Goal: Task Accomplishment & Management: Manage account settings

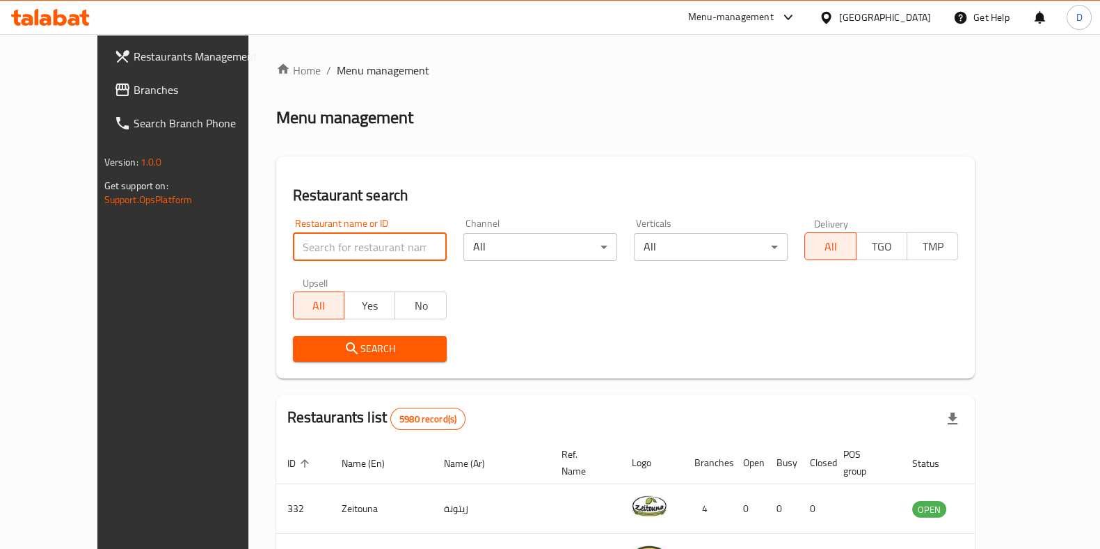
click at [331, 246] on input "search" at bounding box center [370, 247] width 154 height 28
type input "alreef"
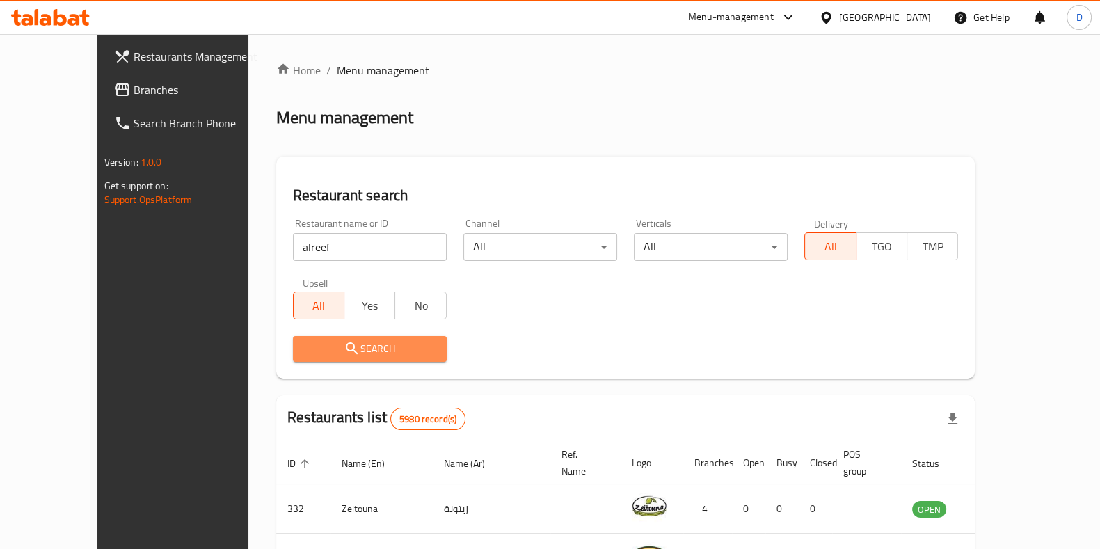
click at [355, 352] on span "Search" at bounding box center [370, 348] width 132 height 17
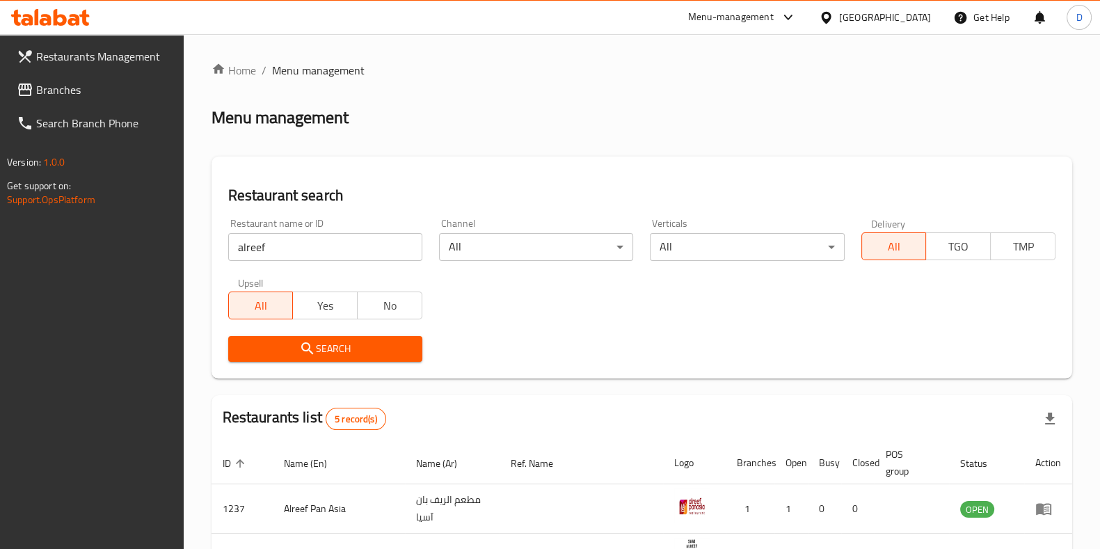
scroll to position [269, 0]
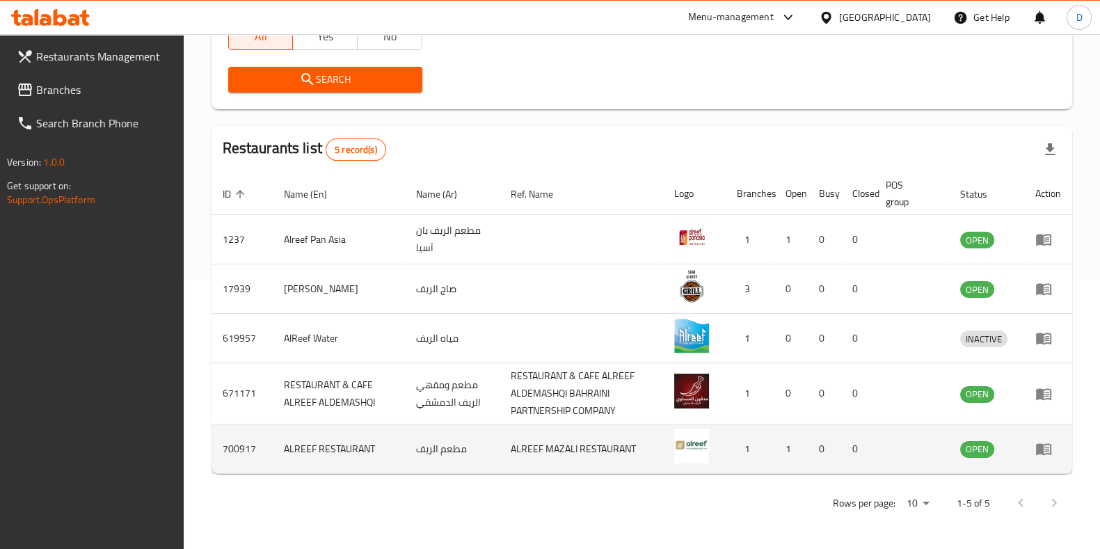
click at [1050, 450] on icon "enhanced table" at bounding box center [1043, 450] width 15 height 12
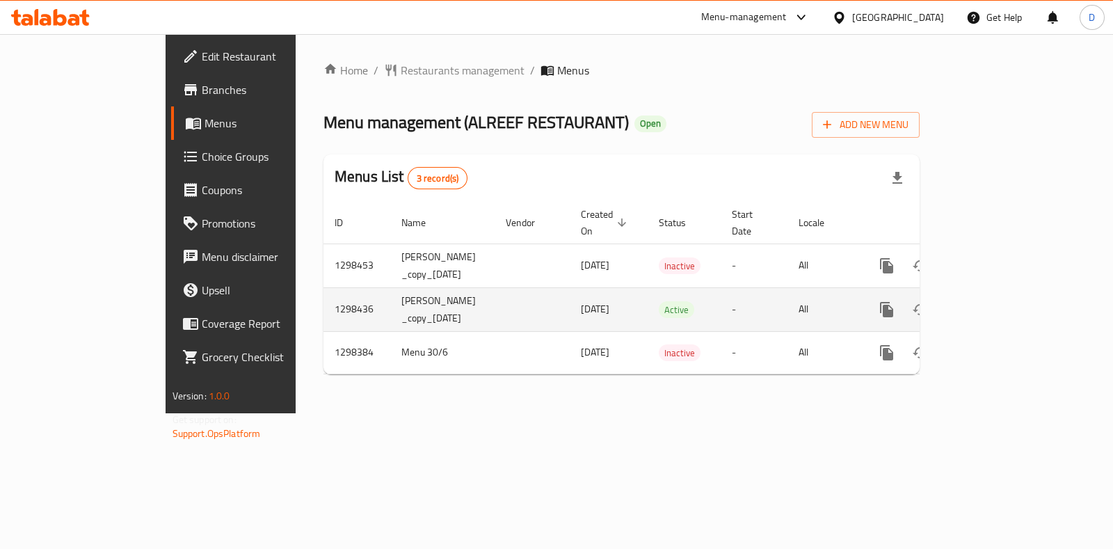
click at [996, 301] on icon "enhanced table" at bounding box center [987, 309] width 17 height 17
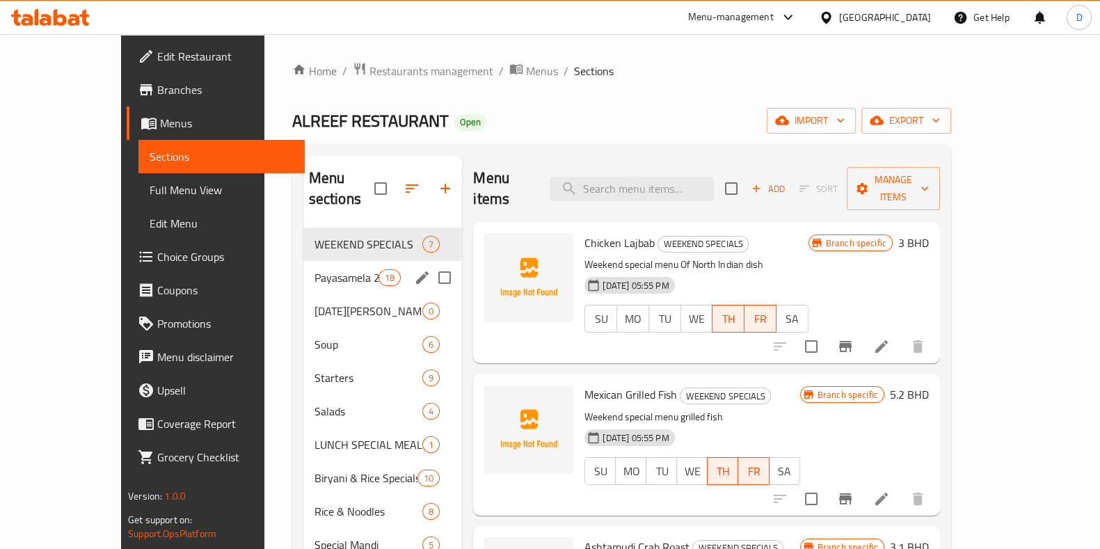
click at [303, 273] on div "Payasamela 2025 18" at bounding box center [382, 277] width 159 height 33
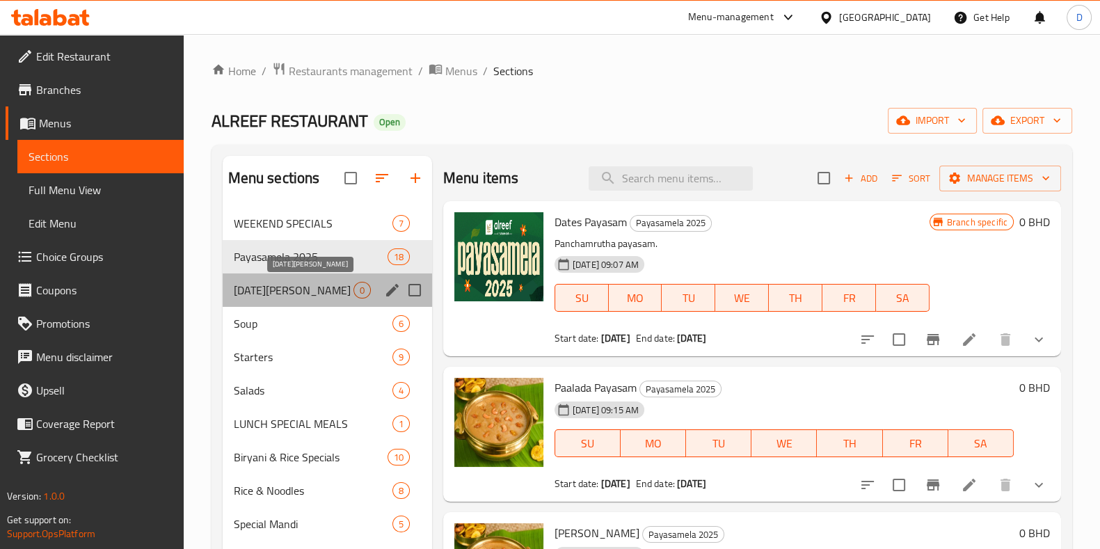
click at [308, 284] on span "Onam Sadhya" at bounding box center [294, 290] width 120 height 17
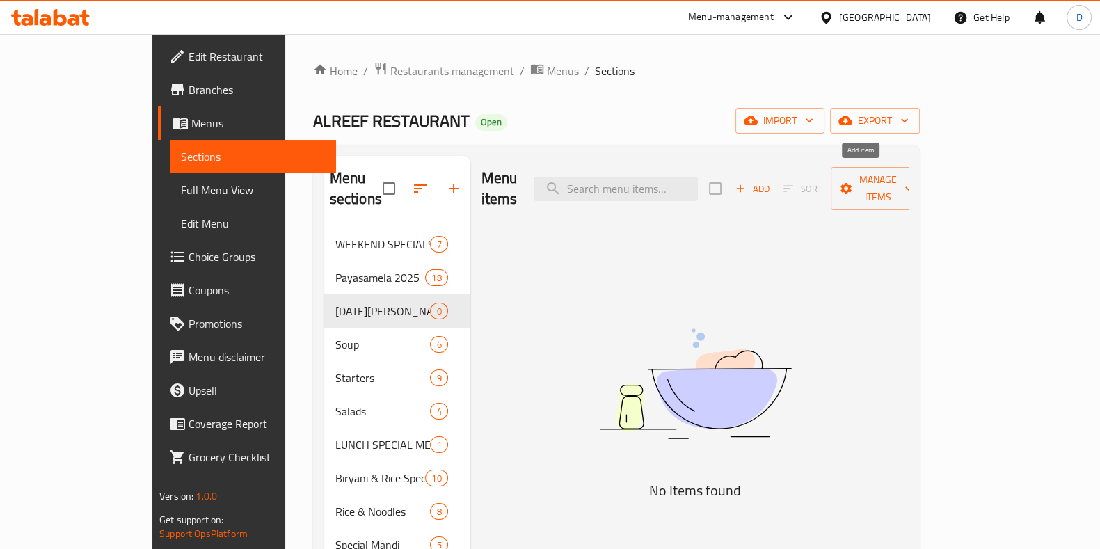
click at [771, 184] on span "Add" at bounding box center [752, 189] width 38 height 16
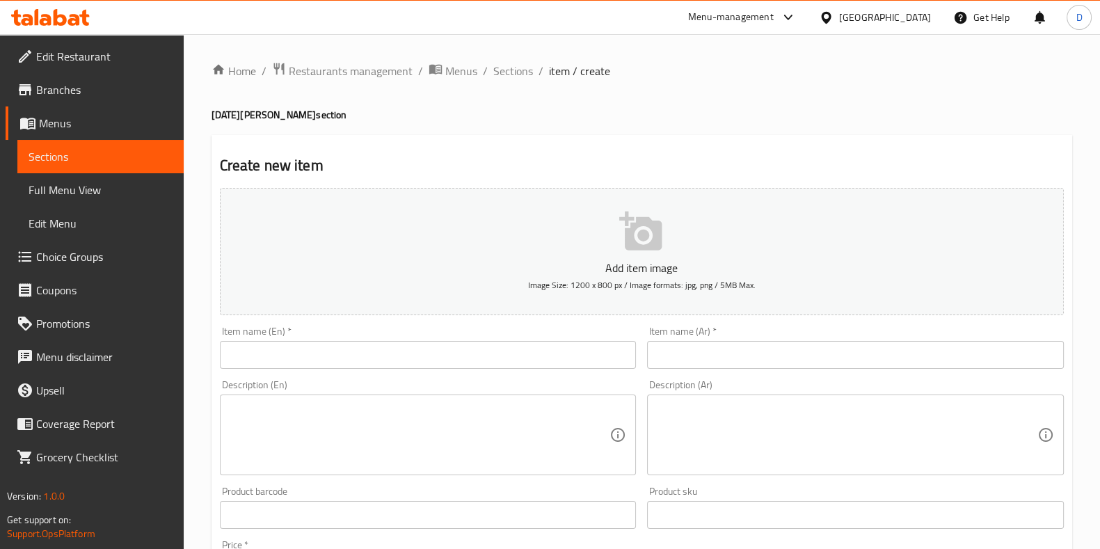
click at [477, 361] on input "text" at bounding box center [428, 355] width 417 height 28
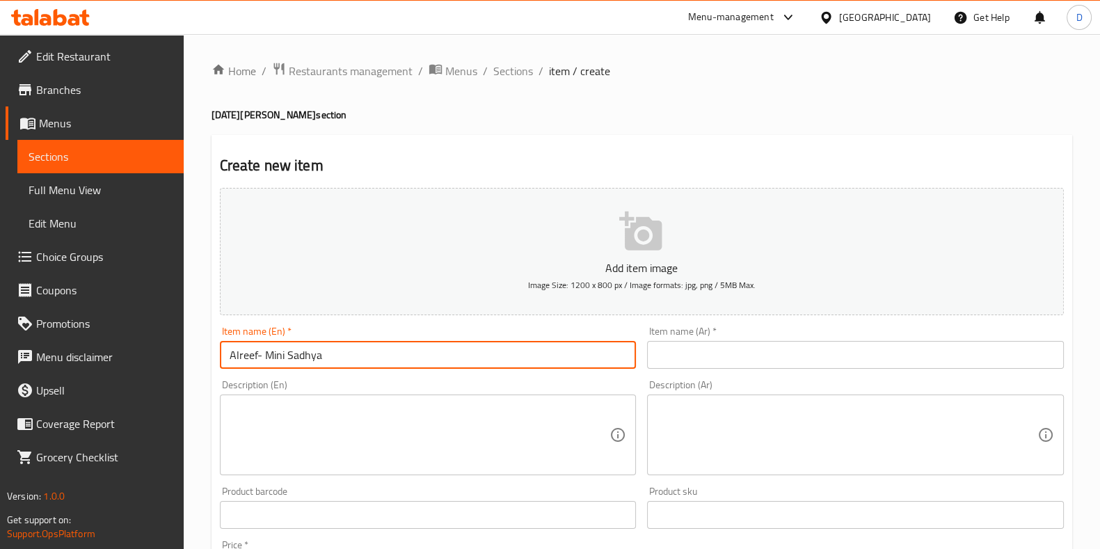
drag, startPoint x: 477, startPoint y: 361, endPoint x: 134, endPoint y: 359, distance: 342.3
click at [134, 359] on div "Edit Restaurant Branches Menus Sections Full Menu View Edit Menu Choice Groups …" at bounding box center [550, 508] width 1100 height 949
type input "Alreef- Mini Sadhya"
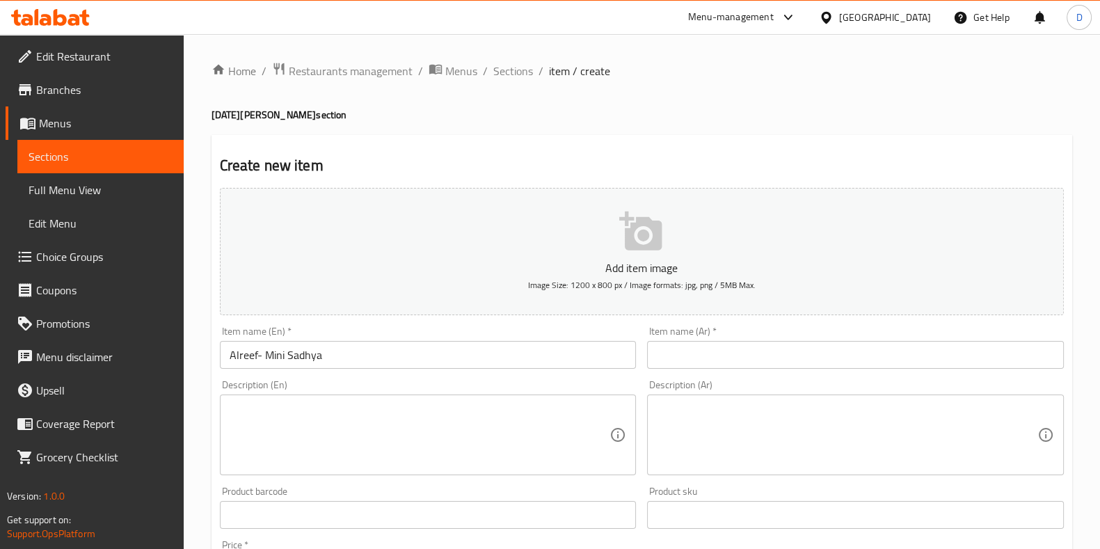
click at [737, 335] on div "Item name (Ar)   * Item name (Ar) *" at bounding box center [855, 347] width 417 height 42
click at [743, 342] on input "text" at bounding box center [855, 355] width 417 height 28
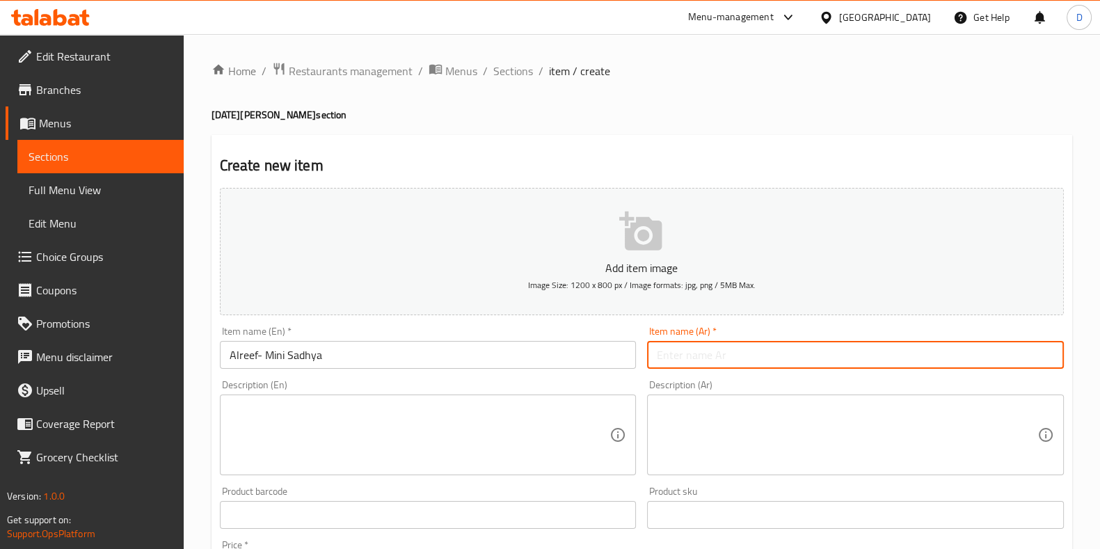
paste input "الريف- ميني ساديا"
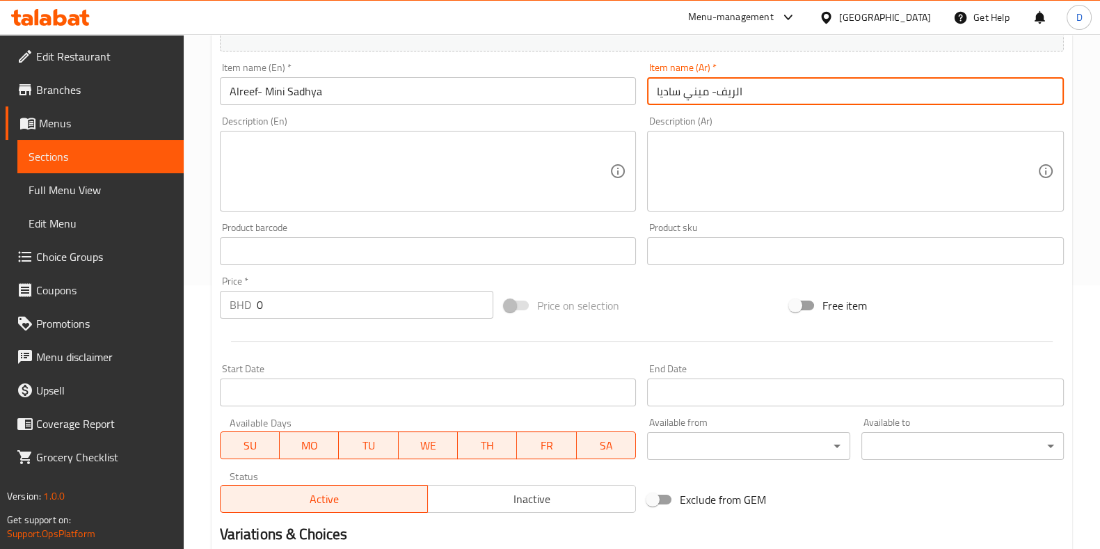
scroll to position [264, 0]
type input "الريف- ميني ساديا"
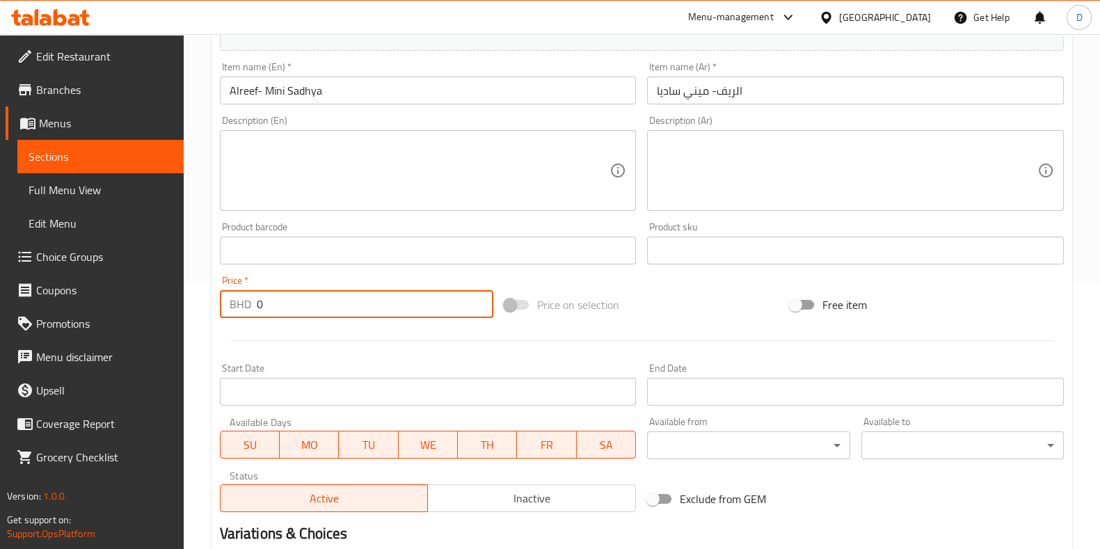
click at [362, 315] on input "0" at bounding box center [375, 304] width 237 height 28
click at [347, 186] on textarea at bounding box center [420, 171] width 381 height 66
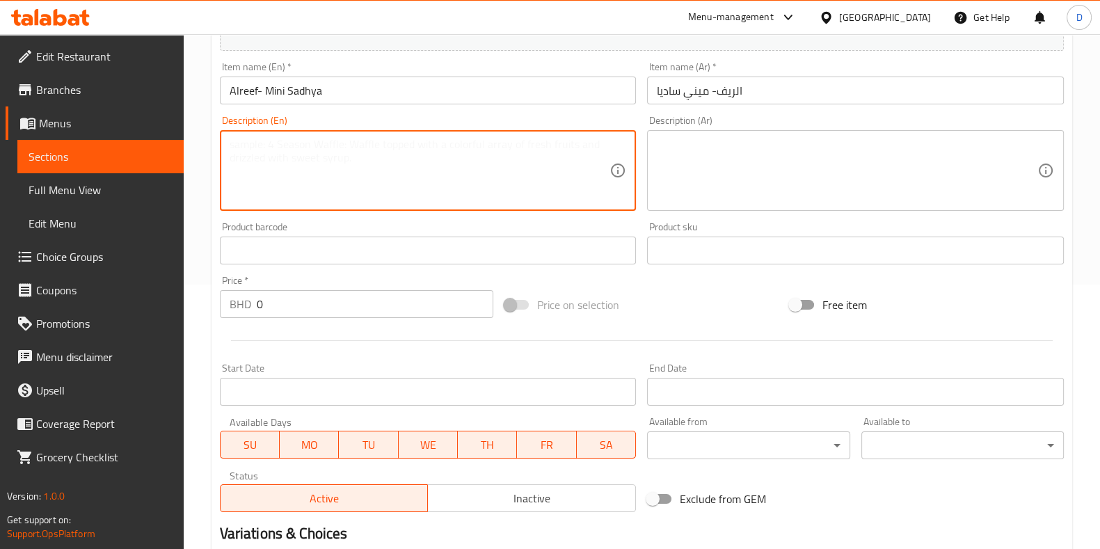
paste textarea "Salt Sambar Sharkkaravaratty Rasam Kaaya Varuthath Pachamoru Mambazhapulisseri …"
type textarea "Salt Sambar Sharkkaravaratty Rasam Kaaya Varuthath Pachamoru Mambazhapulisseri …"
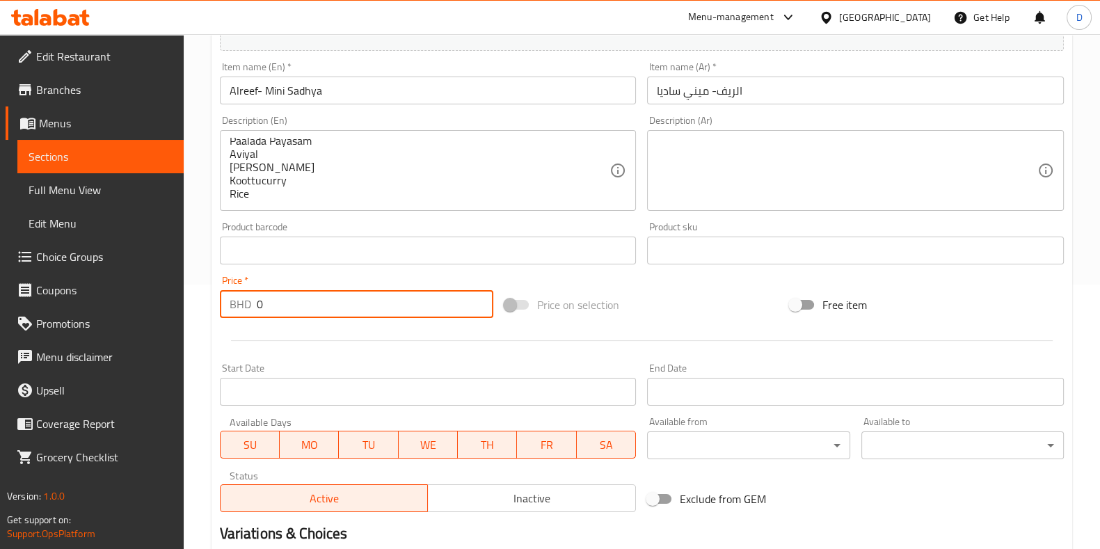
drag, startPoint x: 327, startPoint y: 304, endPoint x: 209, endPoint y: 304, distance: 118.3
click at [209, 304] on div "Home / Restaurants management / Menus / Sections / item / create Onam Sadhya se…" at bounding box center [642, 244] width 916 height 949
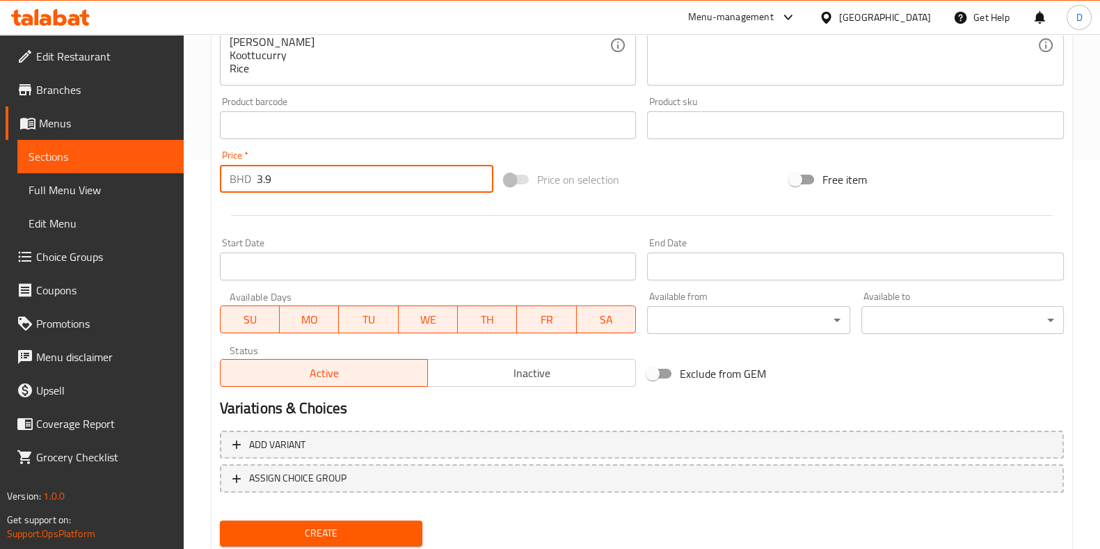
scroll to position [433, 0]
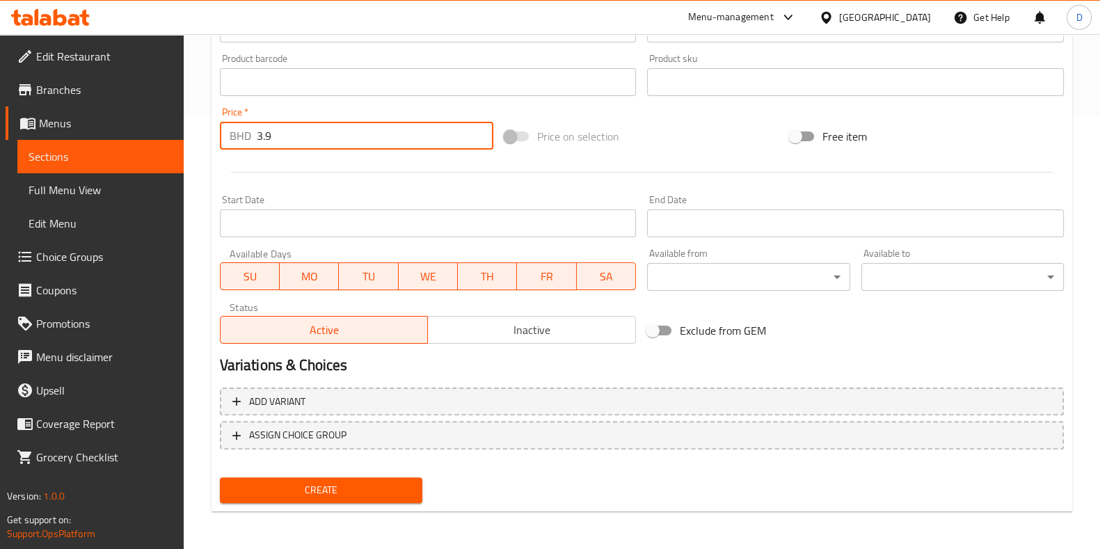
type input "3.9"
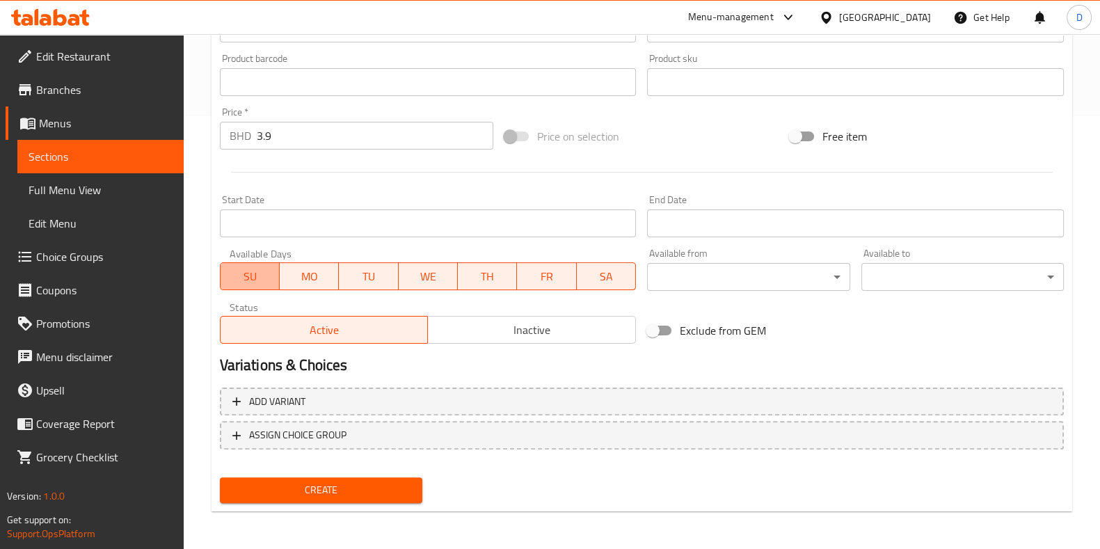
click at [256, 262] on button "SU" at bounding box center [250, 276] width 60 height 28
click at [300, 276] on span "MO" at bounding box center [309, 276] width 48 height 20
click at [365, 286] on span "TU" at bounding box center [368, 276] width 48 height 20
click at [423, 282] on span "WE" at bounding box center [428, 276] width 48 height 20
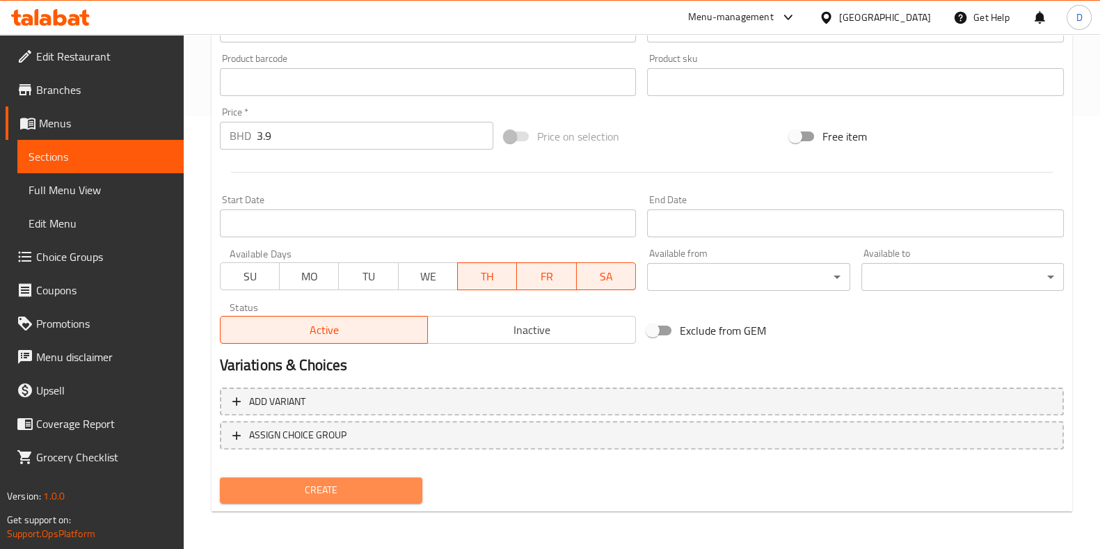
click at [390, 485] on span "Create" at bounding box center [321, 489] width 180 height 17
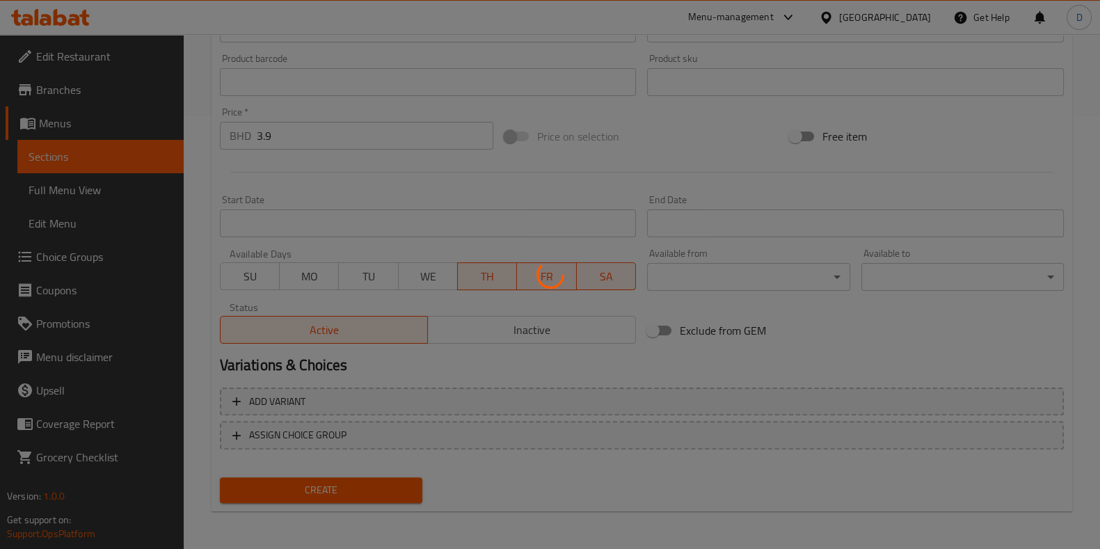
type input "0"
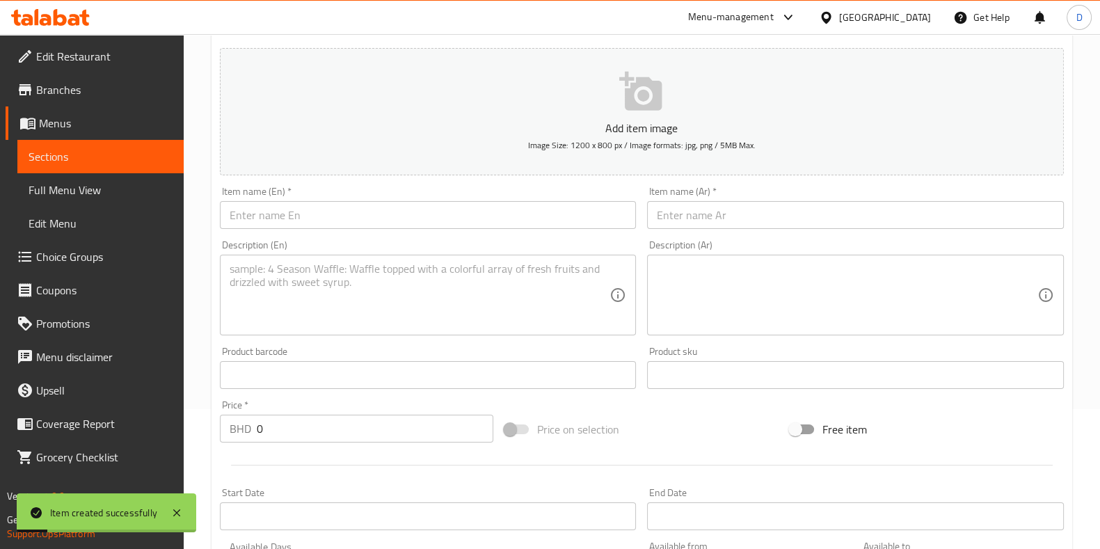
scroll to position [138, 0]
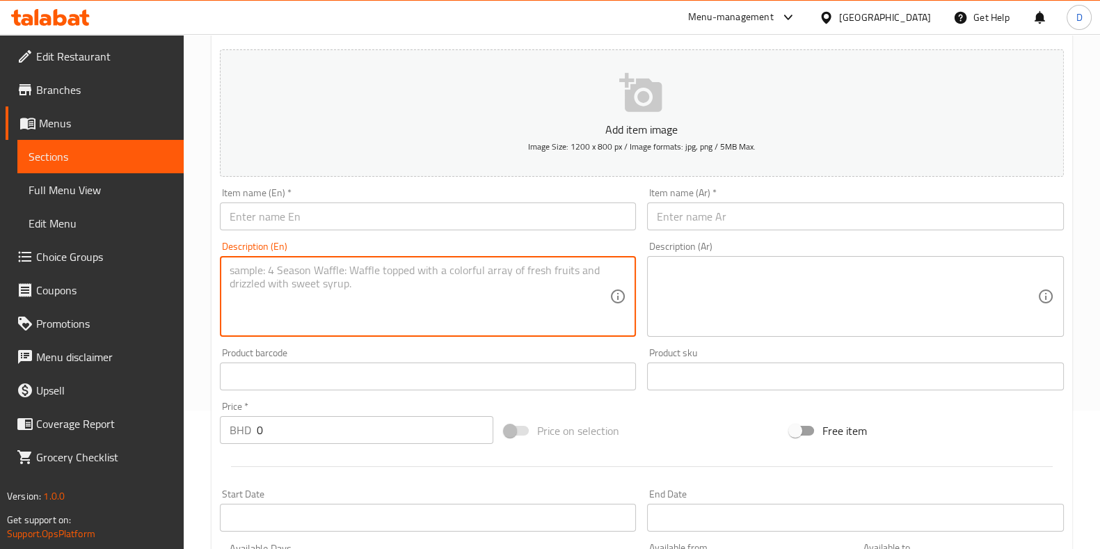
click at [356, 279] on textarea at bounding box center [420, 297] width 381 height 66
paste textarea "Salt | Rice | Ghee | Sharkkaravaratty | Kaay Varuthath | Naranga Achar | Manga …"
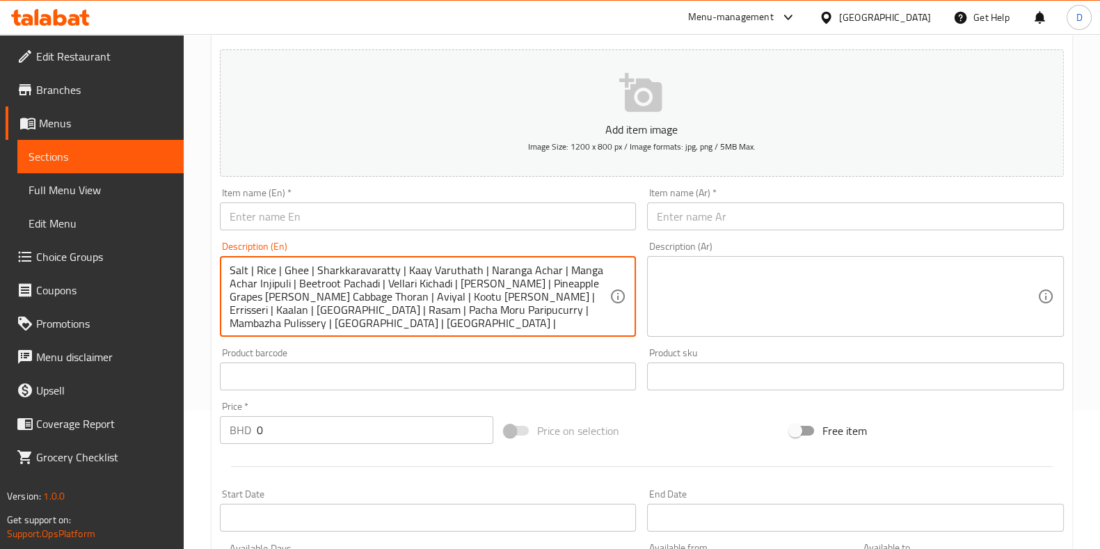
scroll to position [3, 0]
type textarea "Salt | Rice | Ghee | Sharkkaravaratty | Kaay Varuthath | Naranga Achar | Manga …"
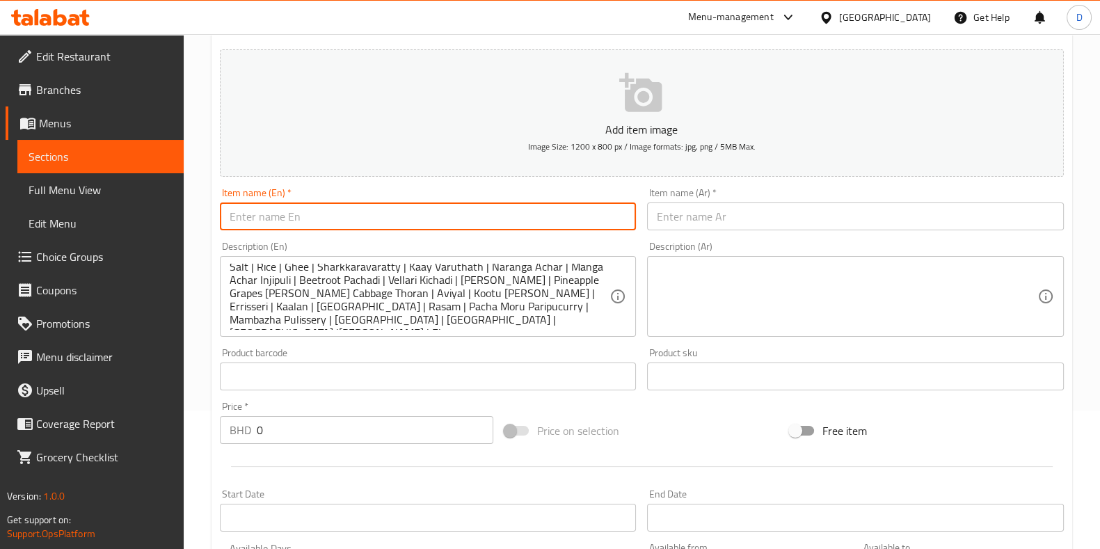
click at [341, 203] on input "text" at bounding box center [428, 216] width 417 height 28
drag, startPoint x: 297, startPoint y: 217, endPoint x: 259, endPoint y: 214, distance: 38.4
click at [259, 214] on input "Alreef Panasia - Grand Onam Sadhya -34 Items" at bounding box center [428, 216] width 417 height 28
drag, startPoint x: 421, startPoint y: 222, endPoint x: 363, endPoint y: 216, distance: 58.0
click at [363, 216] on input "Alreef - Grand Onam Sadhya -34 Items" at bounding box center [428, 216] width 417 height 28
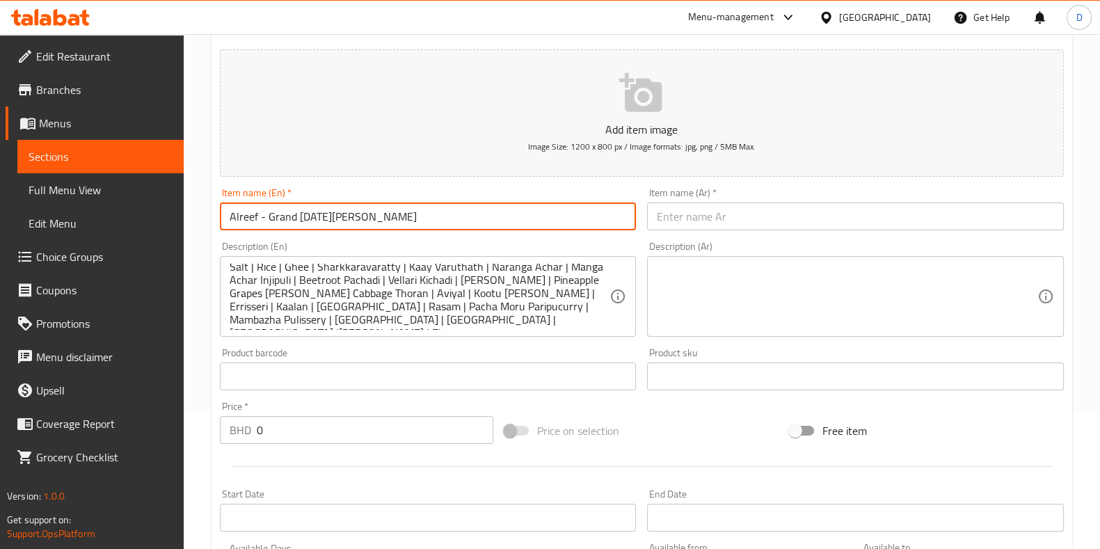
type input "Alreef - Grand Onam Sadhya"
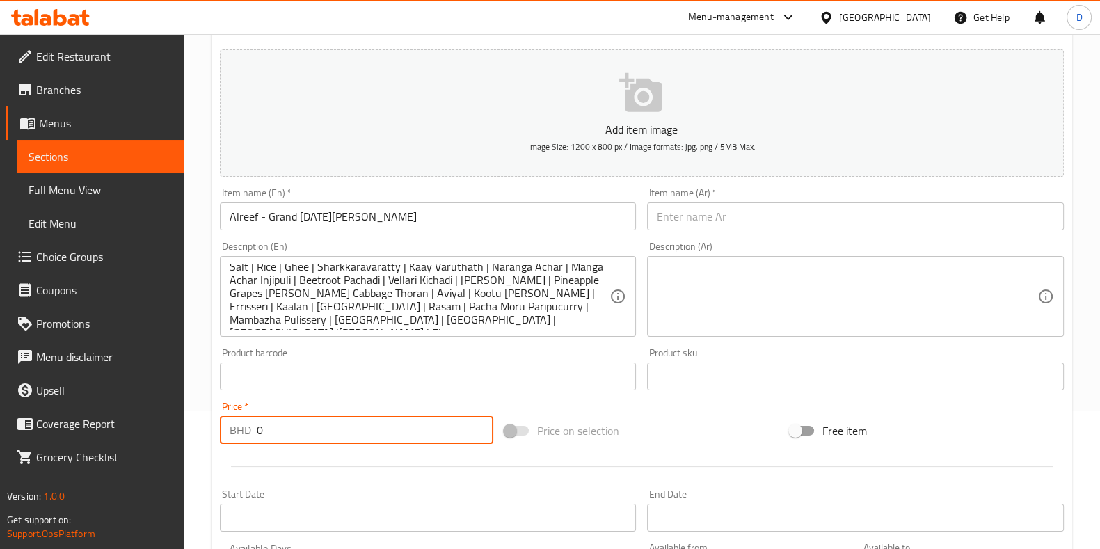
drag, startPoint x: 336, startPoint y: 420, endPoint x: 240, endPoint y: 436, distance: 97.3
click at [240, 436] on div "BHD 0 Price *" at bounding box center [357, 430] width 274 height 28
type input "4.9"
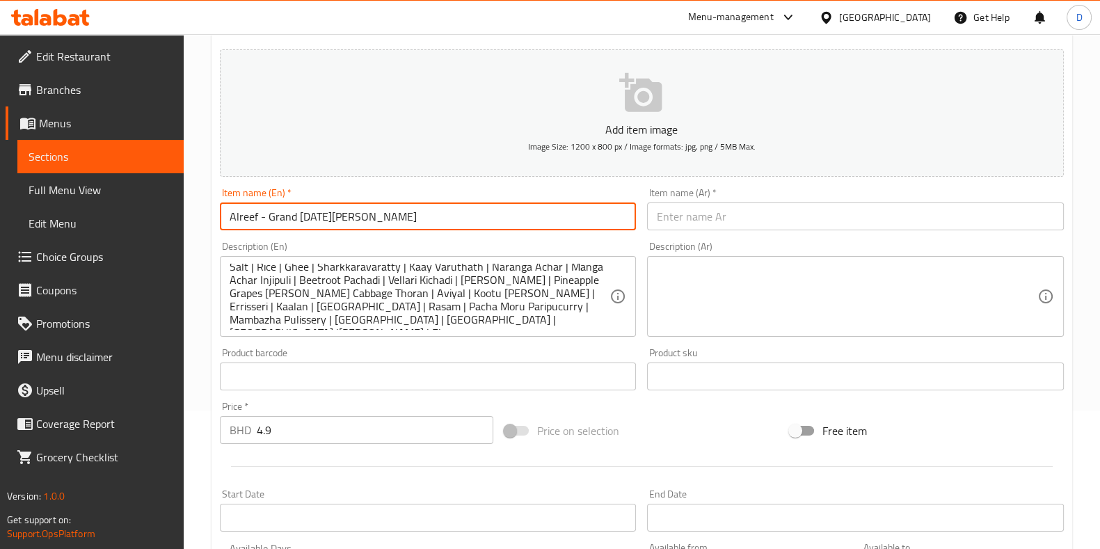
drag, startPoint x: 445, startPoint y: 207, endPoint x: 244, endPoint y: 180, distance: 203.6
click at [244, 180] on div "Add item image Image Size: 1200 x 800 px / Image formats: jpg, png / 5MB Max. I…" at bounding box center [641, 344] width 855 height 600
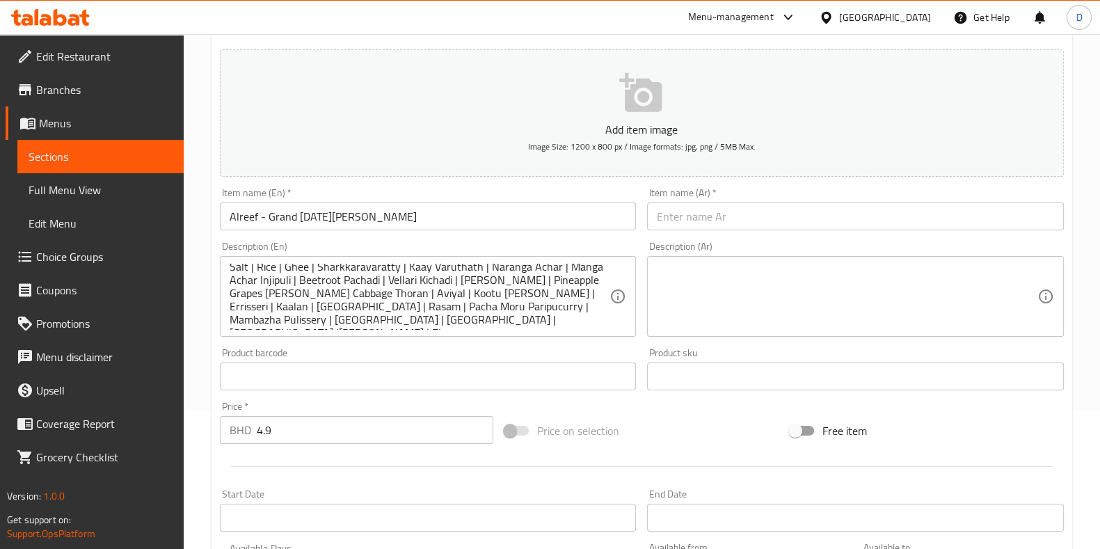
click at [369, 197] on div "Item name (En)   * Alreef - Grand Onam Sadhya Item name (En) *" at bounding box center [428, 209] width 417 height 42
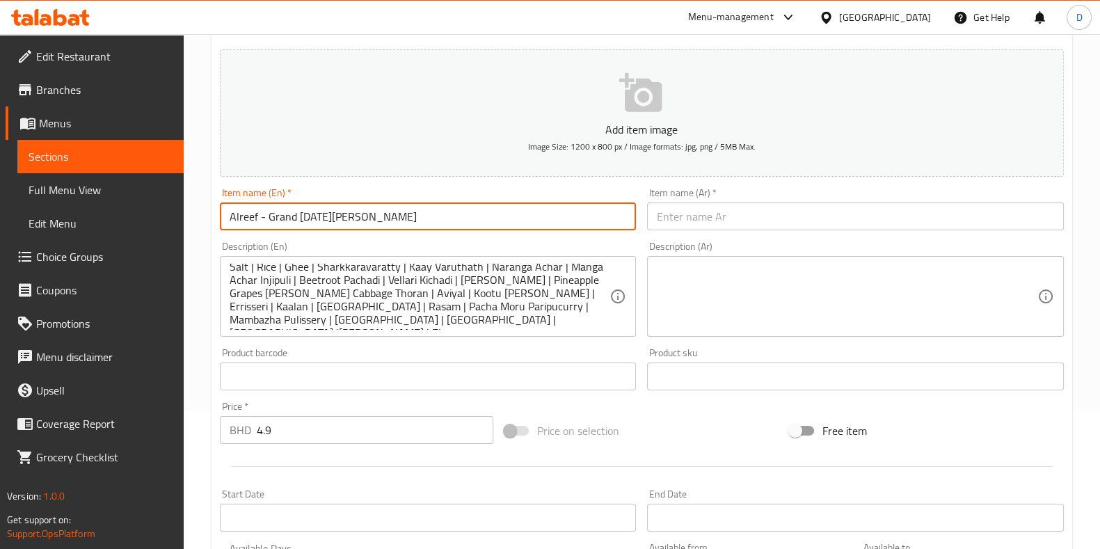
drag, startPoint x: 381, startPoint y: 213, endPoint x: 192, endPoint y: 199, distance: 189.8
click at [192, 199] on div "Home / Restaurants management / Menus / Sections / item / create Onam Sadhya se…" at bounding box center [642, 370] width 916 height 949
paste input "Salt | Rice | Ghee | Sharkkaravaratty | Kaay Varuthath | Naranga Achar | Manga …"
type input "Alreef - Grand Onam Sadhya"
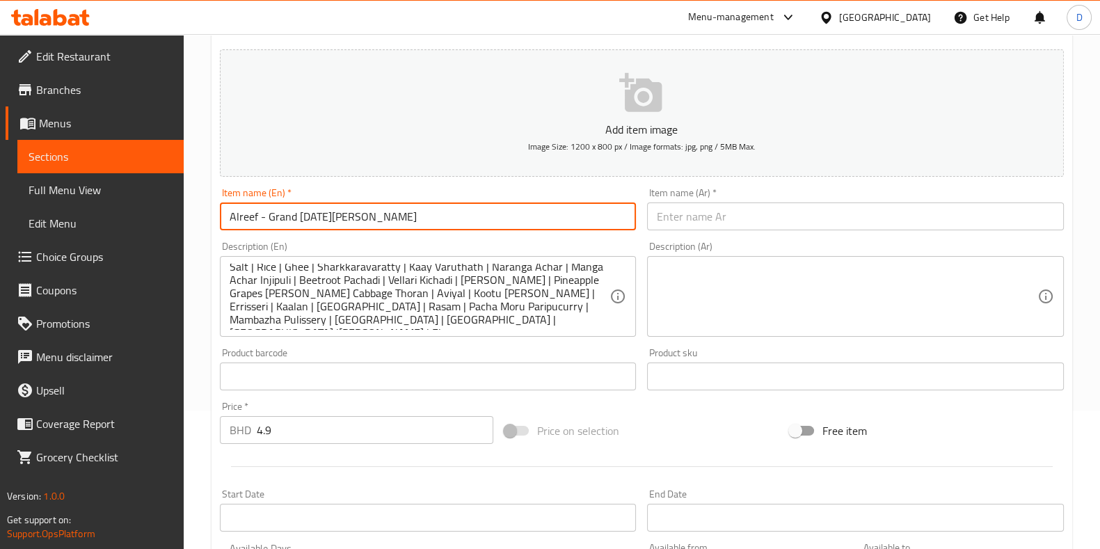
scroll to position [0, 0]
click at [680, 218] on input "text" at bounding box center [855, 216] width 417 height 28
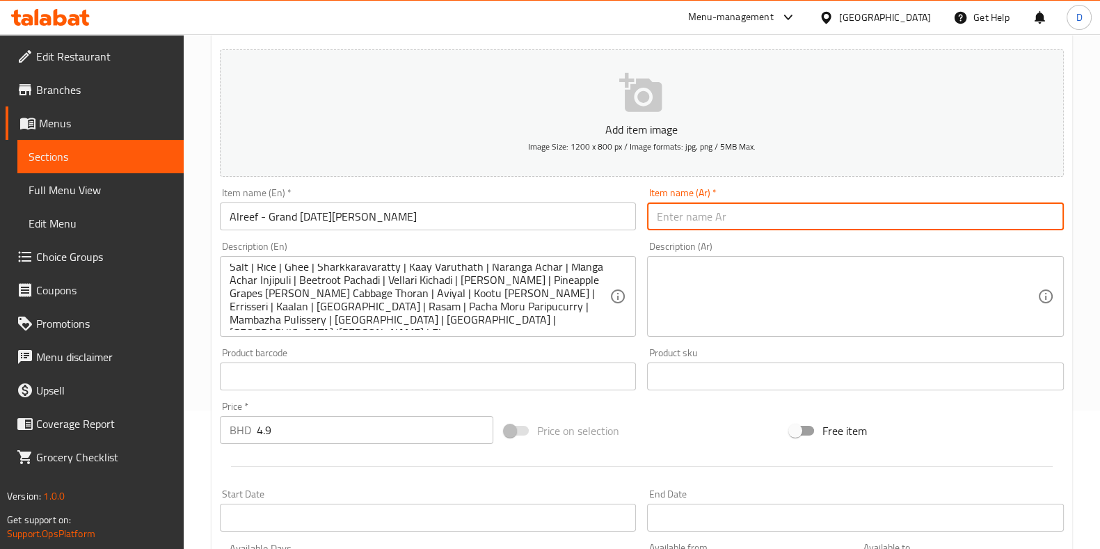
paste input "Alreef - Grand Onam Sadhya"
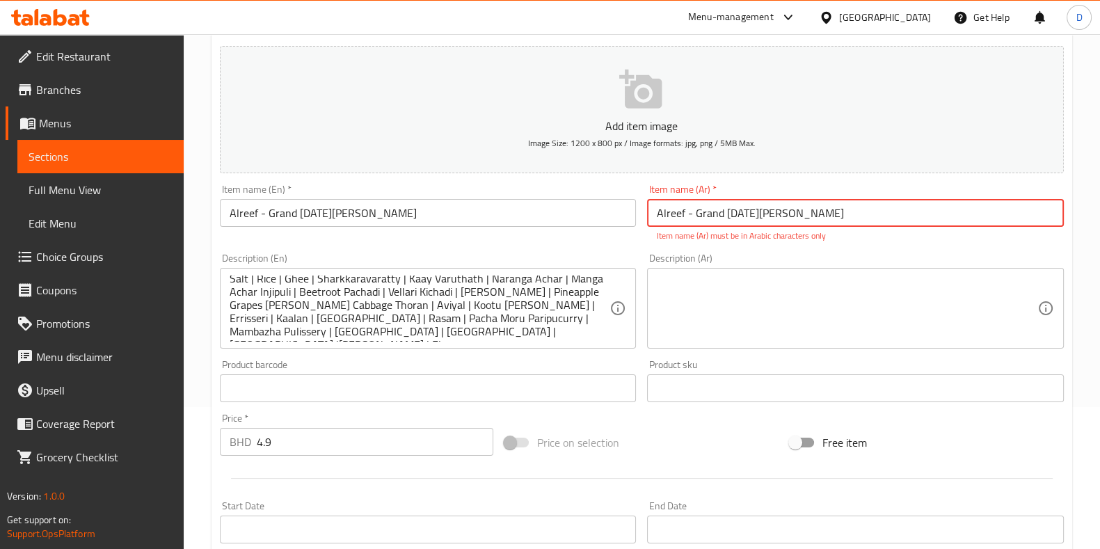
scroll to position [130, 0]
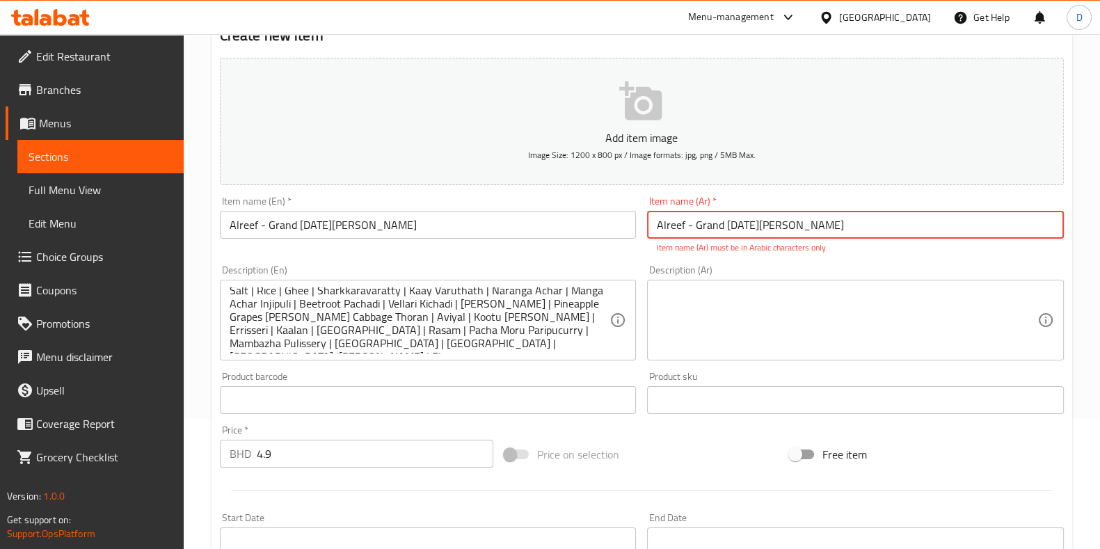
type input "Alreef - Grand Onam Sadhya"
drag, startPoint x: 800, startPoint y: 223, endPoint x: 587, endPoint y: 207, distance: 214.2
click at [587, 207] on div "Add item image Image Size: 1200 x 800 px / Image formats: jpg, png / 5MB Max. I…" at bounding box center [641, 359] width 855 height 615
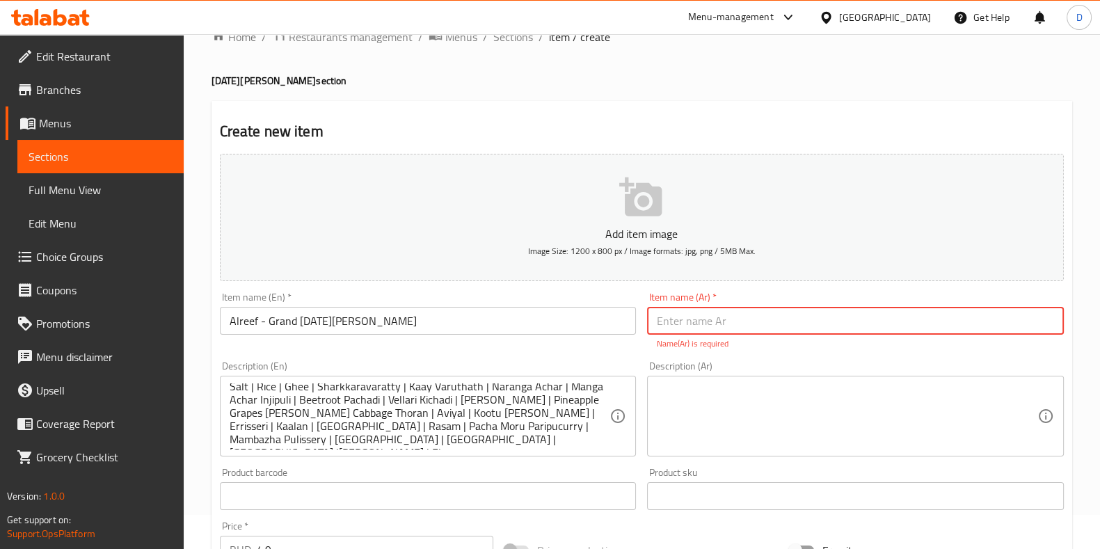
scroll to position [29, 0]
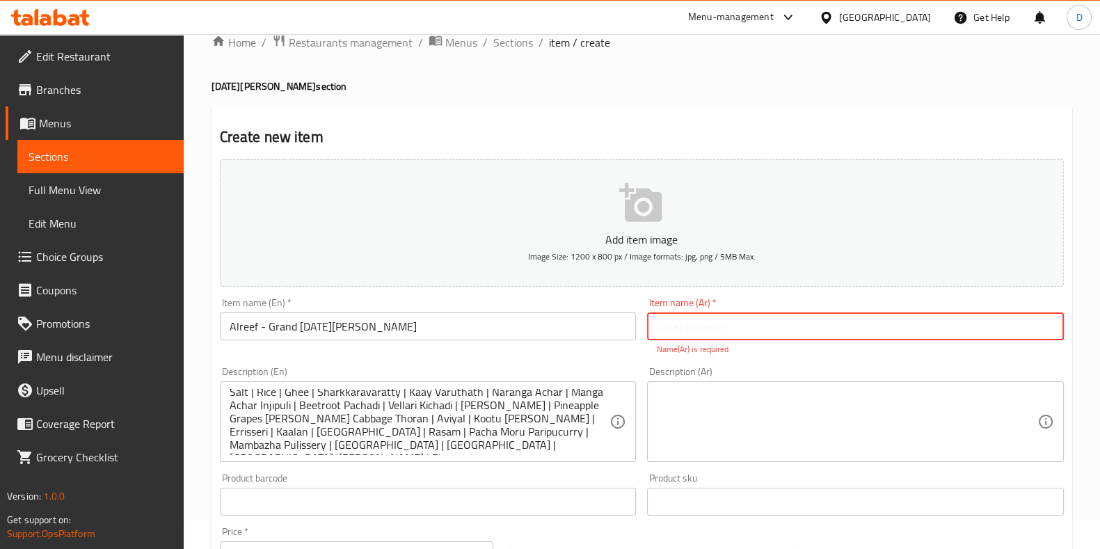
paste input "الريف- ميني ساديا"
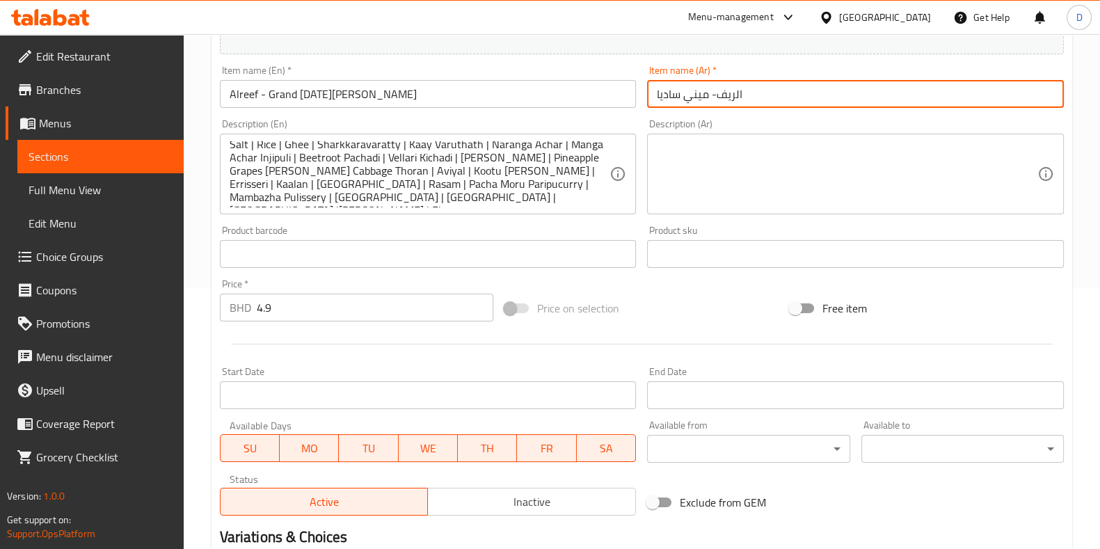
scroll to position [433, 0]
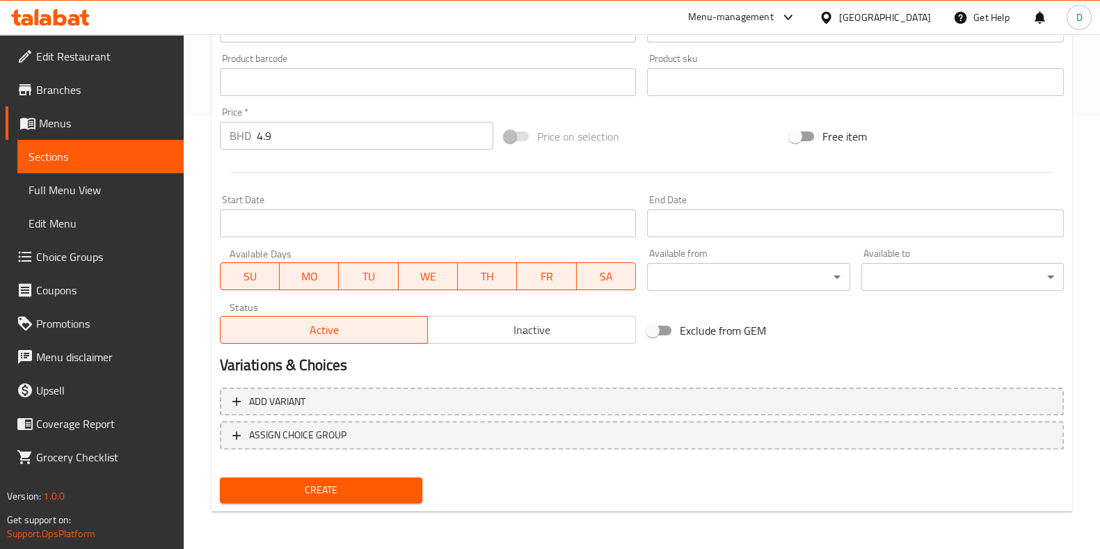
type input "الريف- ميني ساديا"
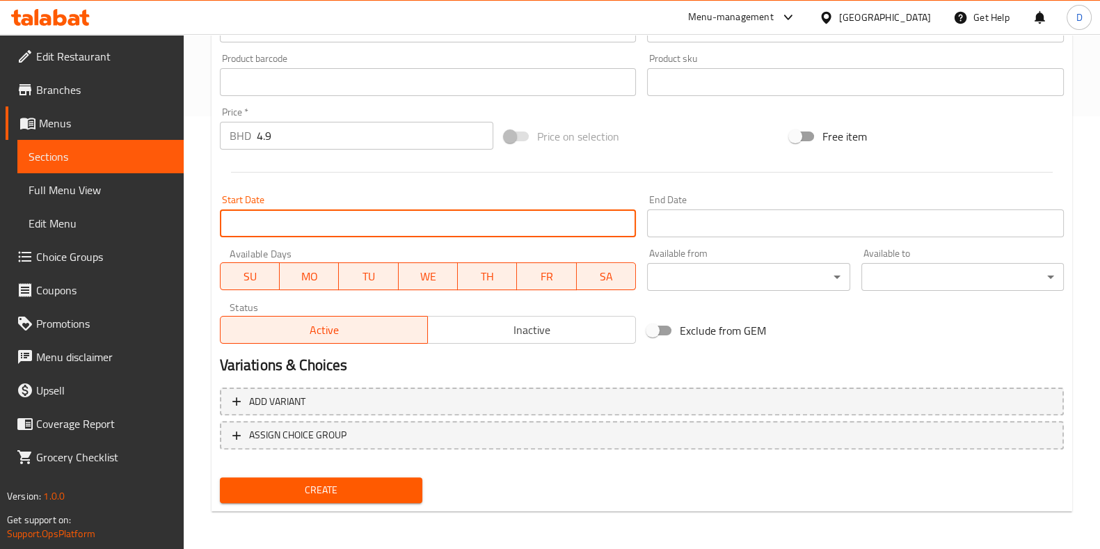
click at [551, 218] on input "Start Date" at bounding box center [428, 223] width 417 height 28
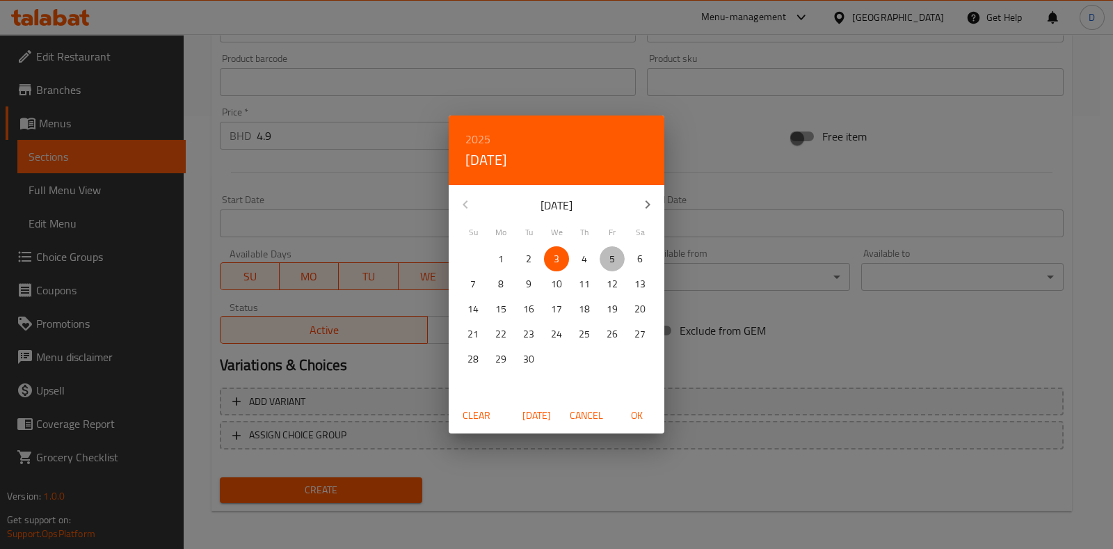
click at [616, 257] on span "5" at bounding box center [612, 258] width 25 height 17
click at [638, 417] on span "OK" at bounding box center [636, 415] width 33 height 17
type input "05-09-2025"
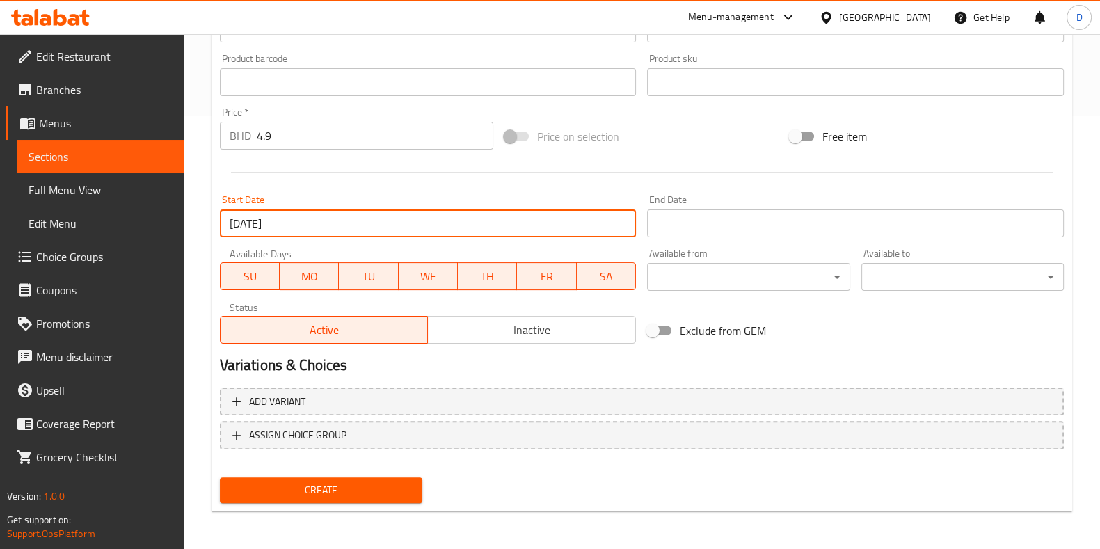
click at [735, 226] on input "Start Date" at bounding box center [855, 223] width 417 height 28
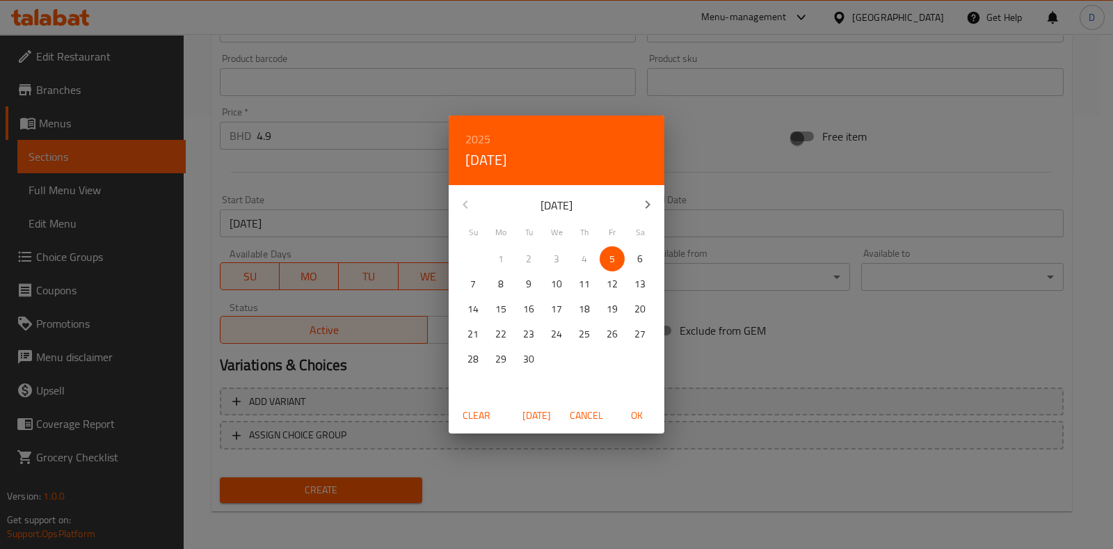
click at [611, 262] on p "5" at bounding box center [613, 258] width 6 height 17
click at [647, 415] on span "OK" at bounding box center [636, 415] width 33 height 17
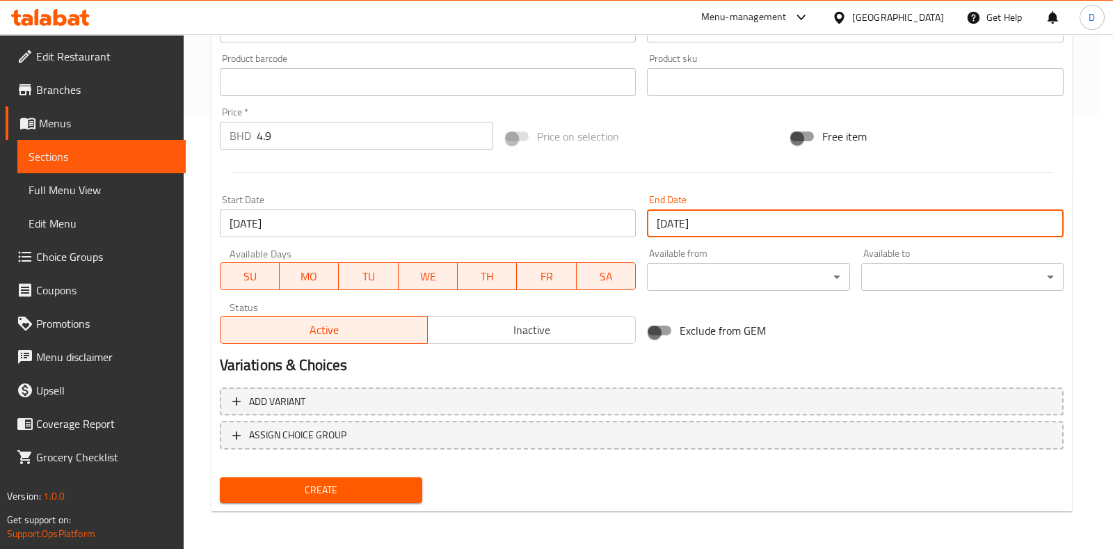
type input "05-09-2025"
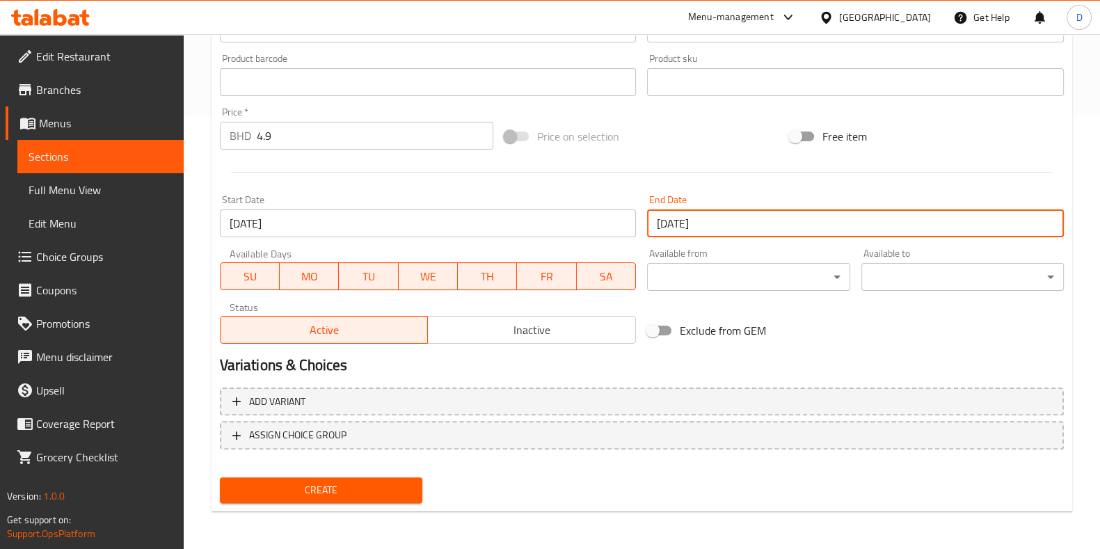
click at [346, 489] on span "Create" at bounding box center [321, 489] width 180 height 17
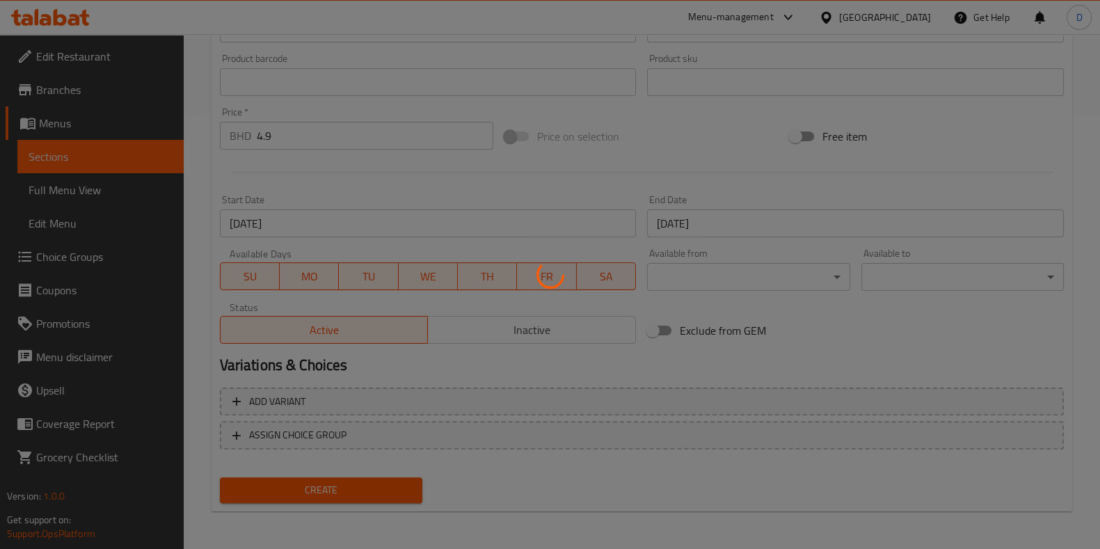
type input "0"
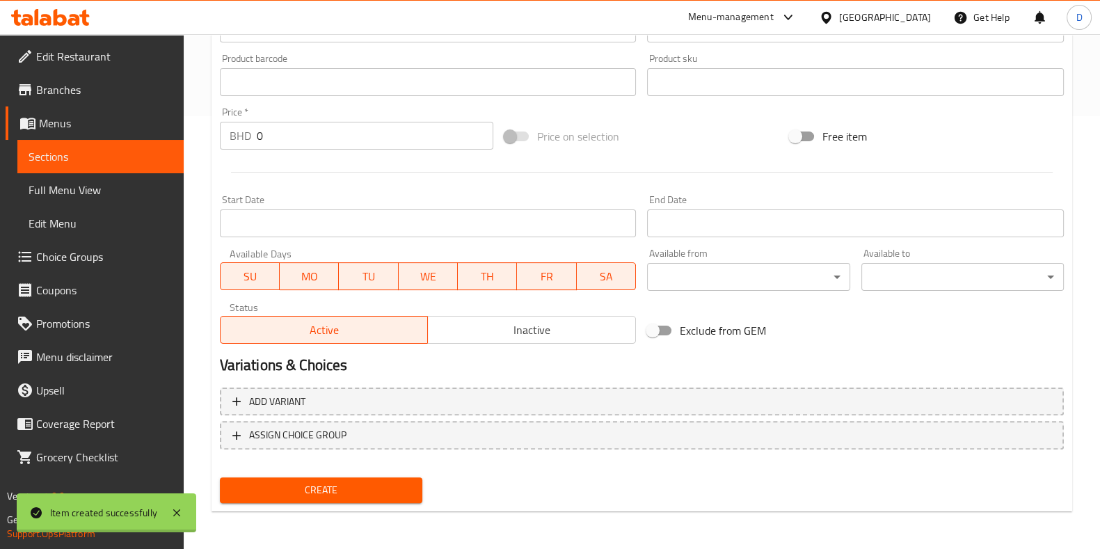
scroll to position [0, 0]
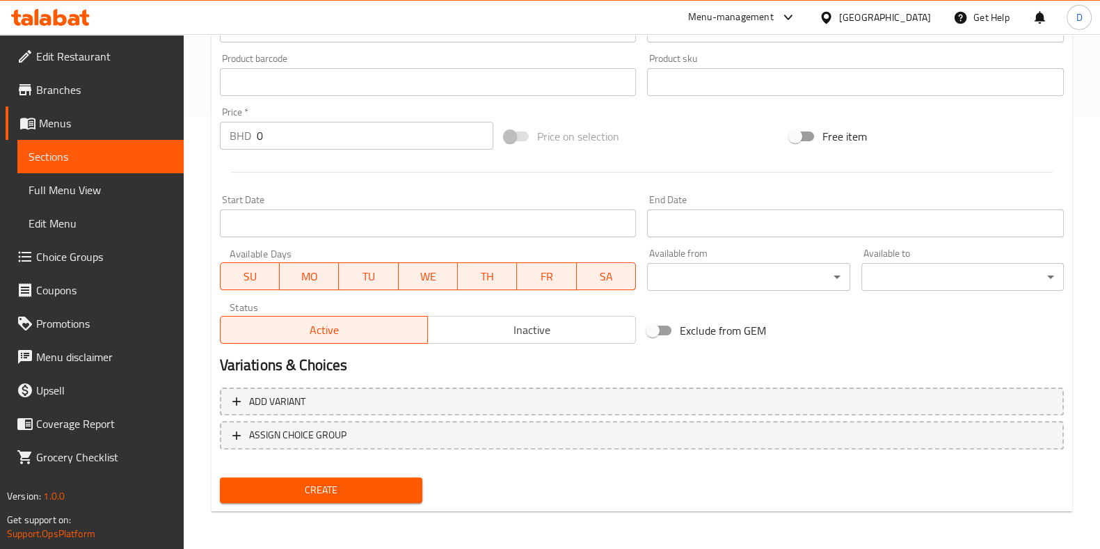
click at [740, 16] on div "Menu-management" at bounding box center [742, 17] width 131 height 33
click at [772, 22] on div "Menu-management" at bounding box center [731, 17] width 86 height 17
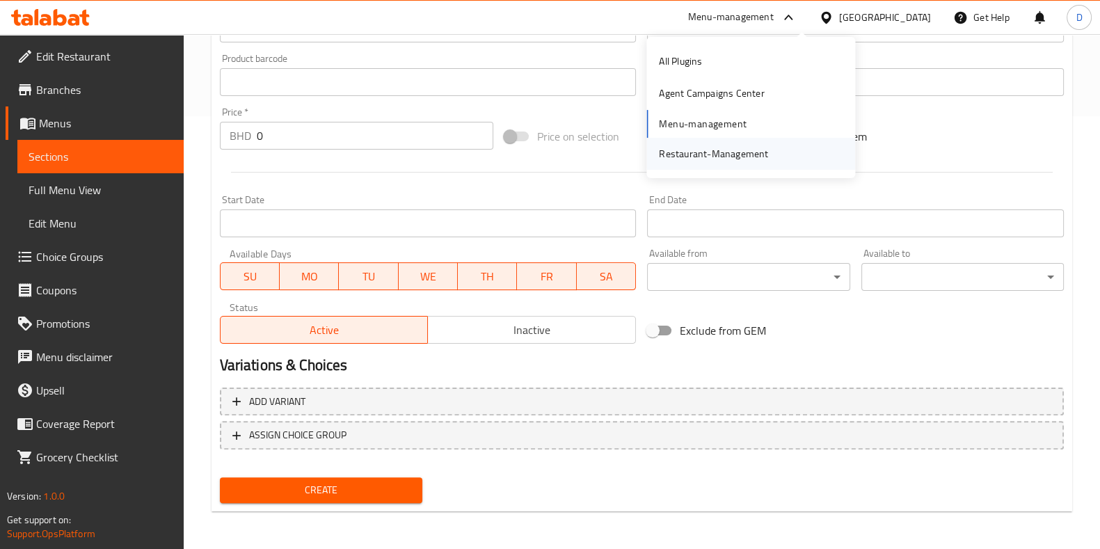
click at [716, 157] on div "Restaurant-Management" at bounding box center [713, 153] width 109 height 15
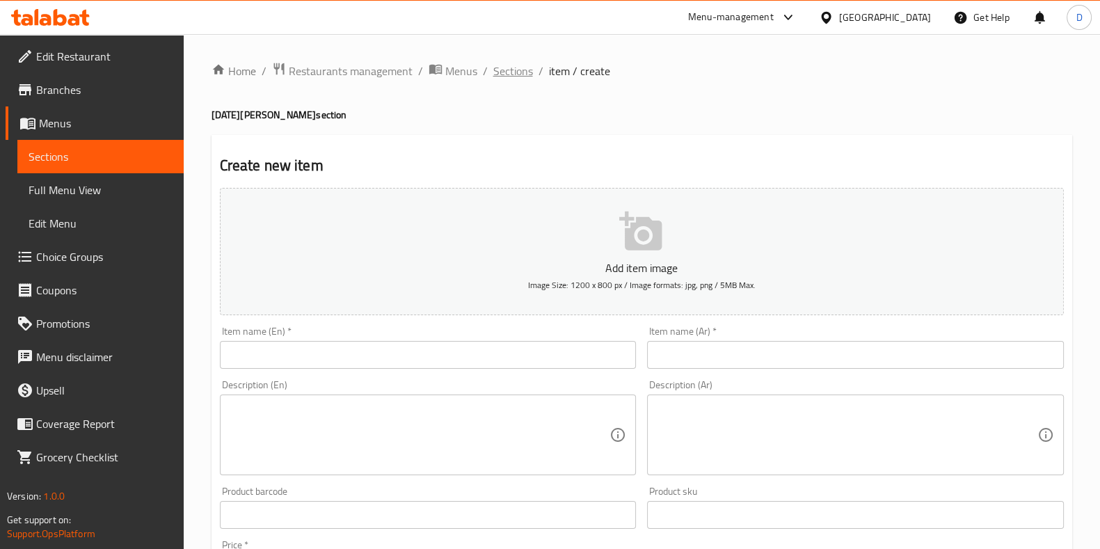
click at [510, 67] on span "Sections" at bounding box center [513, 71] width 40 height 17
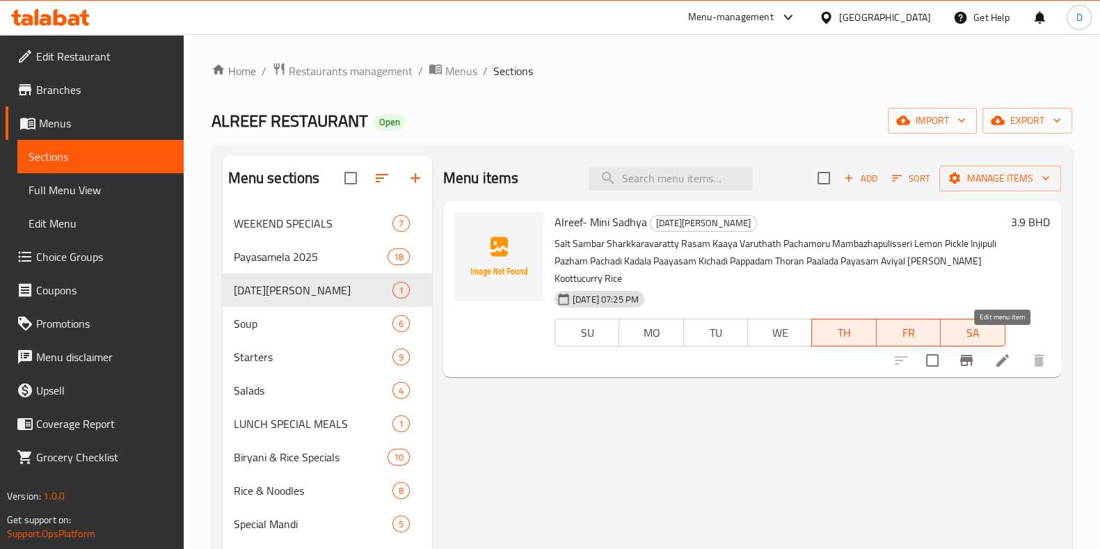
drag, startPoint x: 971, startPoint y: 323, endPoint x: 1002, endPoint y: 342, distance: 36.9
click at [1002, 342] on div "Alreef- Mini Sadhya Onam Sadhya Salt Sambar Sharkkaravaratty Rasam Kaaya Varuth…" at bounding box center [780, 289] width 462 height 165
click at [1002, 354] on icon at bounding box center [1002, 360] width 13 height 13
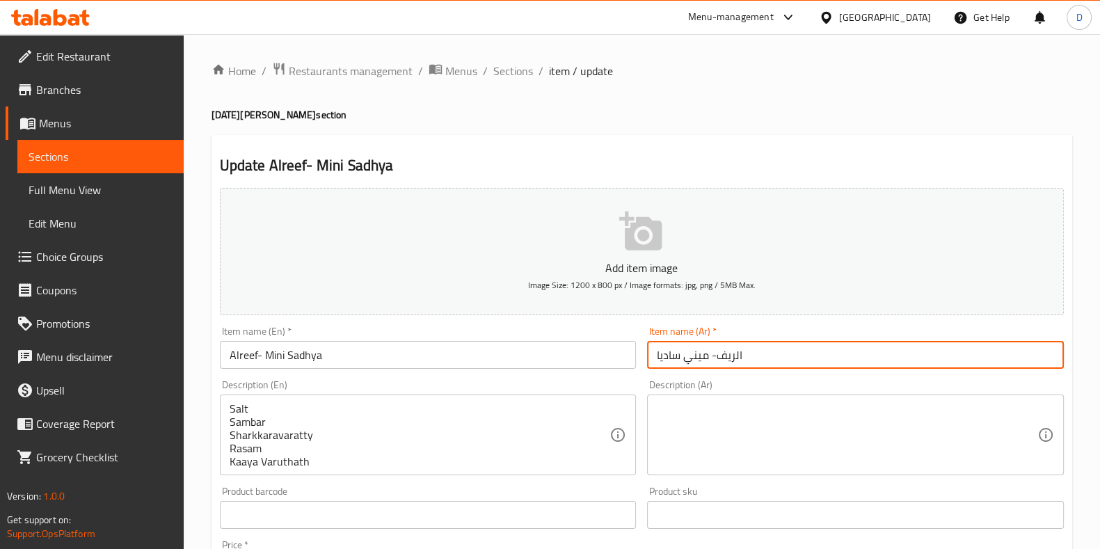
drag, startPoint x: 764, startPoint y: 353, endPoint x: 543, endPoint y: 342, distance: 220.9
click at [543, 342] on div "Add item image Image Size: 1200 x 800 px / Image formats: jpg, png / 5MB Max. I…" at bounding box center [641, 482] width 855 height 600
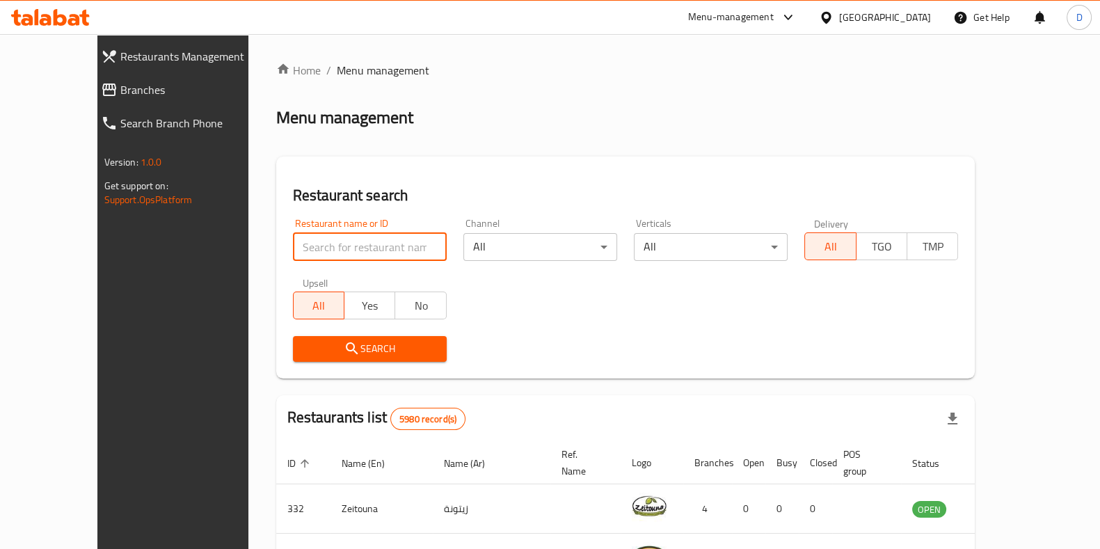
click at [310, 254] on input "search" at bounding box center [370, 247] width 154 height 28
click button "Search" at bounding box center [370, 349] width 154 height 26
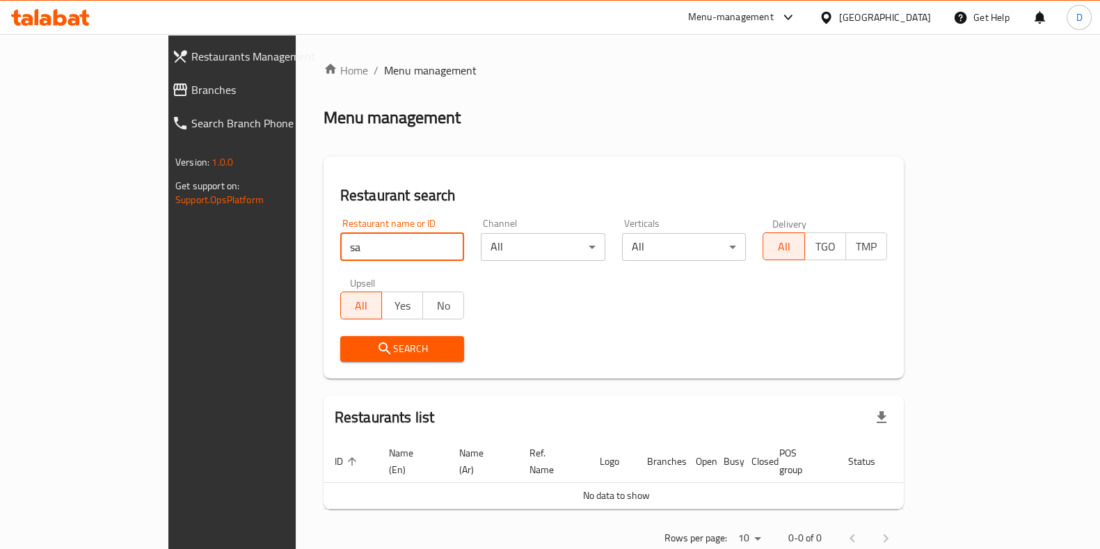
type input "s"
click button "Search" at bounding box center [402, 349] width 125 height 26
type input "s"
type input "[GEOGRAPHIC_DATA]"
click button "Search" at bounding box center [402, 349] width 125 height 26
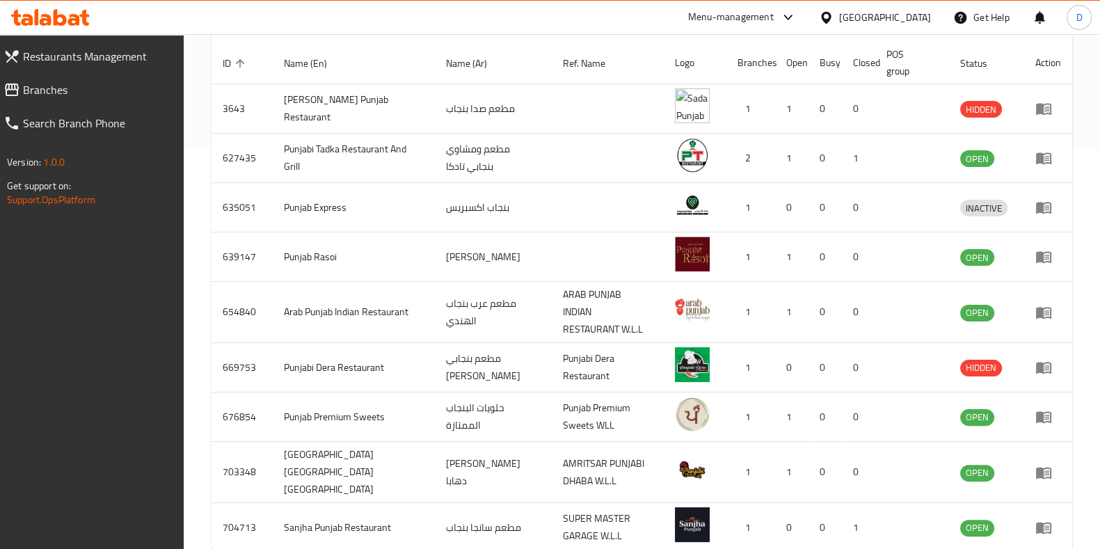
scroll to position [456, 0]
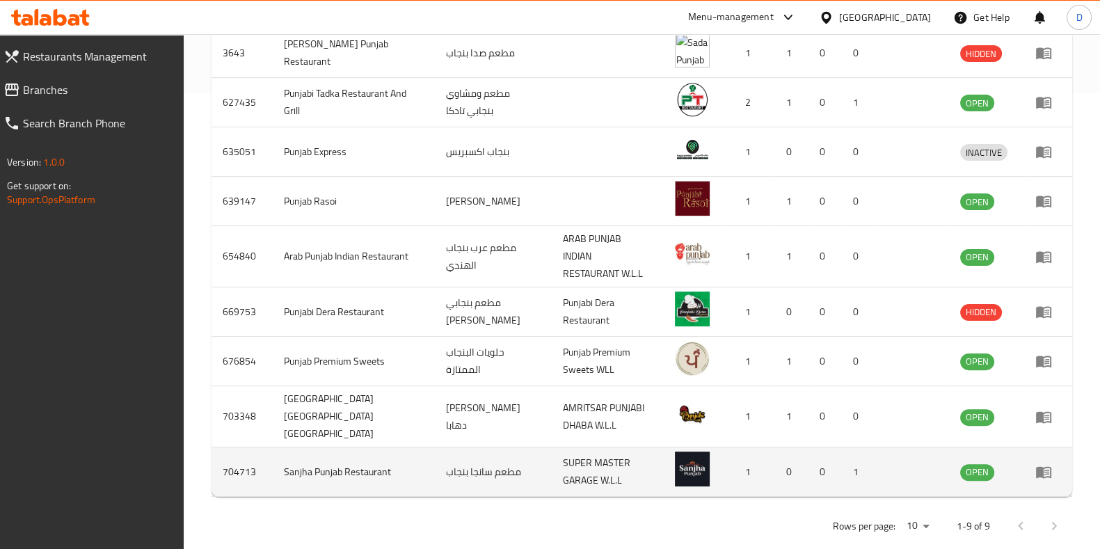
click at [1047, 470] on icon "enhanced table" at bounding box center [1046, 473] width 5 height 6
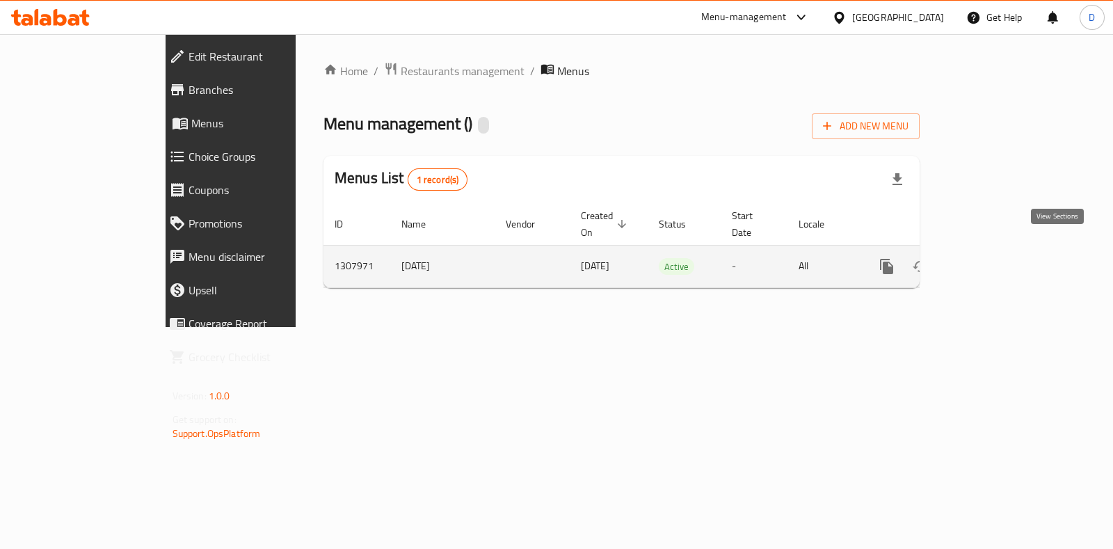
click at [994, 260] on icon "enhanced table" at bounding box center [987, 266] width 13 height 13
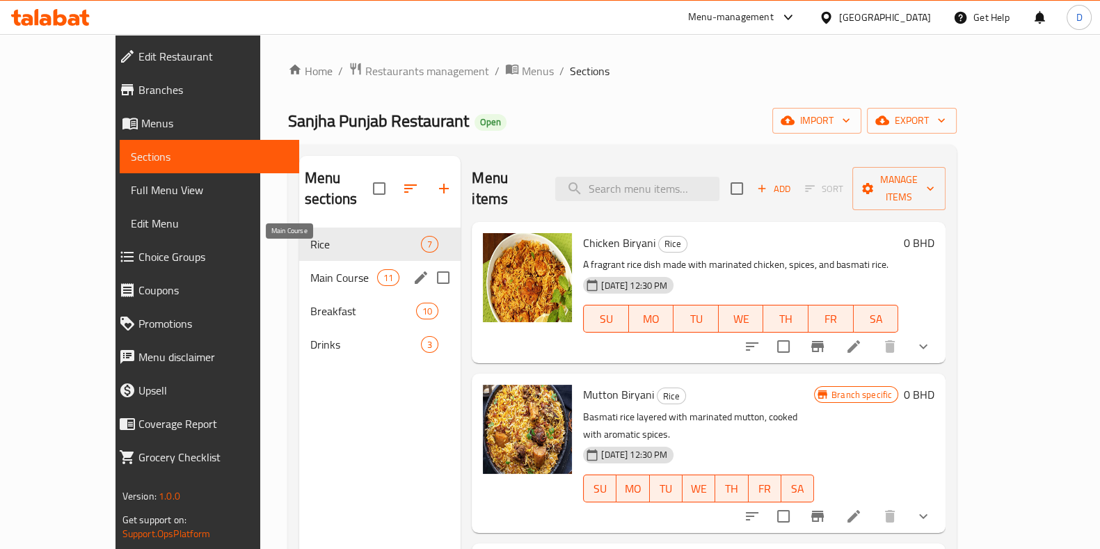
click at [310, 269] on span "Main Course" at bounding box center [343, 277] width 67 height 17
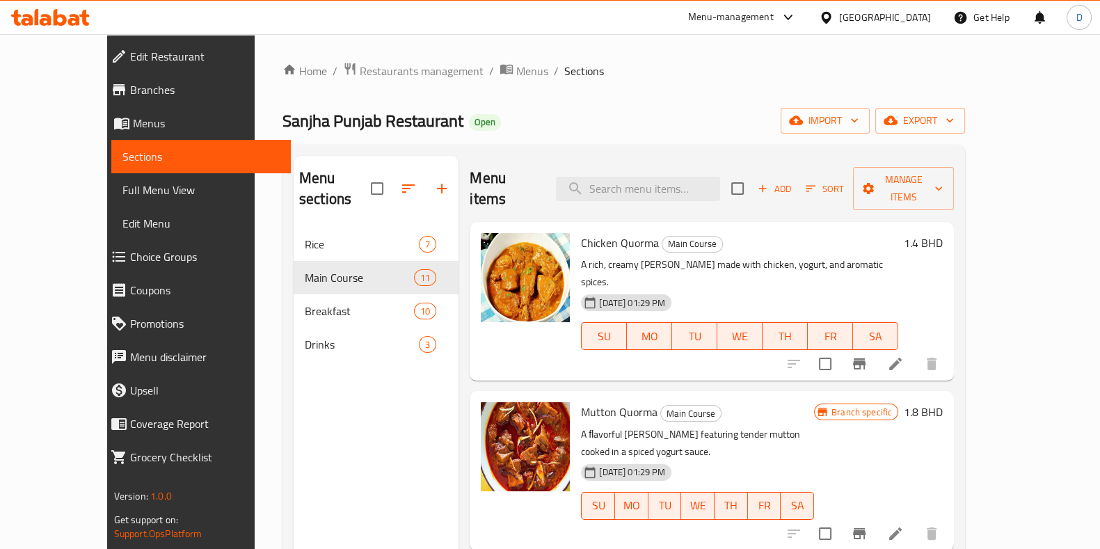
click at [660, 164] on div "Menu items Add Sort Manage items" at bounding box center [712, 189] width 484 height 66
click at [663, 177] on input "search" at bounding box center [638, 189] width 164 height 24
paste input "Kabab karahi"
type input "Kabab karahi"
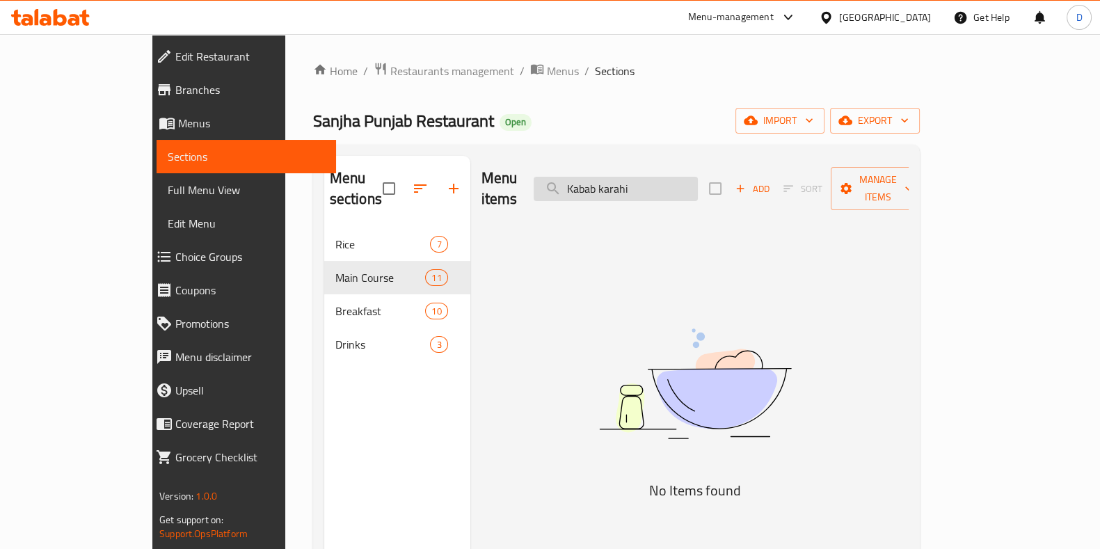
drag, startPoint x: 713, startPoint y: 186, endPoint x: 596, endPoint y: 169, distance: 118.1
click at [596, 177] on input "Kabab karahi" at bounding box center [616, 189] width 164 height 24
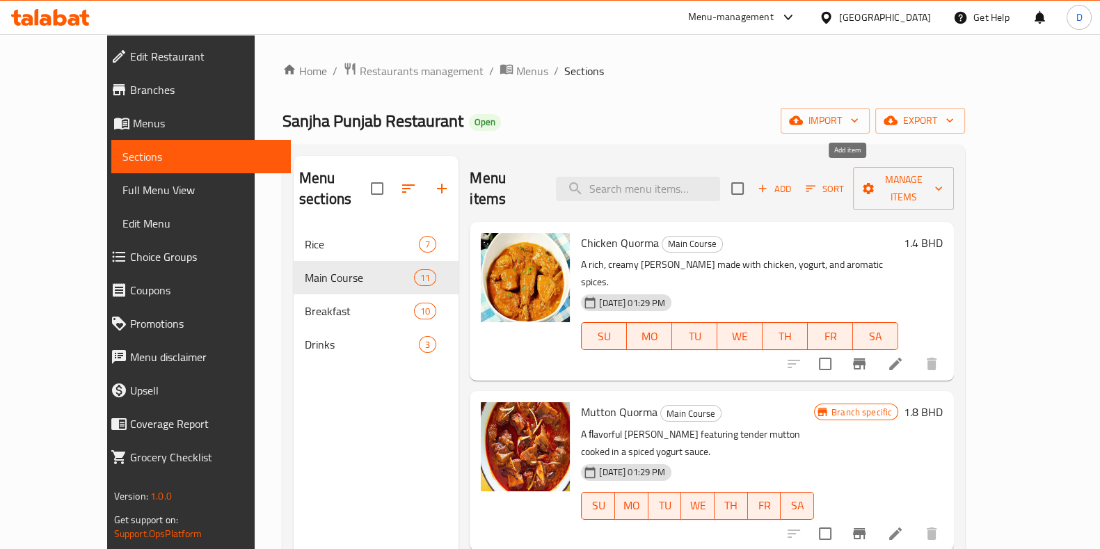
click at [793, 181] on span "Add" at bounding box center [775, 189] width 38 height 16
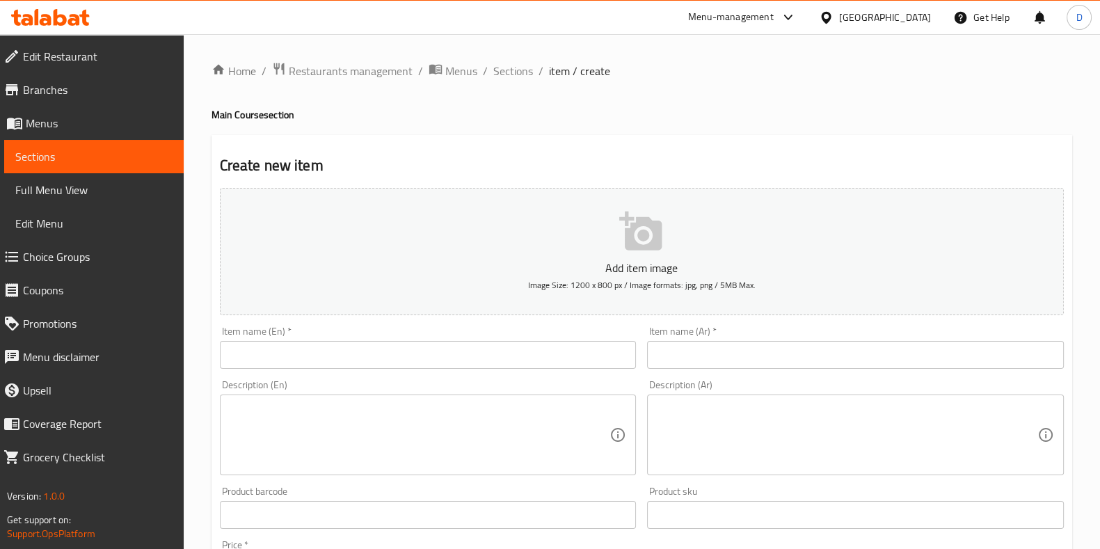
click at [380, 342] on input "text" at bounding box center [428, 355] width 417 height 28
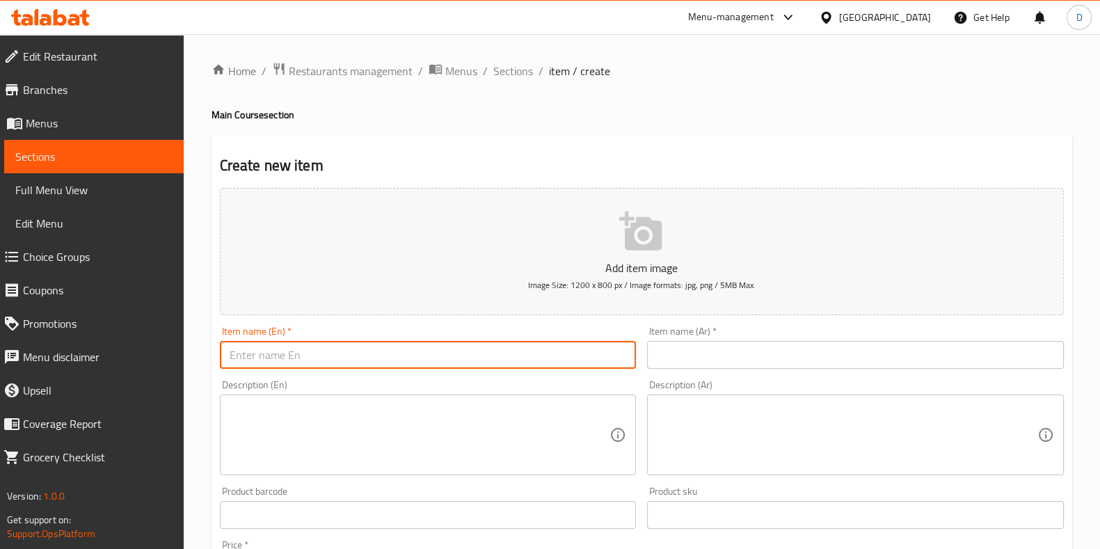
paste input "Kabab karahi"
drag, startPoint x: 380, startPoint y: 342, endPoint x: 194, endPoint y: 325, distance: 186.6
click at [194, 325] on div "Home / Restaurants management / Menus / Sections / item / create Main Course se…" at bounding box center [642, 508] width 916 height 949
type input "Kabab karahi"
click at [683, 369] on div "Item name (Ar)   * Item name (Ar) *" at bounding box center [856, 348] width 428 height 54
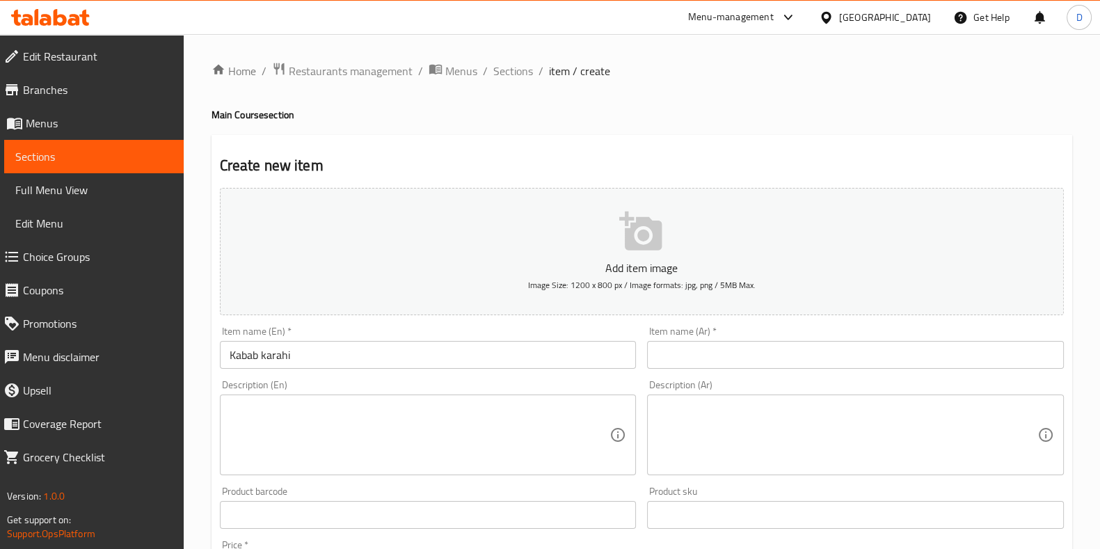
click at [685, 361] on input "text" at bounding box center [855, 355] width 417 height 28
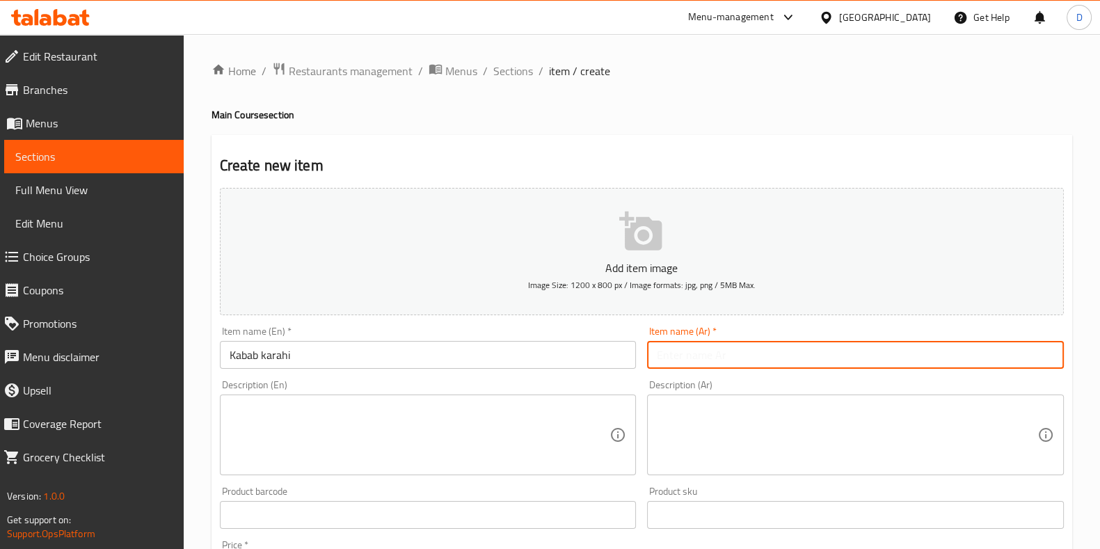
paste input "كباب كراهي"
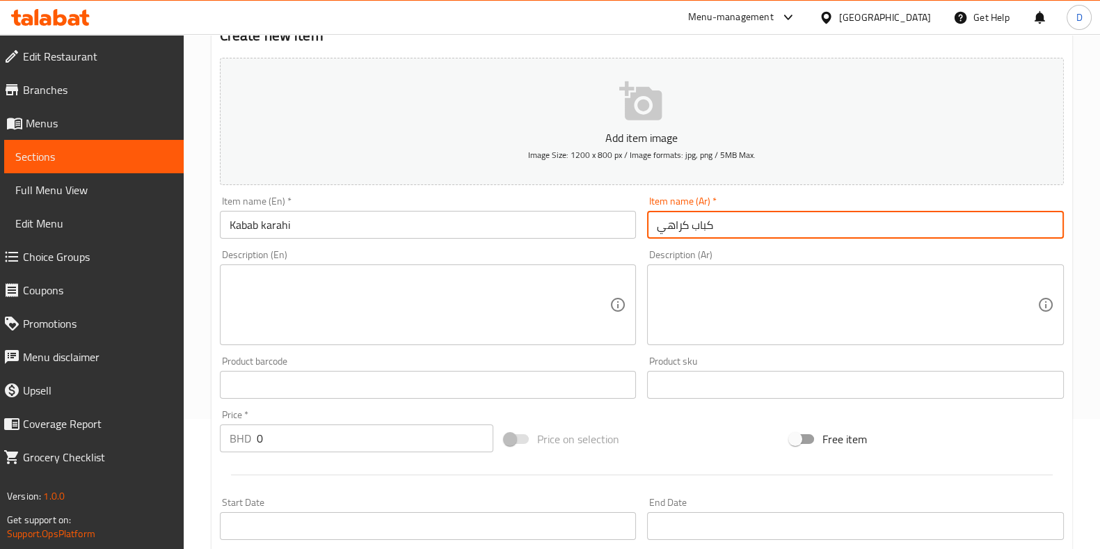
scroll to position [132, 0]
type input "كباب كراهي"
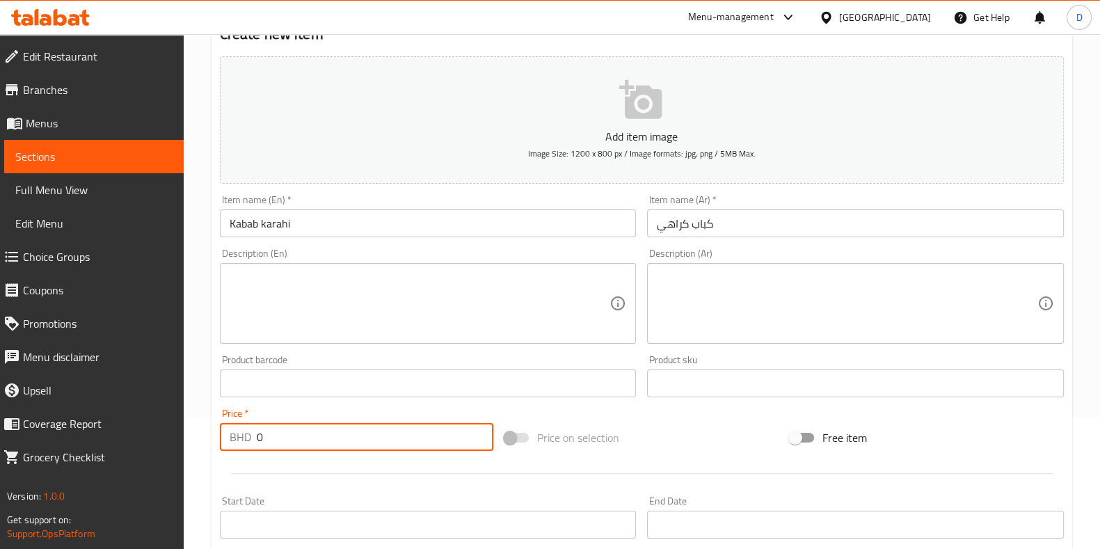
drag, startPoint x: 292, startPoint y: 436, endPoint x: 180, endPoint y: 436, distance: 112.0
click at [180, 436] on div "Edit Restaurant Branches Menus Sections Full Menu View Edit Menu Choice Groups …" at bounding box center [550, 377] width 1100 height 949
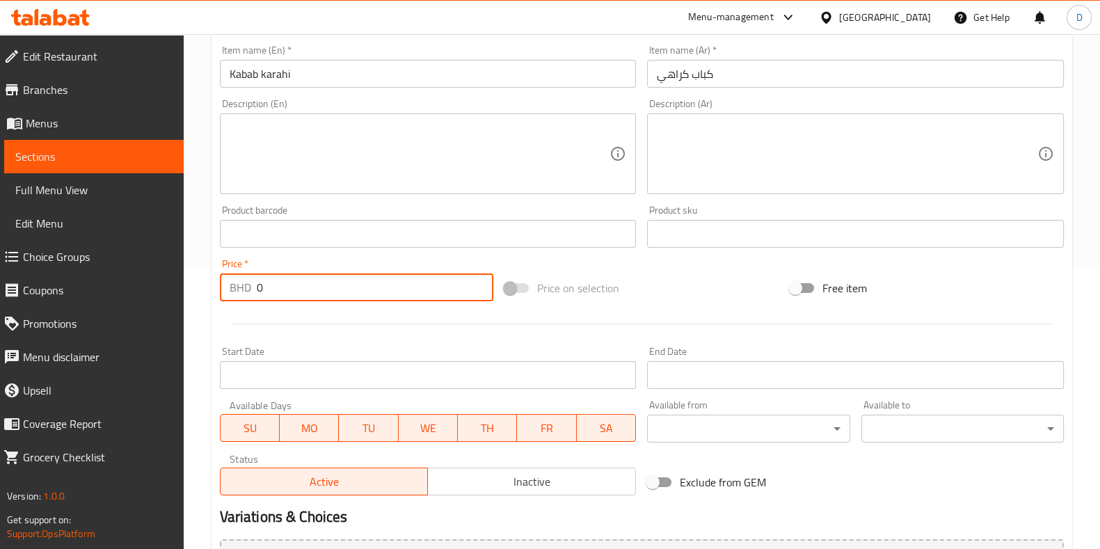
scroll to position [401, 0]
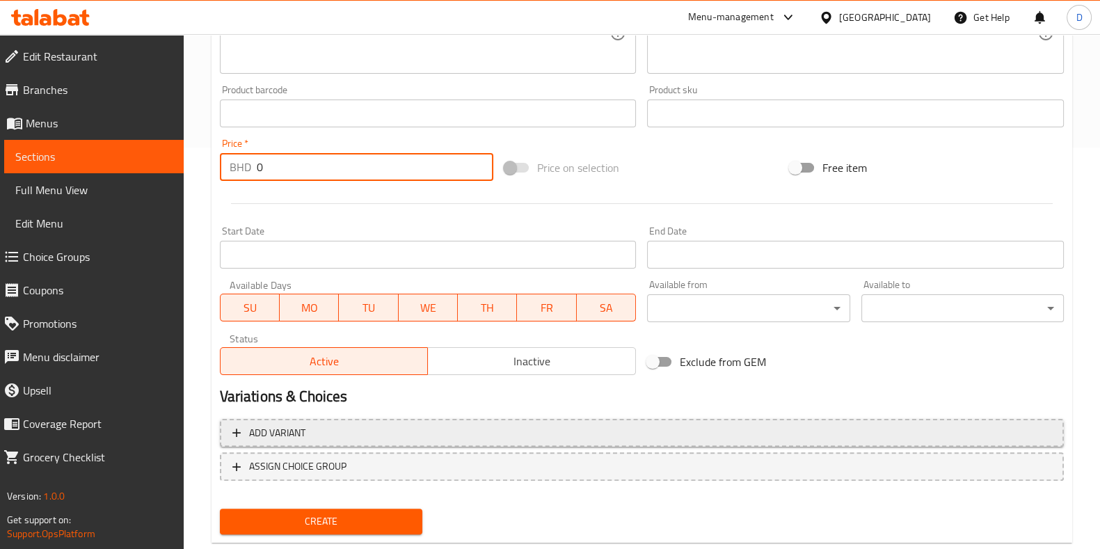
click at [397, 426] on span "Add variant" at bounding box center [641, 432] width 819 height 17
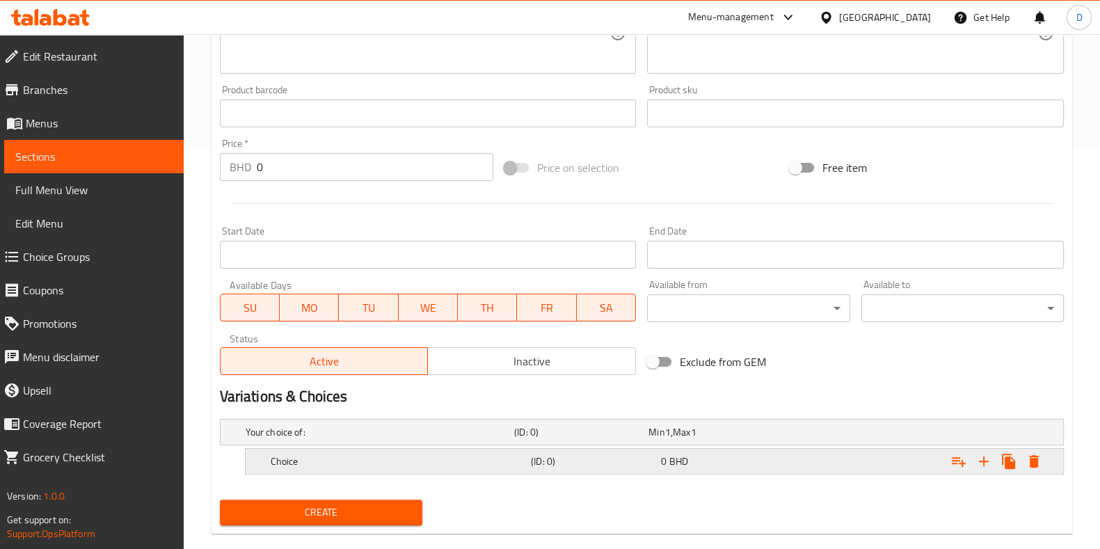
click at [392, 439] on h5 "Choice" at bounding box center [377, 432] width 263 height 14
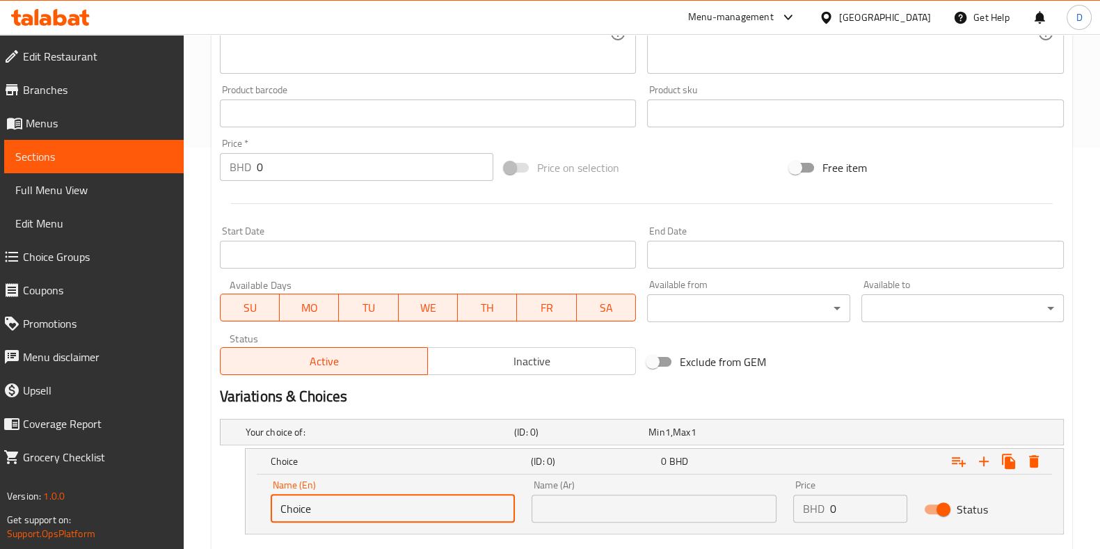
drag, startPoint x: 347, startPoint y: 511, endPoint x: 264, endPoint y: 502, distance: 83.4
click at [264, 502] on div "Name (En) Choice Name (En)" at bounding box center [393, 501] width 262 height 59
type input "Small"
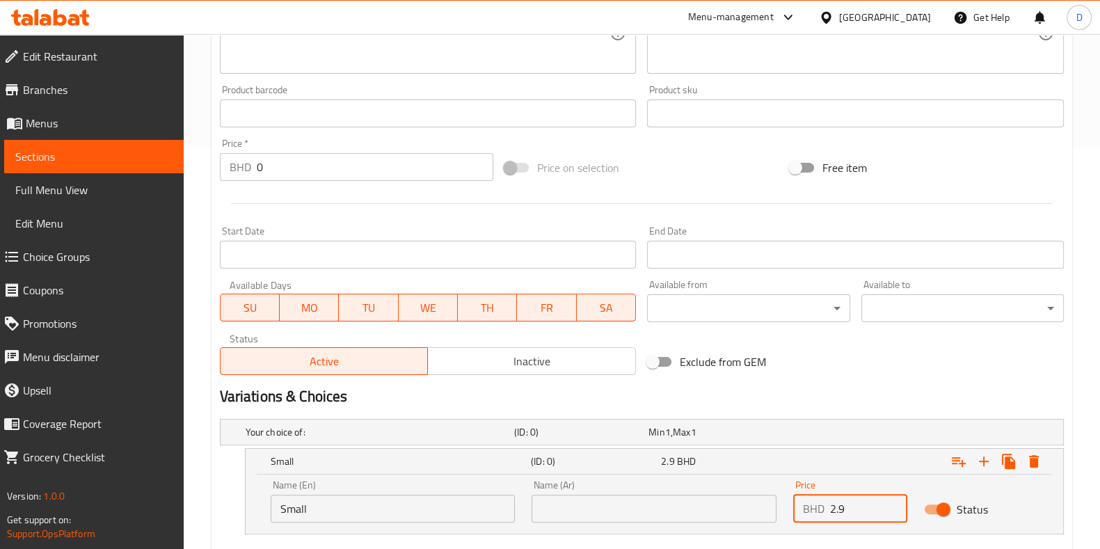
scroll to position [484, 0]
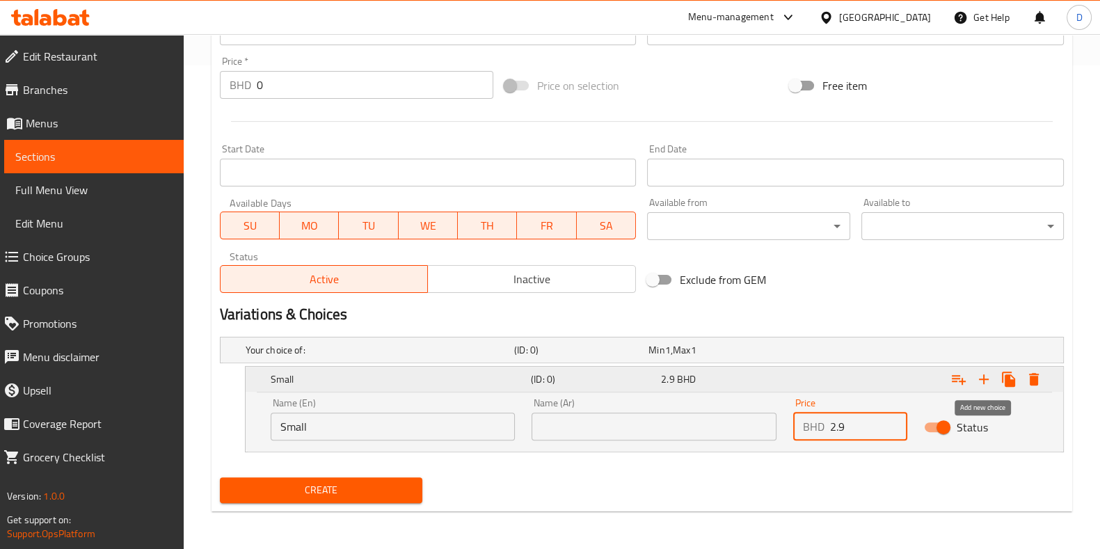
type input "2.9"
click at [986, 376] on icon "Expand" at bounding box center [984, 379] width 17 height 17
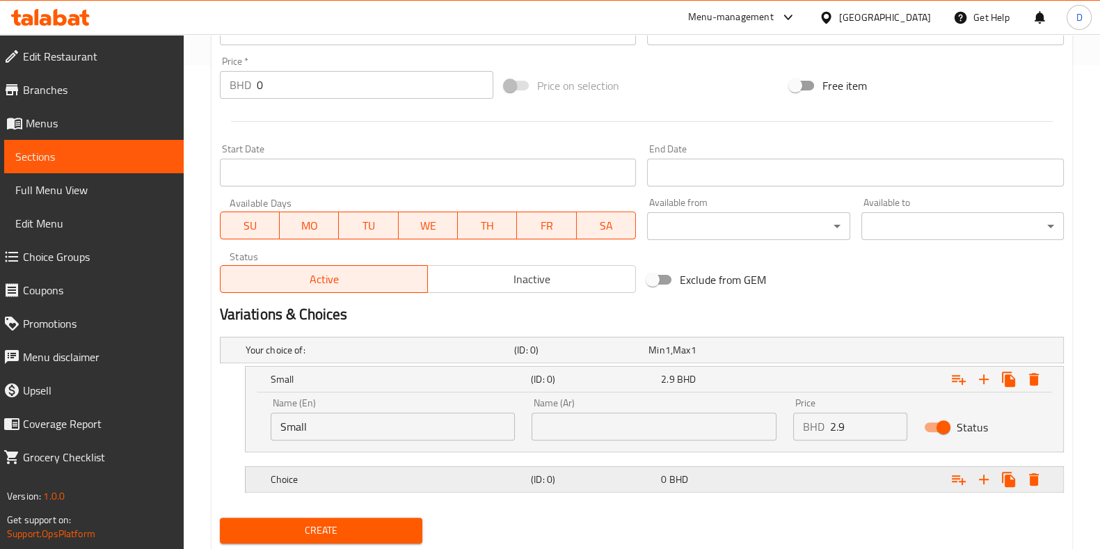
click at [417, 357] on h5 "Choice" at bounding box center [377, 350] width 263 height 14
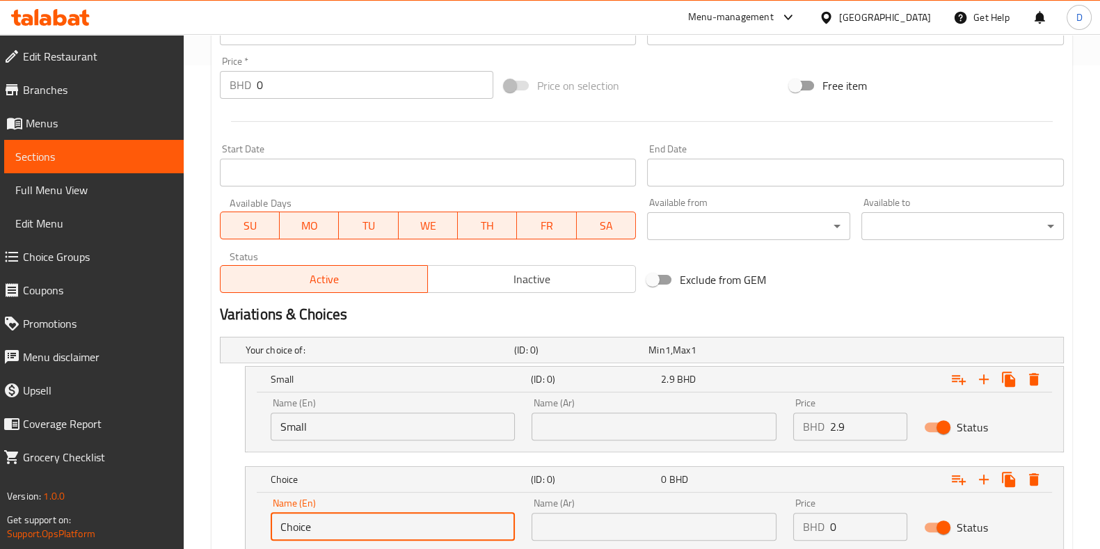
drag, startPoint x: 345, startPoint y: 513, endPoint x: 235, endPoint y: 523, distance: 110.4
click at [235, 523] on div "Choice (ID: 0) 0 BHD Name (En) Choice Name (En) Name (Ar) Name (Ar) Price BHD 0…" at bounding box center [642, 509] width 844 height 86
type input "Medium"
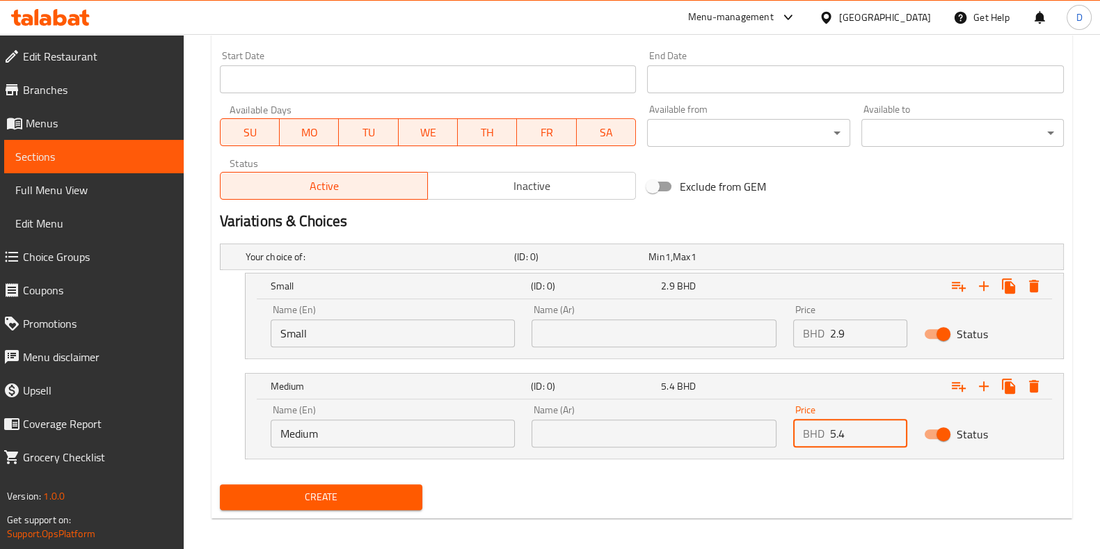
scroll to position [580, 0]
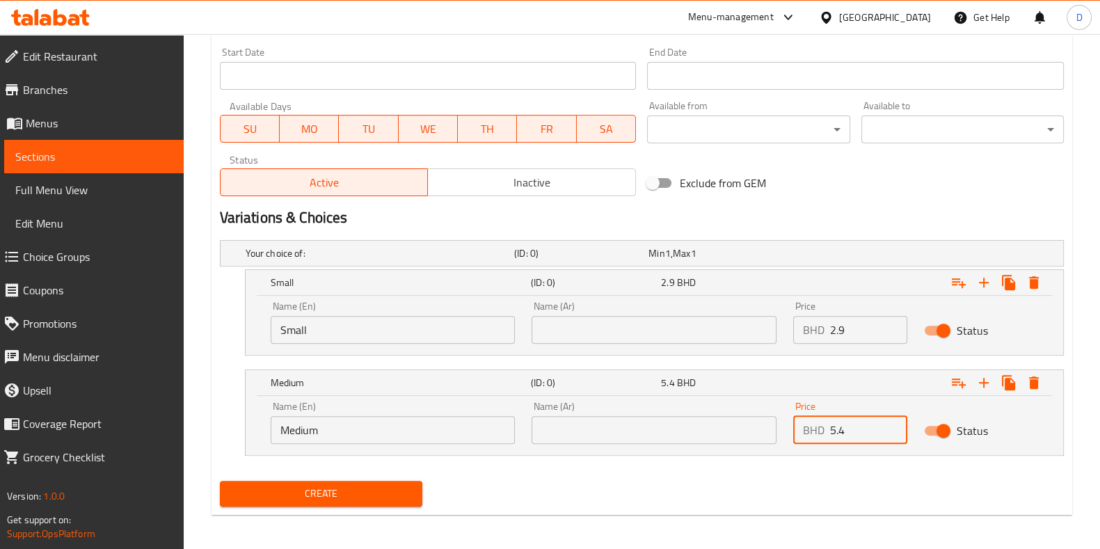
type input "5.4"
click at [358, 481] on button "Create" at bounding box center [321, 494] width 202 height 26
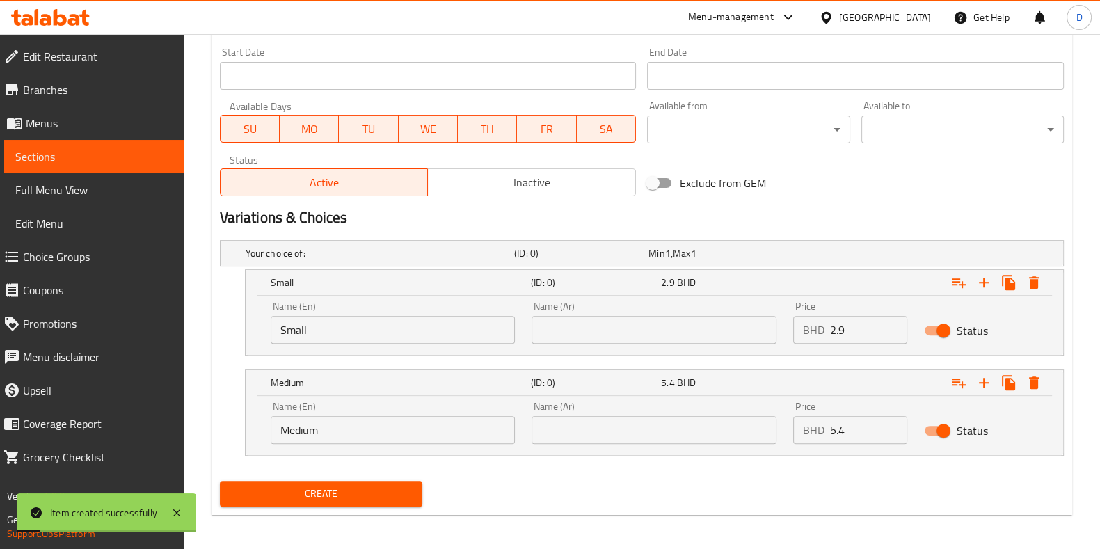
click at [886, 208] on h2 "Variations & Choices" at bounding box center [642, 217] width 844 height 21
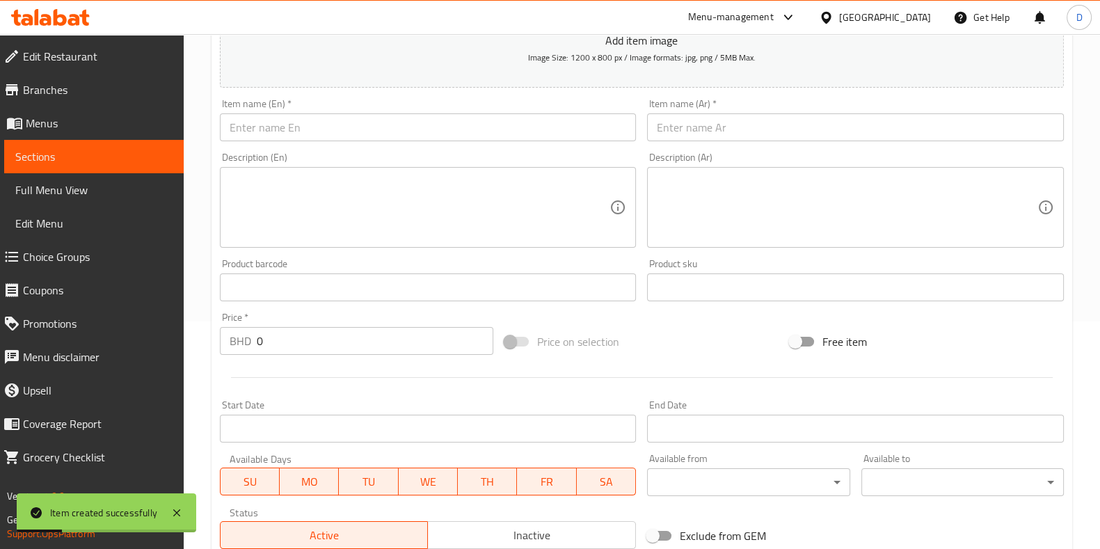
scroll to position [216, 0]
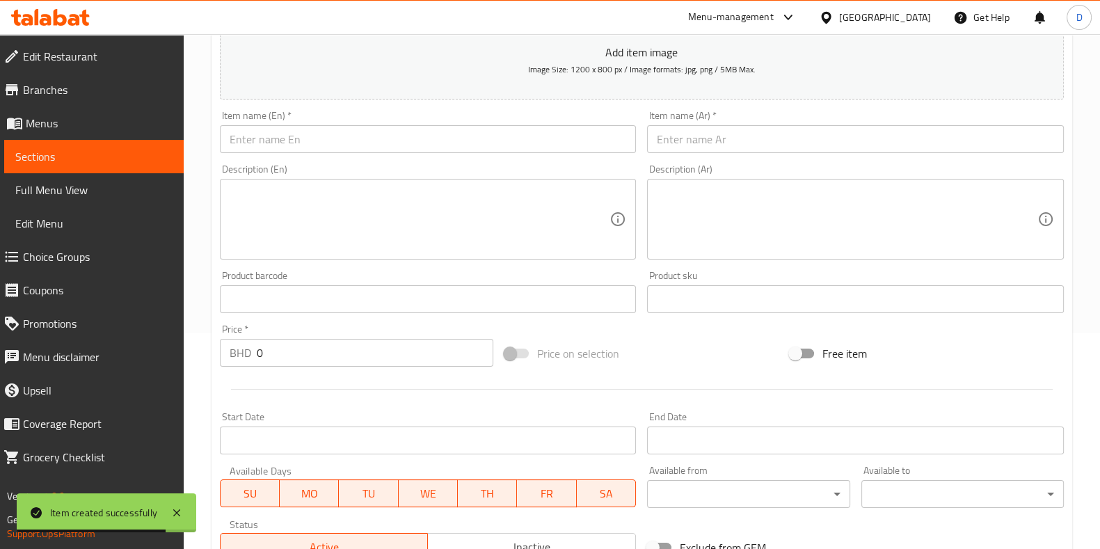
click at [341, 154] on div "Item name (En)   * Item name (En) *" at bounding box center [428, 132] width 428 height 54
click at [351, 148] on input "text" at bounding box center [428, 139] width 417 height 28
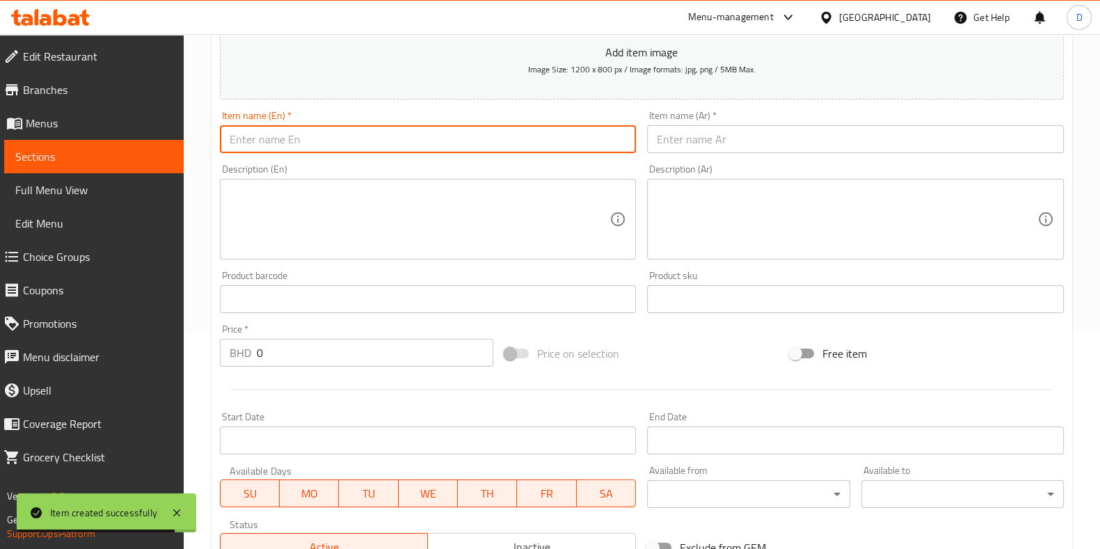
paste input "Chicken karahi"
type input "Chicken karahi"
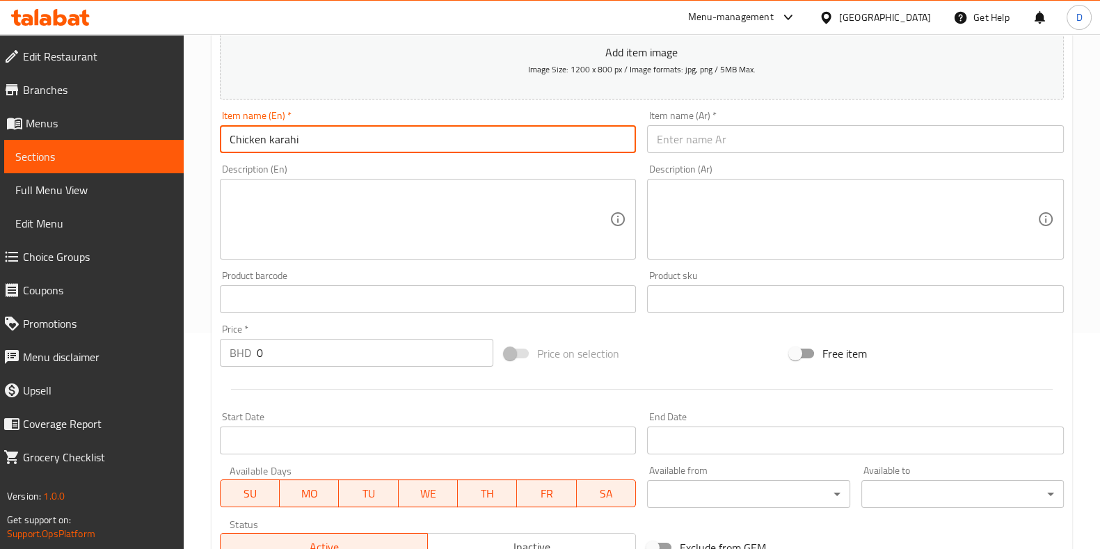
click at [671, 138] on input "text" at bounding box center [855, 139] width 417 height 28
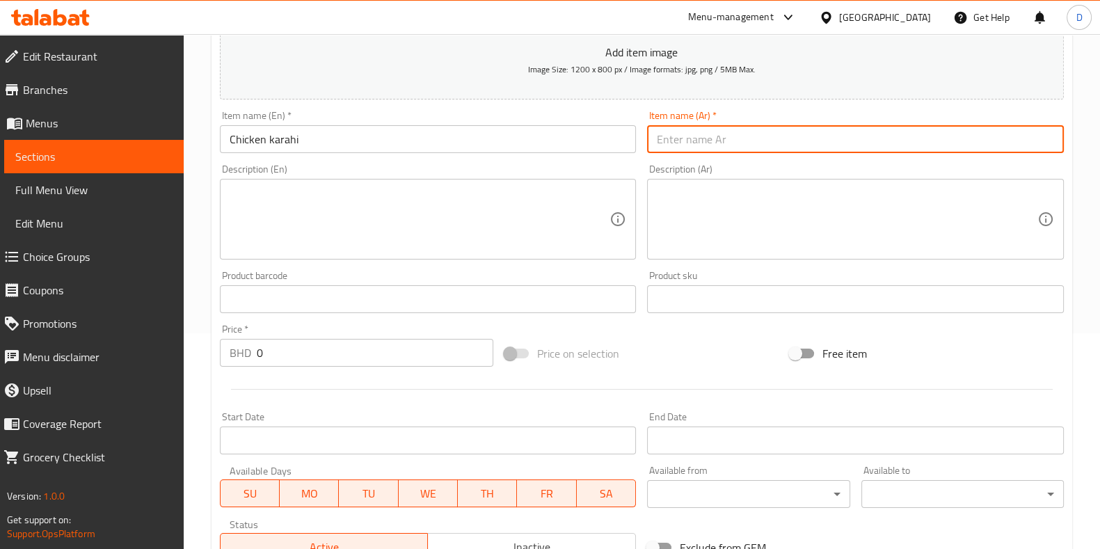
paste input "دجاج كراهي"
type input "دجاج كراهي"
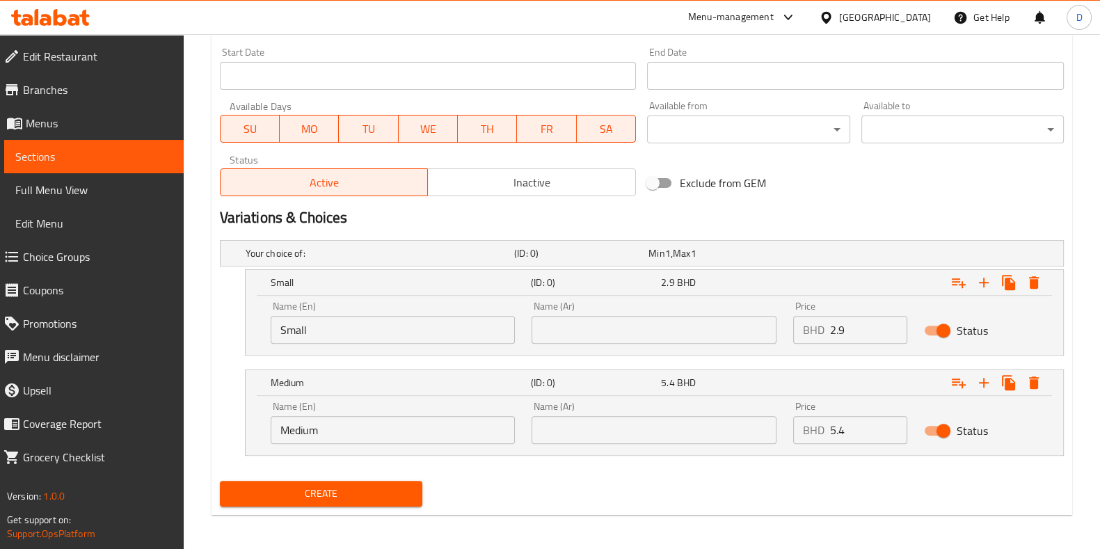
scroll to position [582, 0]
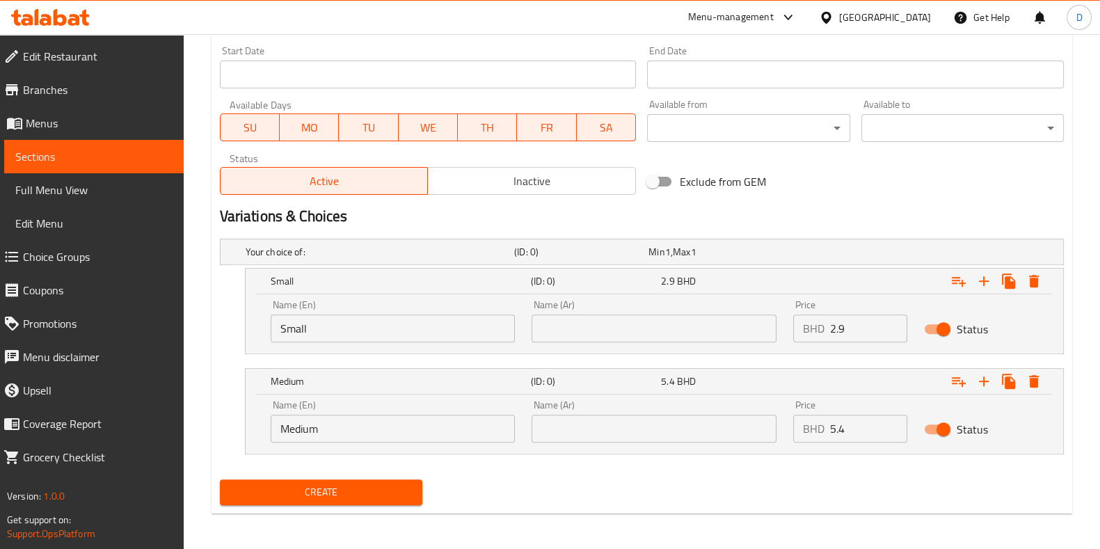
click at [395, 486] on span "Create" at bounding box center [321, 492] width 180 height 17
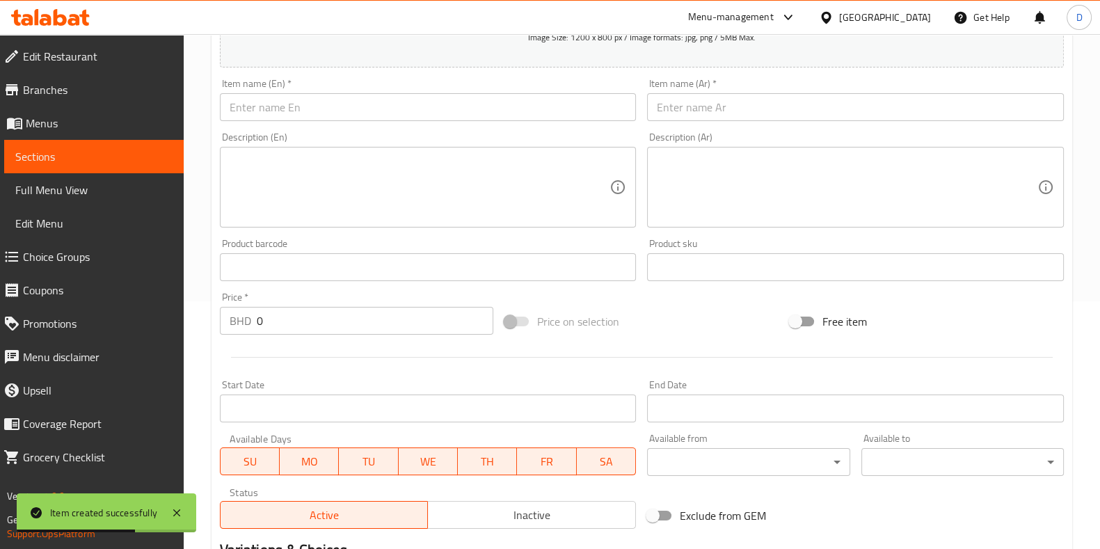
scroll to position [248, 0]
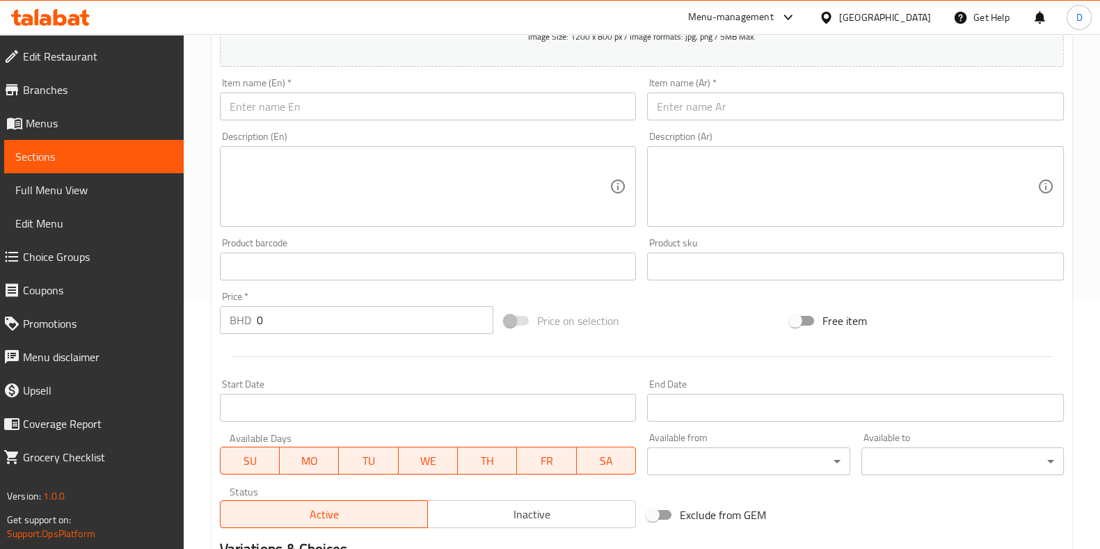
click at [511, 104] on input "text" at bounding box center [428, 107] width 417 height 28
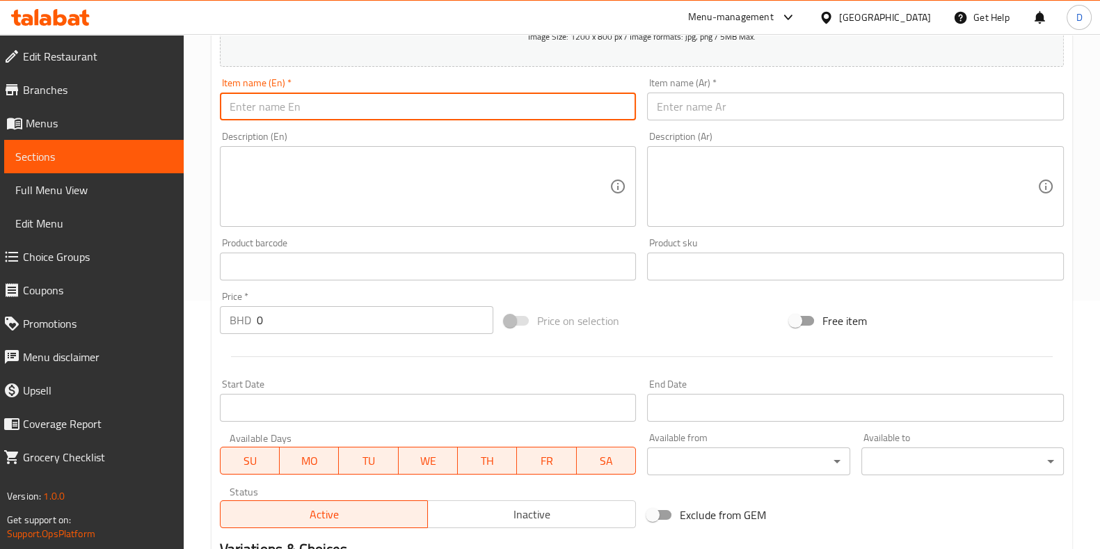
paste input "Chicken tikka karahi"
type input "Chicken tikka karahi"
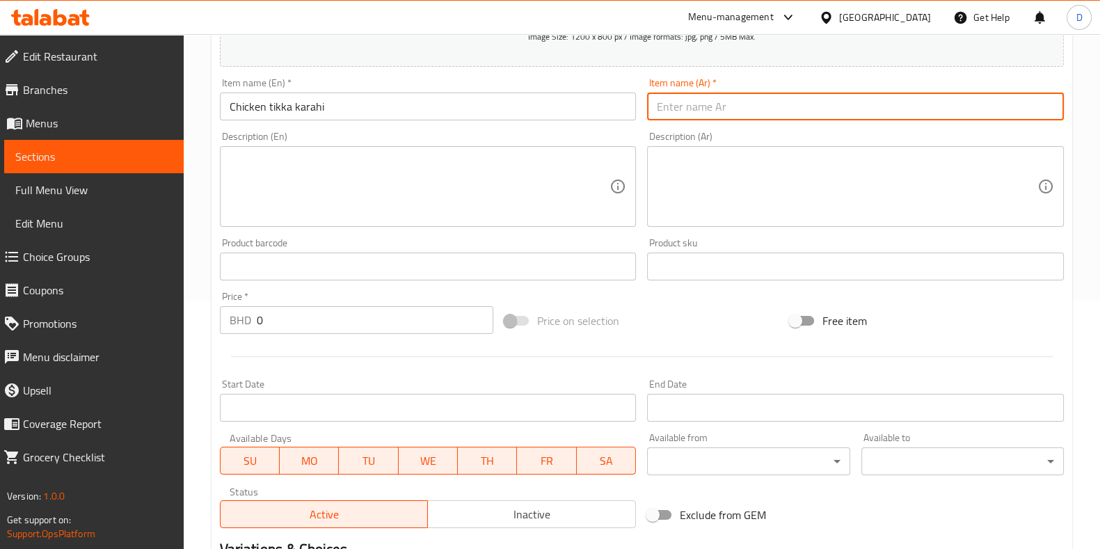
click at [683, 116] on input "text" at bounding box center [855, 107] width 417 height 28
paste input "دجاج [PERSON_NAME]"
type input "دجاج [PERSON_NAME]"
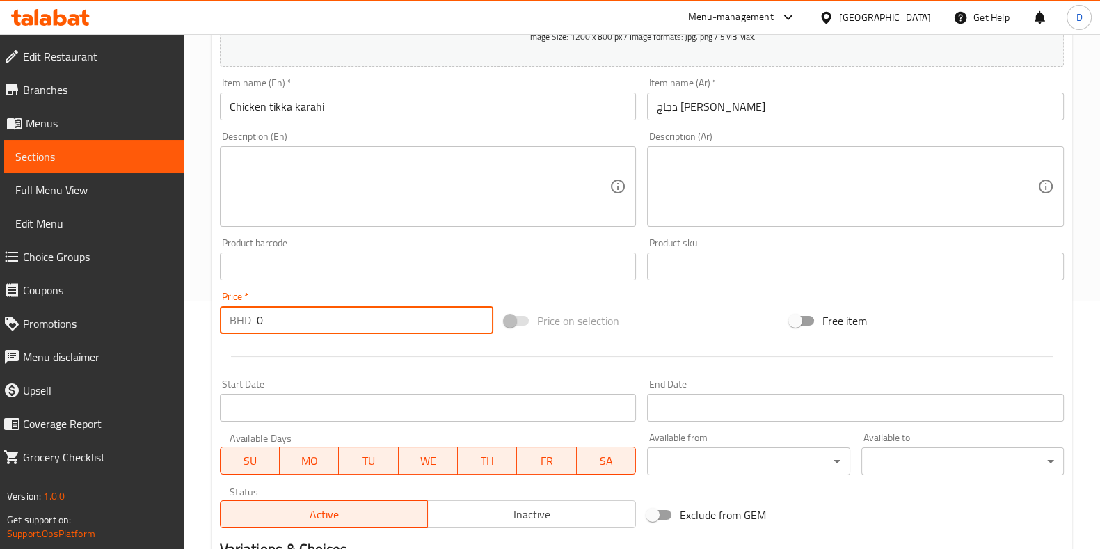
drag, startPoint x: 347, startPoint y: 321, endPoint x: 234, endPoint y: 318, distance: 112.8
click at [234, 318] on div "BHD 0 Price *" at bounding box center [357, 320] width 274 height 28
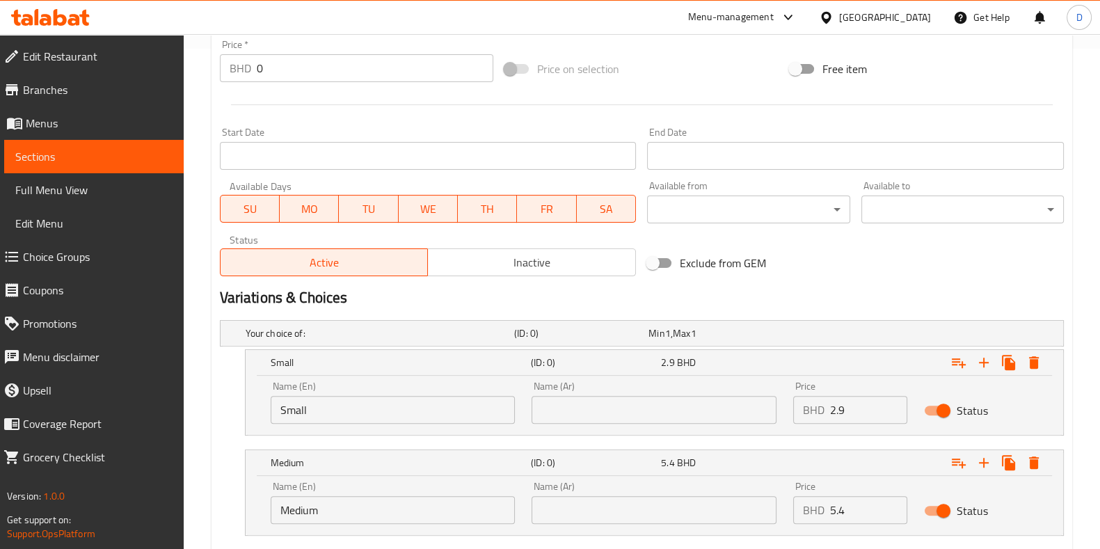
scroll to position [583, 0]
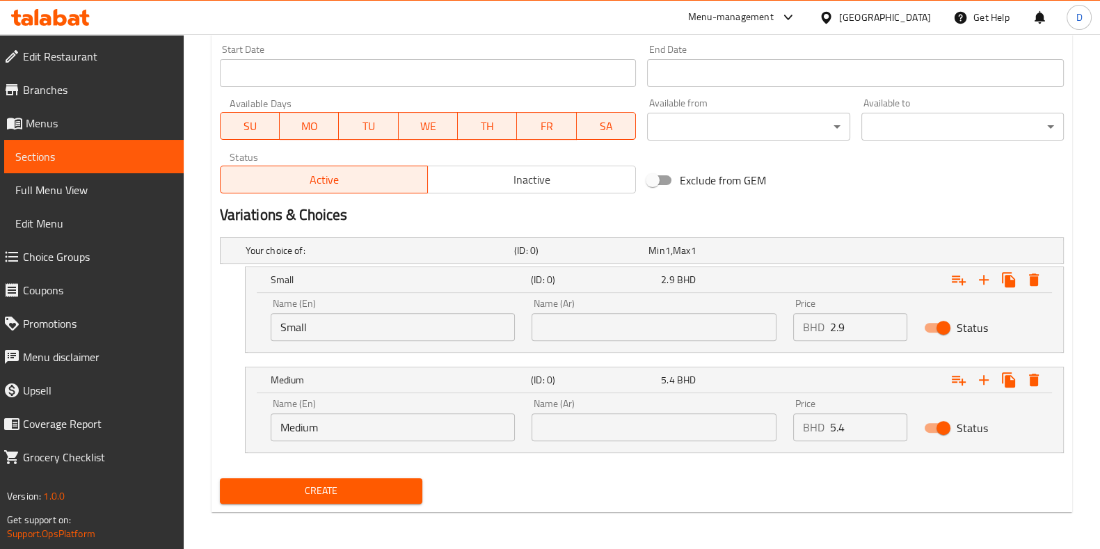
click at [375, 488] on span "Create" at bounding box center [321, 490] width 180 height 17
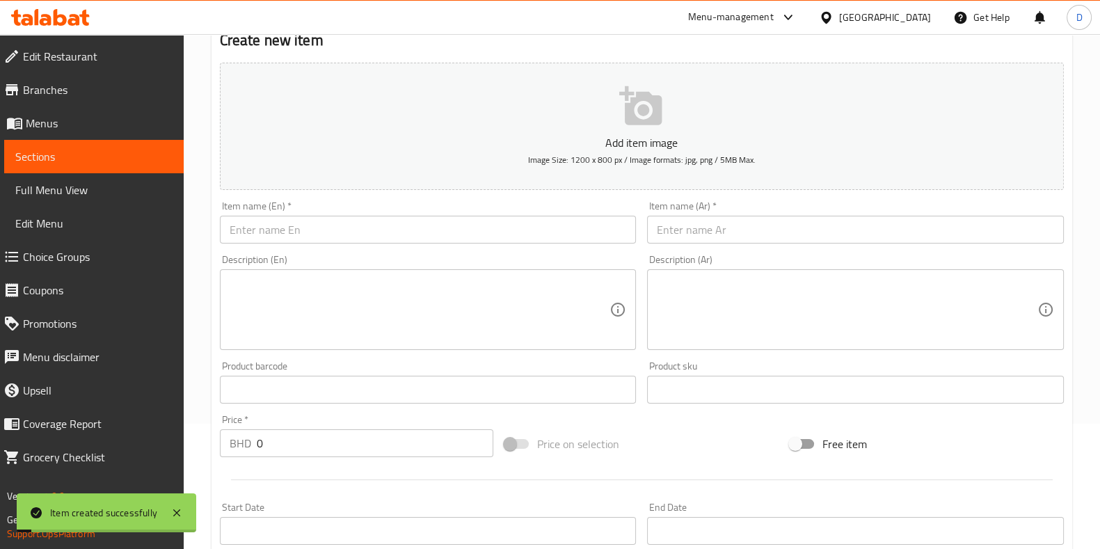
scroll to position [0, 0]
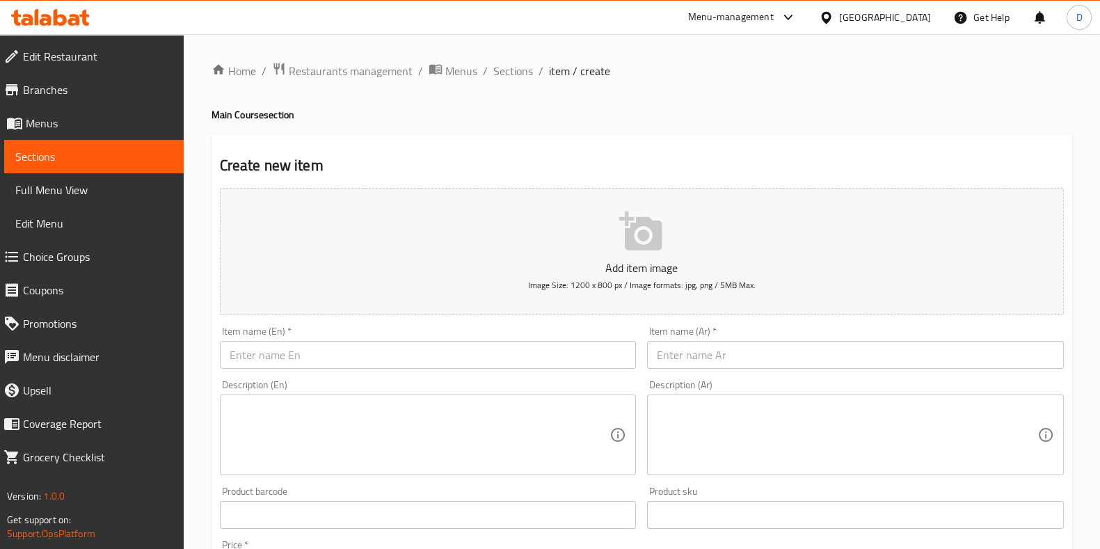
click at [379, 349] on input "text" at bounding box center [428, 355] width 417 height 28
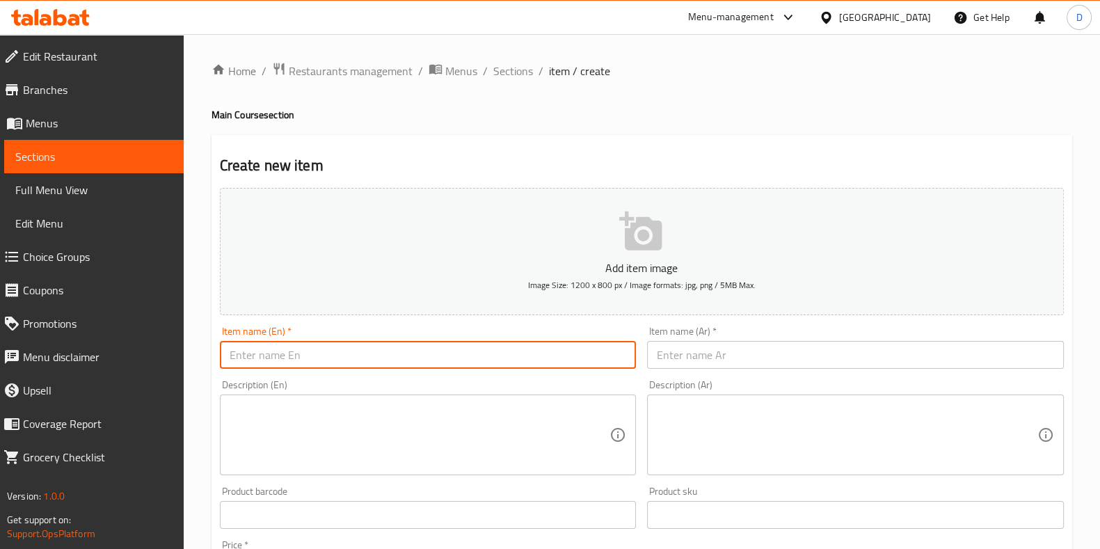
paste input "Chapli kabab"
type input "Chapli kabab"
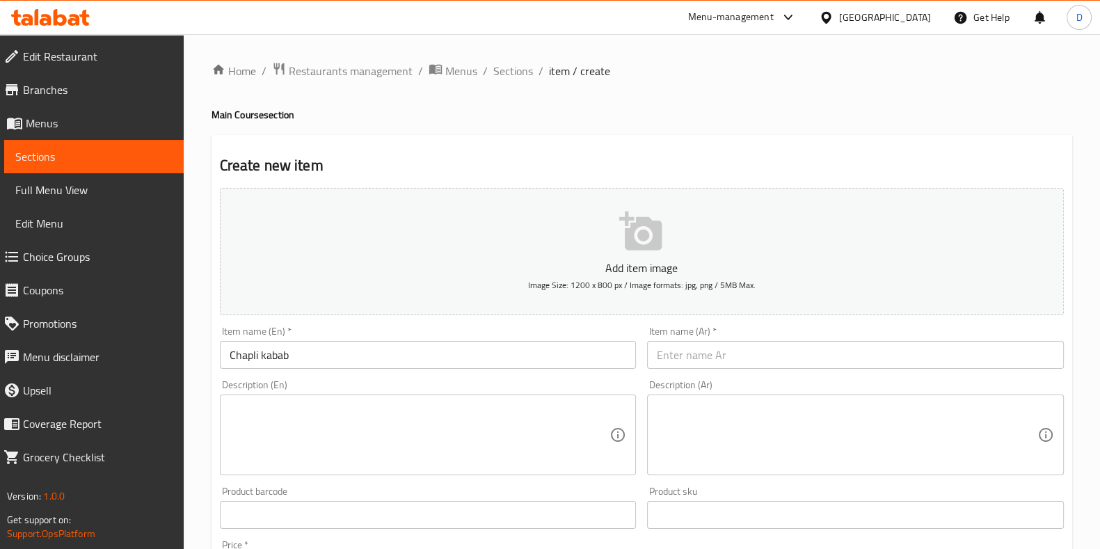
click at [710, 347] on input "text" at bounding box center [855, 355] width 417 height 28
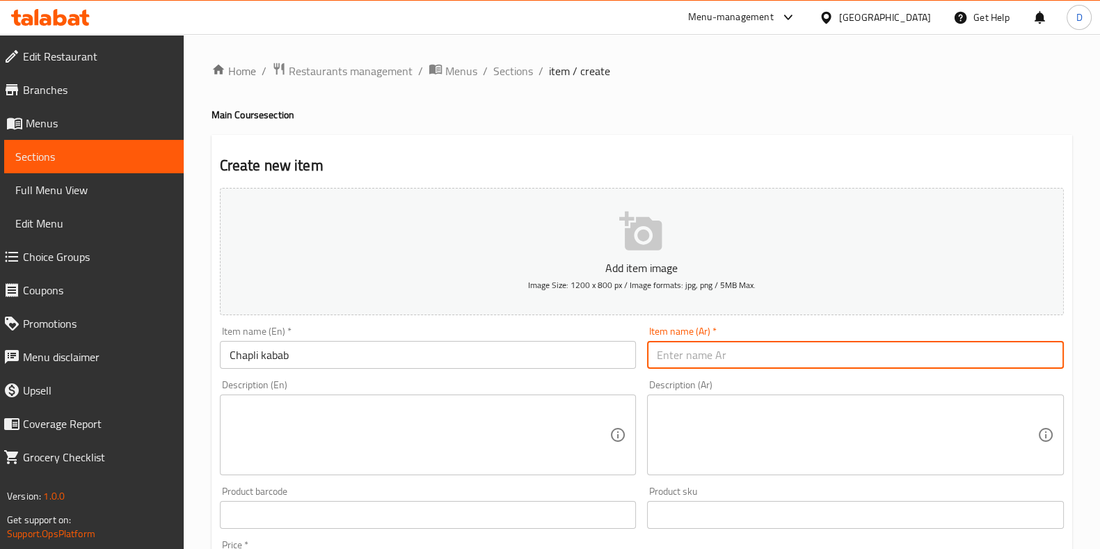
click at [740, 354] on input "text" at bounding box center [855, 355] width 417 height 28
paste input "كباب شابلي"
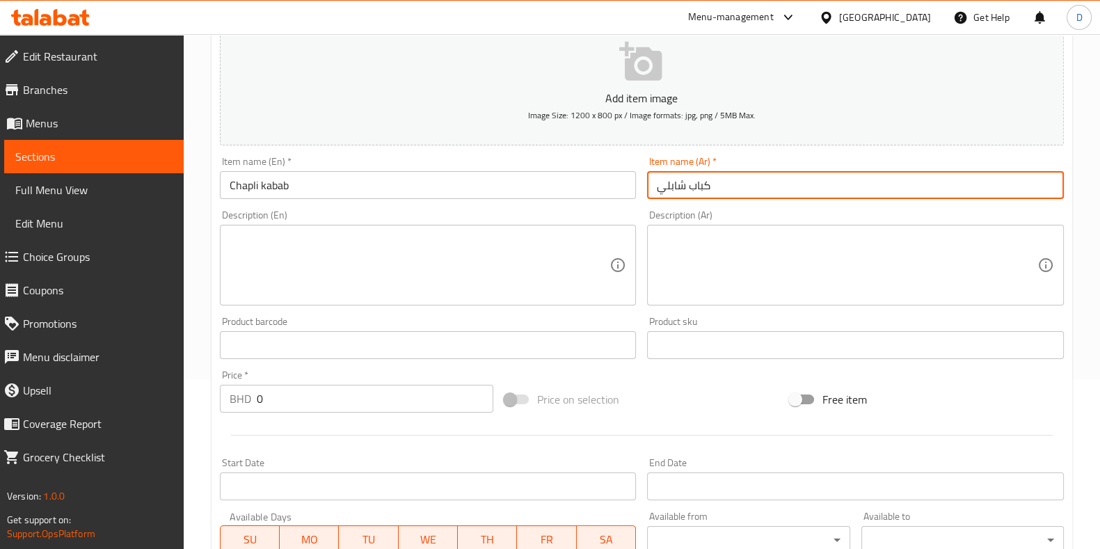
scroll to position [272, 0]
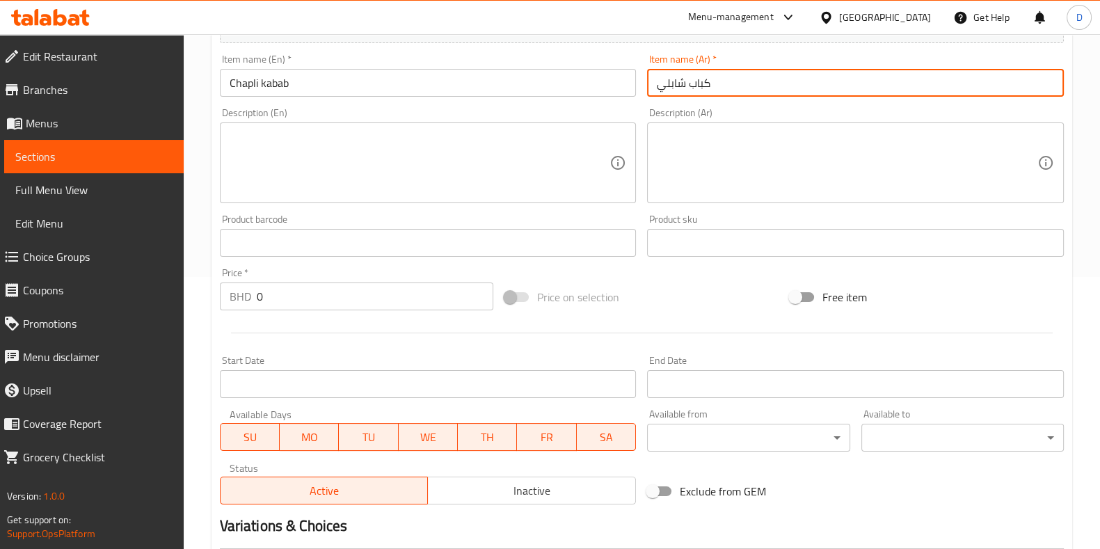
type input "كباب شابلي"
click at [350, 306] on input "0" at bounding box center [375, 296] width 237 height 28
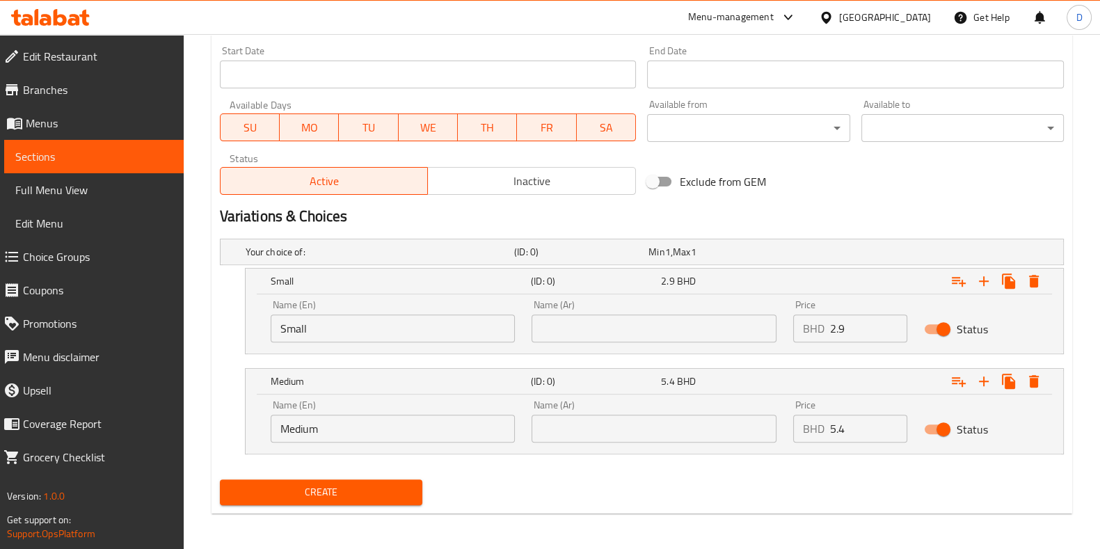
scroll to position [583, 0]
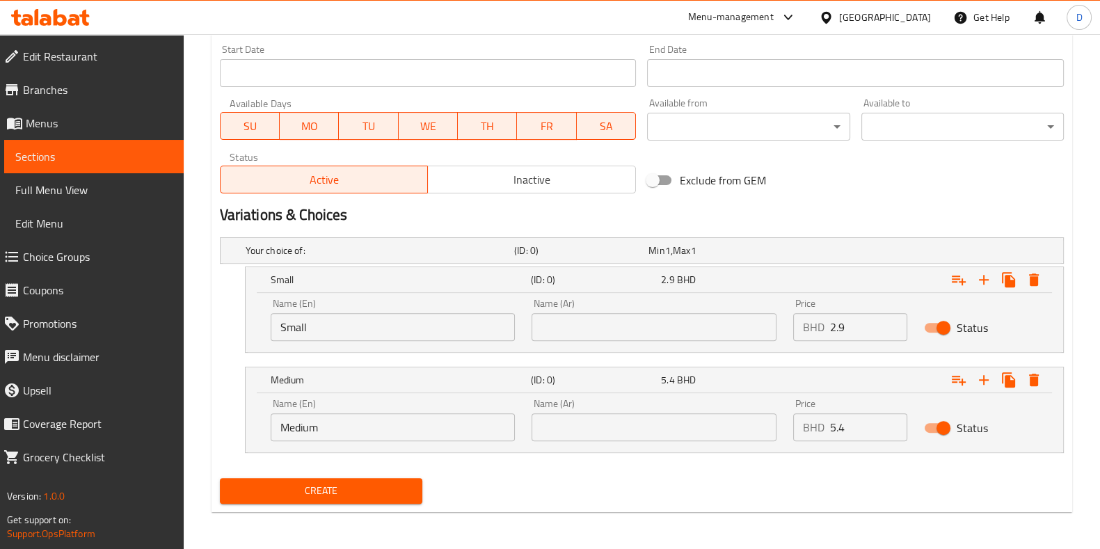
click at [424, 335] on input "Small" at bounding box center [393, 327] width 245 height 28
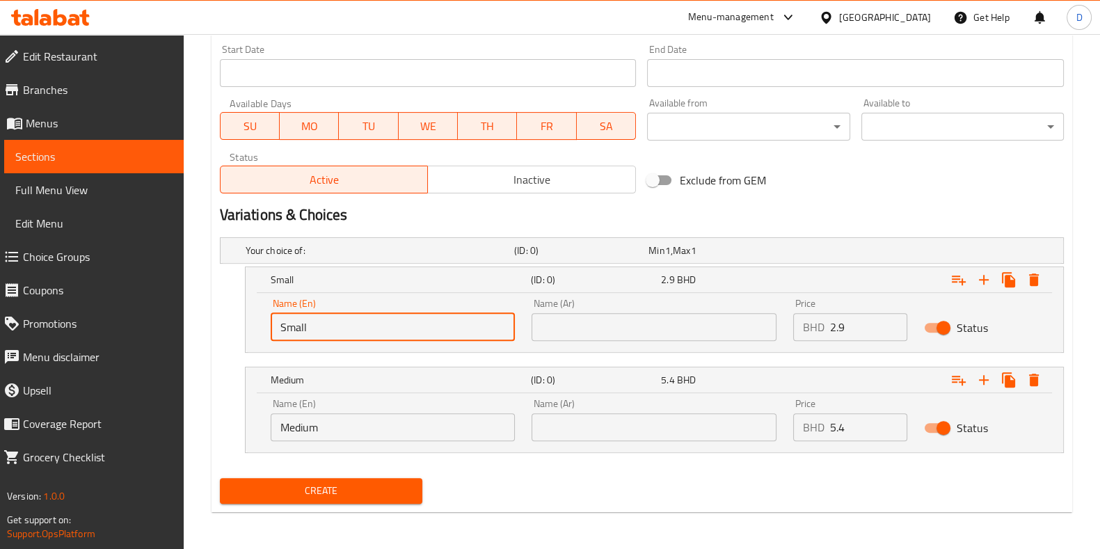
click at [424, 335] on input "Small" at bounding box center [393, 327] width 245 height 28
type input "Choice"
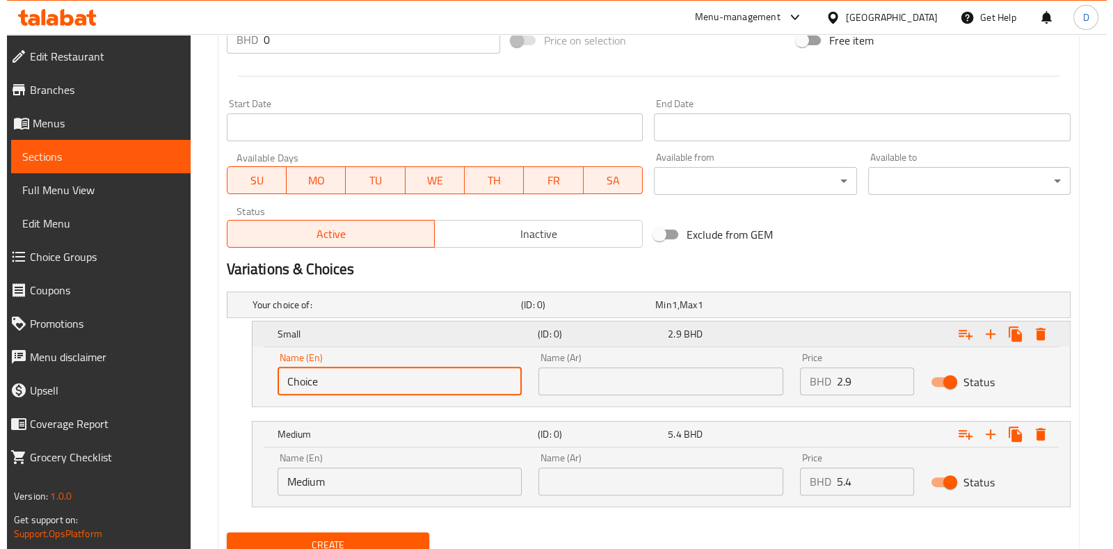
scroll to position [527, 0]
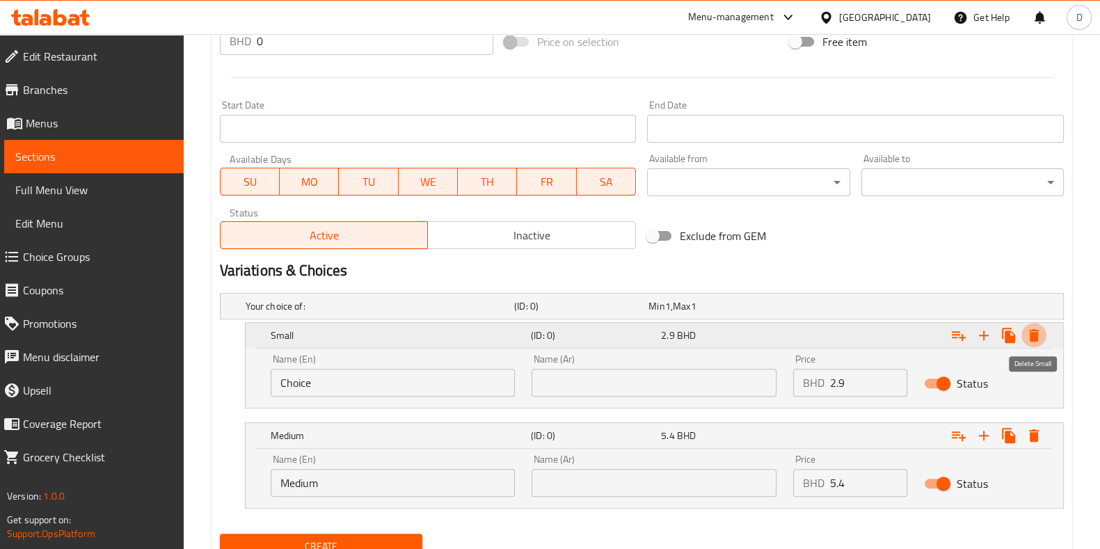
click at [1035, 335] on icon "Expand" at bounding box center [1034, 335] width 10 height 13
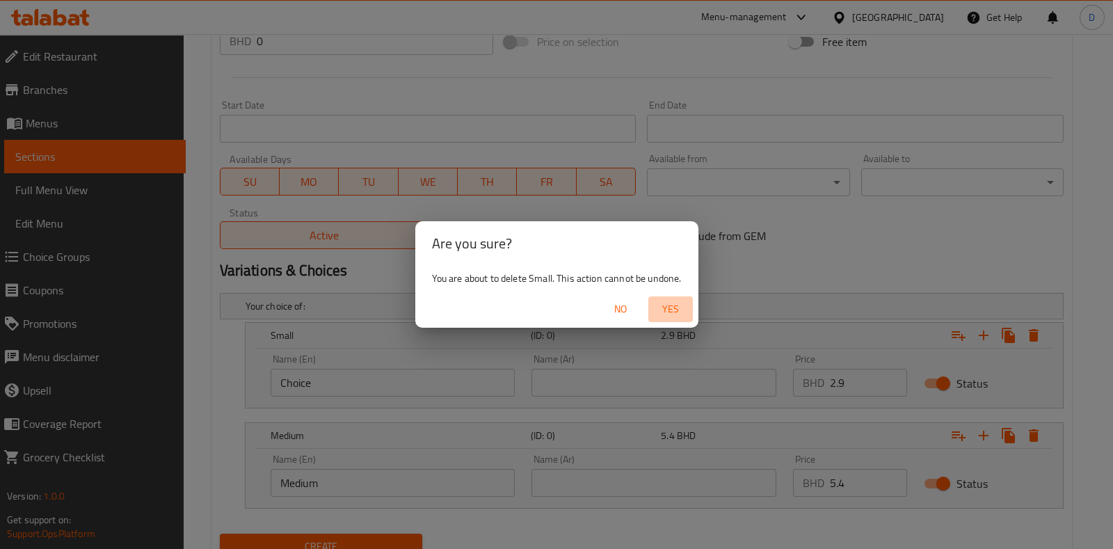
click at [684, 307] on span "Yes" at bounding box center [670, 309] width 33 height 17
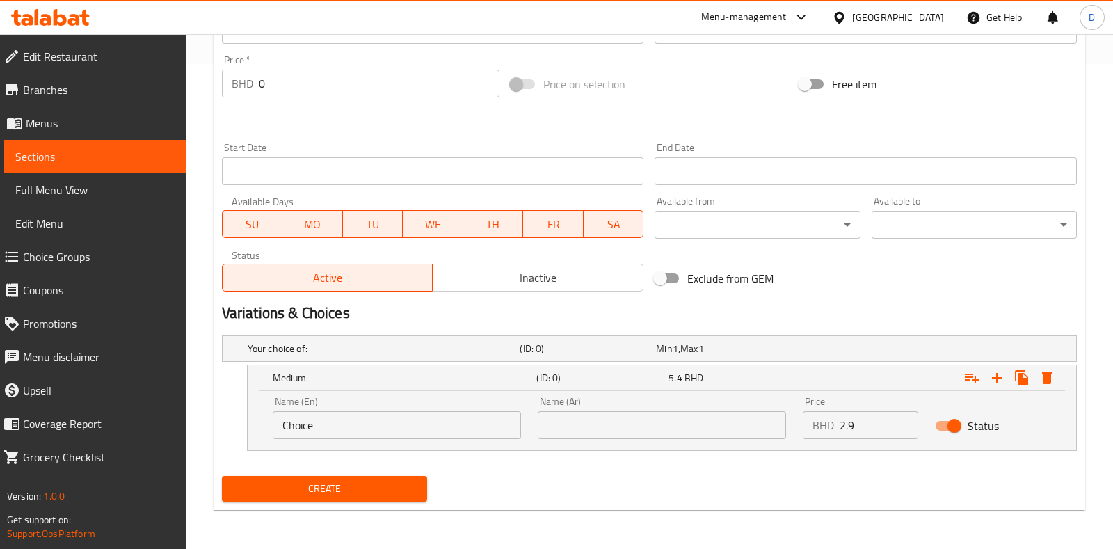
scroll to position [484, 0]
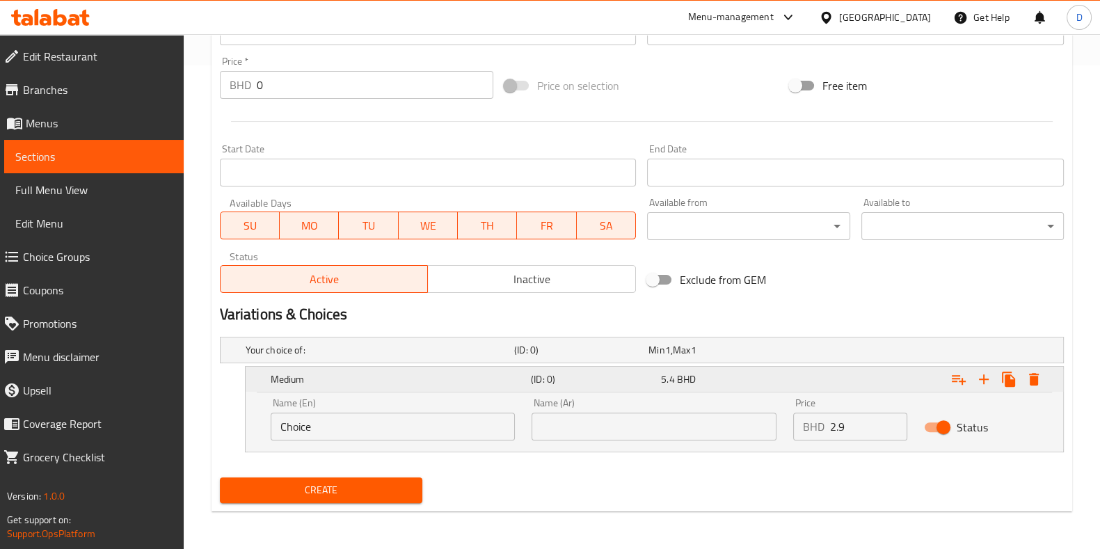
click at [1042, 374] on icon "Expand" at bounding box center [1034, 379] width 17 height 17
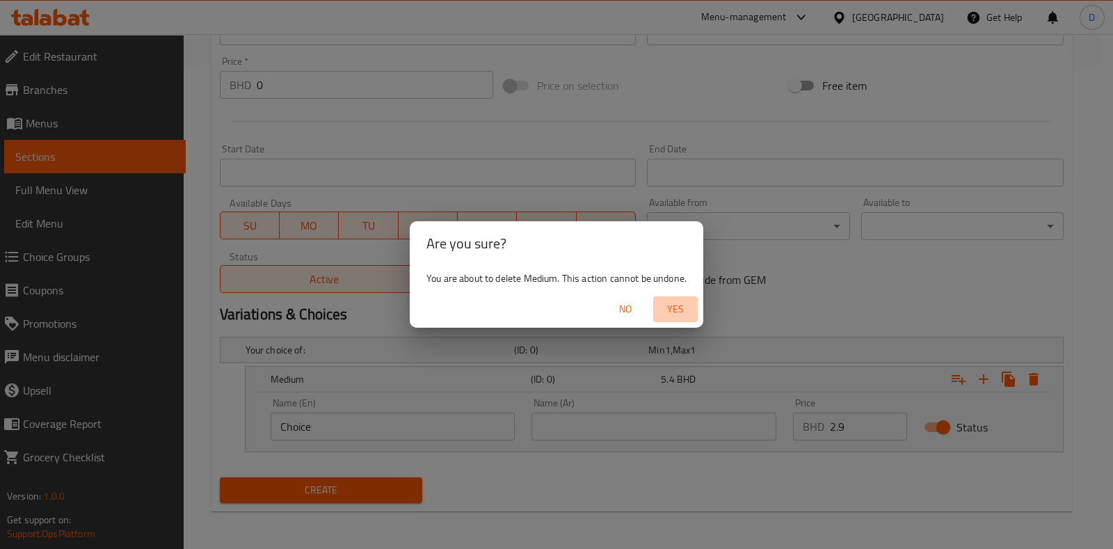
click at [672, 302] on span "Yes" at bounding box center [675, 309] width 33 height 17
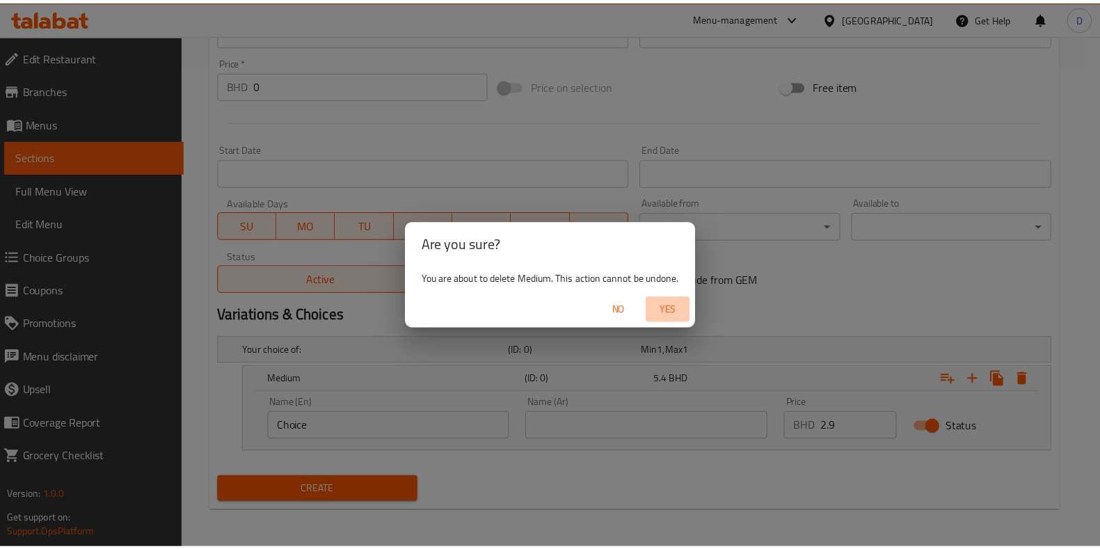
scroll to position [433, 0]
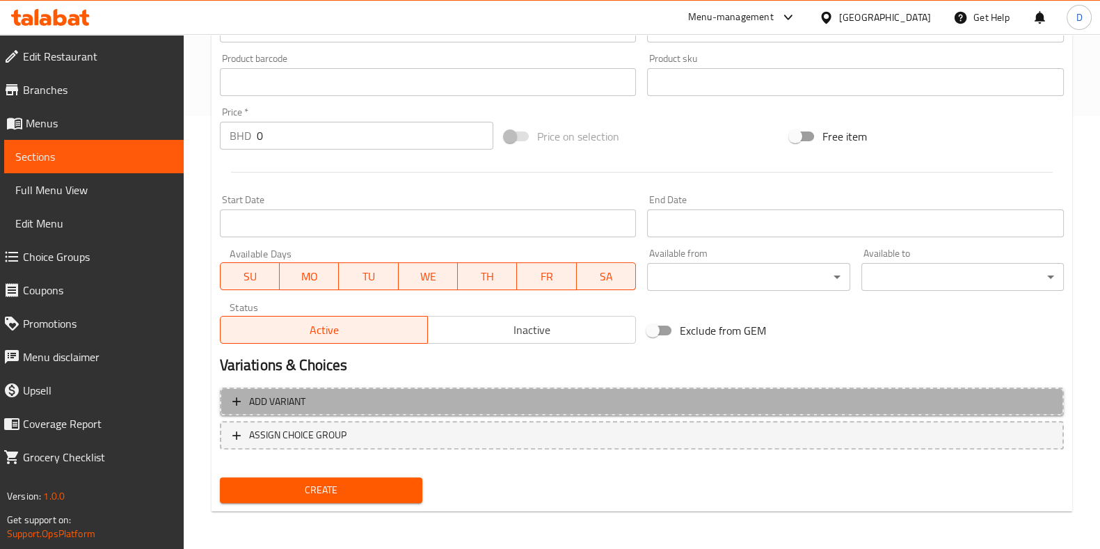
click at [400, 413] on button "Add variant" at bounding box center [642, 402] width 844 height 29
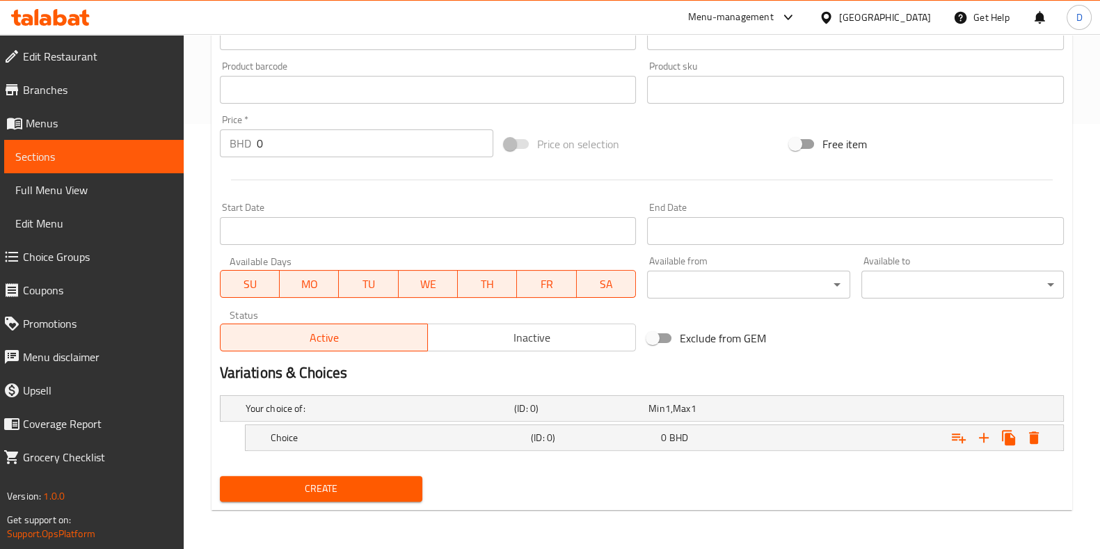
scroll to position [424, 0]
click at [379, 417] on h5 "Choice" at bounding box center [377, 410] width 263 height 14
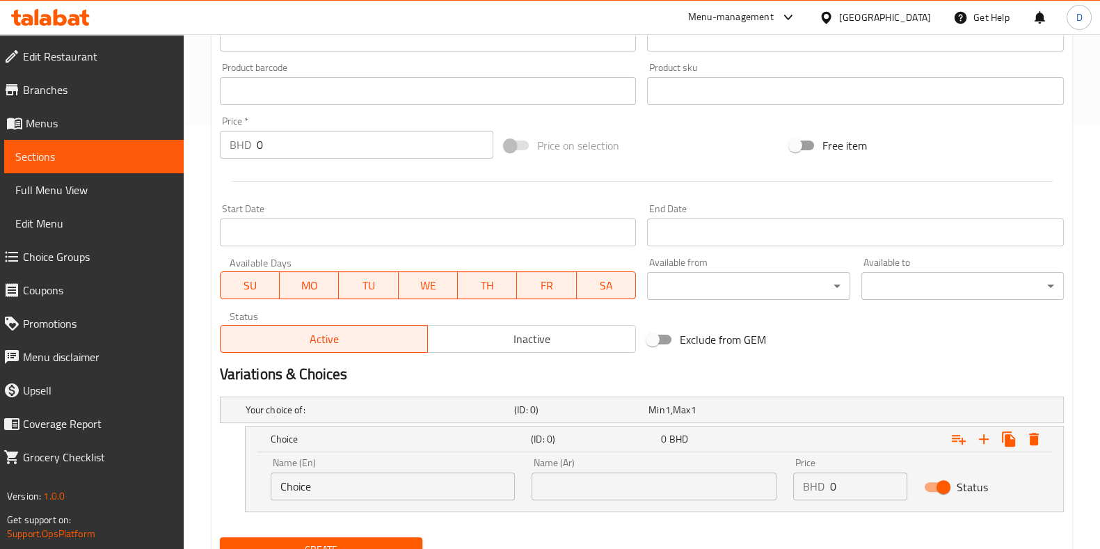
click at [390, 475] on input "Choice" at bounding box center [393, 486] width 245 height 28
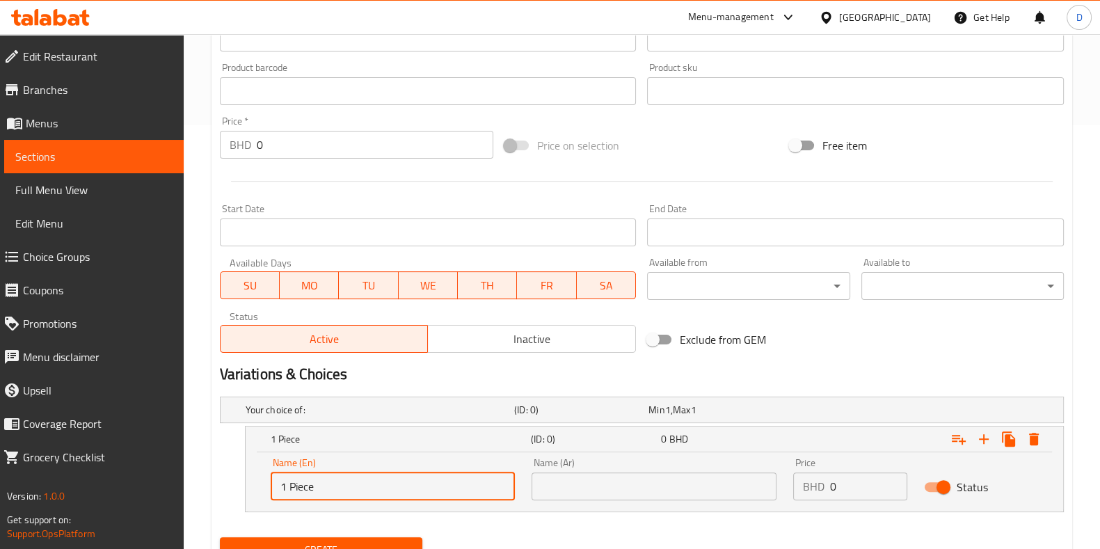
type input "1 Piece"
click at [564, 482] on input "text" at bounding box center [654, 486] width 245 height 28
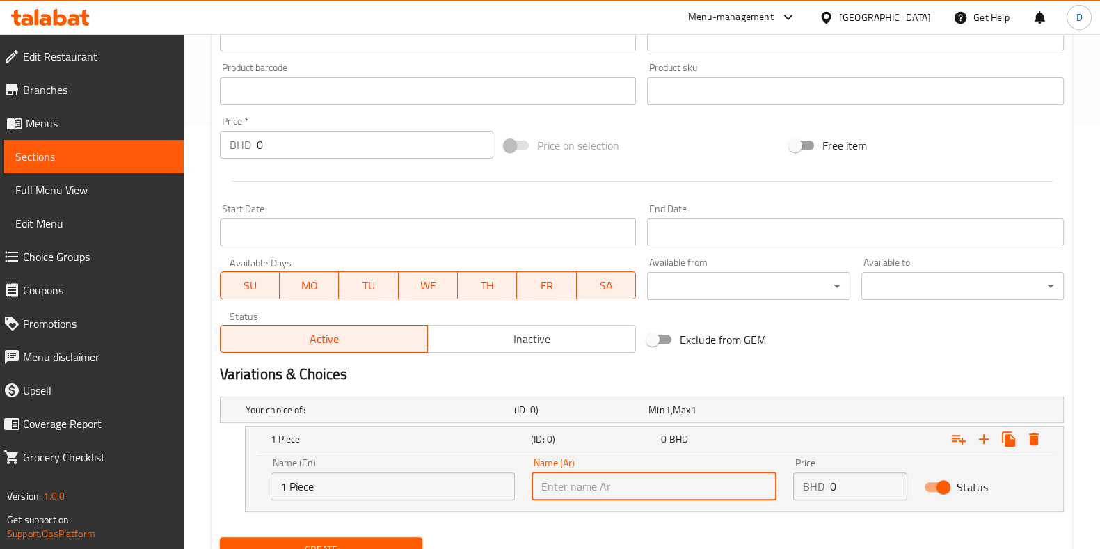
click at [845, 495] on input "0" at bounding box center [868, 486] width 77 height 28
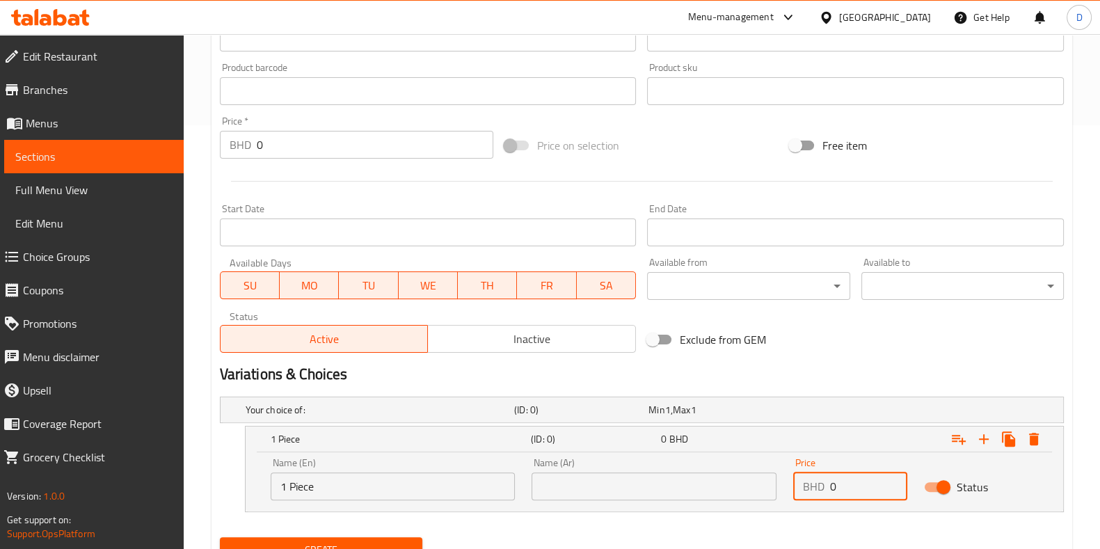
drag, startPoint x: 857, startPoint y: 488, endPoint x: 828, endPoint y: 484, distance: 28.7
click at [828, 484] on div "BHD 0 Price" at bounding box center [850, 486] width 114 height 28
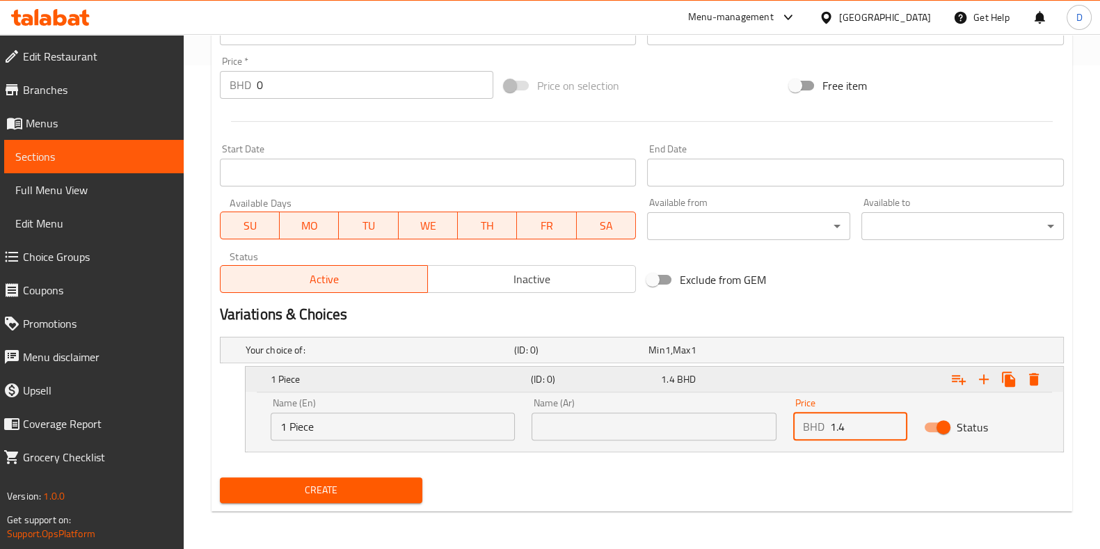
type input "1.4"
click at [979, 377] on icon "Expand" at bounding box center [984, 379] width 17 height 17
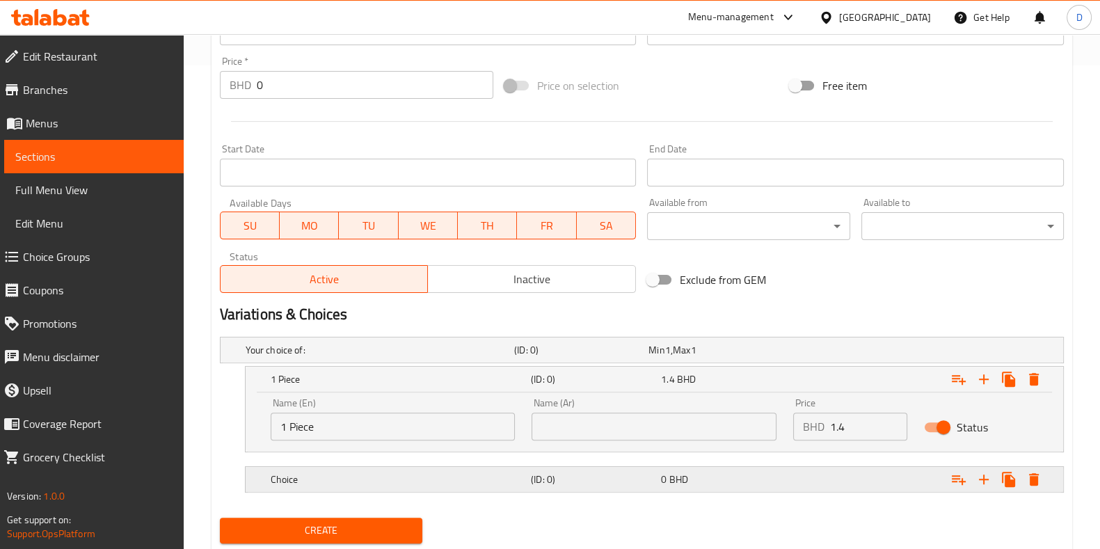
click at [407, 357] on h5 "Choice" at bounding box center [377, 350] width 263 height 14
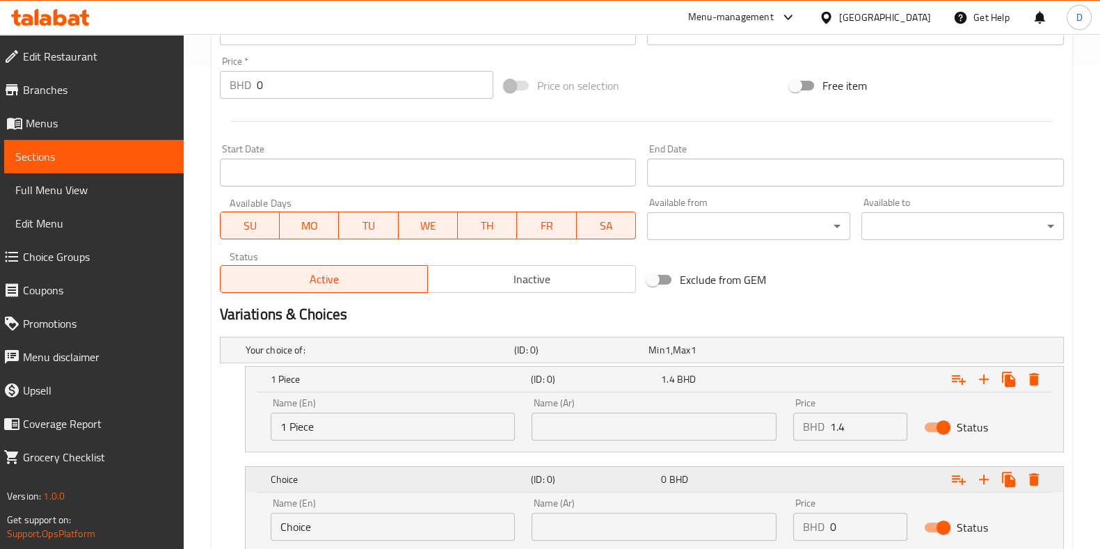
scroll to position [583, 0]
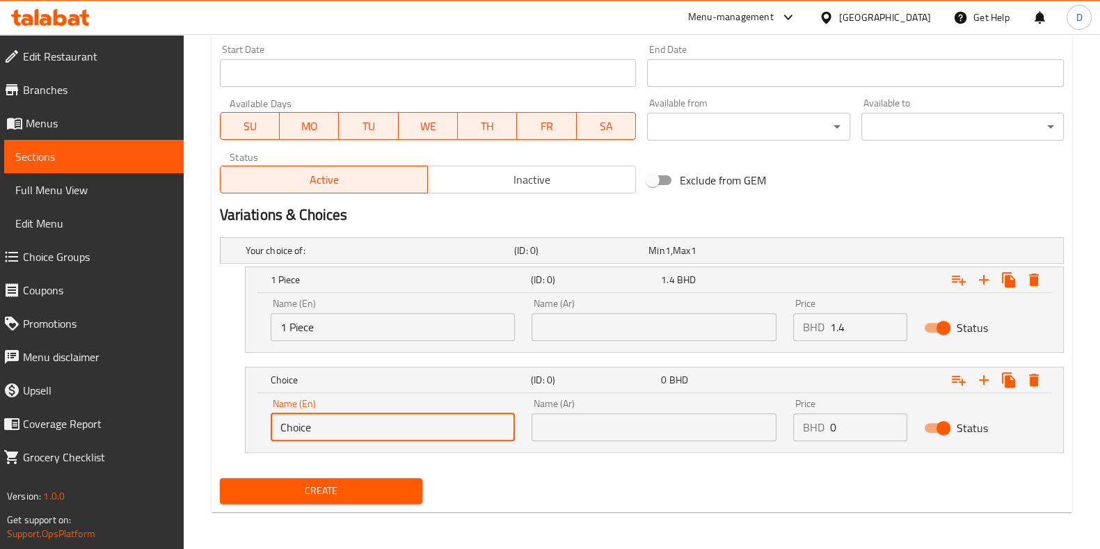
drag, startPoint x: 344, startPoint y: 422, endPoint x: 245, endPoint y: 416, distance: 99.7
click at [246, 416] on div "Name (En) Choice Name (En) Name (Ar) Name (Ar) Price BHD 0 Price Status" at bounding box center [655, 422] width 818 height 59
type input "2 pieces"
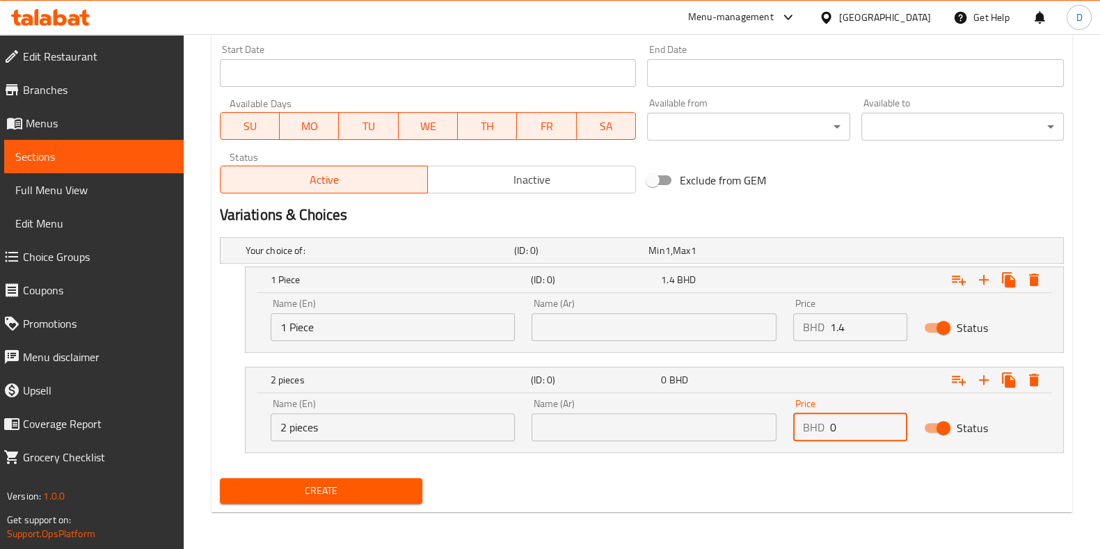
drag, startPoint x: 852, startPoint y: 420, endPoint x: 807, endPoint y: 421, distance: 45.2
click at [807, 421] on div "BHD 0 Price" at bounding box center [850, 427] width 114 height 28
type input "2"
click at [783, 463] on nav at bounding box center [642, 461] width 844 height 11
click at [351, 483] on span "Create" at bounding box center [321, 490] width 180 height 17
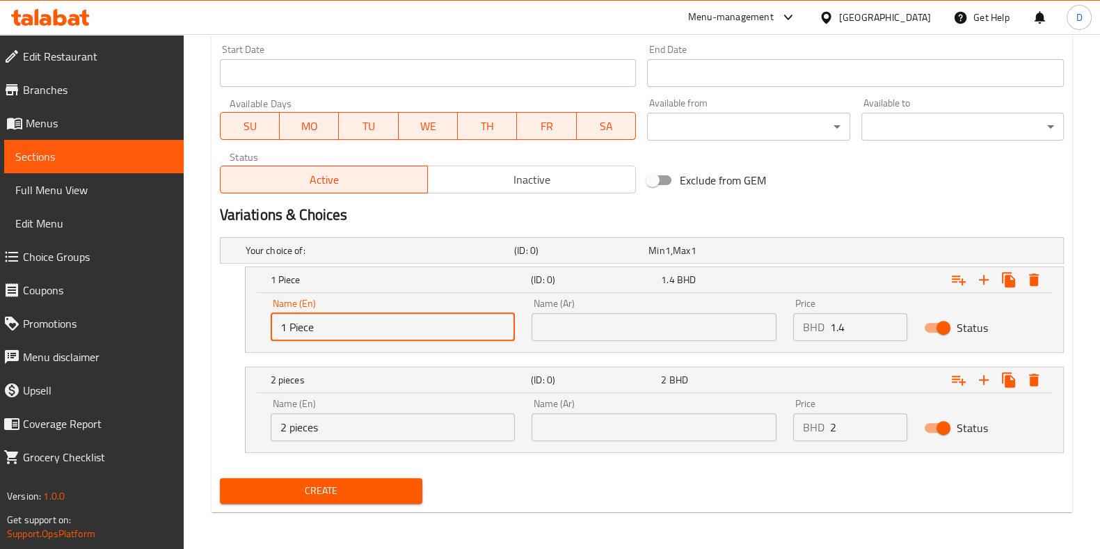
click at [374, 328] on input "1 Piece" at bounding box center [393, 327] width 245 height 28
type input "Choice"
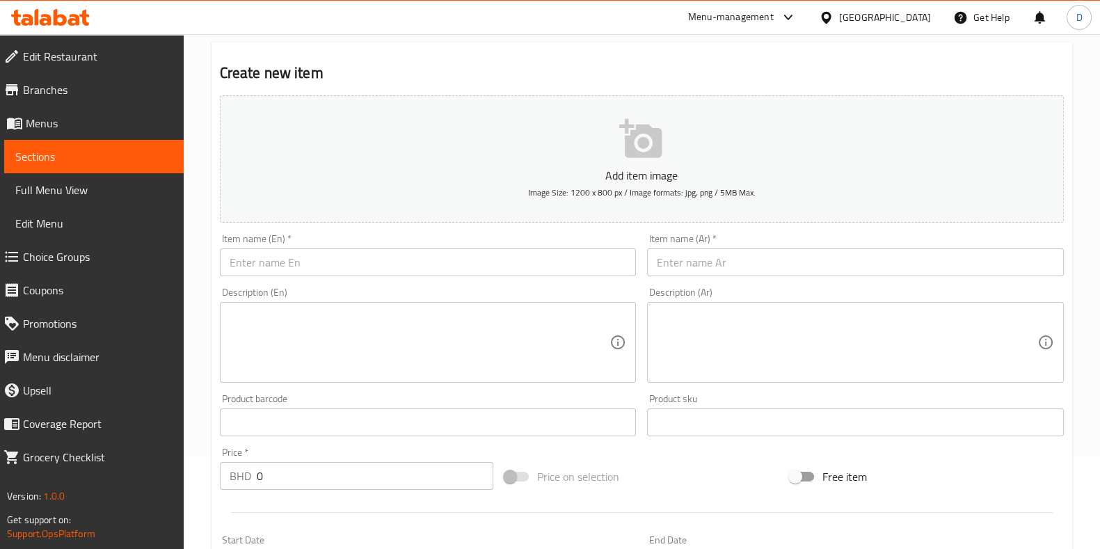
scroll to position [0, 0]
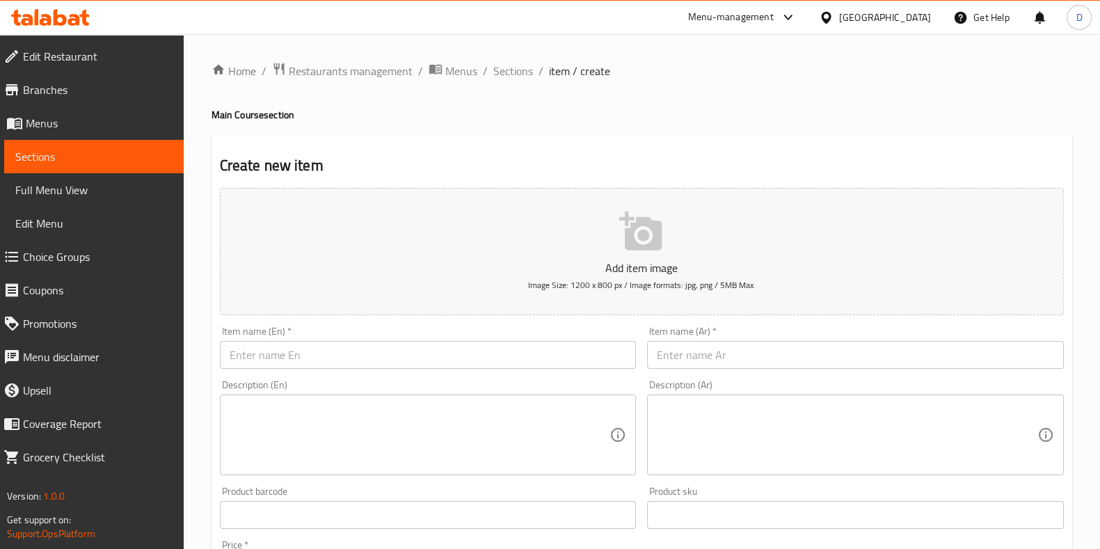
click at [358, 342] on input "text" at bounding box center [428, 355] width 417 height 28
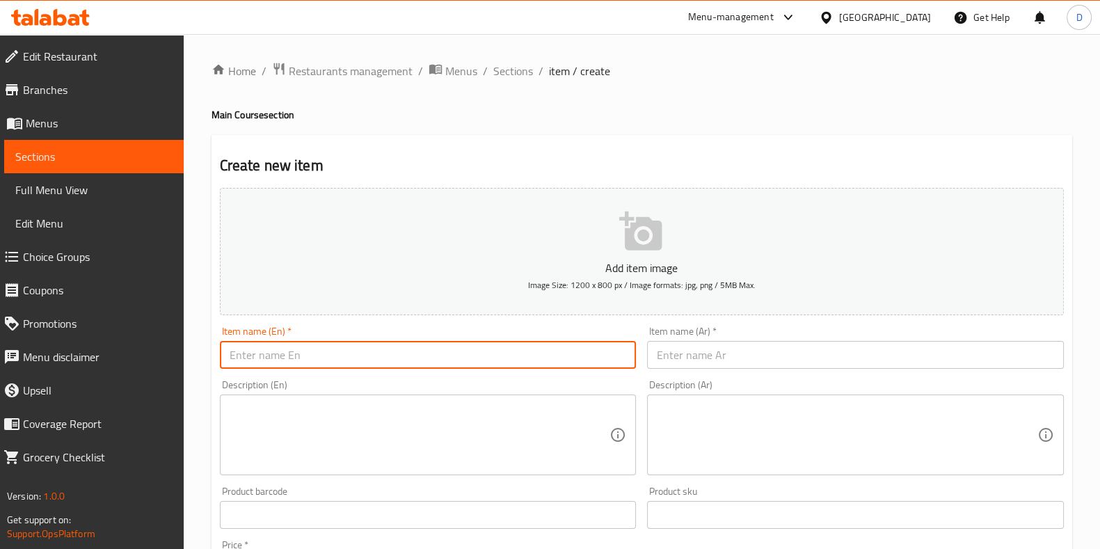
paste input "Mix gril"
type input "Mix gril"
click at [699, 356] on input "text" at bounding box center [855, 355] width 417 height 28
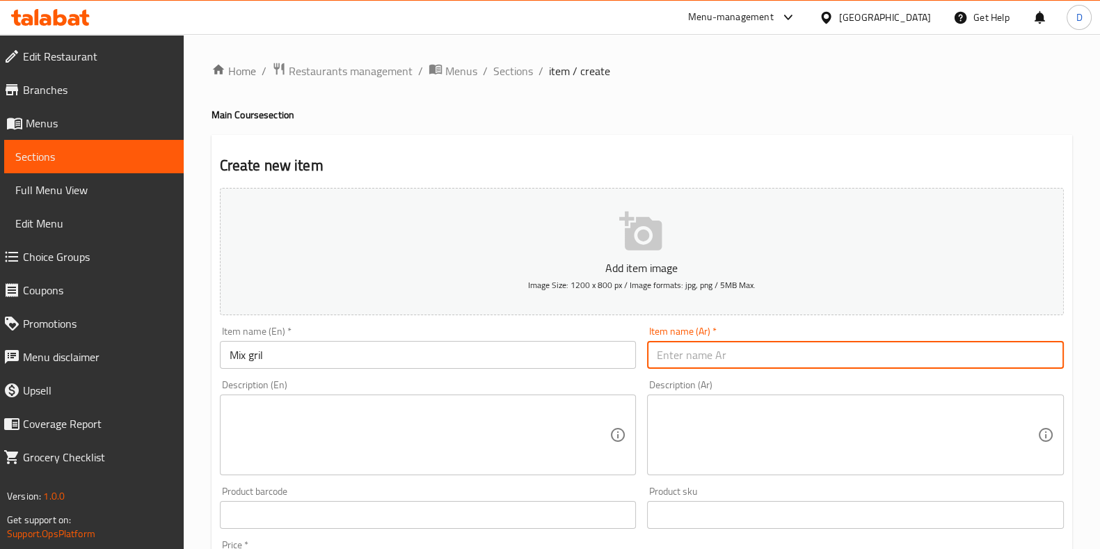
paste input "مزيج الشواية"
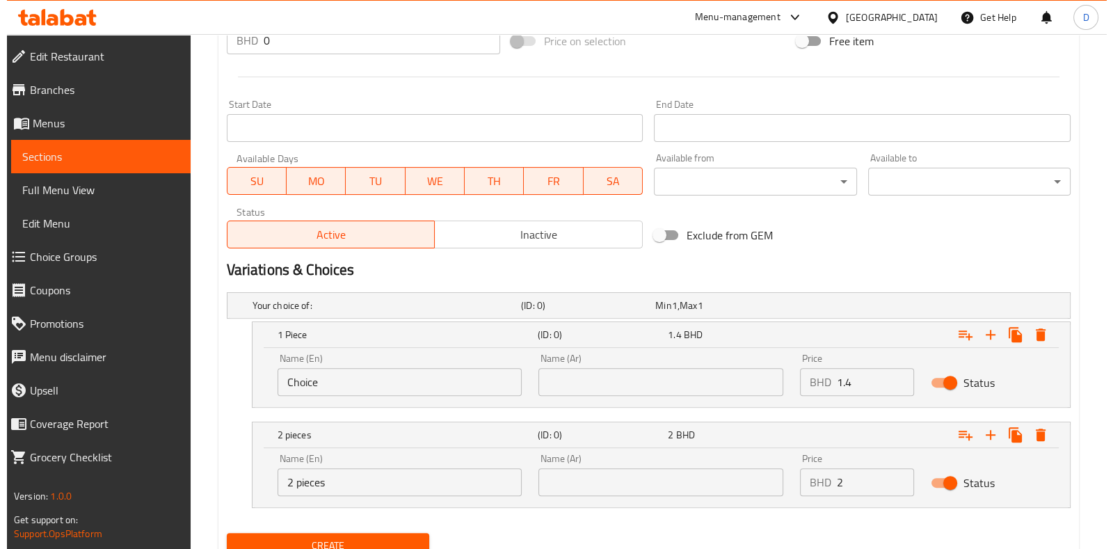
scroll to position [542, 0]
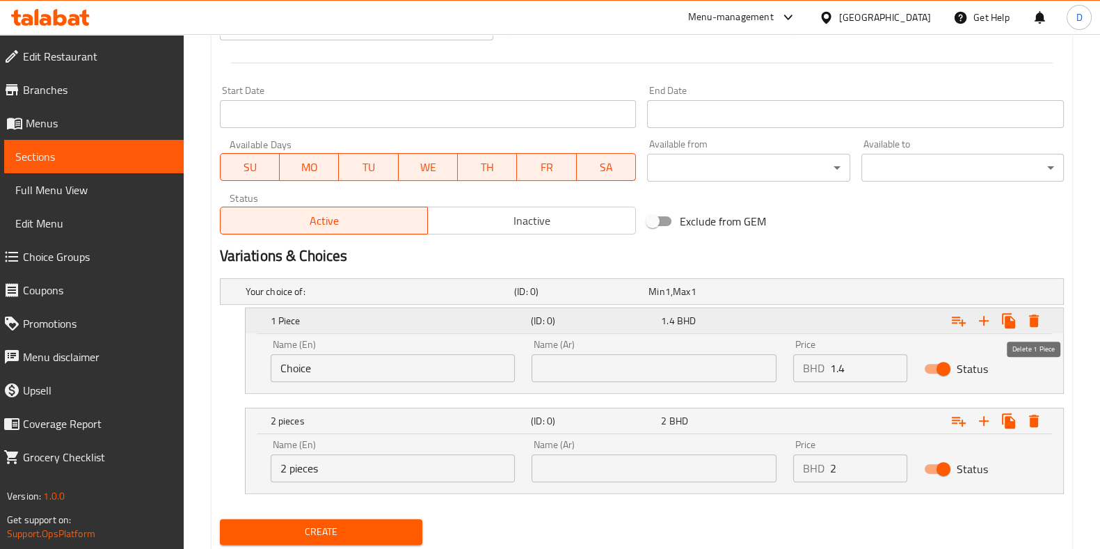
type input "مزيج الشواية"
click at [1043, 323] on button "Expand" at bounding box center [1033, 320] width 25 height 25
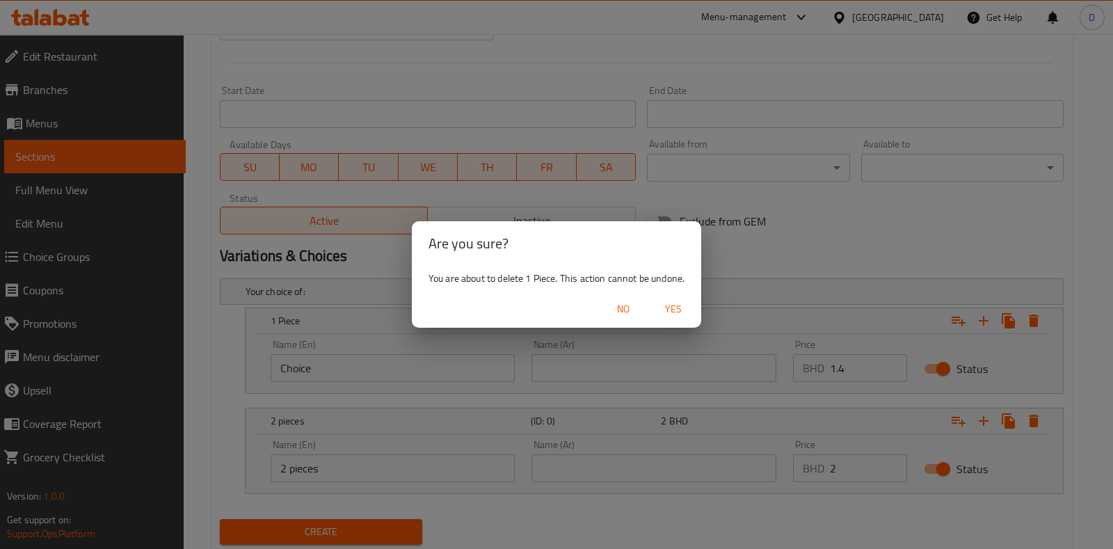
click at [674, 306] on span "Yes" at bounding box center [673, 309] width 33 height 17
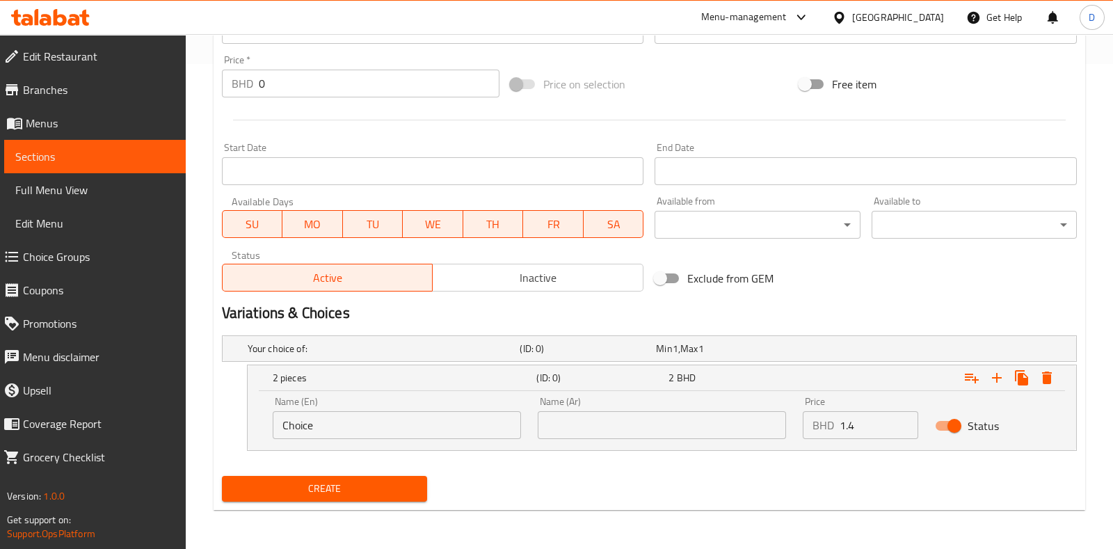
scroll to position [484, 0]
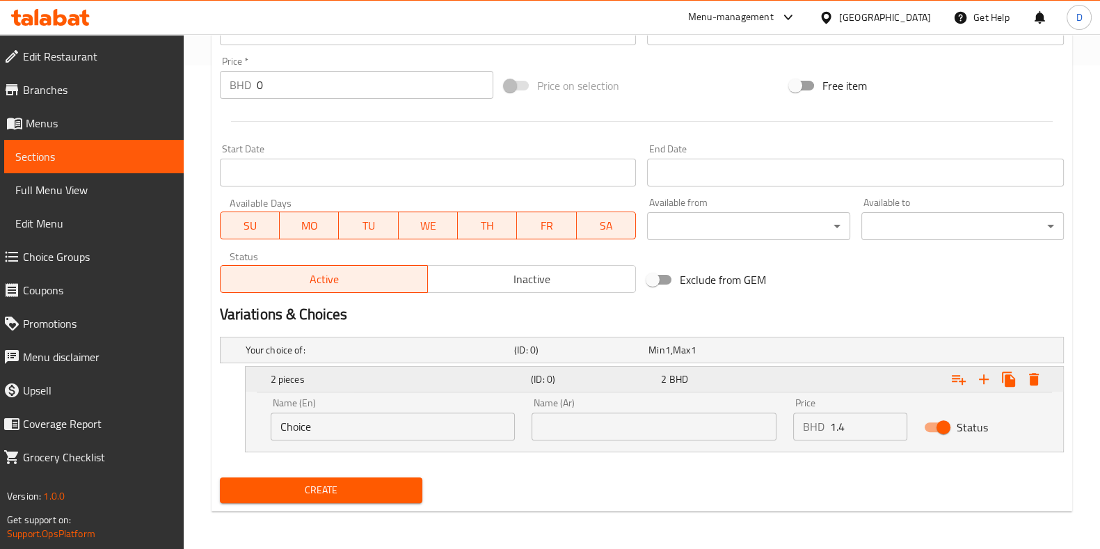
click at [1044, 376] on button "Expand" at bounding box center [1033, 379] width 25 height 25
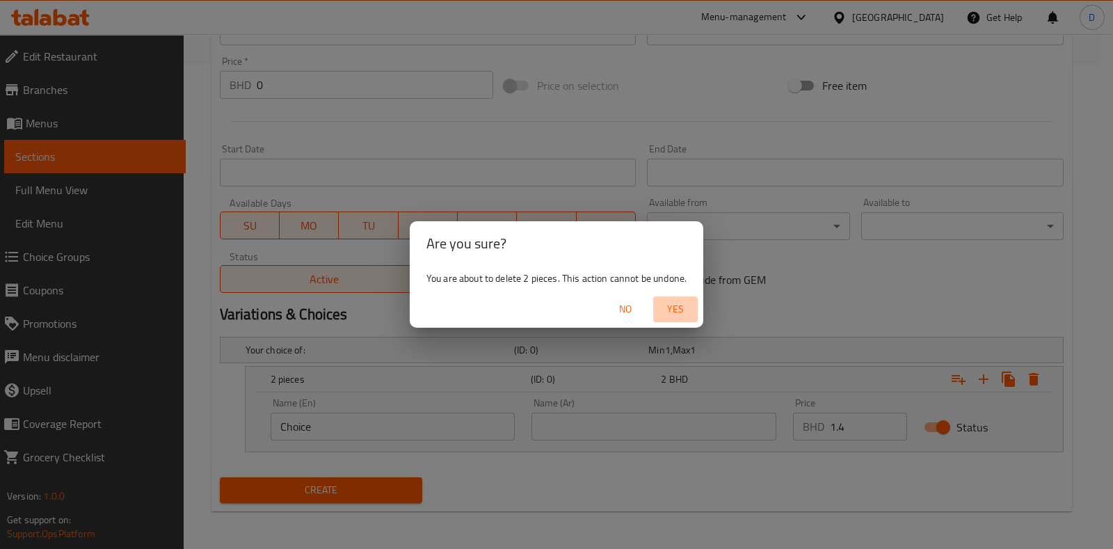
click at [675, 304] on span "Yes" at bounding box center [675, 309] width 33 height 17
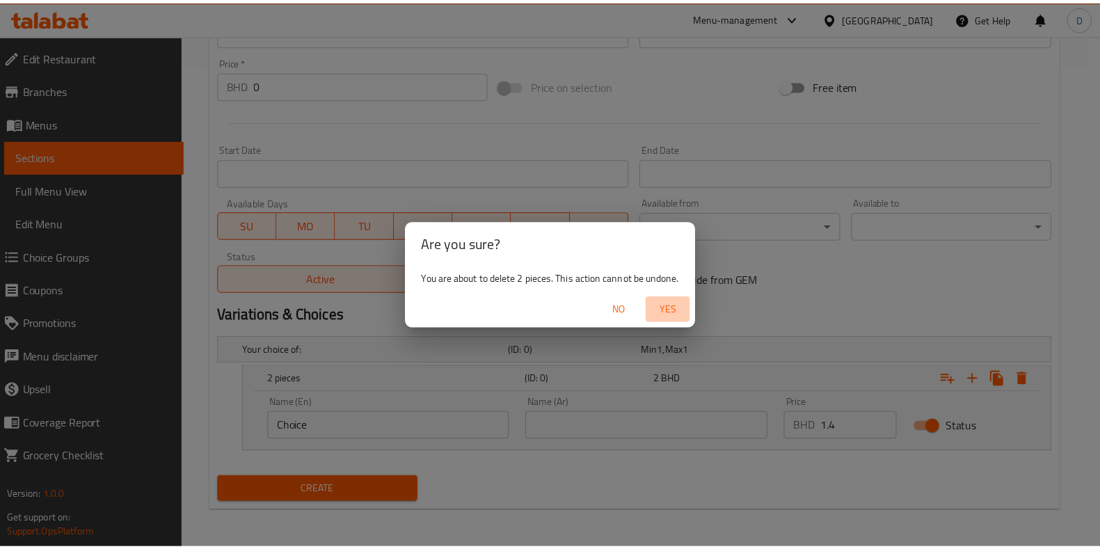
scroll to position [433, 0]
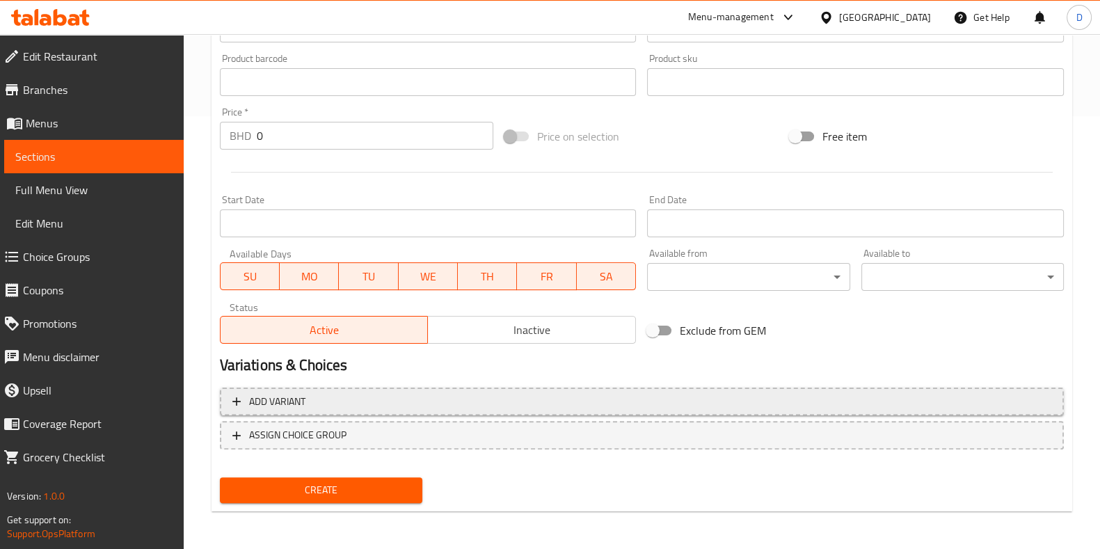
click at [372, 401] on span "Add variant" at bounding box center [641, 401] width 819 height 17
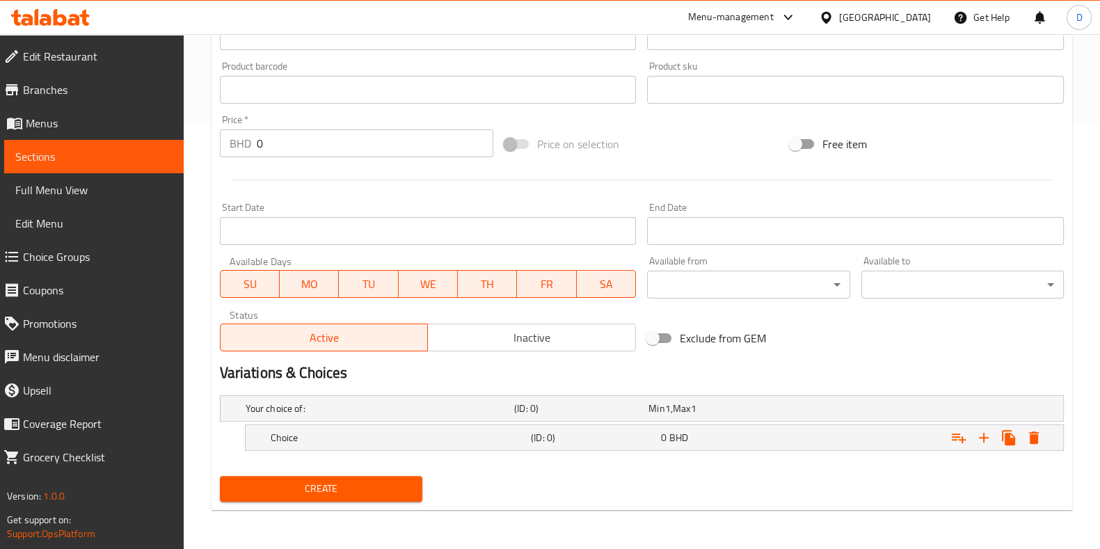
scroll to position [424, 0]
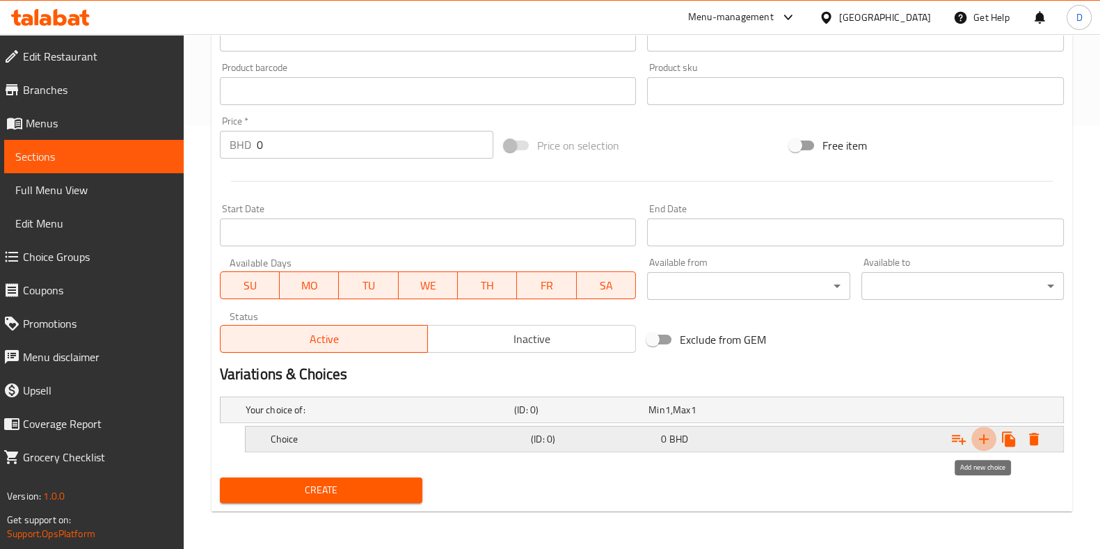
click at [988, 439] on icon "Expand" at bounding box center [984, 439] width 17 height 17
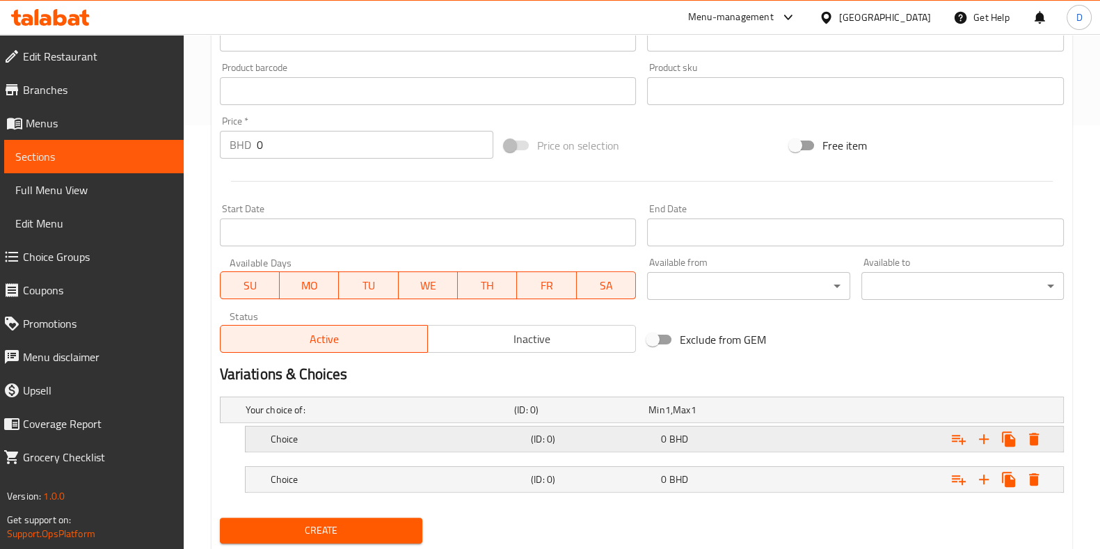
click at [375, 417] on h5 "Choice" at bounding box center [377, 410] width 263 height 14
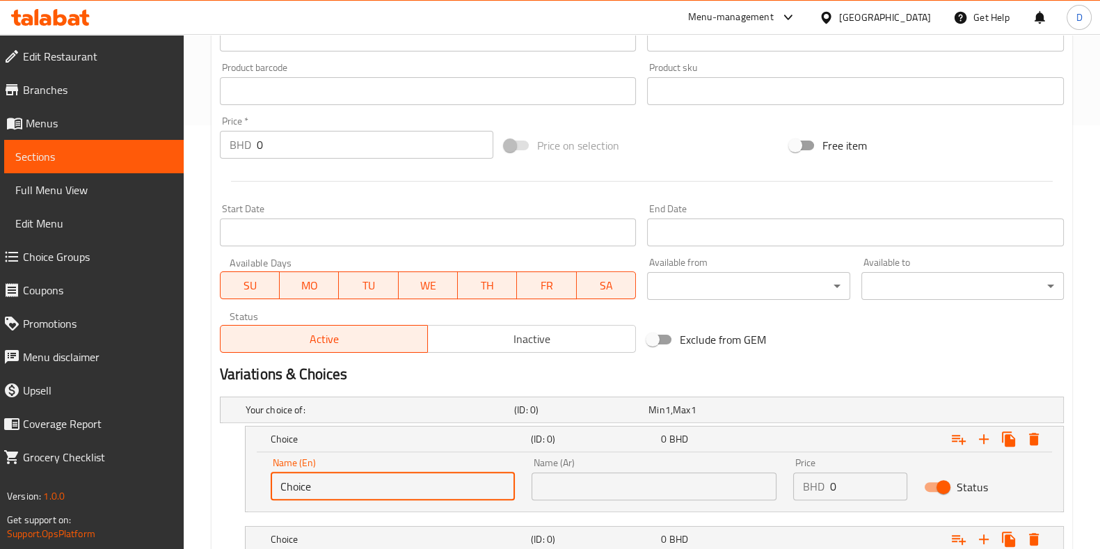
drag, startPoint x: 339, startPoint y: 481, endPoint x: 244, endPoint y: 487, distance: 95.5
click at [244, 487] on div "Choice (ID: 0) 0 BHD Name (En) Choice Name (En) Name (Ar) Name (Ar) Price BHD 0…" at bounding box center [642, 469] width 844 height 86
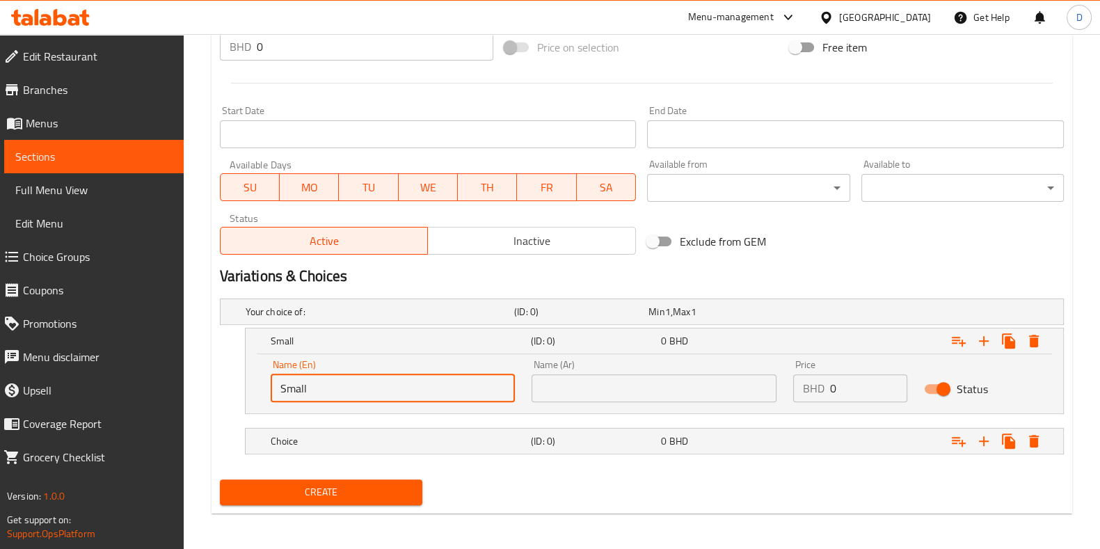
scroll to position [523, 0]
type input "Small"
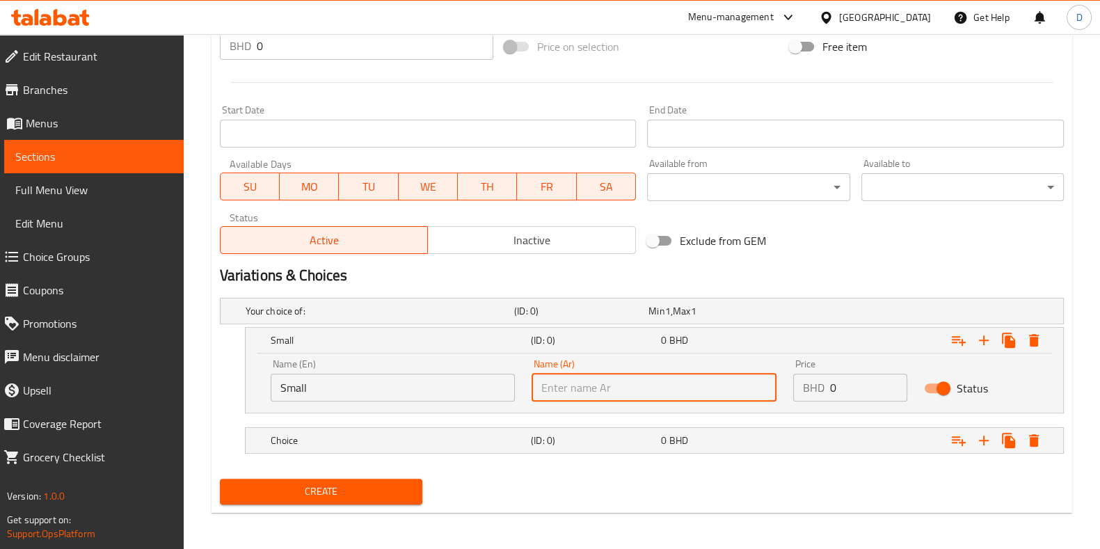
click at [573, 388] on input "text" at bounding box center [654, 388] width 245 height 28
click at [614, 318] on h5 "(ID: 0)" at bounding box center [578, 311] width 129 height 14
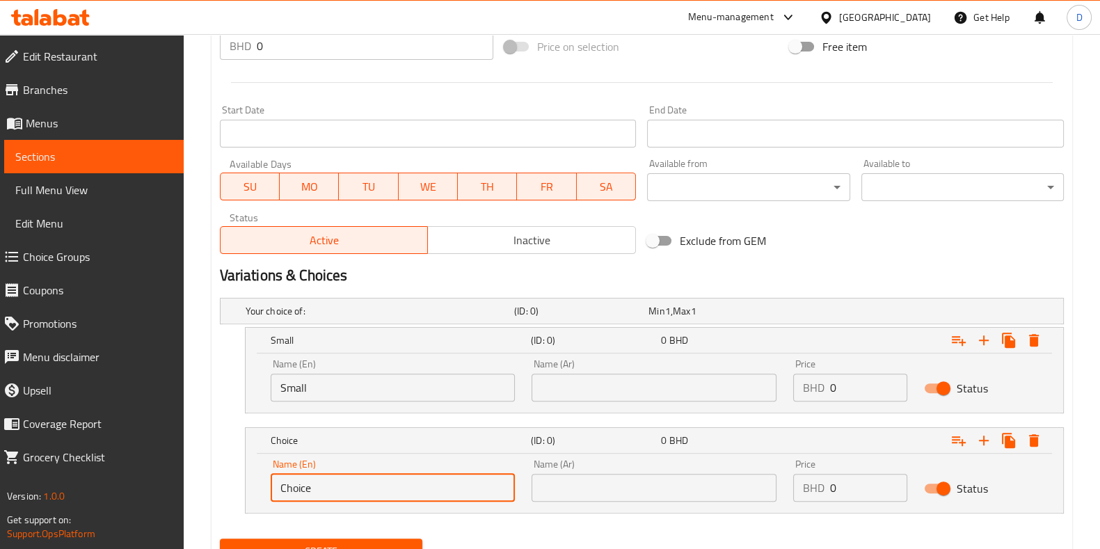
drag, startPoint x: 330, startPoint y: 484, endPoint x: 220, endPoint y: 451, distance: 114.9
click at [220, 451] on div "Choice (ID: 0) 0 BHD Name (En) Choice Name (En) Name (Ar) Name (Ar) Price BHD 0…" at bounding box center [642, 470] width 844 height 86
type input "Medium"
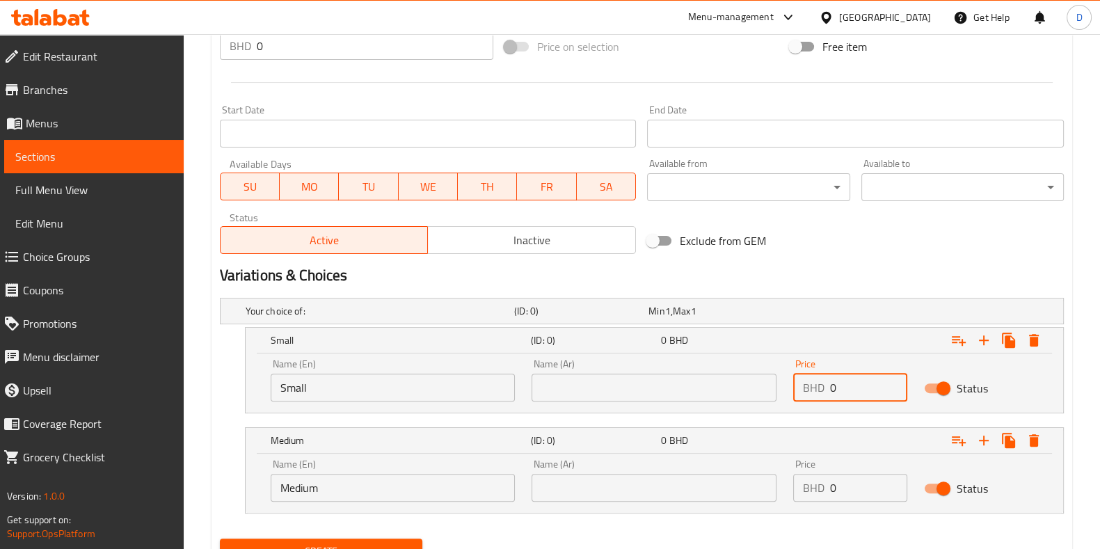
drag, startPoint x: 838, startPoint y: 381, endPoint x: 792, endPoint y: 397, distance: 49.3
click at [792, 397] on div "Price BHD 0 Price" at bounding box center [850, 380] width 131 height 59
type input "3.4"
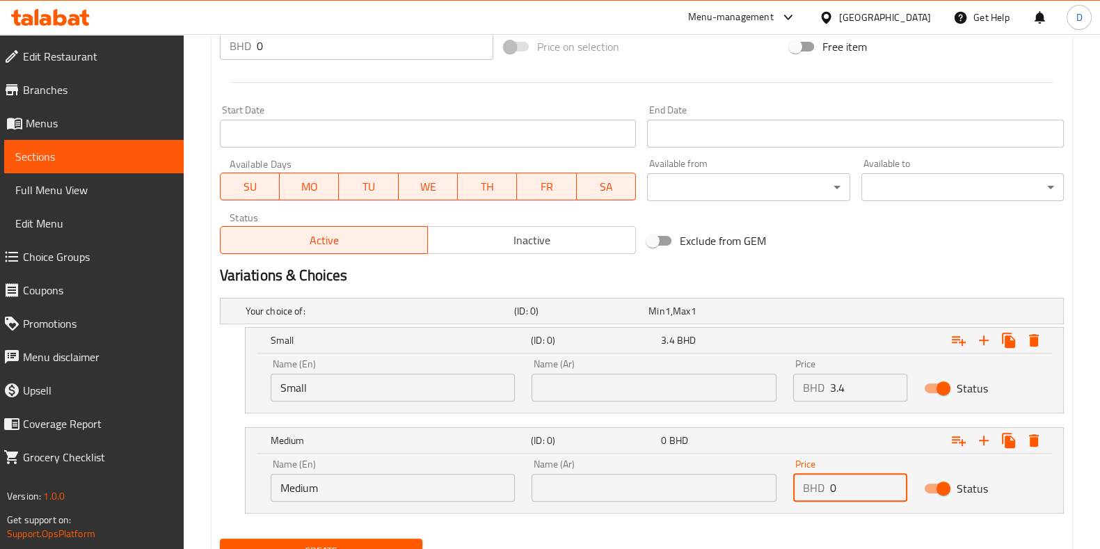
drag, startPoint x: 853, startPoint y: 483, endPoint x: 804, endPoint y: 484, distance: 49.4
click at [804, 484] on div "BHD 0 Price" at bounding box center [850, 488] width 114 height 28
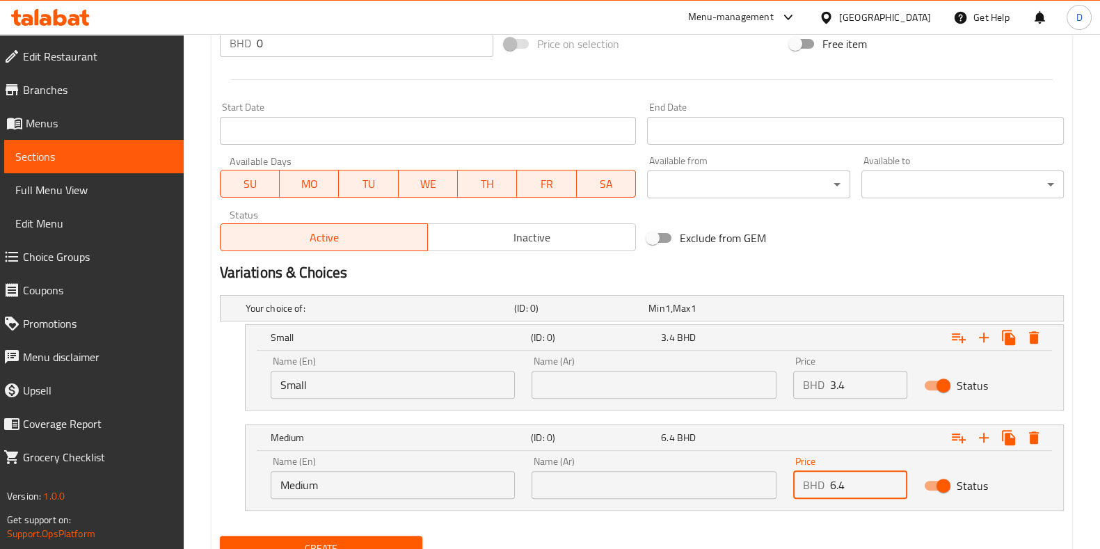
scroll to position [530, 0]
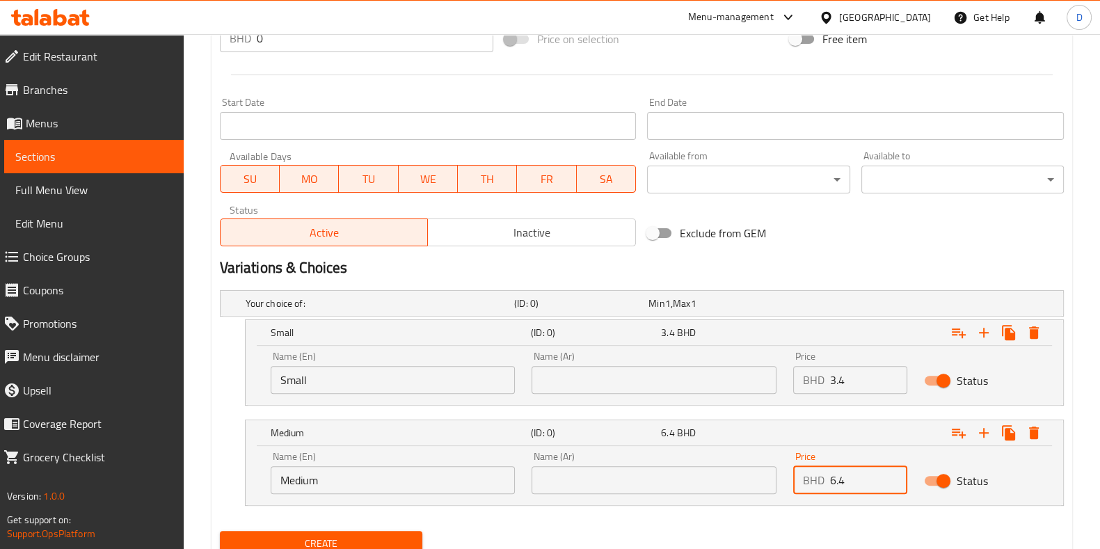
type input "6.4"
click at [365, 527] on div "Create" at bounding box center [321, 543] width 214 height 37
click at [363, 531] on button "Create" at bounding box center [321, 544] width 202 height 26
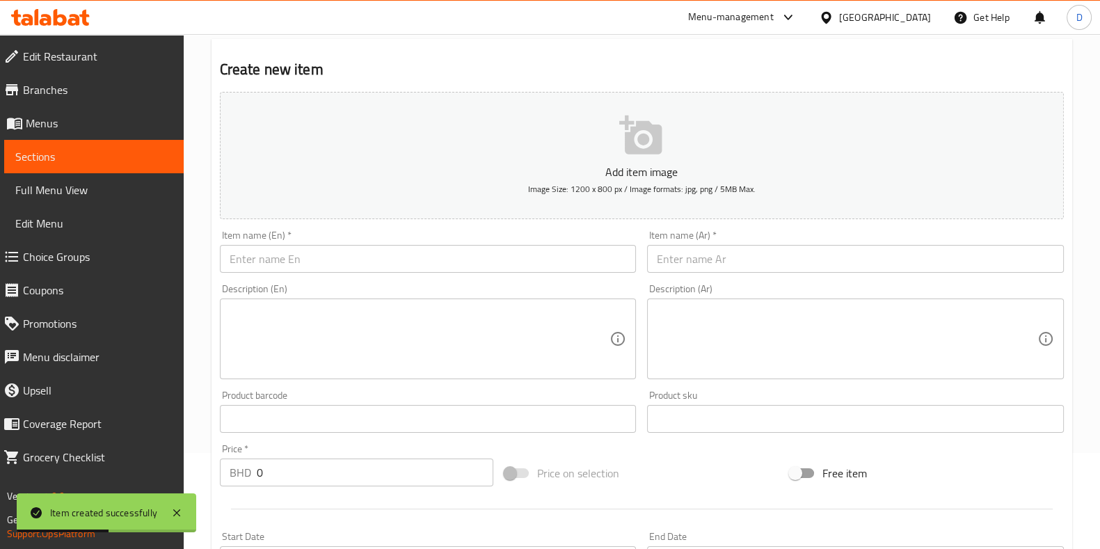
scroll to position [95, 0]
click at [375, 252] on input "text" at bounding box center [428, 260] width 417 height 28
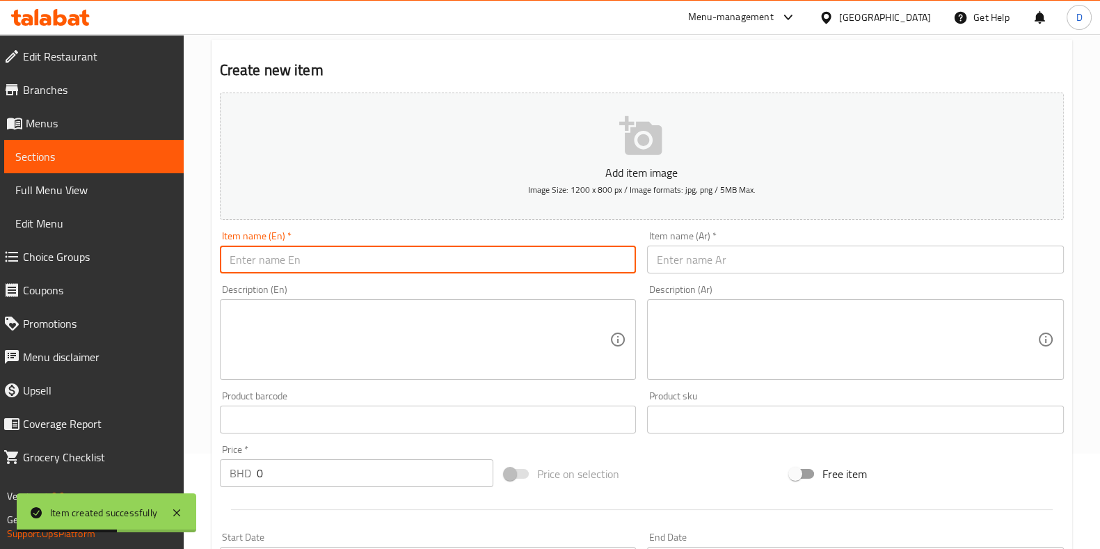
paste input "[DEMOGRAPHIC_DATA] kabab"
drag, startPoint x: 375, startPoint y: 252, endPoint x: 212, endPoint y: 241, distance: 163.2
click at [212, 241] on div "Create new item Add item image Image Size: 1200 x 800 px / Image formats: jpg, …" at bounding box center [642, 520] width 861 height 960
type input "[DEMOGRAPHIC_DATA] kabab"
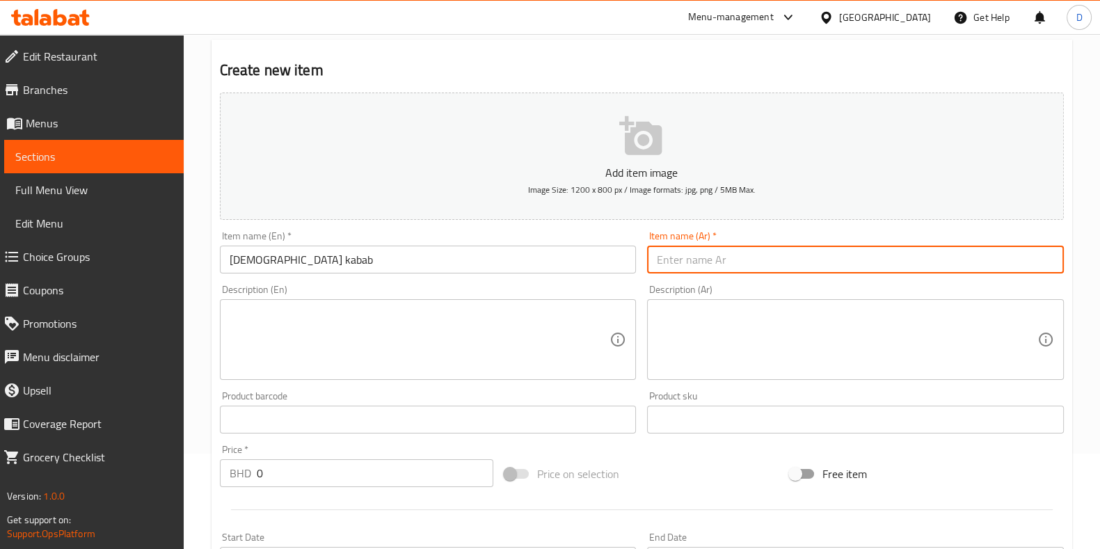
click at [696, 258] on input "text" at bounding box center [855, 260] width 417 height 28
paste input "سيخ كباب"
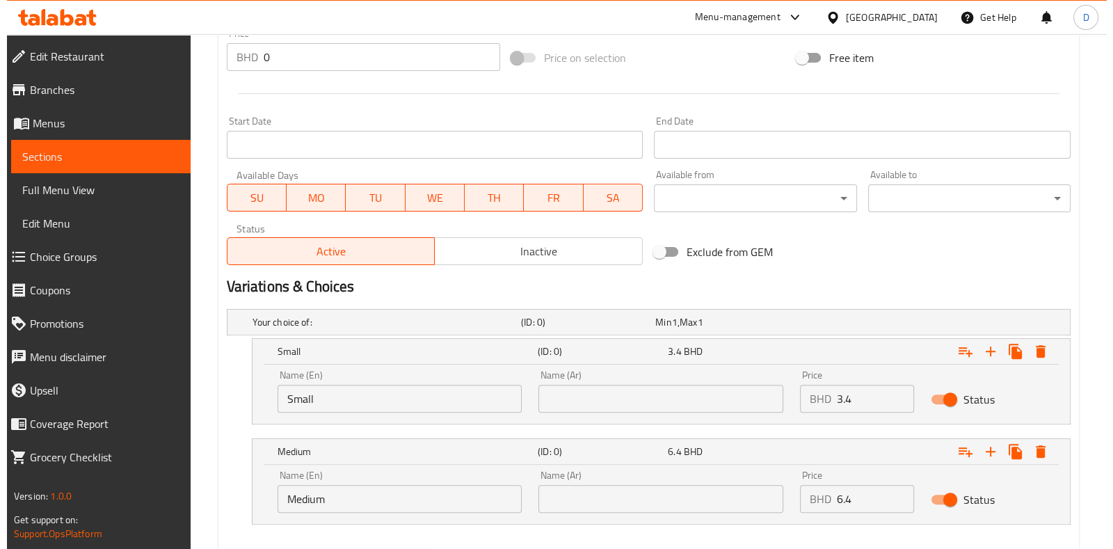
scroll to position [511, 0]
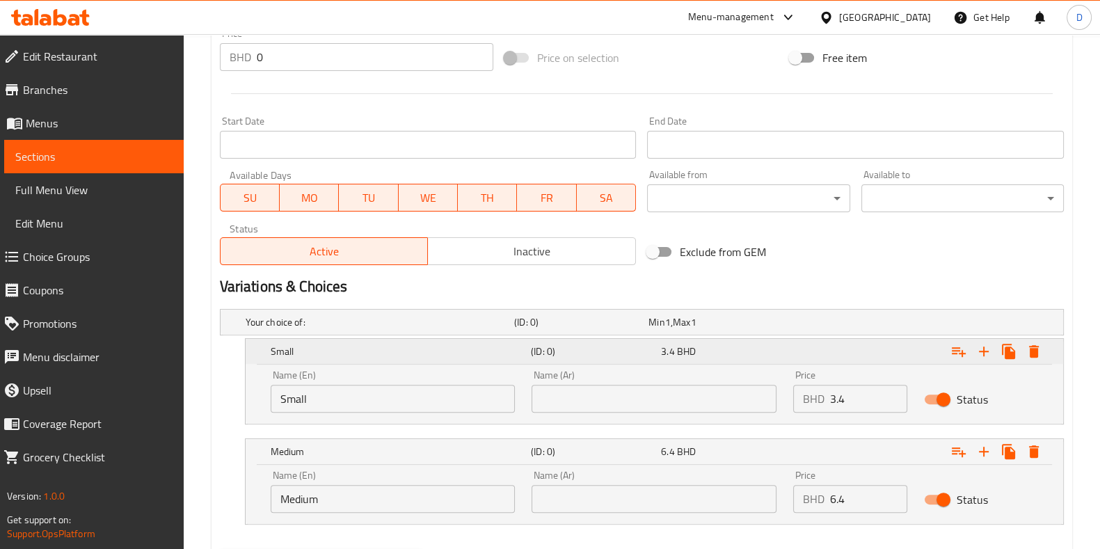
type input "سيخ كباب"
click at [1033, 447] on icon "Expand" at bounding box center [1034, 451] width 10 height 13
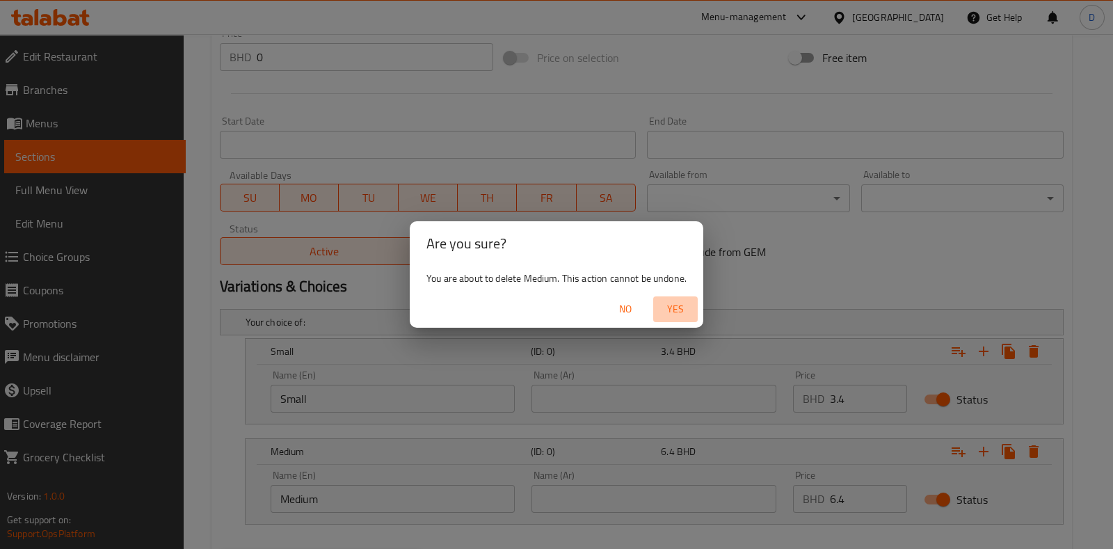
click at [678, 315] on span "Yes" at bounding box center [675, 309] width 33 height 17
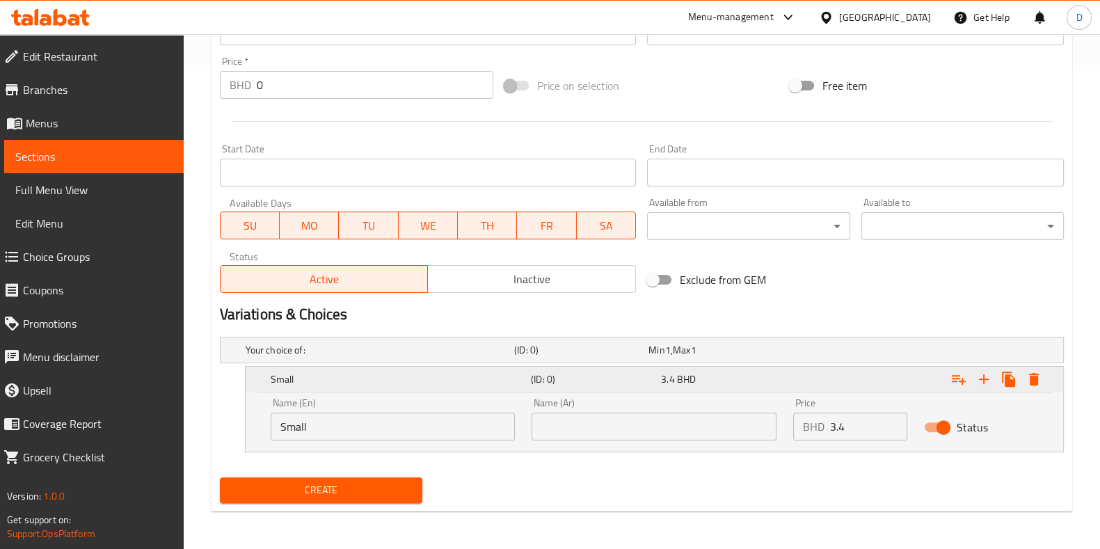
click at [1042, 380] on icon "Expand" at bounding box center [1034, 379] width 17 height 17
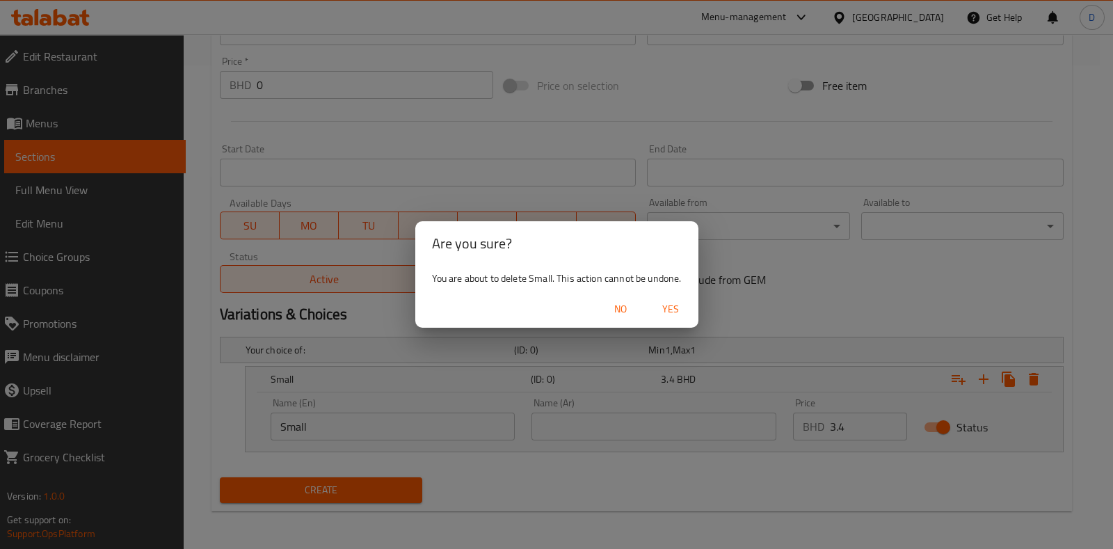
click at [674, 308] on span "Yes" at bounding box center [670, 309] width 33 height 17
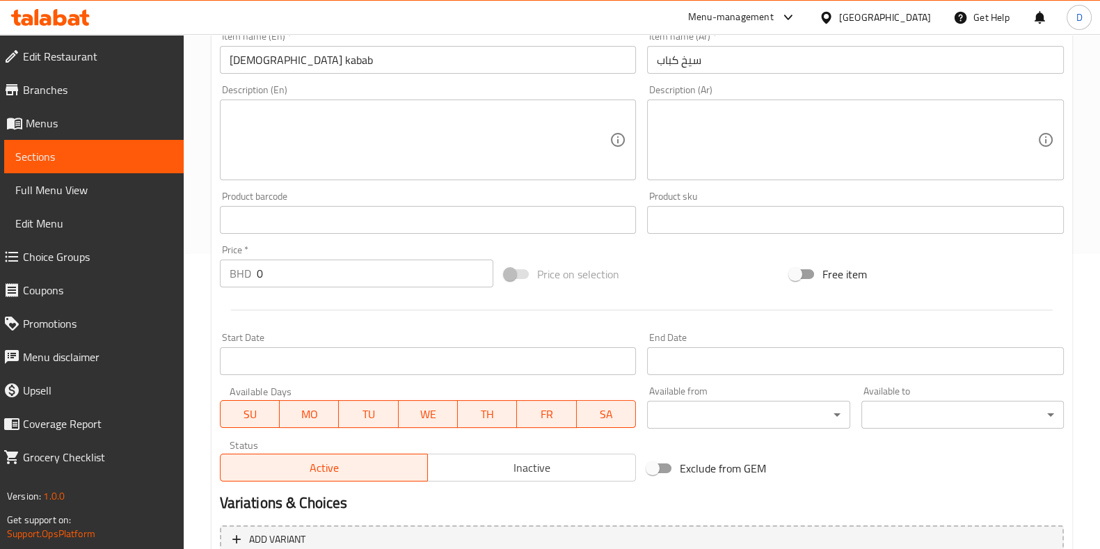
scroll to position [294, 0]
click at [310, 130] on textarea at bounding box center [420, 142] width 381 height 66
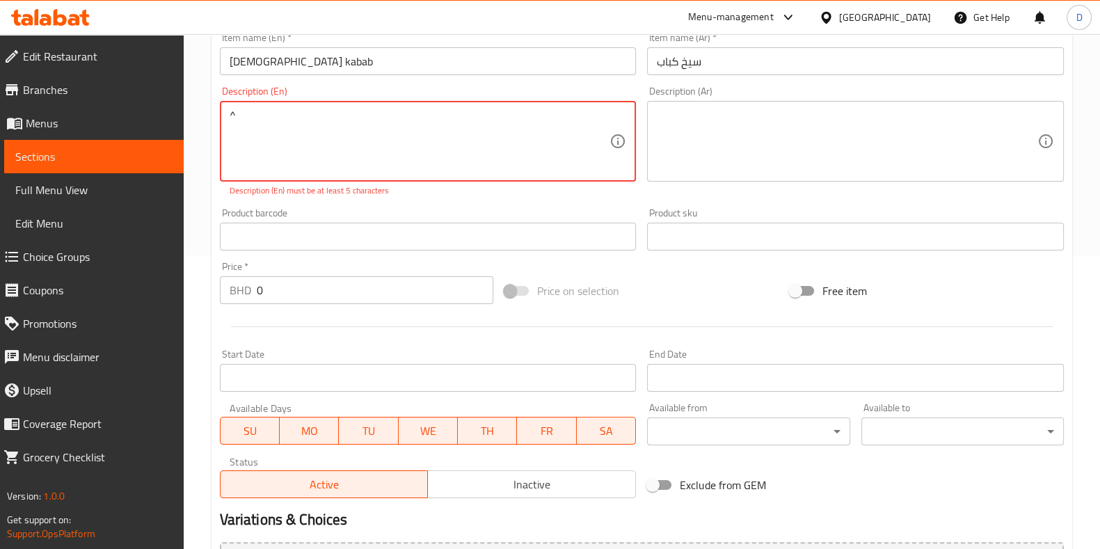
type textarea "^"
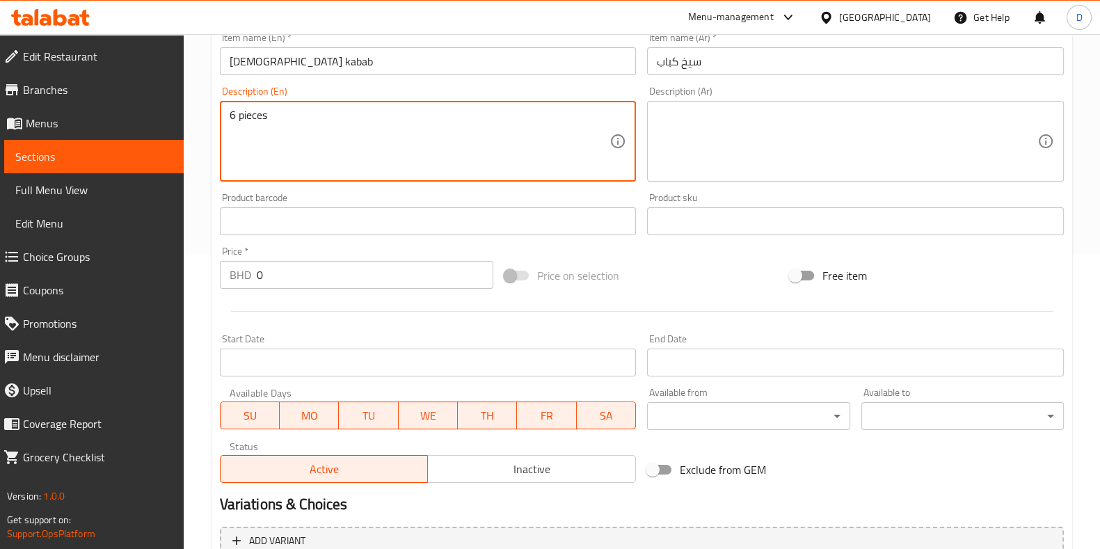
scroll to position [323, 0]
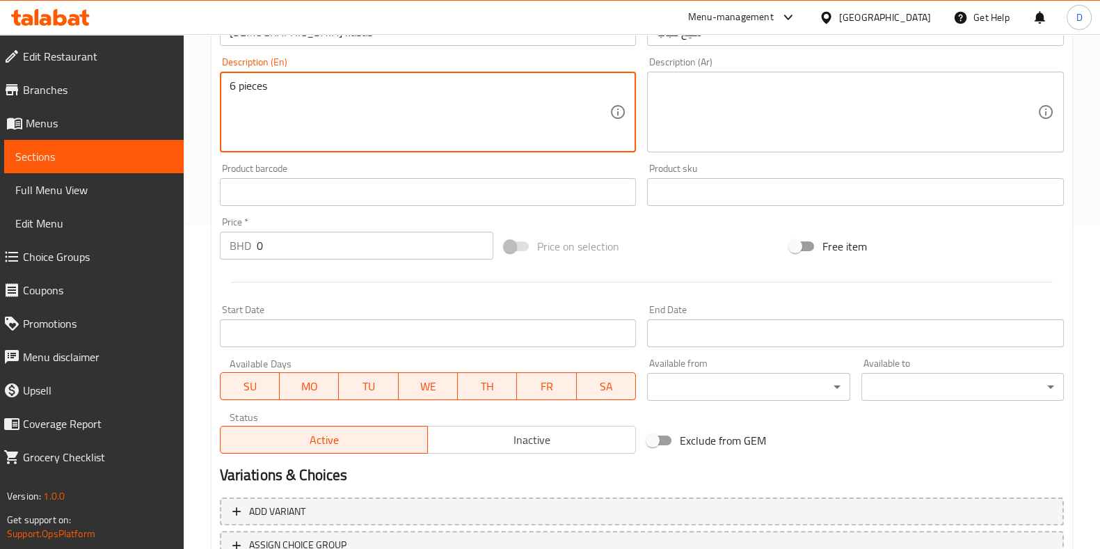
type textarea "6 pieces"
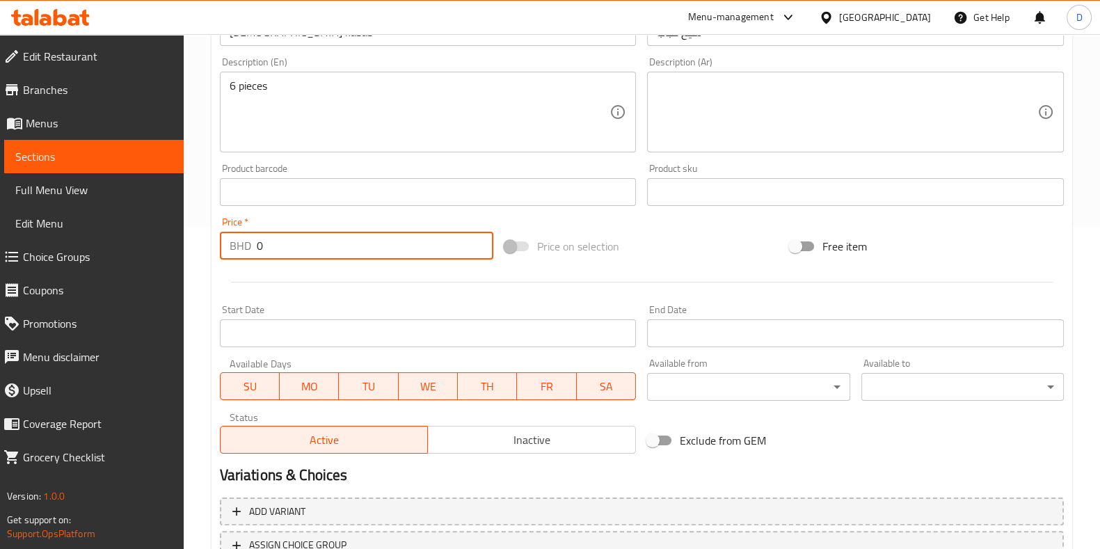
drag, startPoint x: 289, startPoint y: 248, endPoint x: 214, endPoint y: 246, distance: 75.2
click at [214, 246] on div "Price   * BHD 0 Price *" at bounding box center [356, 239] width 285 height 54
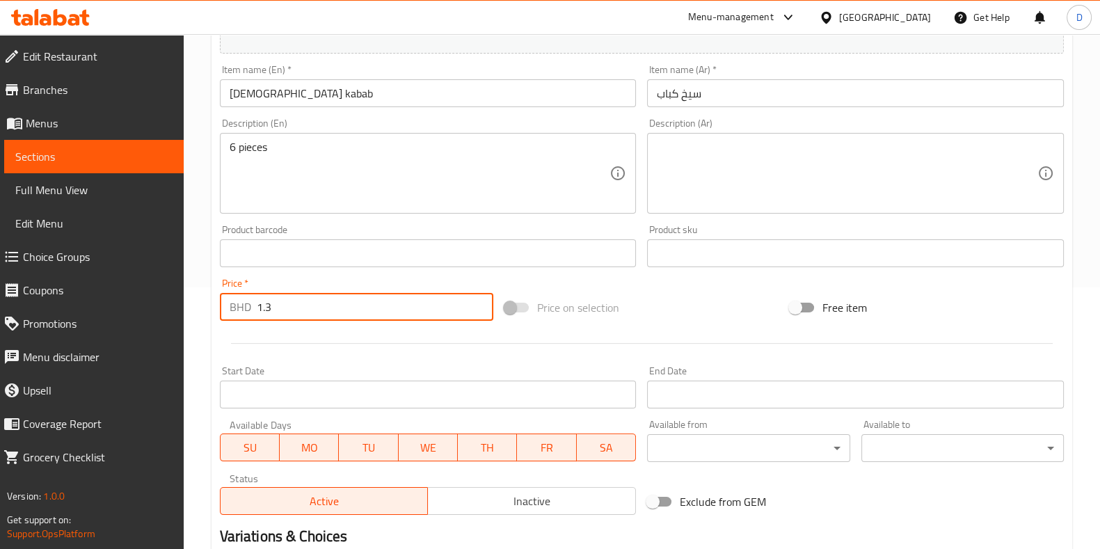
scroll to position [433, 0]
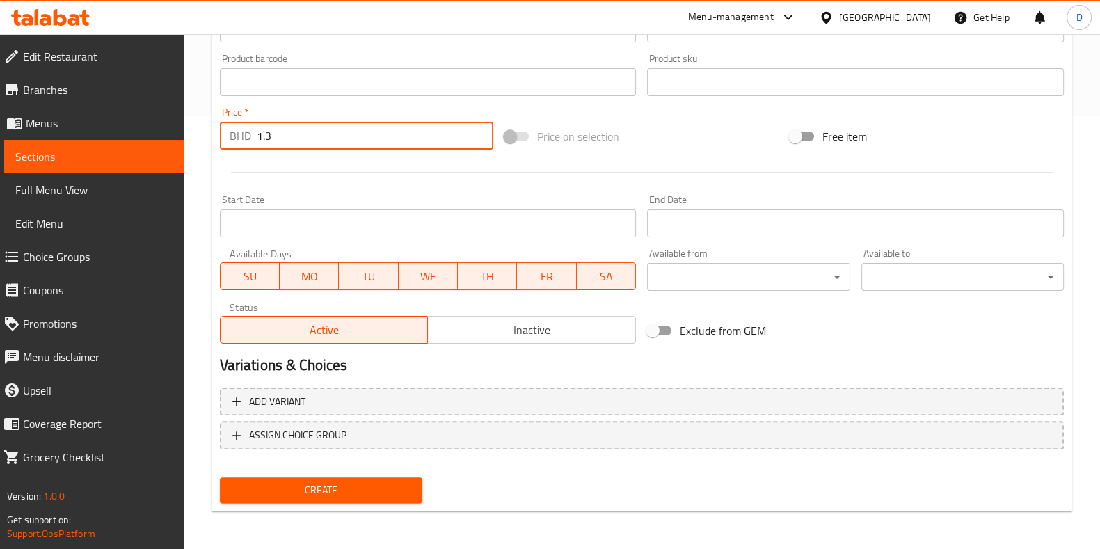
type input "1.3"
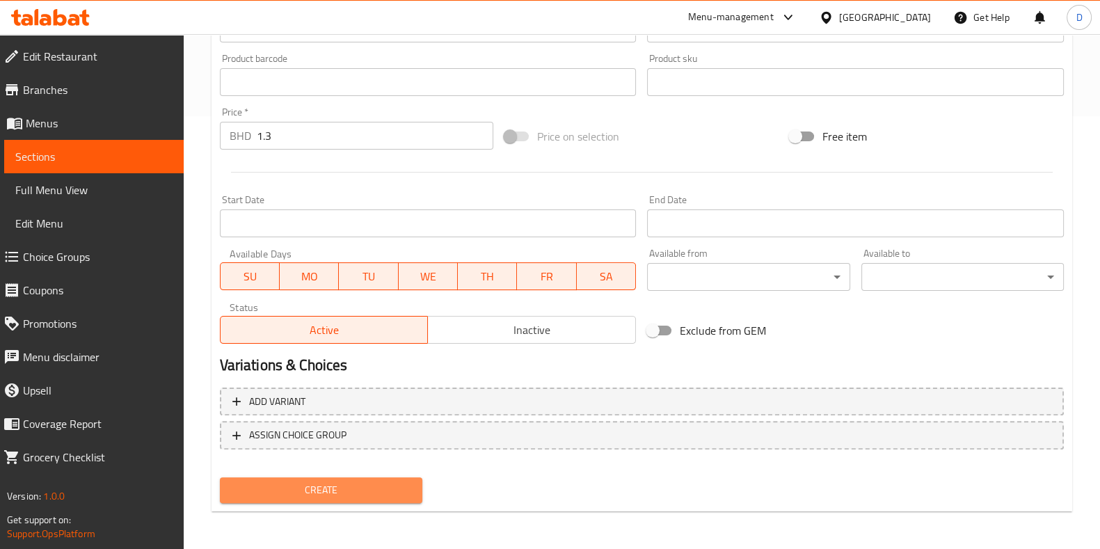
click at [337, 487] on span "Create" at bounding box center [321, 489] width 180 height 17
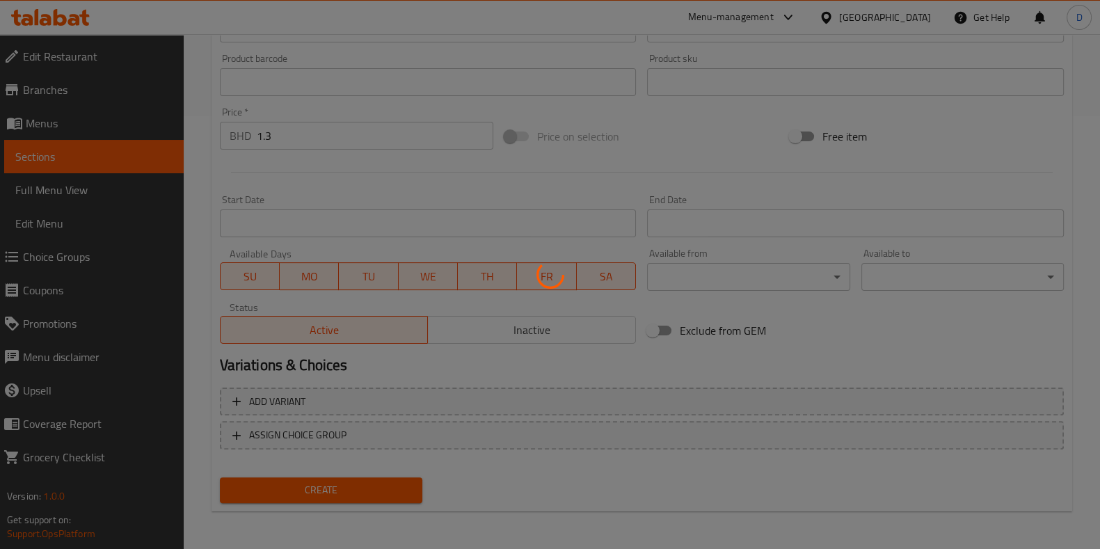
type input "0"
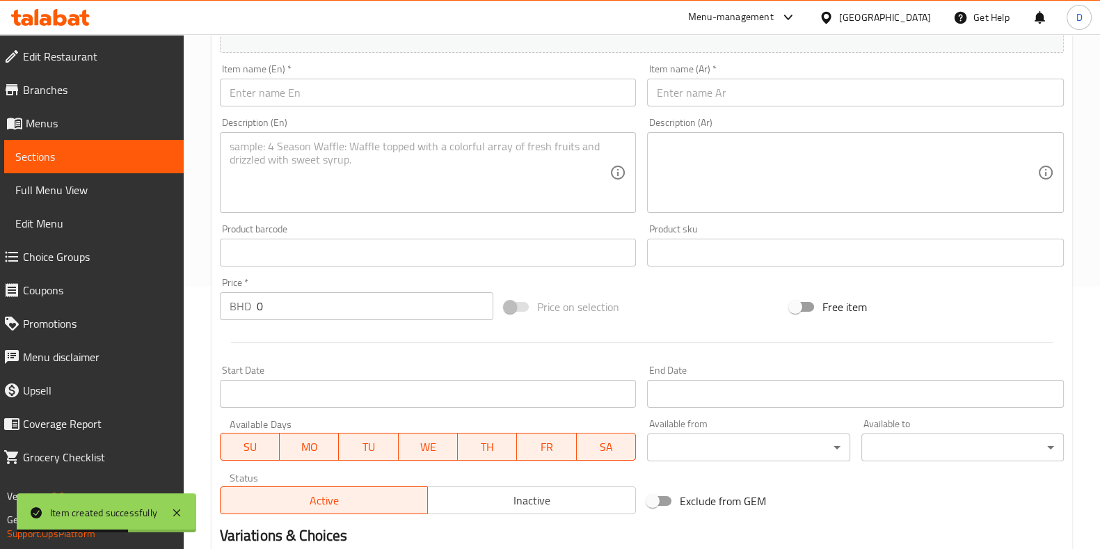
scroll to position [253, 0]
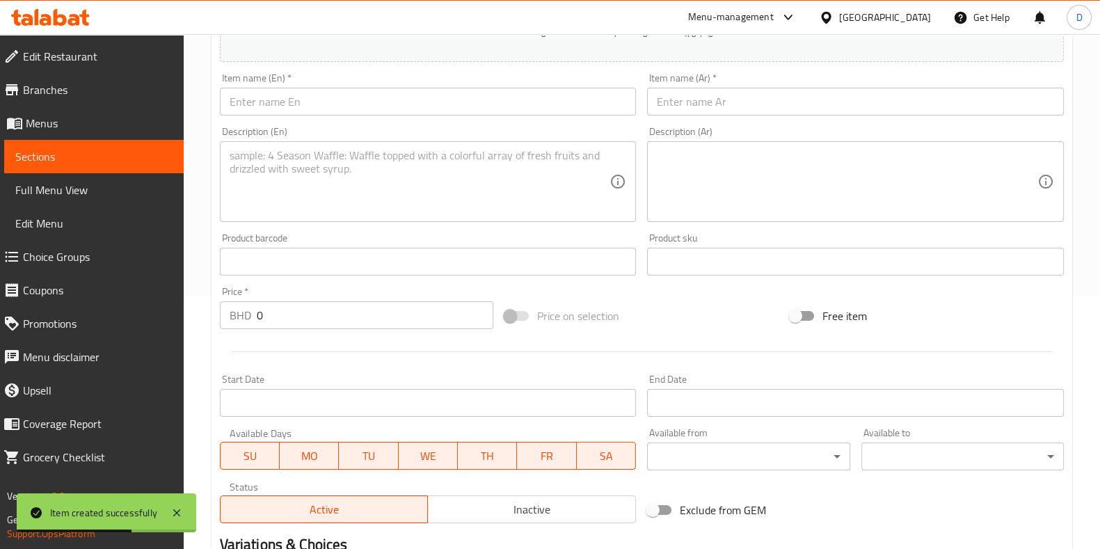
click at [287, 105] on input "text" at bounding box center [428, 102] width 417 height 28
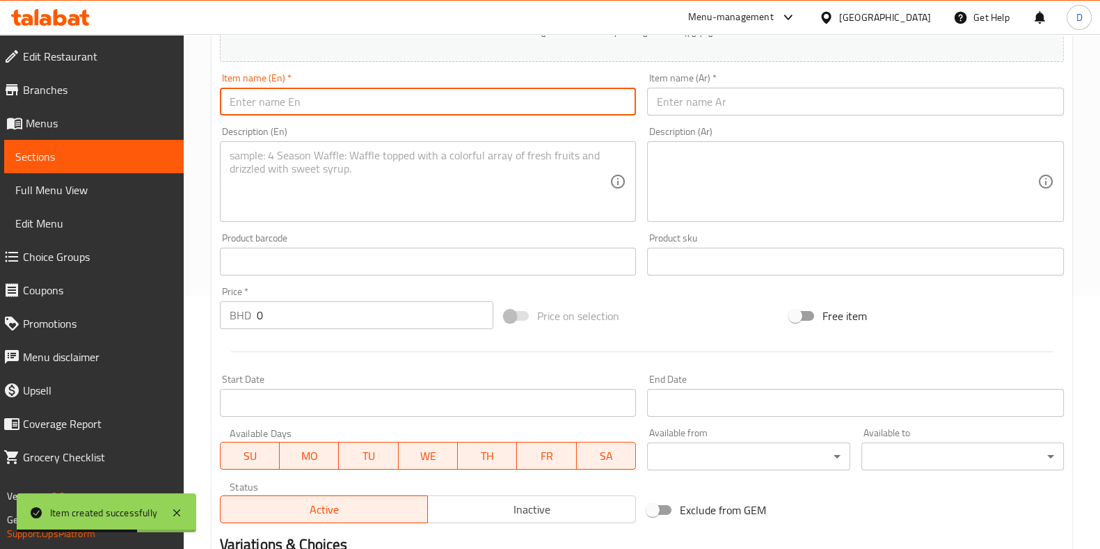
paste input "Gril Chicken"
drag, startPoint x: 296, startPoint y: 106, endPoint x: 179, endPoint y: 93, distance: 117.6
click at [179, 93] on div "Edit Restaurant Branches Menus Sections Full Menu View Edit Menu Choice Groups …" at bounding box center [550, 255] width 1100 height 949
type input "Gril Chicken"
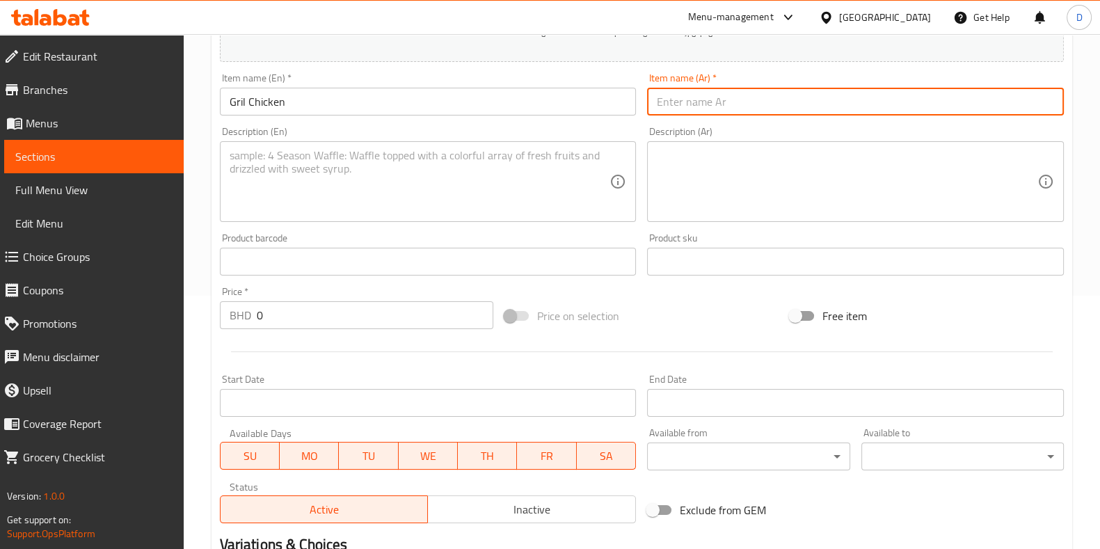
click at [691, 113] on input "text" at bounding box center [855, 102] width 417 height 28
paste input "دجاج مشوي"
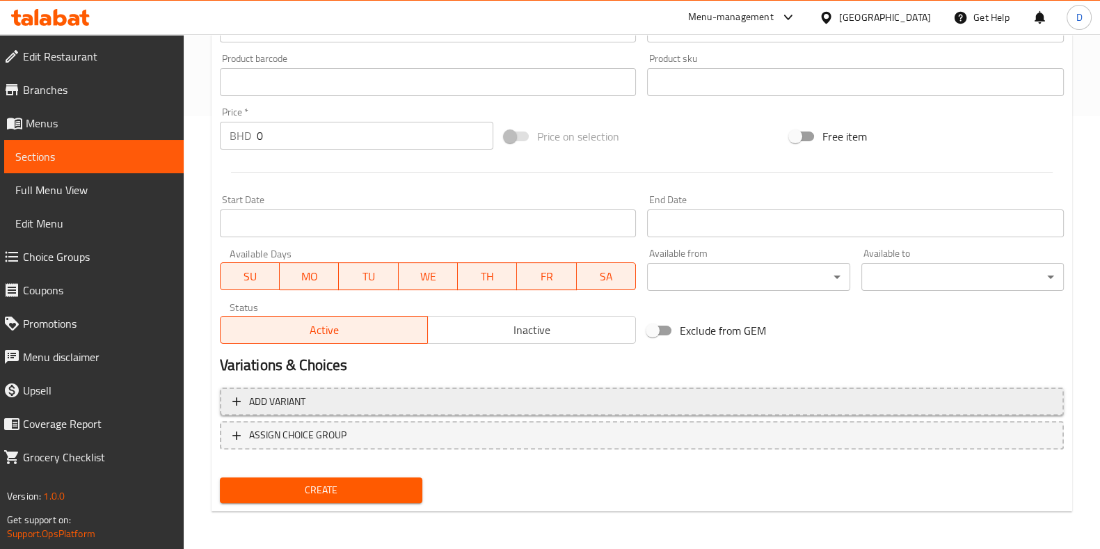
type input "دجاج مشوي"
click at [334, 402] on span "Add variant" at bounding box center [641, 401] width 819 height 17
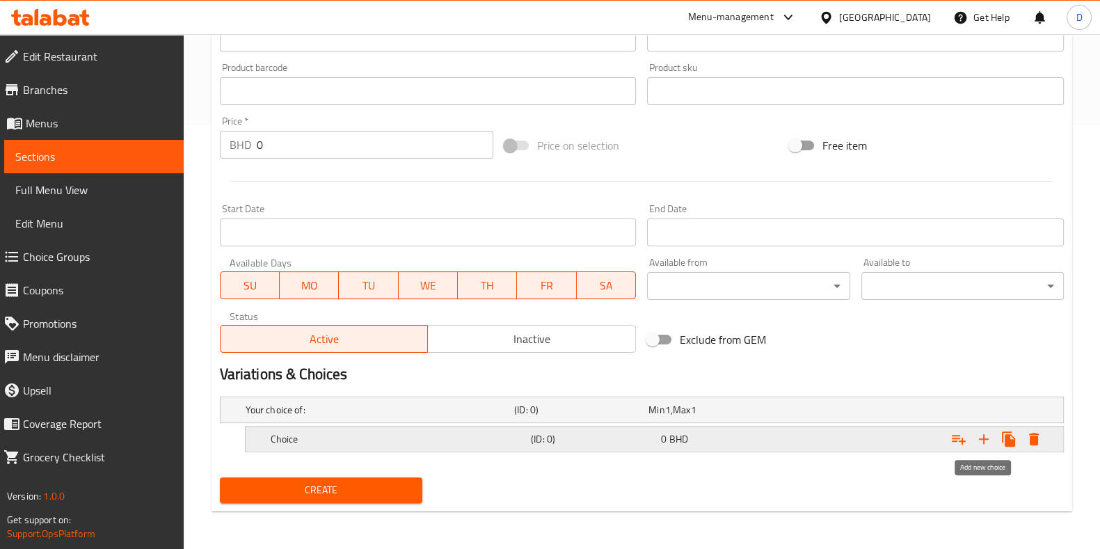
click at [982, 437] on icon "Expand" at bounding box center [984, 439] width 10 height 10
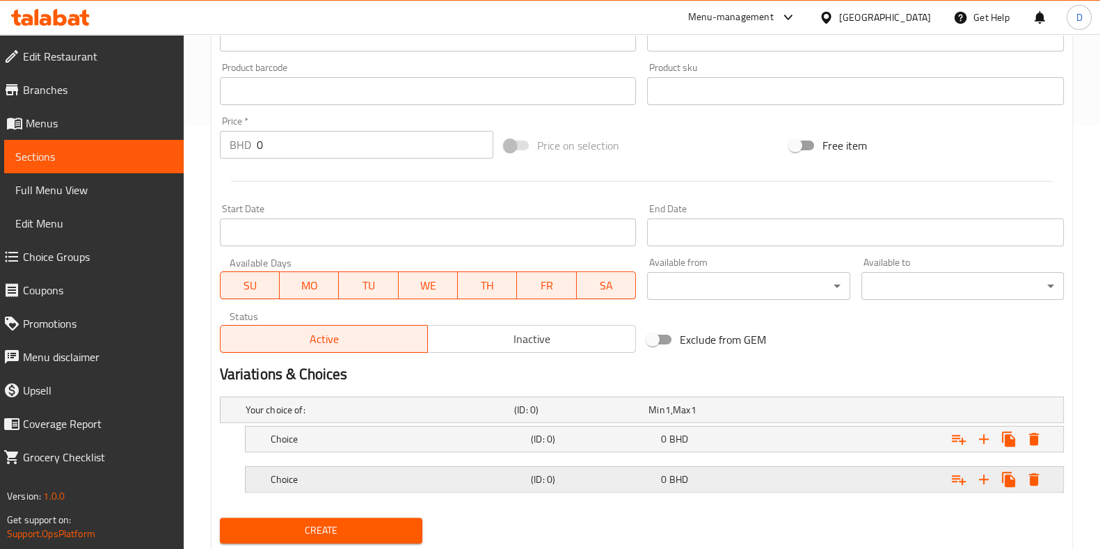
scroll to position [463, 0]
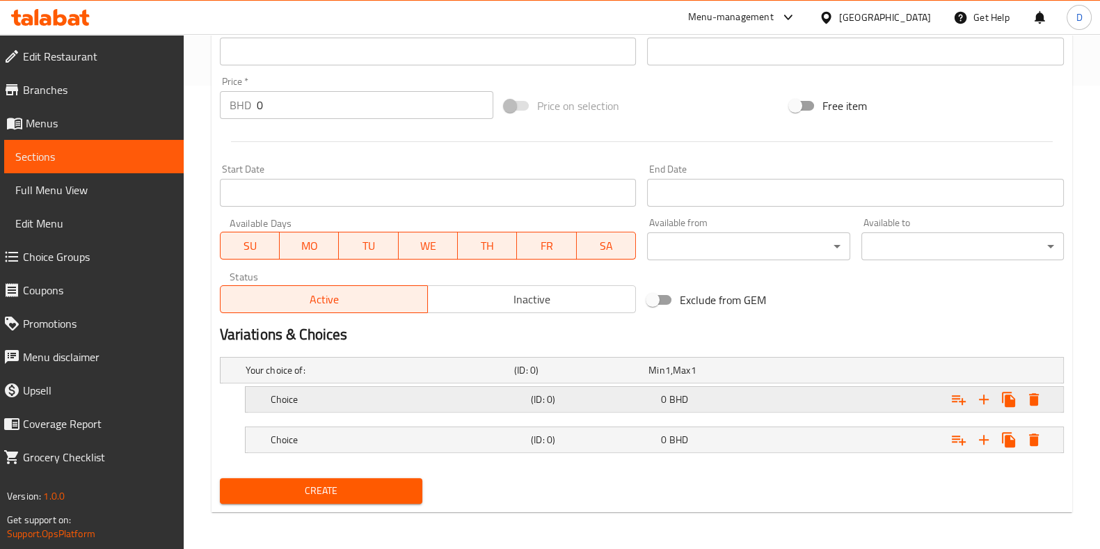
click at [342, 377] on h5 "Choice" at bounding box center [377, 370] width 263 height 14
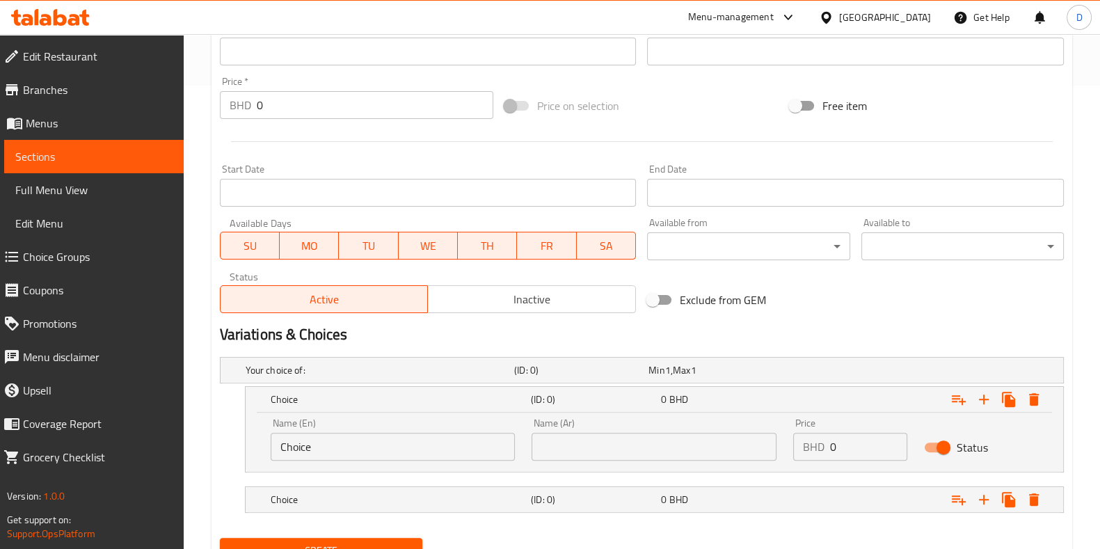
click at [325, 440] on input "Choice" at bounding box center [393, 447] width 245 height 28
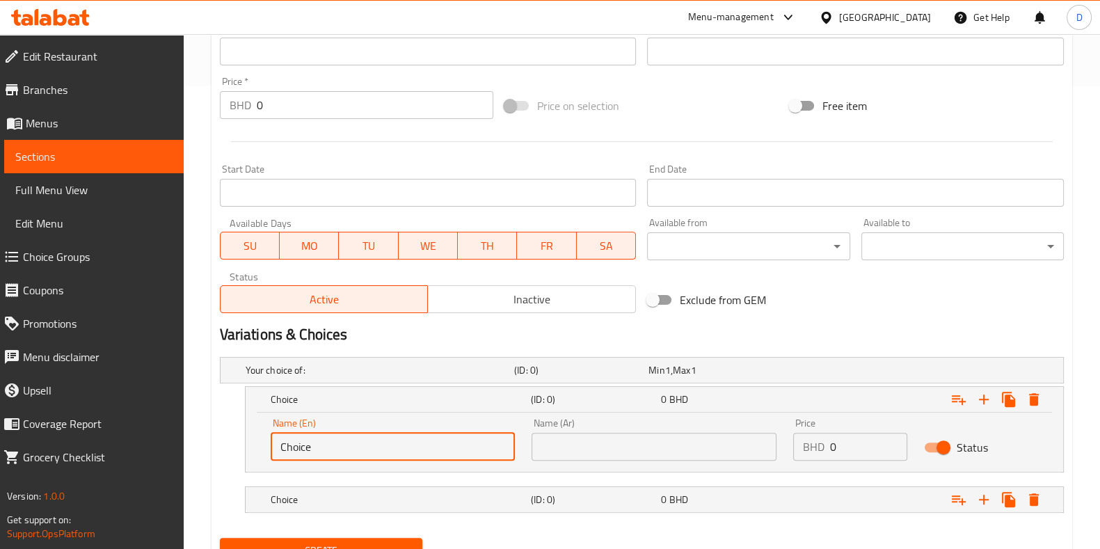
click at [325, 440] on input "Choice" at bounding box center [393, 447] width 245 height 28
paste input "دجاج مشوي"
type input "د"
type input "h"
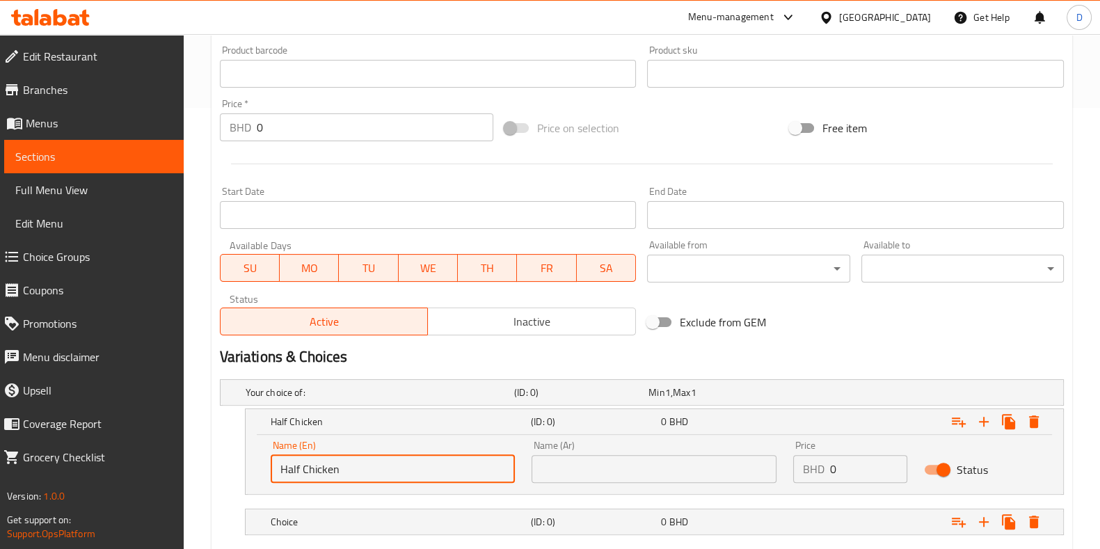
scroll to position [523, 0]
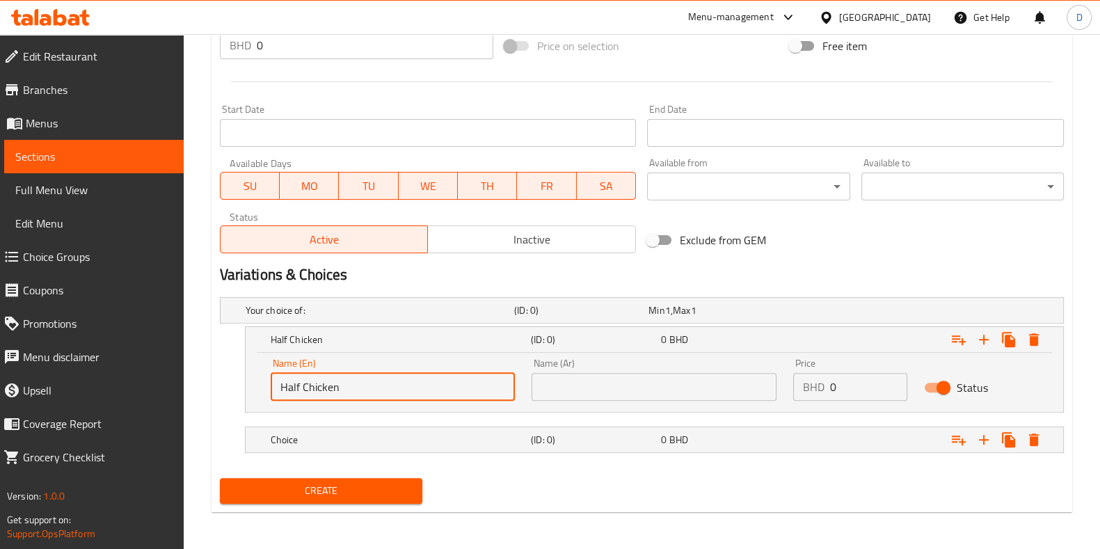
drag, startPoint x: 400, startPoint y: 383, endPoint x: 303, endPoint y: 391, distance: 97.8
click at [303, 391] on input "Half Chicken" at bounding box center [393, 387] width 245 height 28
type input "Half"
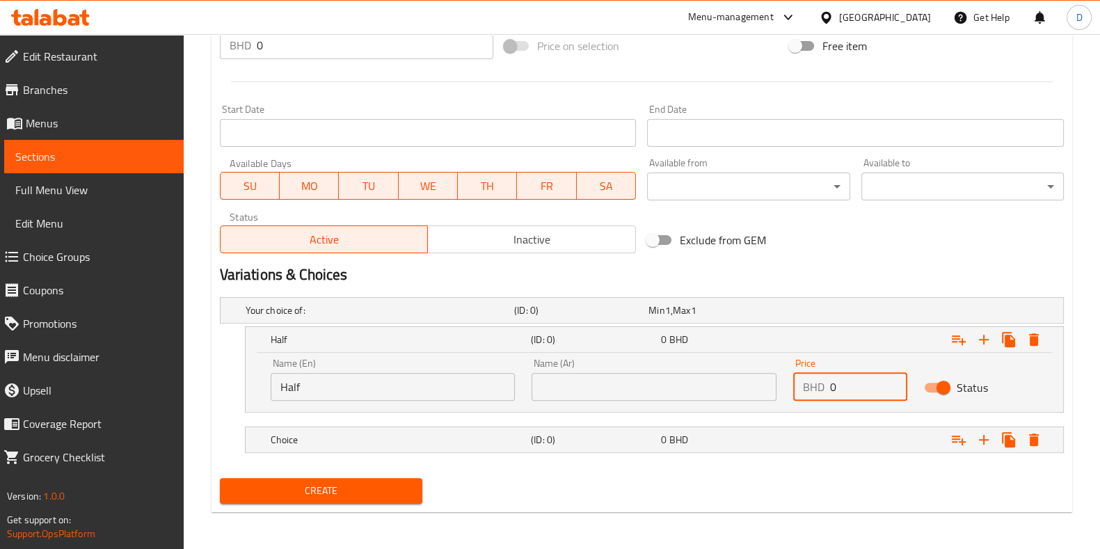
drag, startPoint x: 845, startPoint y: 380, endPoint x: 814, endPoint y: 384, distance: 31.6
click at [814, 384] on div "BHD 0 Price" at bounding box center [850, 387] width 114 height 28
type input "1.8"
click at [489, 326] on div "Choice (ID: 0) 0 BHD" at bounding box center [646, 310] width 806 height 31
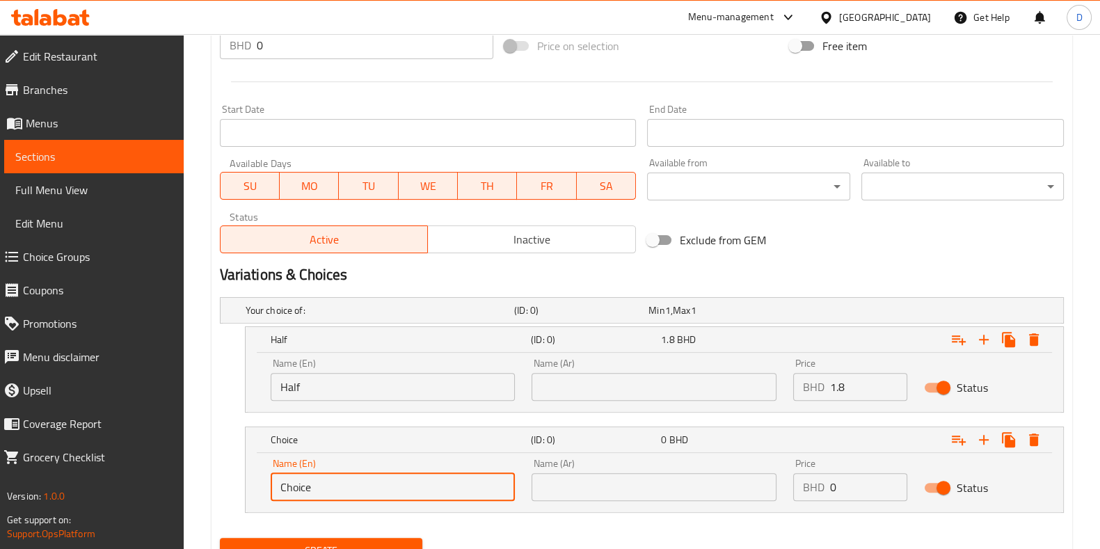
drag, startPoint x: 363, startPoint y: 483, endPoint x: 248, endPoint y: 489, distance: 115.0
click at [248, 489] on div "Name (En) Choice Name (En) Name (Ar) Name (Ar) Price BHD 0 Price Status" at bounding box center [655, 482] width 818 height 59
type input "Full"
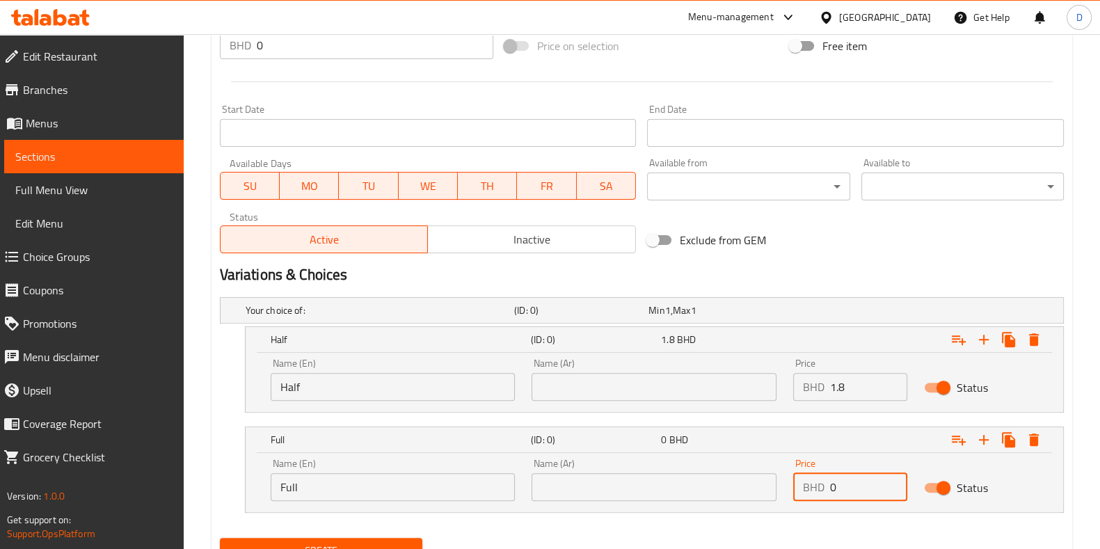
drag, startPoint x: 854, startPoint y: 491, endPoint x: 798, endPoint y: 494, distance: 55.8
click at [798, 494] on div "BHD 0 Price" at bounding box center [850, 487] width 114 height 28
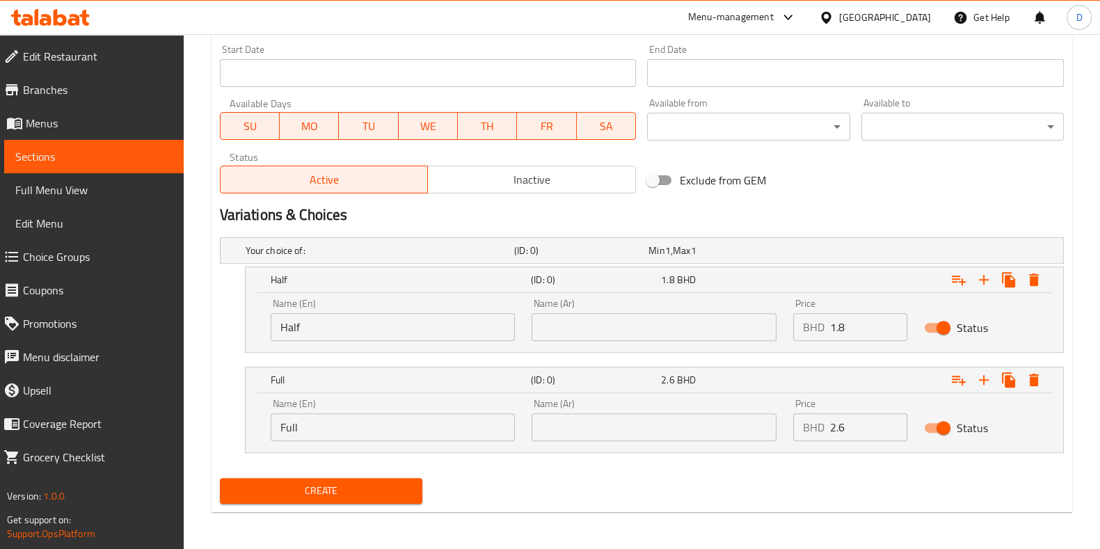
click at [856, 440] on div "Price BHD 2.6 Price" at bounding box center [850, 419] width 131 height 59
drag, startPoint x: 844, startPoint y: 422, endPoint x: 786, endPoint y: 427, distance: 58.0
click at [786, 427] on div "Price BHD 2.6 Price" at bounding box center [850, 419] width 131 height 59
type input "3"
click at [380, 485] on span "Create" at bounding box center [321, 490] width 180 height 17
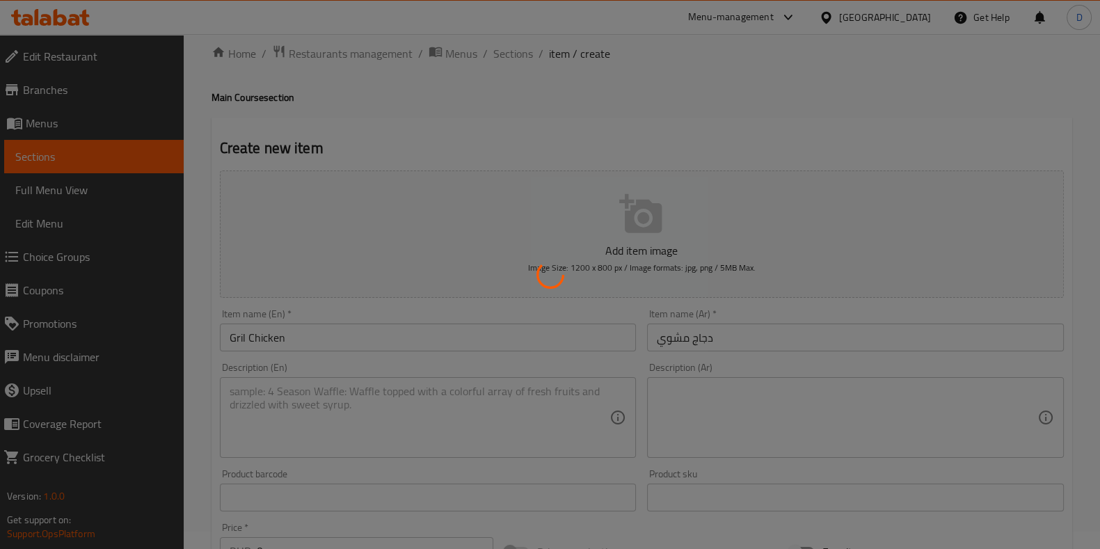
scroll to position [0, 0]
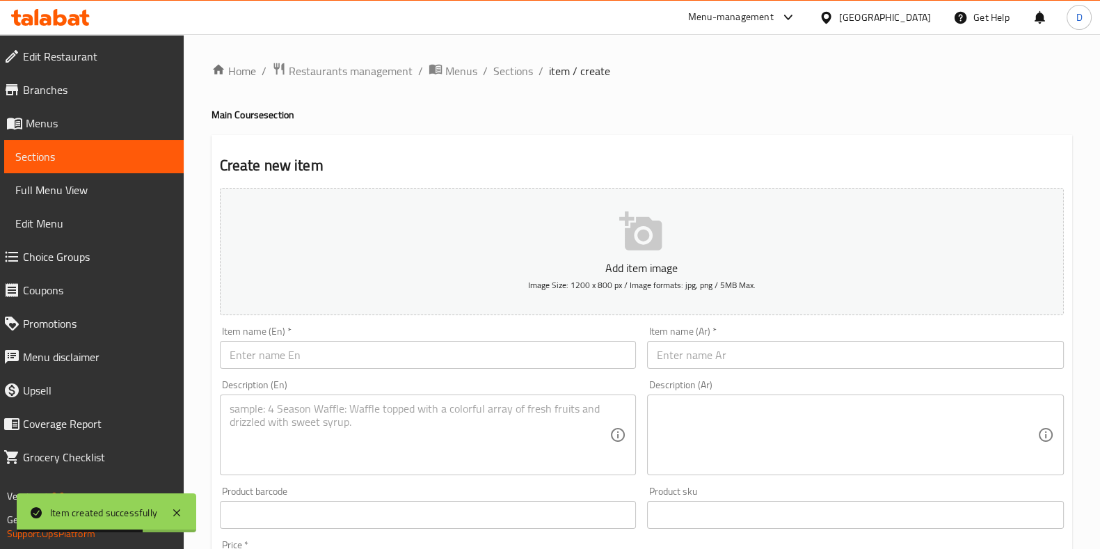
click at [339, 354] on input "text" at bounding box center [428, 355] width 417 height 28
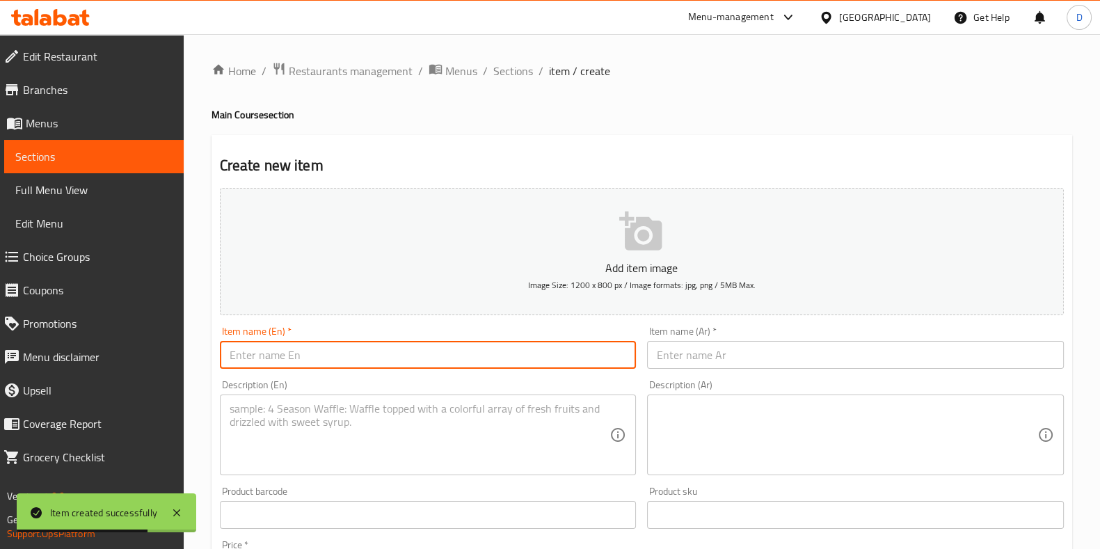
paste input "Chicken malai botti"
type input "Chicken malai botti"
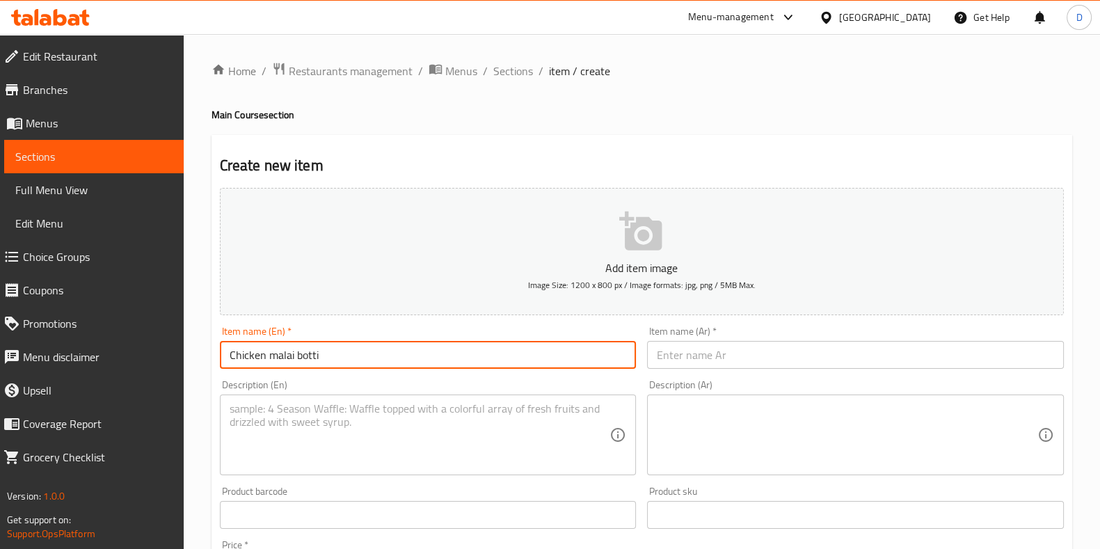
click at [694, 353] on input "text" at bounding box center [855, 355] width 417 height 28
paste input "دجاج مالاي بوتي"
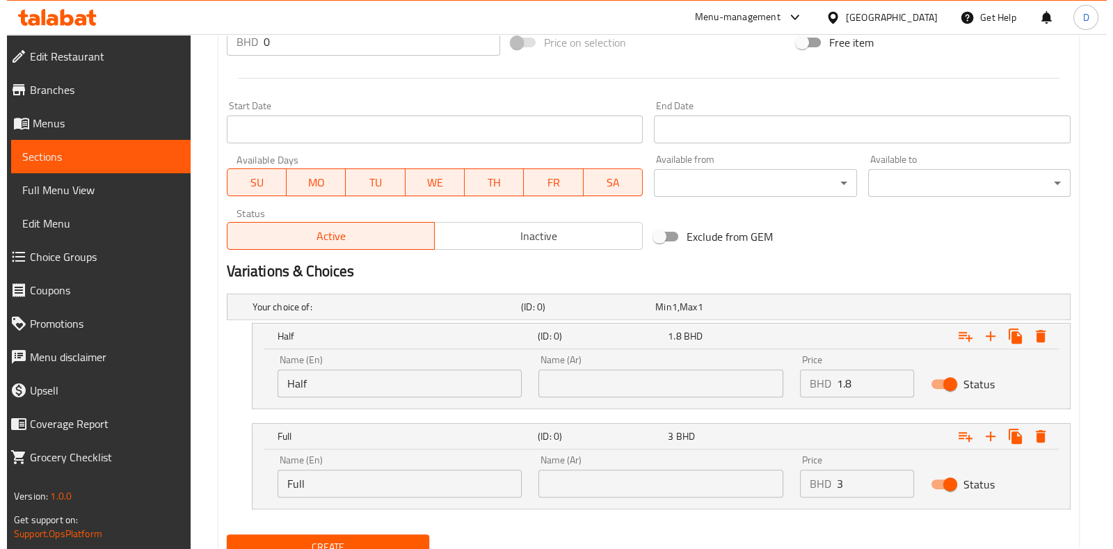
scroll to position [580, 0]
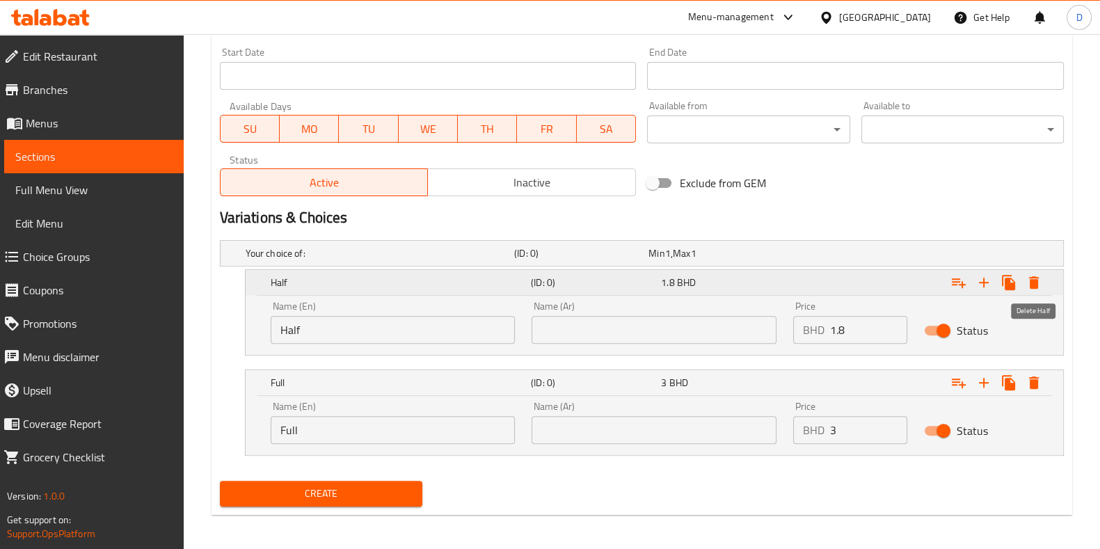
type input "دجاج مالاي بوتي"
click at [1028, 283] on icon "Expand" at bounding box center [1034, 282] width 17 height 17
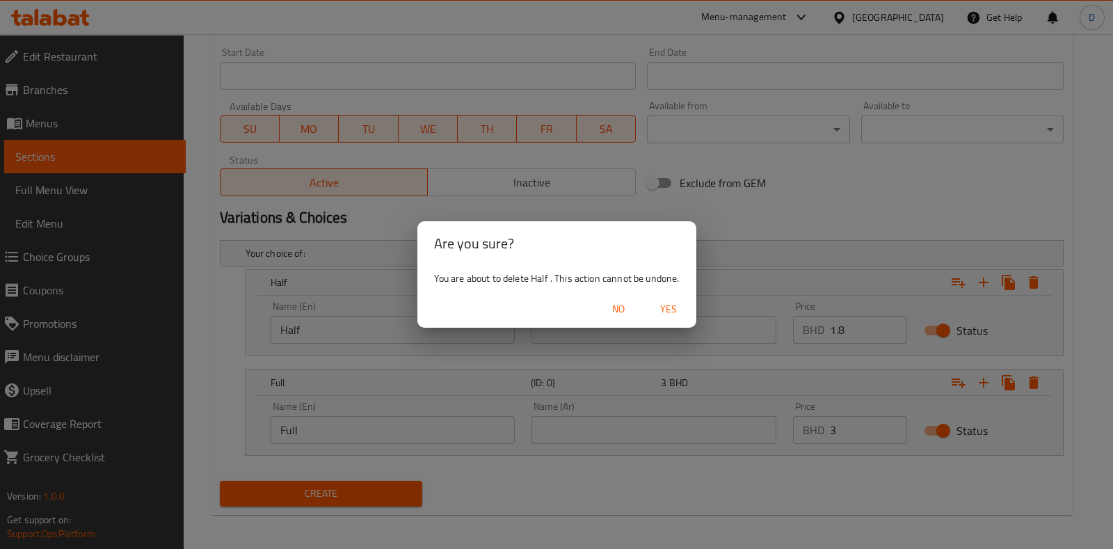
click at [670, 308] on span "Yes" at bounding box center [668, 309] width 33 height 17
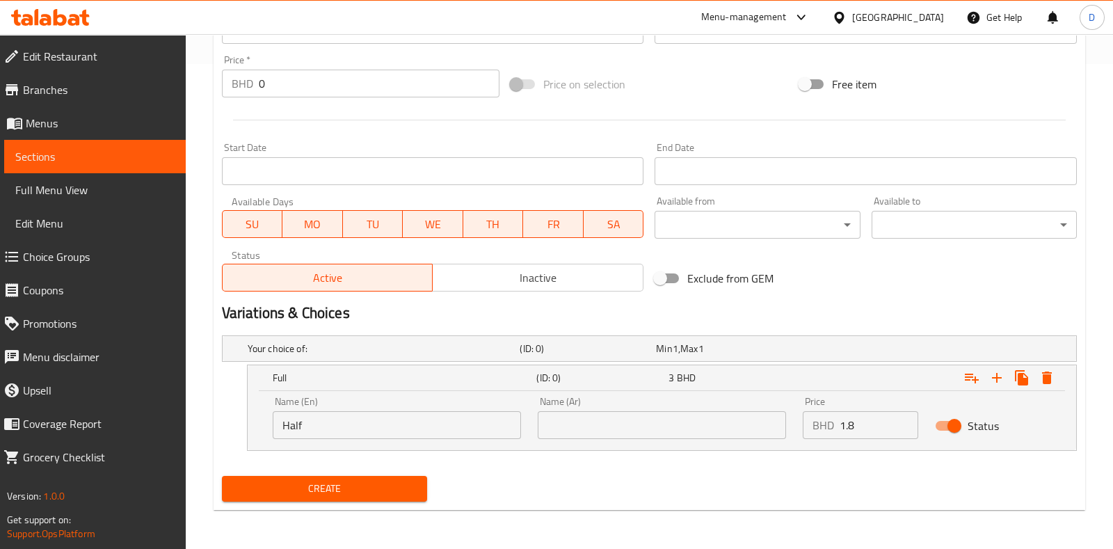
scroll to position [484, 0]
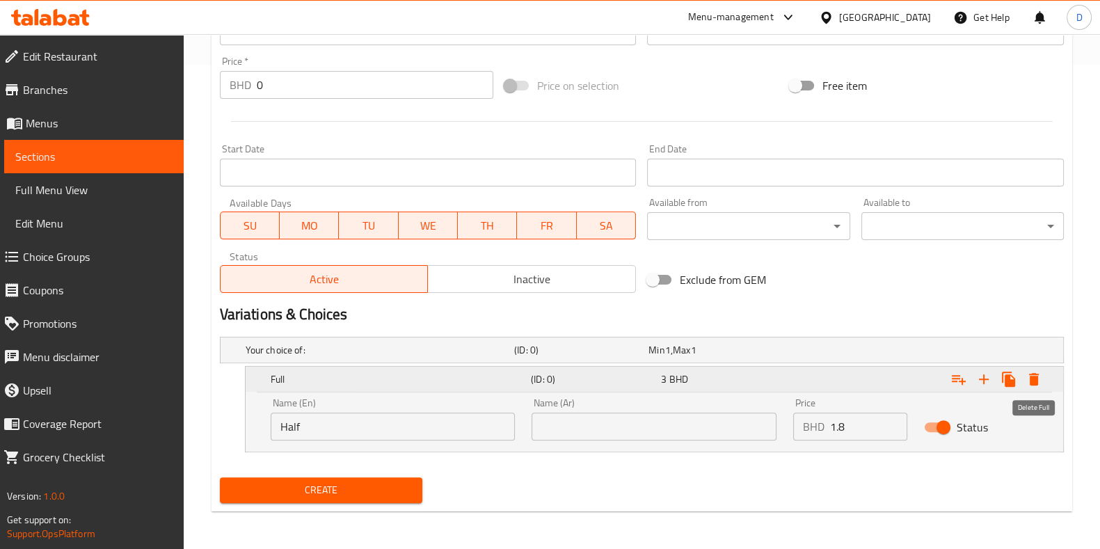
click at [1040, 378] on icon "Expand" at bounding box center [1034, 379] width 17 height 17
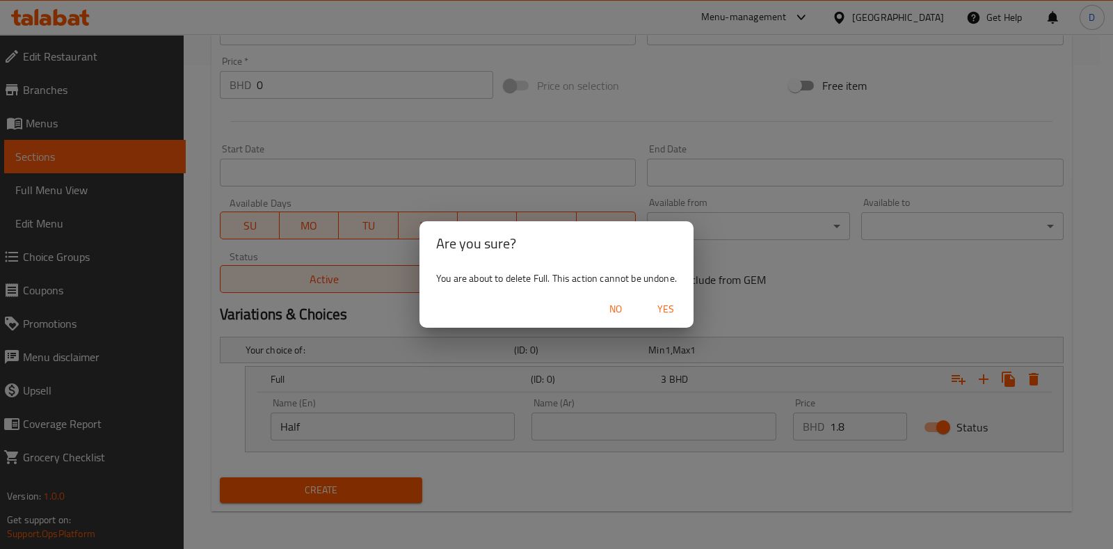
click at [664, 308] on span "Yes" at bounding box center [665, 309] width 33 height 17
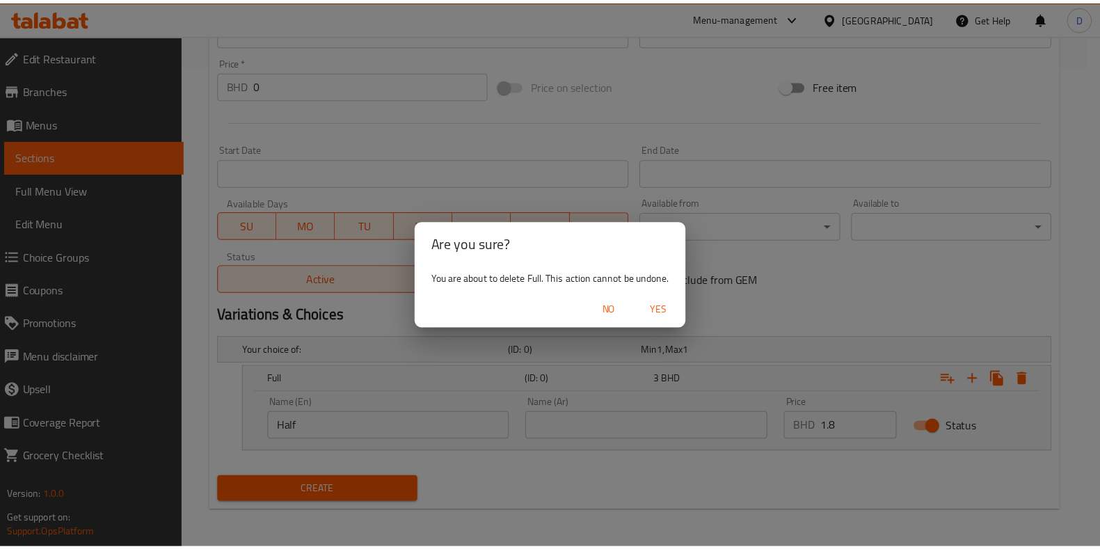
scroll to position [433, 0]
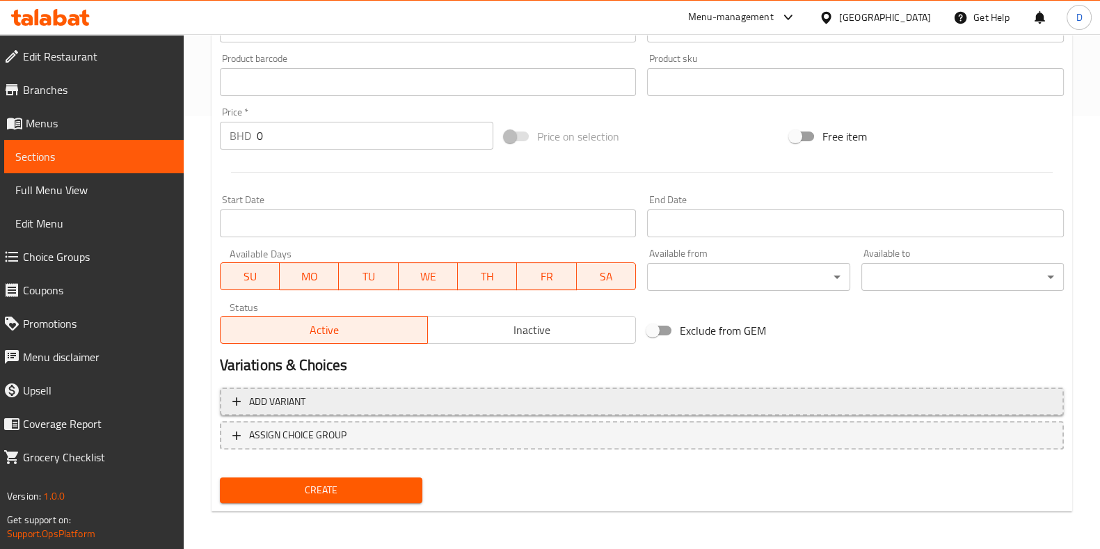
click at [365, 405] on span "Add variant" at bounding box center [641, 401] width 819 height 17
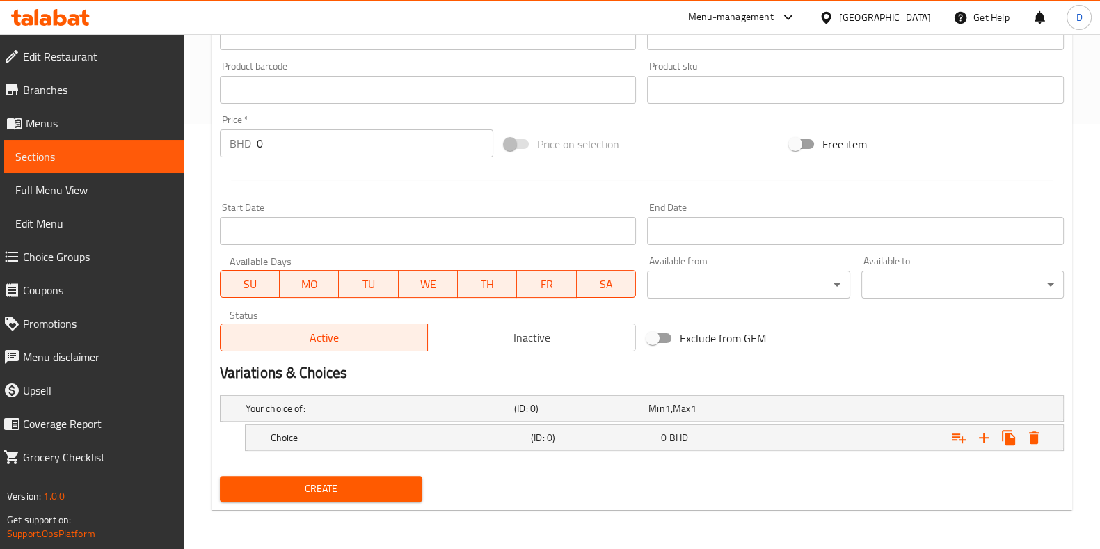
scroll to position [424, 0]
click at [347, 417] on h5 "Choice" at bounding box center [377, 410] width 263 height 14
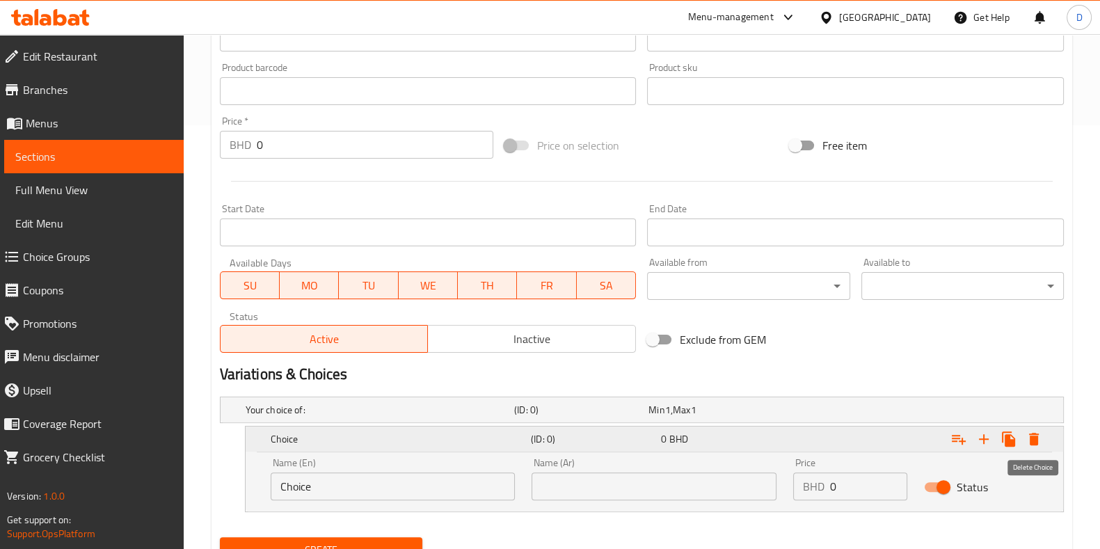
click at [1034, 442] on icon "Expand" at bounding box center [1034, 439] width 10 height 13
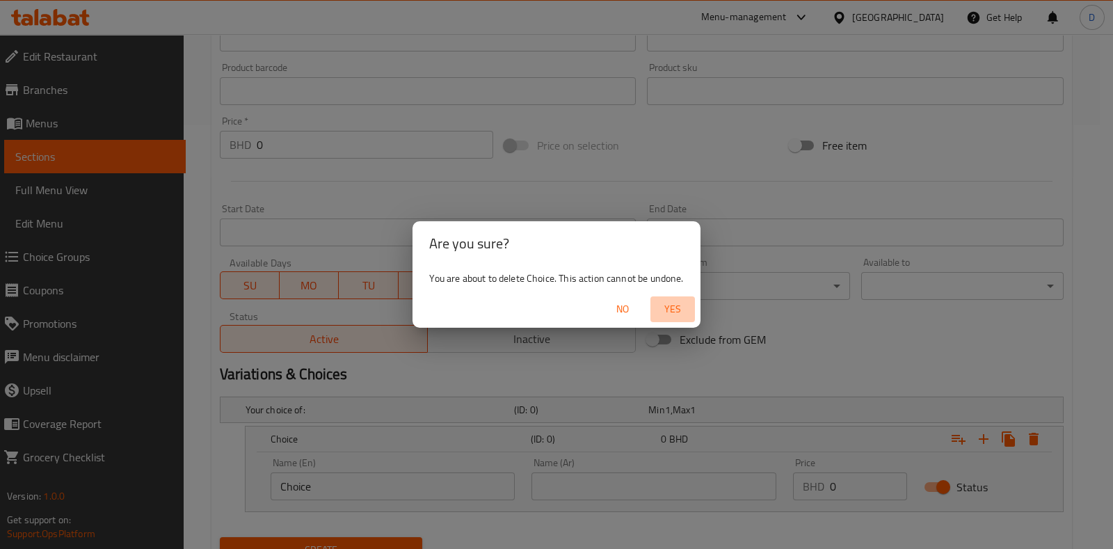
click at [665, 309] on span "Yes" at bounding box center [672, 309] width 33 height 17
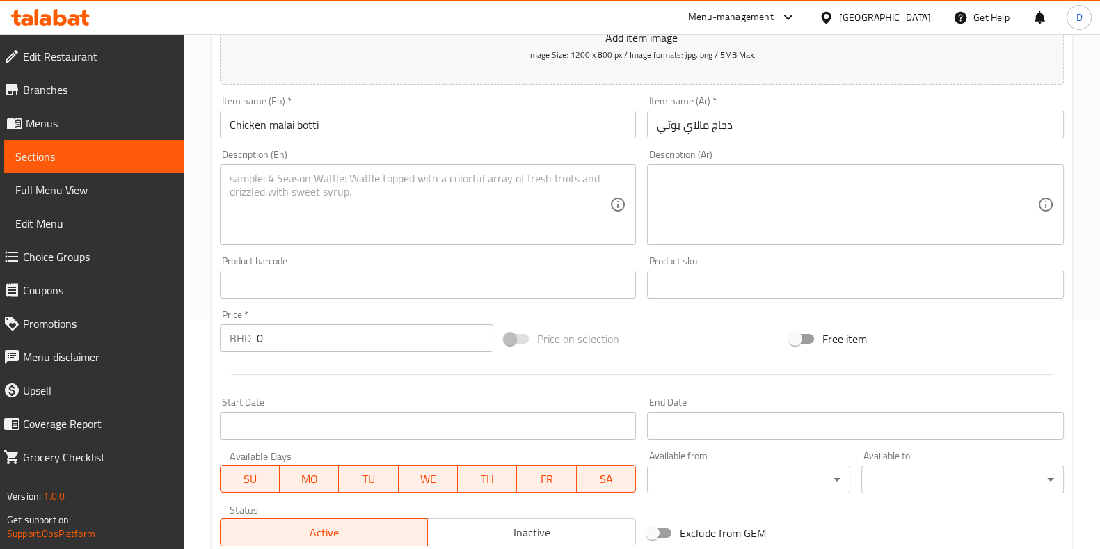
scroll to position [227, 0]
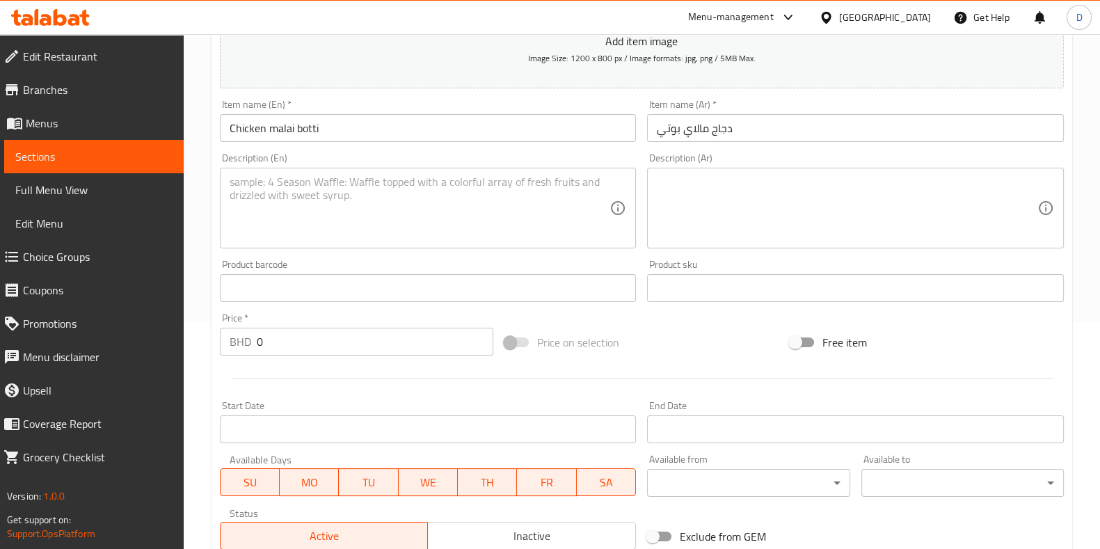
click at [356, 203] on textarea at bounding box center [420, 208] width 381 height 66
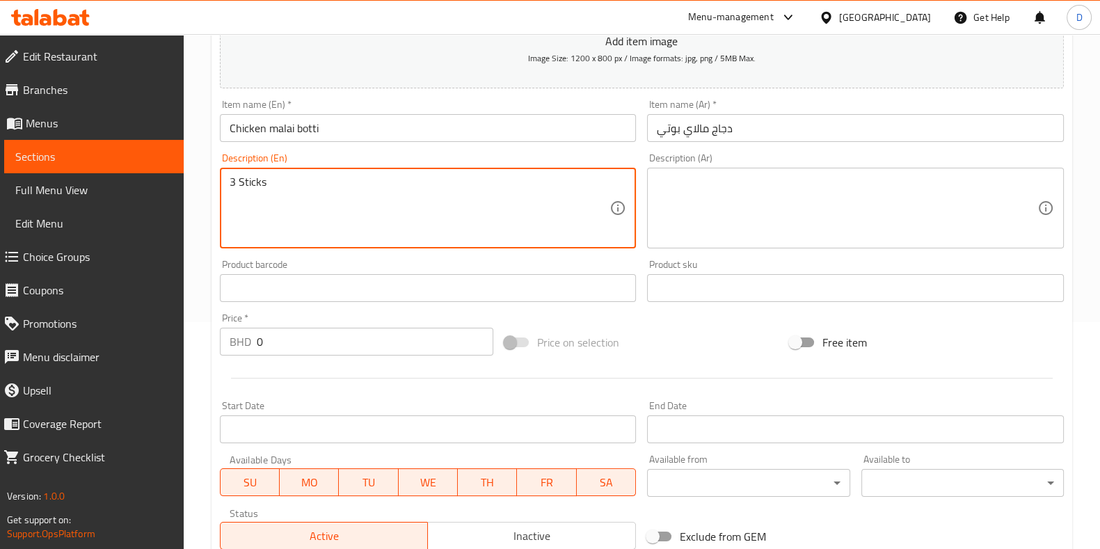
type textarea "3 Sticks"
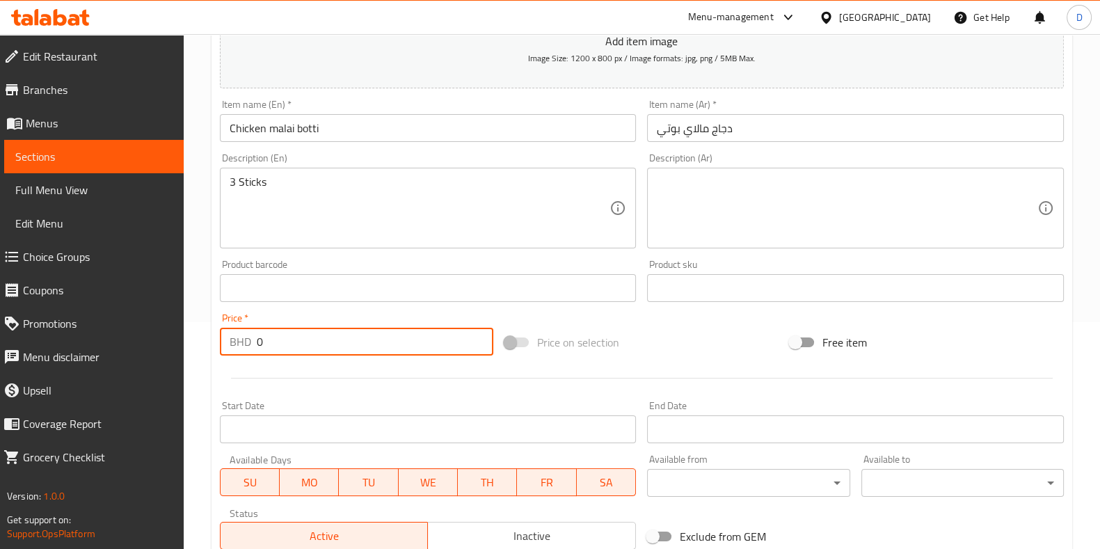
drag, startPoint x: 296, startPoint y: 342, endPoint x: 238, endPoint y: 356, distance: 59.9
click at [238, 356] on div "Price   * BHD 0 Price *" at bounding box center [356, 335] width 285 height 54
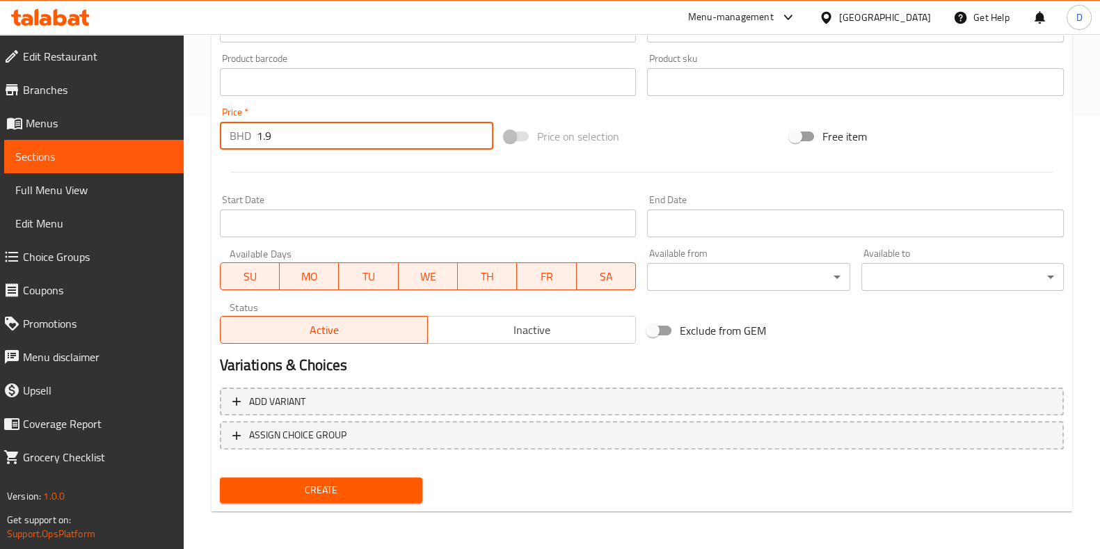
type input "1.9"
click at [301, 478] on button "Create" at bounding box center [321, 490] width 202 height 26
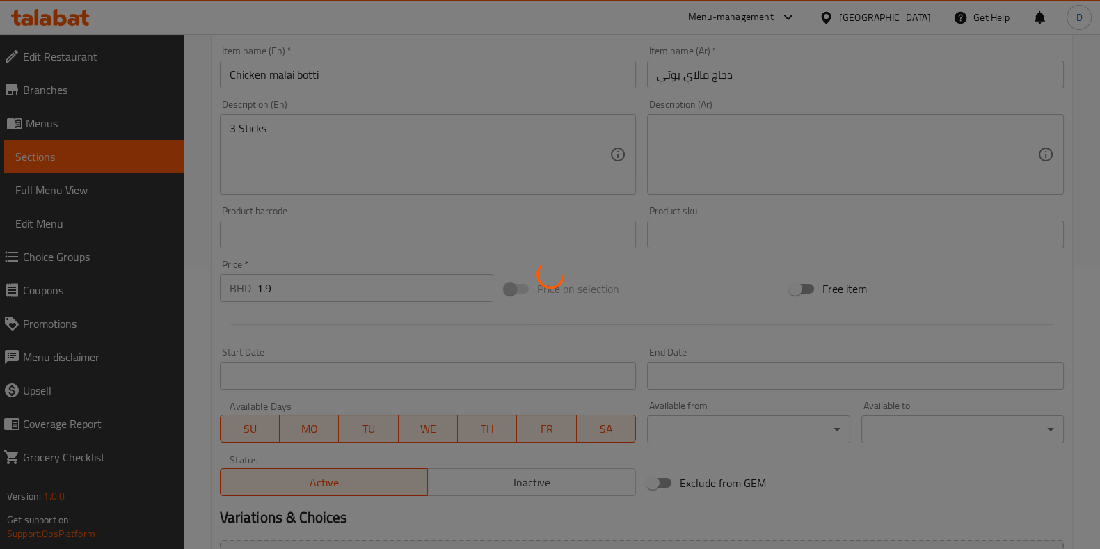
type input "0"
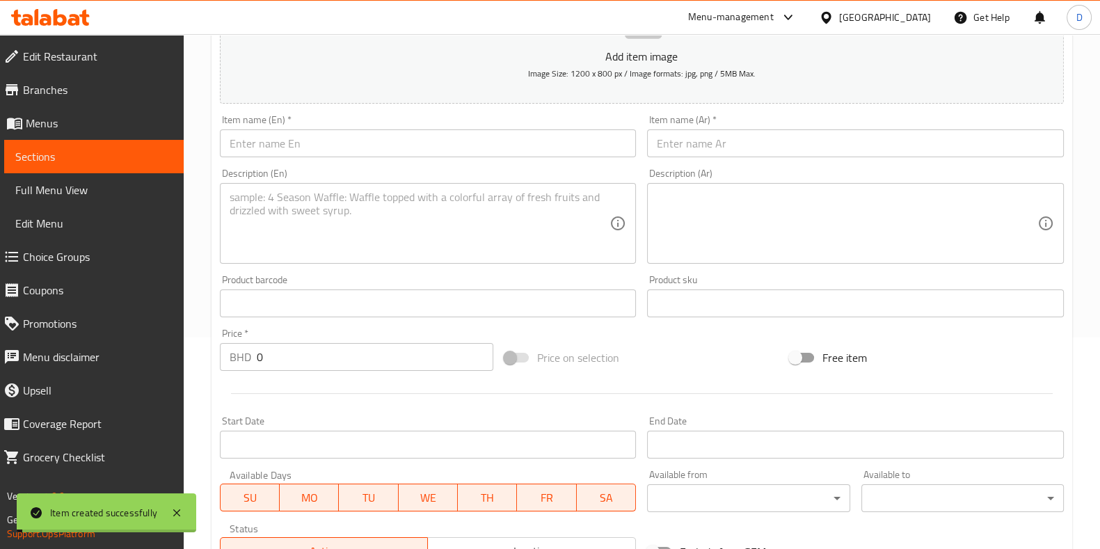
scroll to position [210, 0]
click at [391, 138] on input "text" at bounding box center [428, 145] width 417 height 28
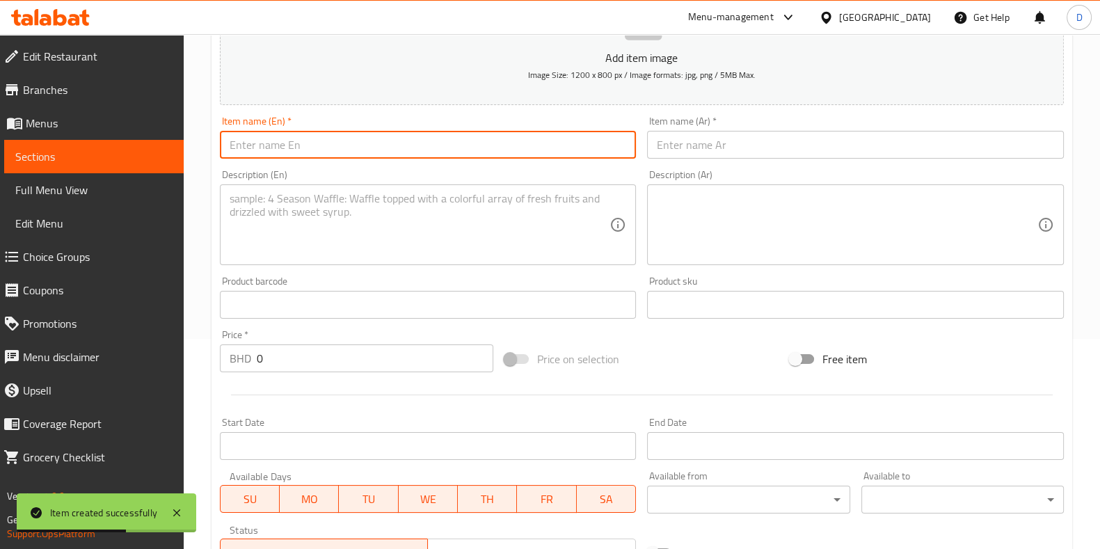
paste input "Chicken tikka botti"
type input "Chicken tikka botti"
click at [731, 146] on input "text" at bounding box center [855, 145] width 417 height 28
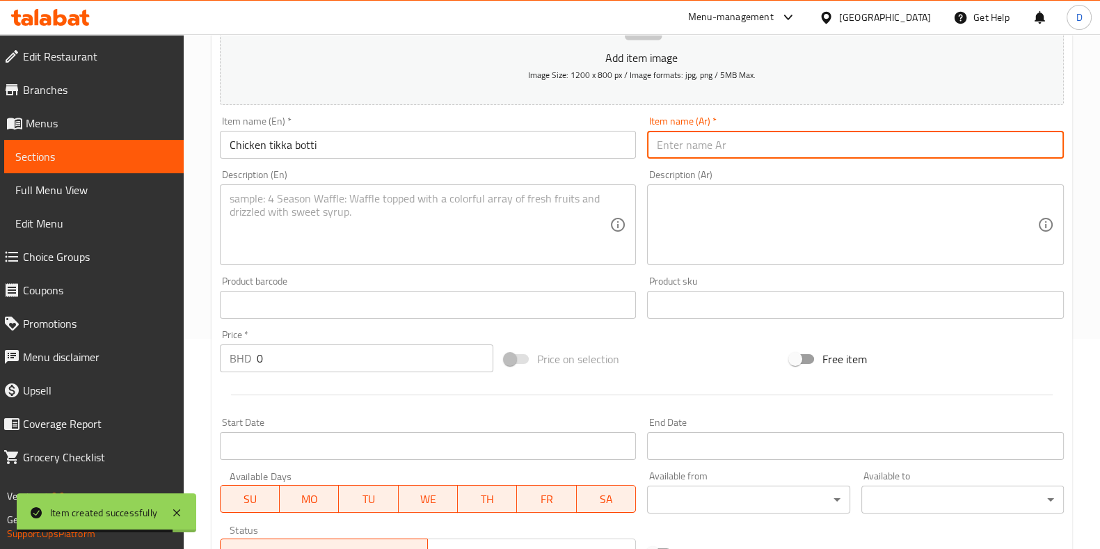
paste input "دجاج [PERSON_NAME]"
type input "دجاج [PERSON_NAME]"
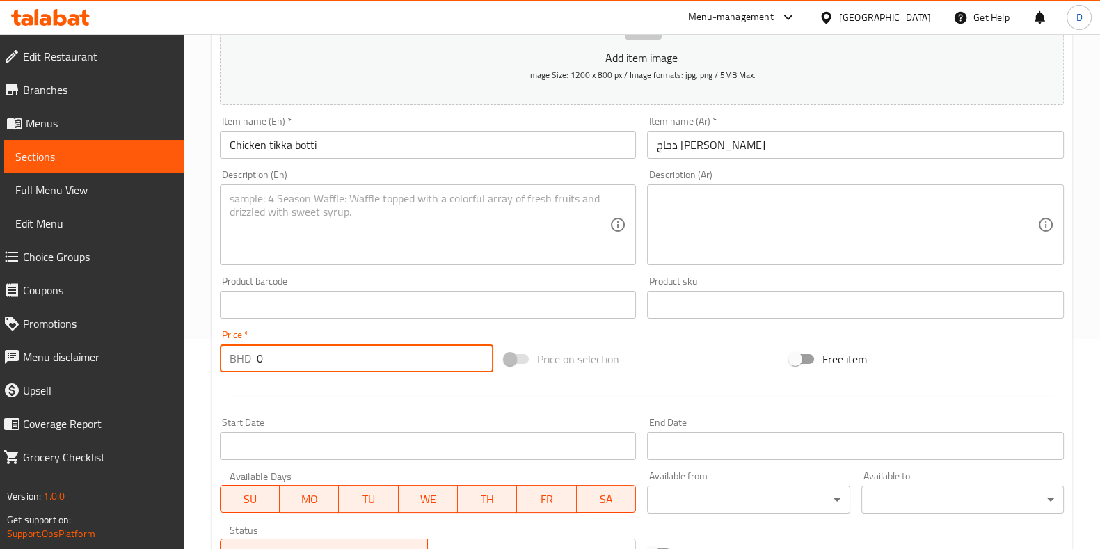
drag, startPoint x: 342, startPoint y: 362, endPoint x: 261, endPoint y: 382, distance: 83.9
click at [261, 382] on div "Add item image Image Size: 1200 x 800 px / Image formats: jpg, png / 5MB Max. I…" at bounding box center [641, 272] width 855 height 600
drag, startPoint x: 273, startPoint y: 363, endPoint x: 212, endPoint y: 351, distance: 61.7
click at [212, 351] on div "Create new item Add item image Image Size: 1200 x 800 px / Image formats: jpg, …" at bounding box center [642, 330] width 861 height 810
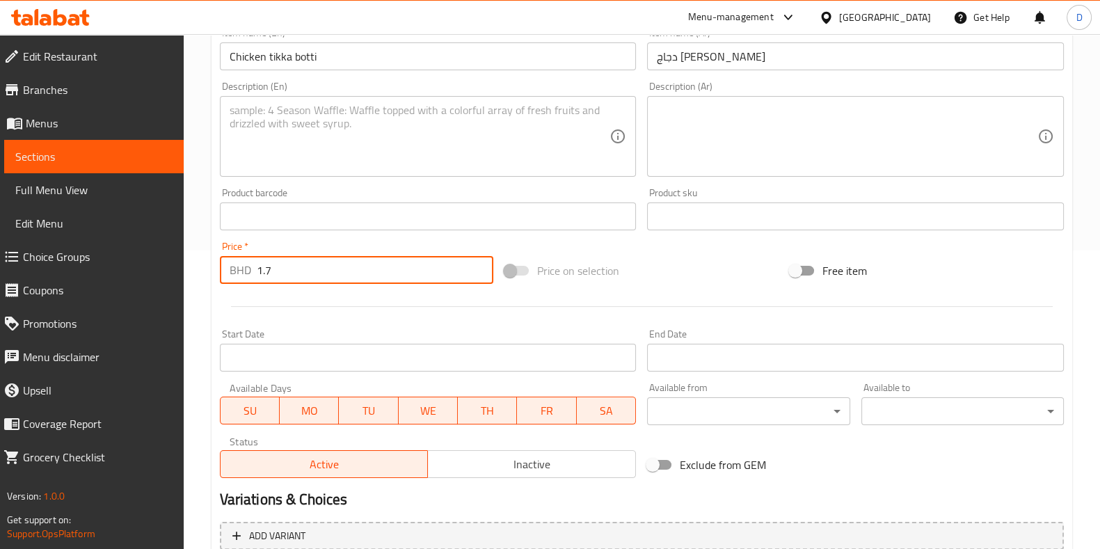
scroll to position [296, 0]
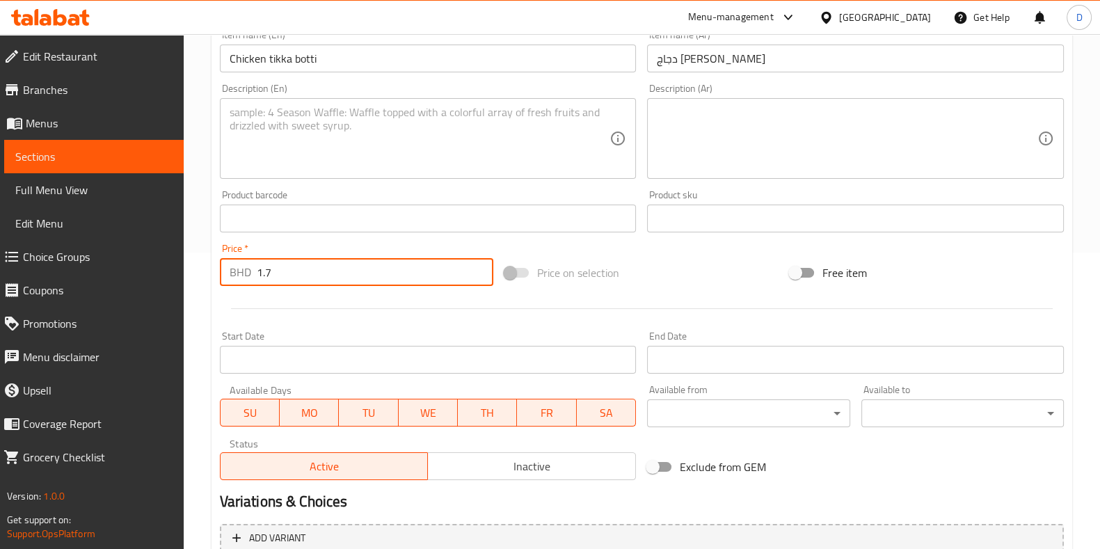
type input "1.7"
click at [285, 158] on textarea at bounding box center [420, 139] width 381 height 66
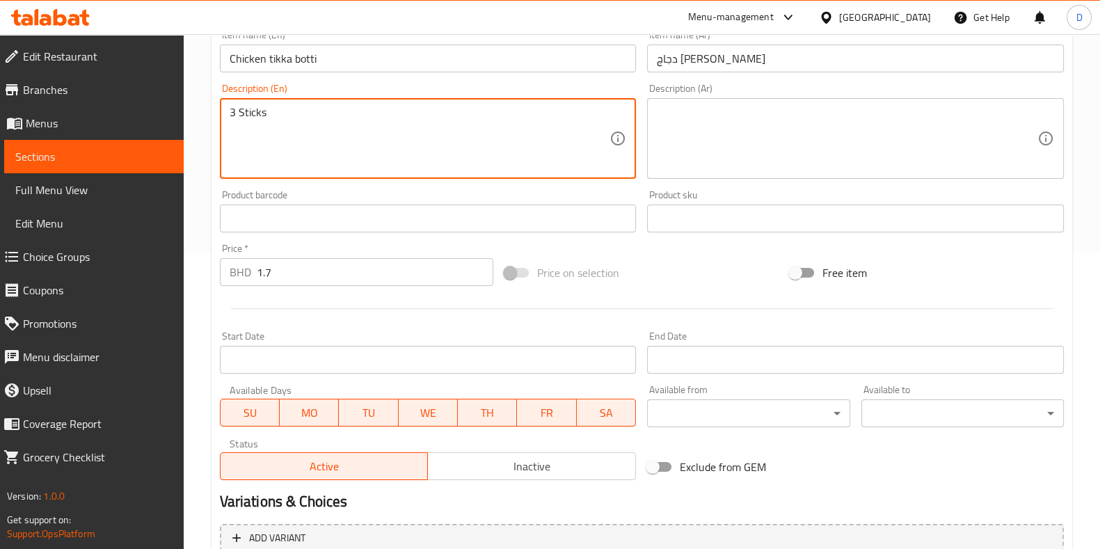
scroll to position [433, 0]
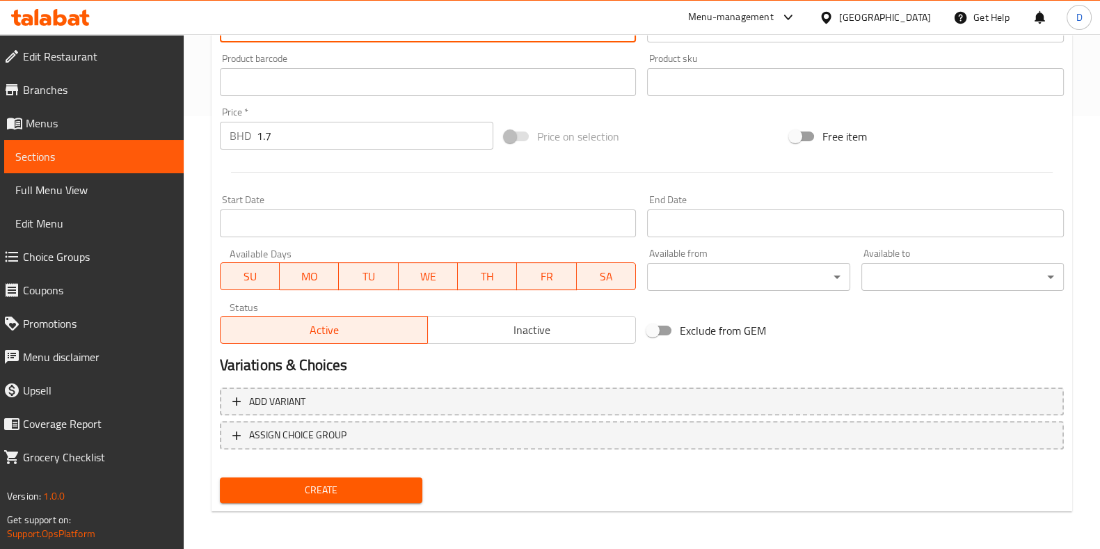
type textarea "3 Sticks"
click at [308, 481] on span "Create" at bounding box center [321, 489] width 180 height 17
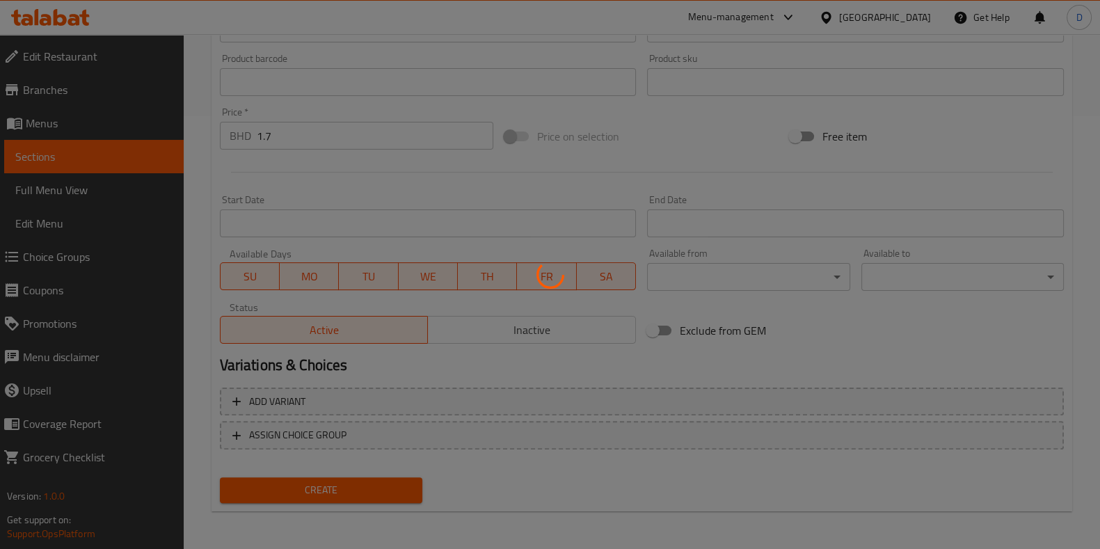
type input "0"
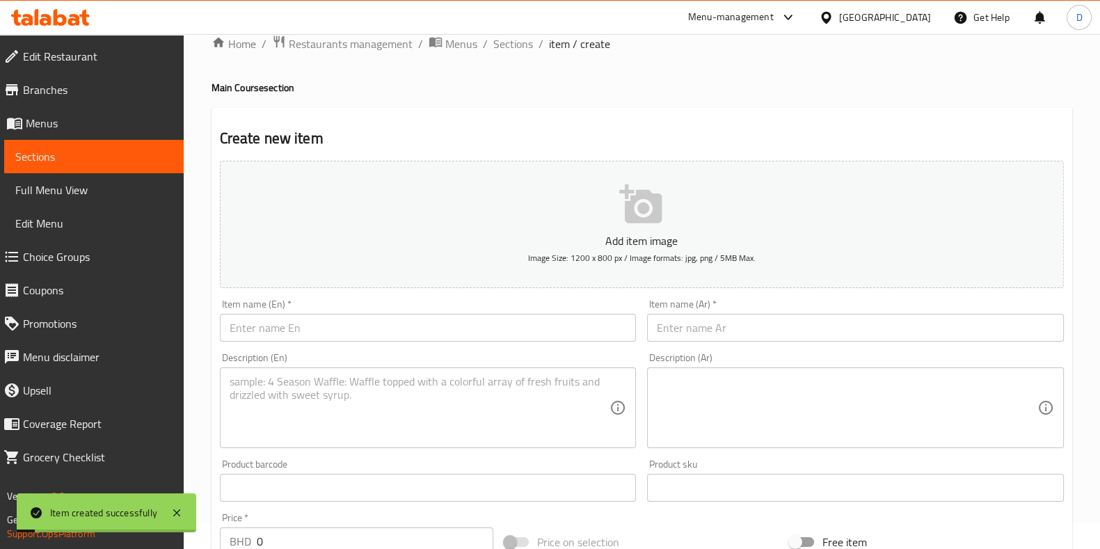
scroll to position [0, 0]
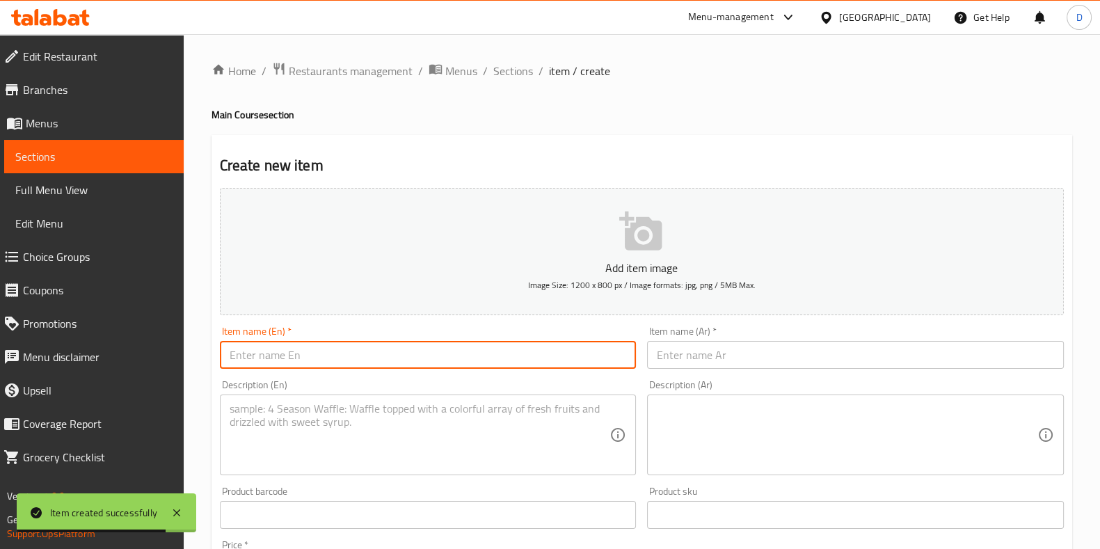
click at [367, 357] on input "text" at bounding box center [428, 355] width 417 height 28
paste input "Chicken haleem white rice"
drag, startPoint x: 369, startPoint y: 356, endPoint x: 134, endPoint y: 304, distance: 240.2
click at [134, 304] on div "Edit Restaurant Branches Menus Sections Full Menu View Edit Menu Choice Groups …" at bounding box center [550, 508] width 1100 height 949
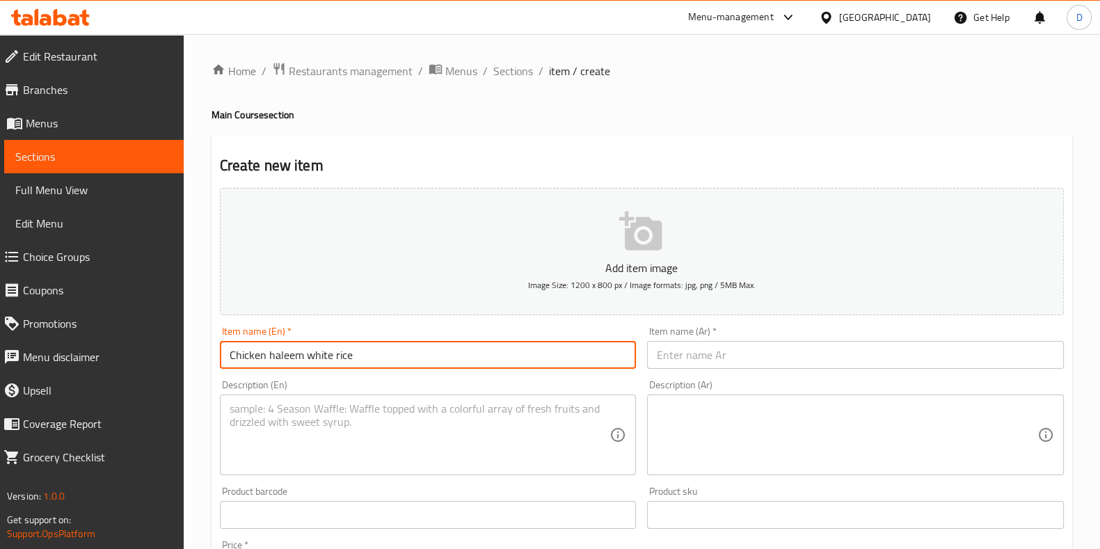
type input "Chicken haleem white rice"
click at [710, 362] on input "text" at bounding box center [855, 355] width 417 height 28
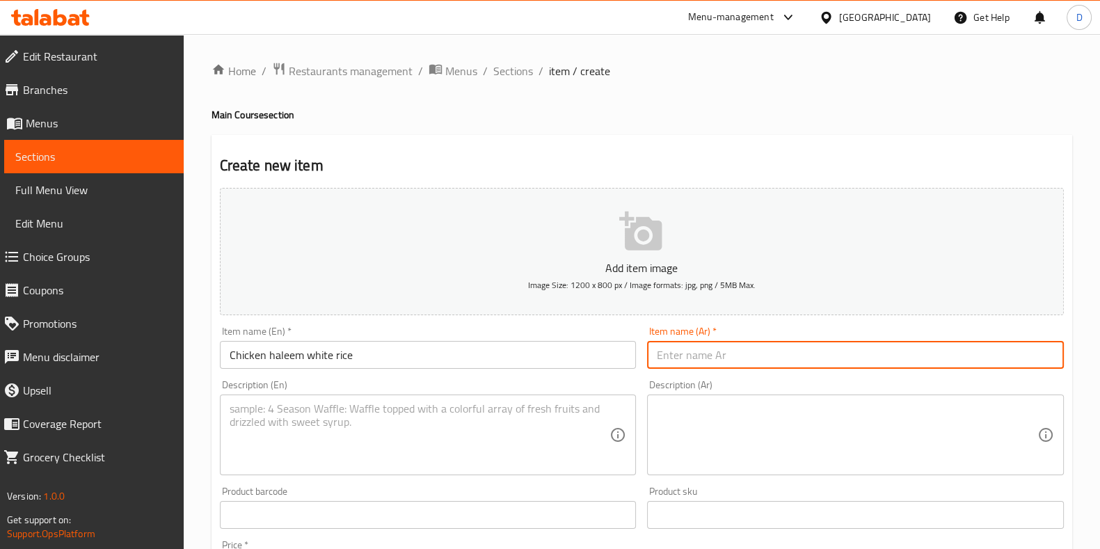
paste input "أرز أبيض مع دجاج الحليم"
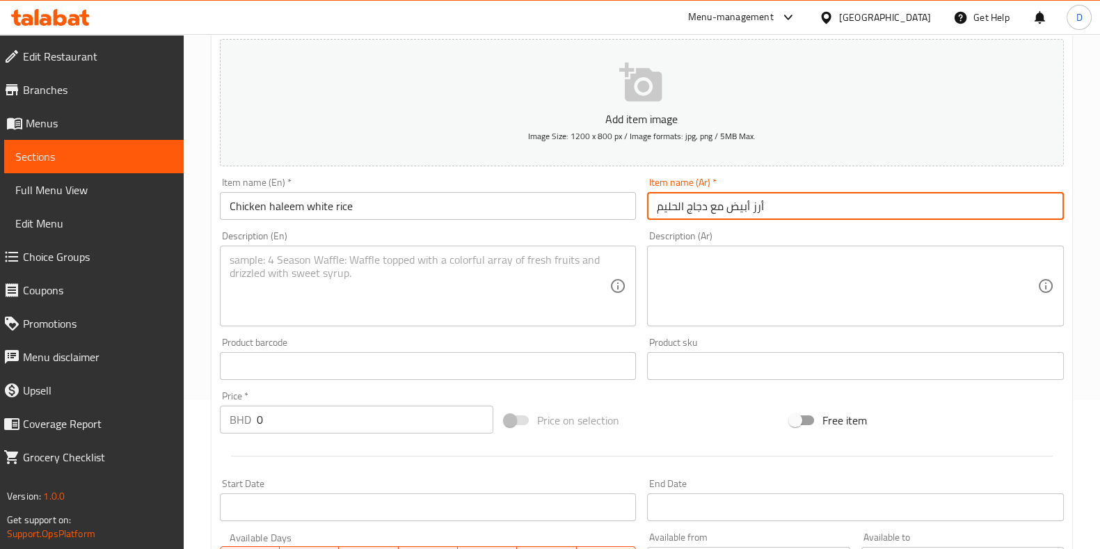
scroll to position [149, 0]
type input "أرز أبيض مع دجاج الحليم"
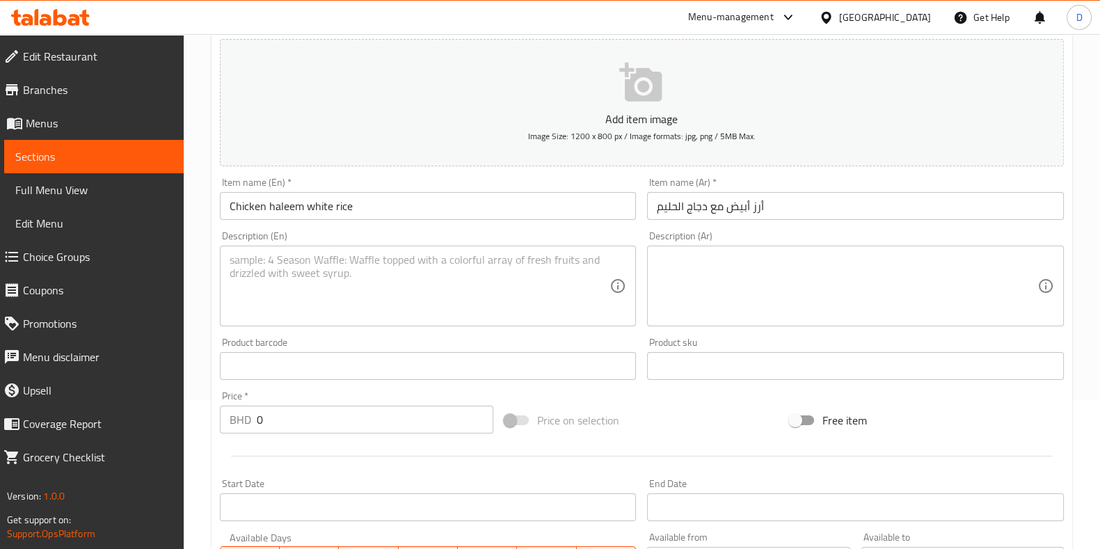
click at [345, 433] on div "Price   * BHD 0 Price *" at bounding box center [356, 412] width 285 height 54
drag, startPoint x: 284, startPoint y: 416, endPoint x: 242, endPoint y: 420, distance: 42.0
click at [242, 420] on div "BHD 1 Price *" at bounding box center [357, 420] width 274 height 28
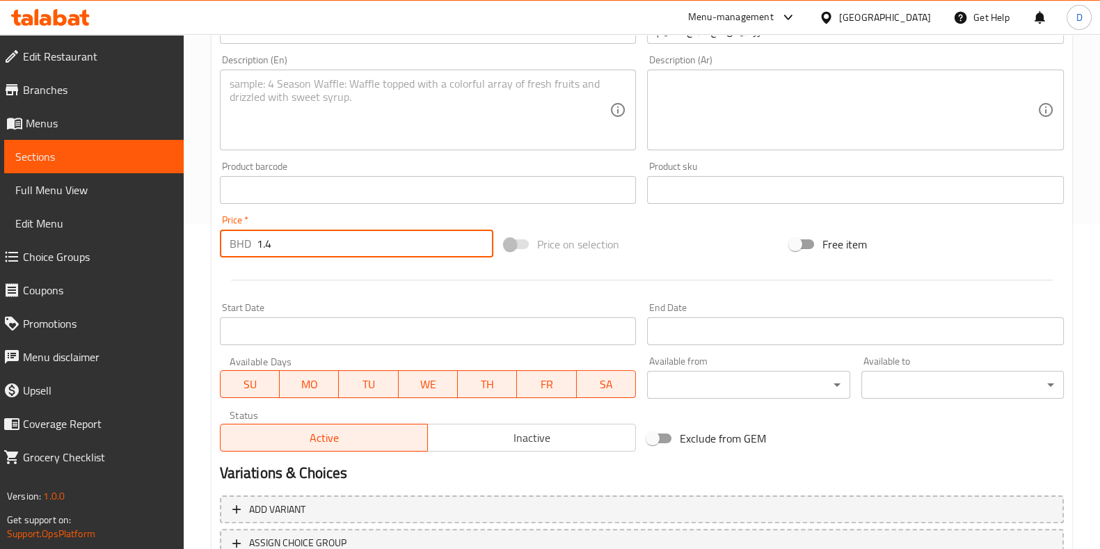
scroll to position [433, 0]
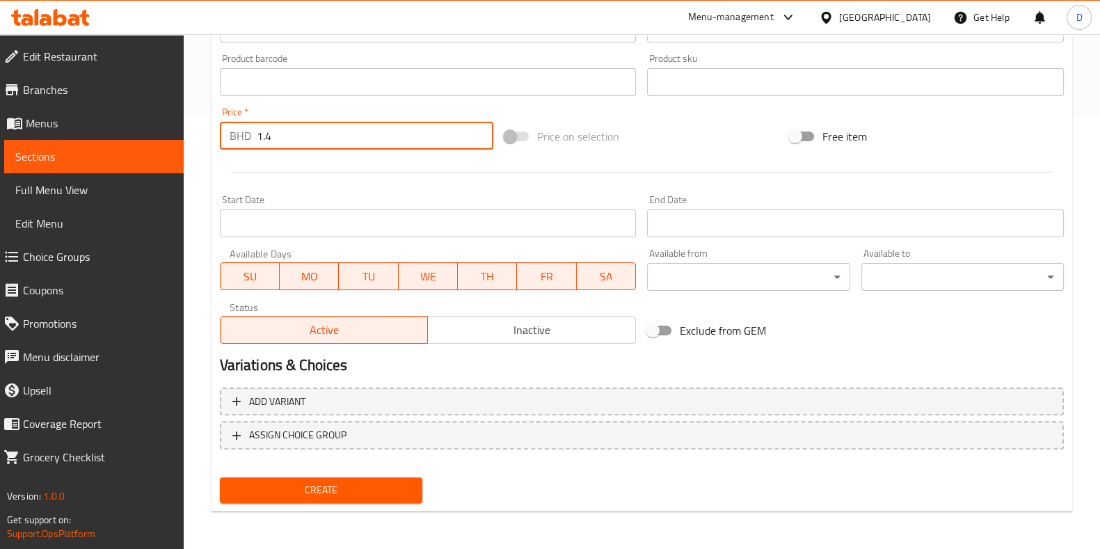
type input "1.4"
click at [349, 481] on span "Create" at bounding box center [321, 489] width 180 height 17
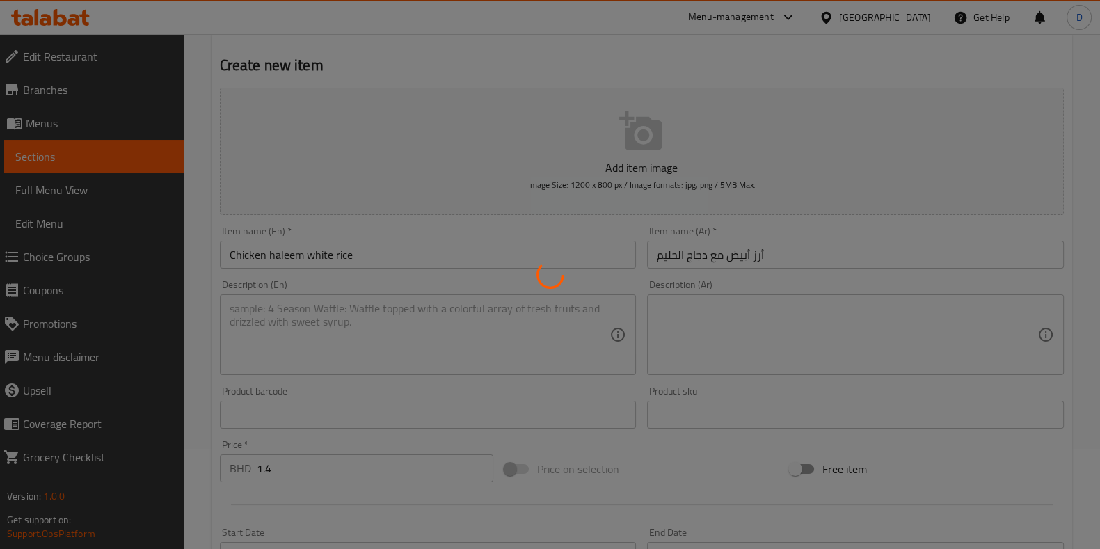
scroll to position [0, 0]
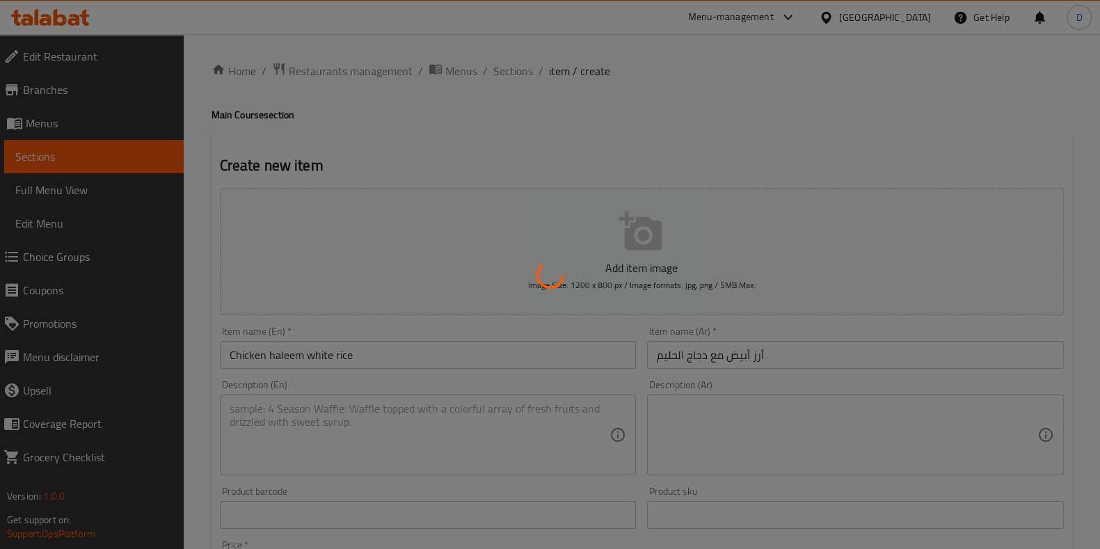
type input "0"
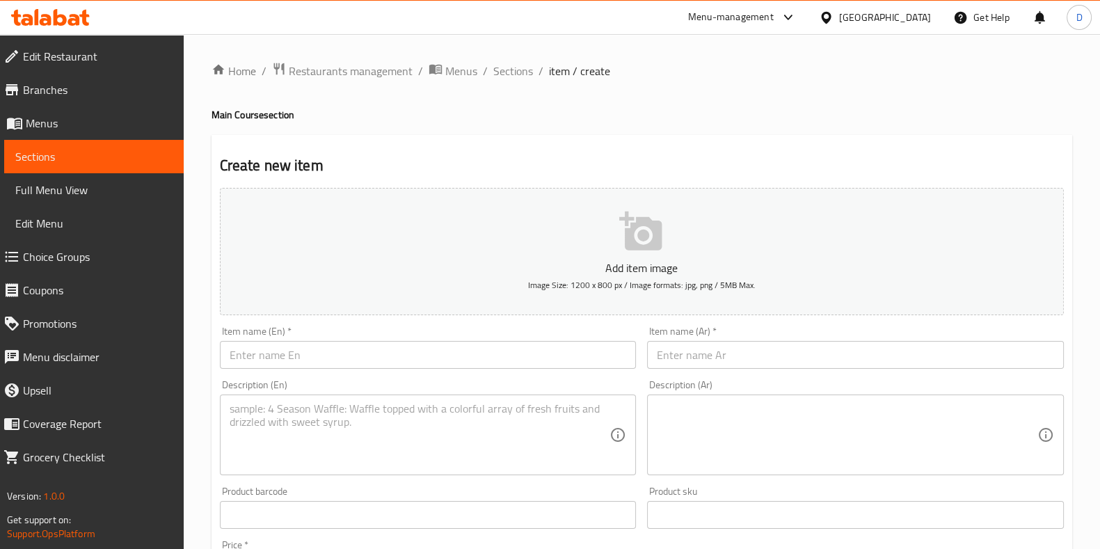
click at [344, 349] on input "text" at bounding box center [428, 355] width 417 height 28
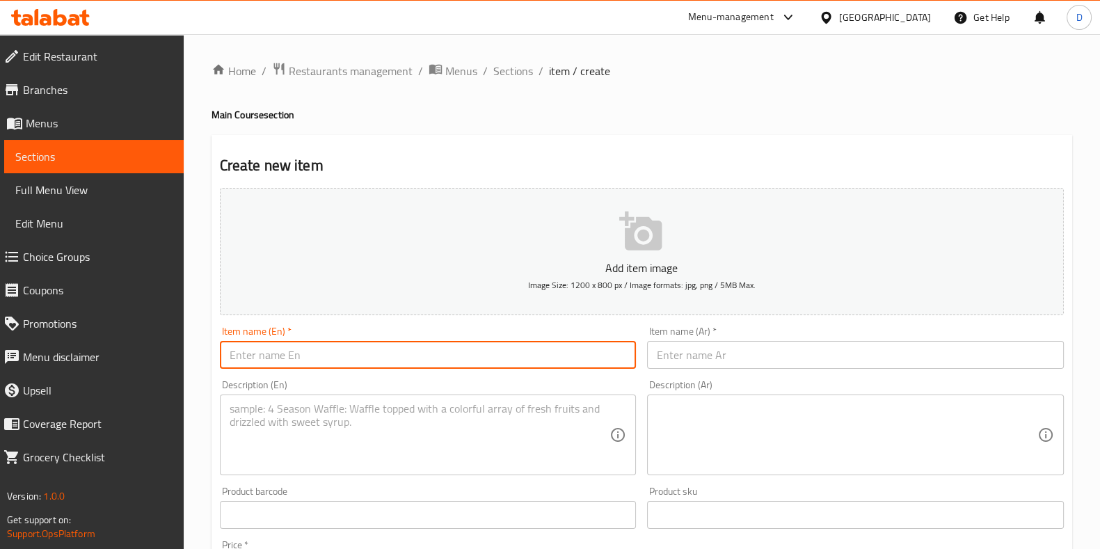
paste input "Chicken dabu"
type input "Chicken dabu"
click at [749, 358] on input "text" at bounding box center [855, 355] width 417 height 28
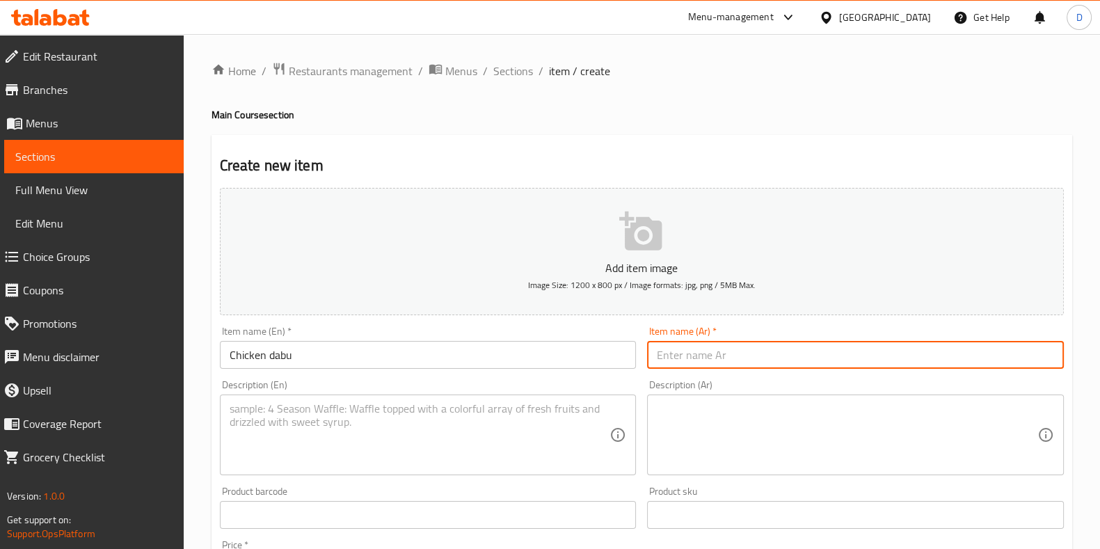
paste input "دابو دجاج"
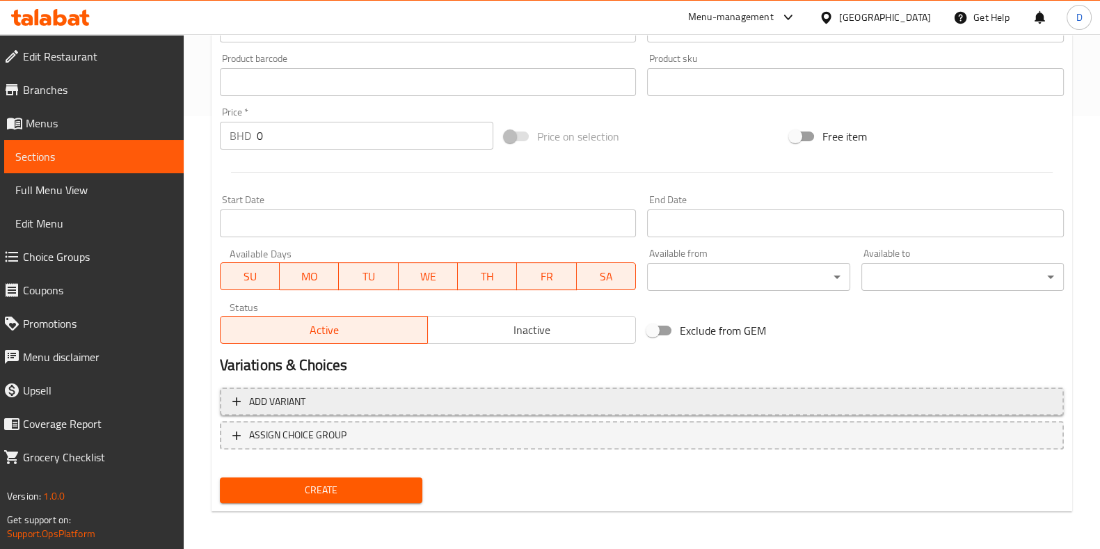
type input "دابو دجاج"
click at [650, 394] on span "Add variant" at bounding box center [641, 401] width 819 height 17
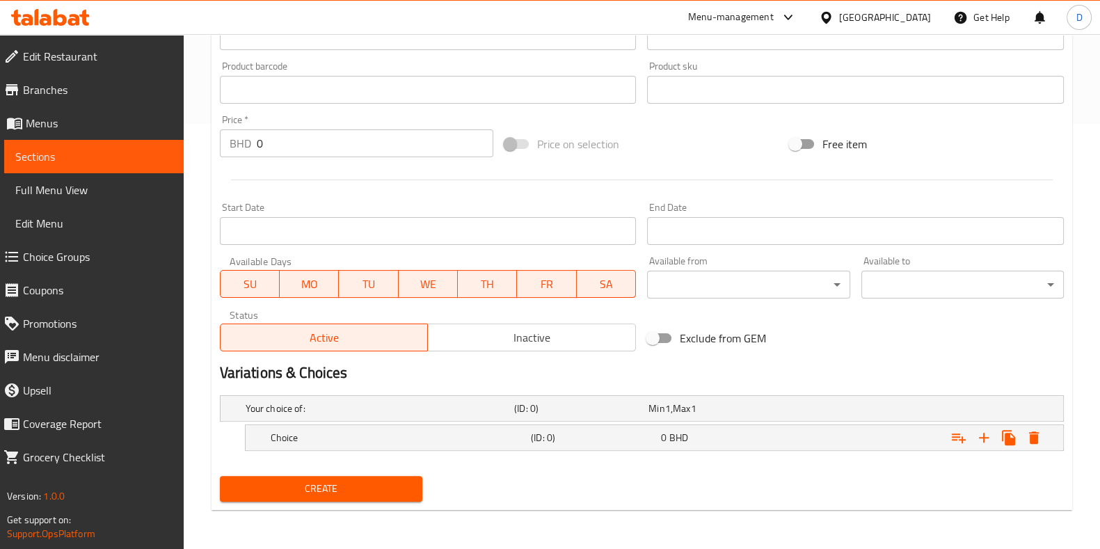
scroll to position [424, 0]
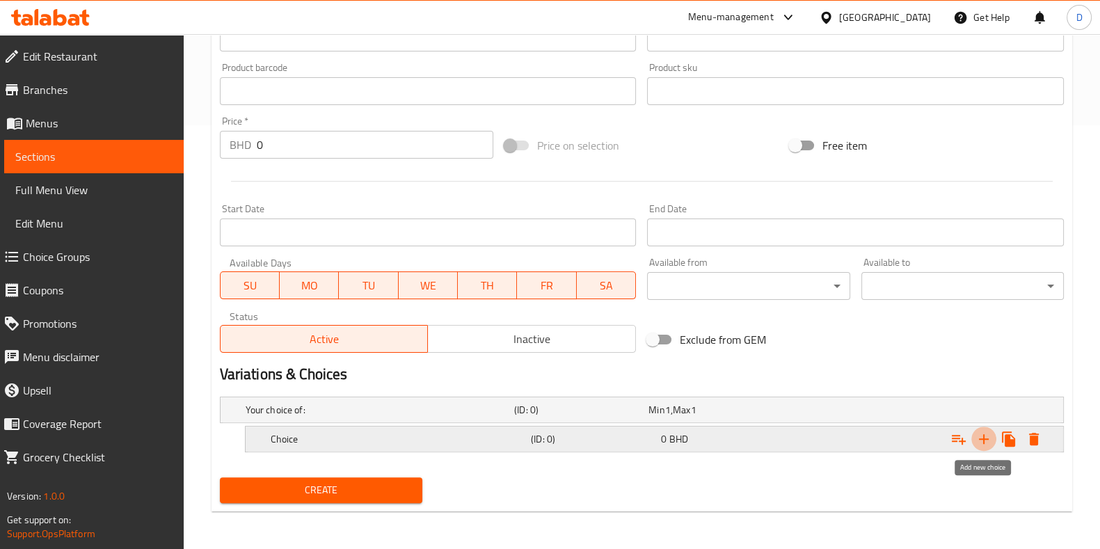
click at [987, 443] on icon "Expand" at bounding box center [984, 439] width 17 height 17
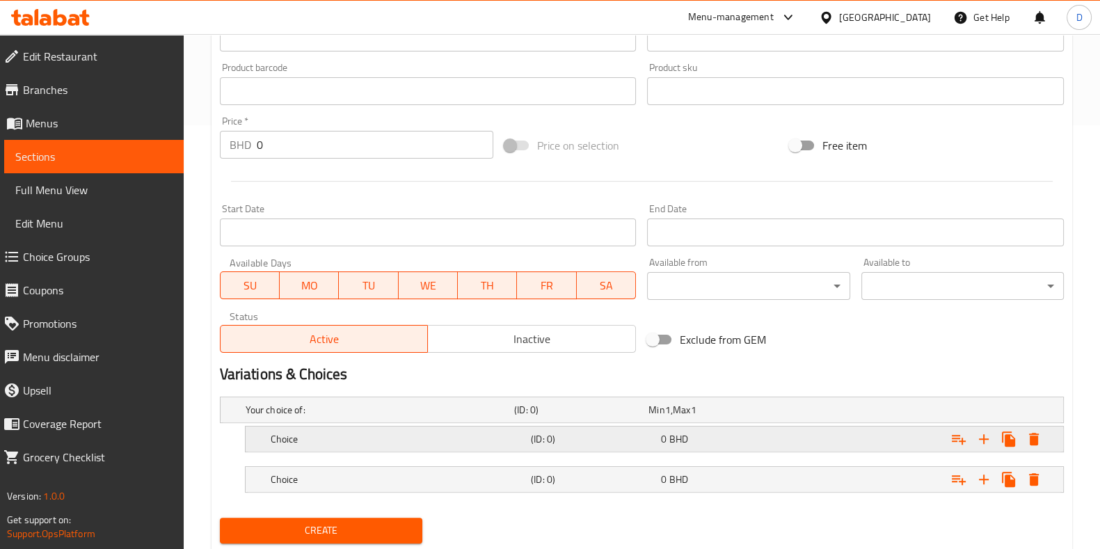
click at [423, 417] on h5 "Choice" at bounding box center [377, 410] width 263 height 14
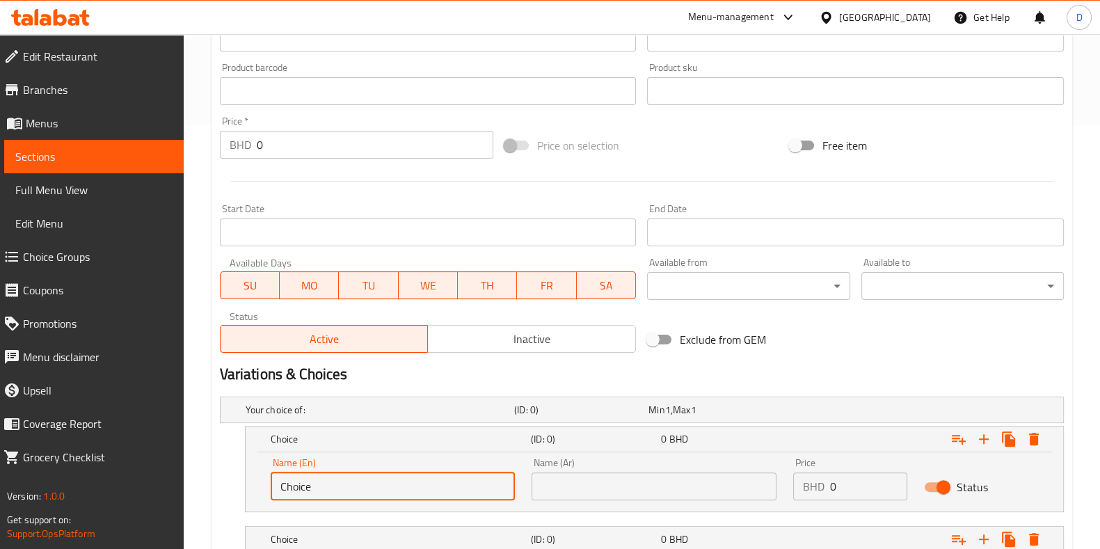
drag, startPoint x: 341, startPoint y: 479, endPoint x: 225, endPoint y: 457, distance: 118.2
click at [225, 457] on div "Choice (ID: 0) 0 BHD Name (En) Choice Name (En) Name (Ar) Name (Ar) Price BHD 0…" at bounding box center [642, 469] width 844 height 86
type input "Half"
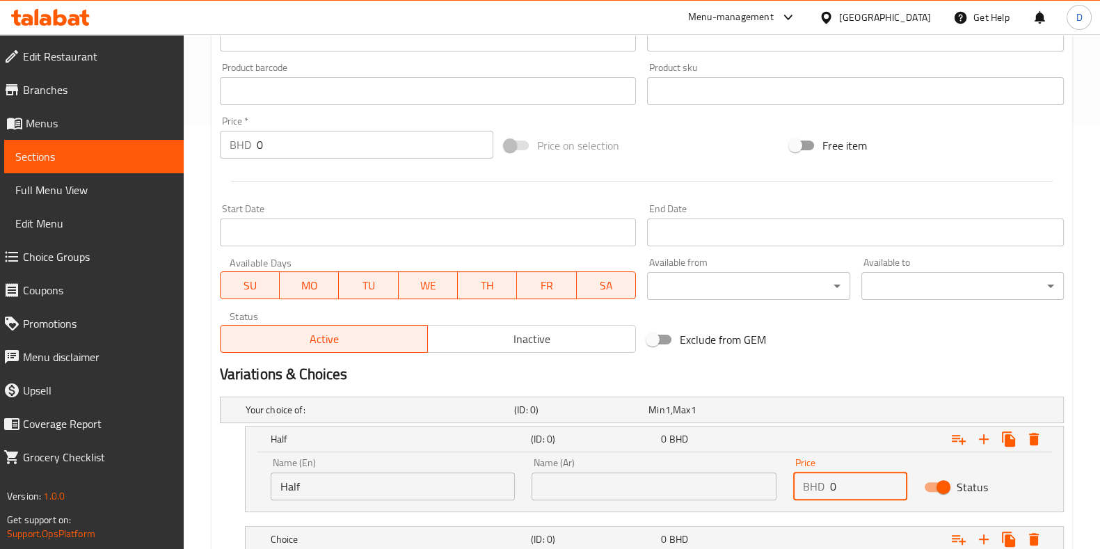
drag, startPoint x: 804, startPoint y: 491, endPoint x: 767, endPoint y: 486, distance: 37.1
click at [767, 486] on div "Name (En) Half Name (En) Name (Ar) Name (Ar) Price BHD 0 Price Status" at bounding box center [654, 478] width 784 height 59
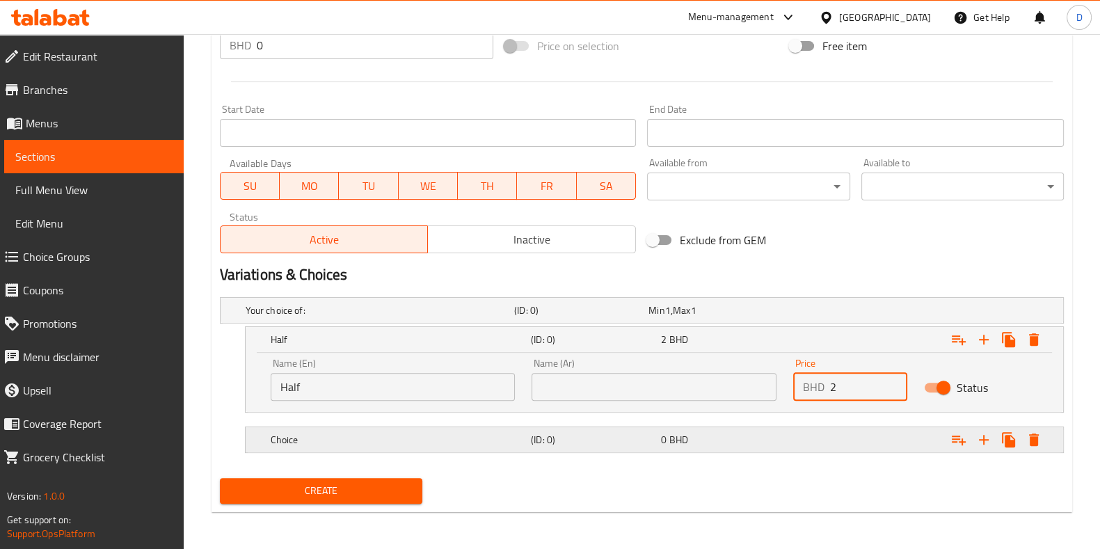
type input "2"
click at [404, 317] on h5 "Choice" at bounding box center [377, 310] width 263 height 14
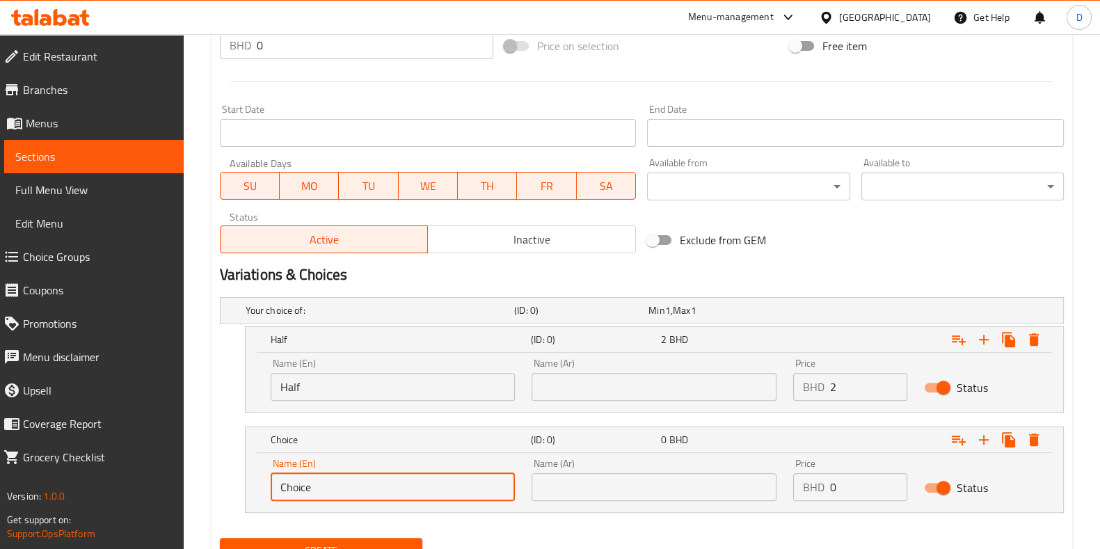
drag, startPoint x: 349, startPoint y: 478, endPoint x: 206, endPoint y: 488, distance: 143.7
click at [206, 488] on div "Home / Restaurants management / Menus / Sections / item / create Main Course se…" at bounding box center [642, 61] width 916 height 1100
type input "Full"
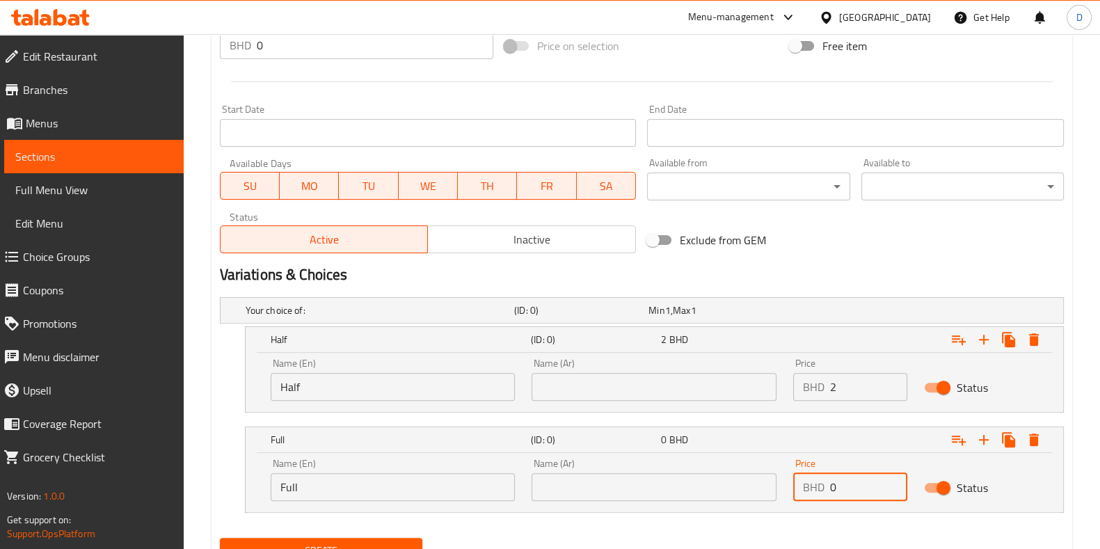
drag, startPoint x: 864, startPoint y: 487, endPoint x: 777, endPoint y: 487, distance: 87.0
click at [777, 487] on div "Name (En) Full Name (En) Name (Ar) Name (Ar) Price BHD 0 Price Status" at bounding box center [654, 479] width 784 height 59
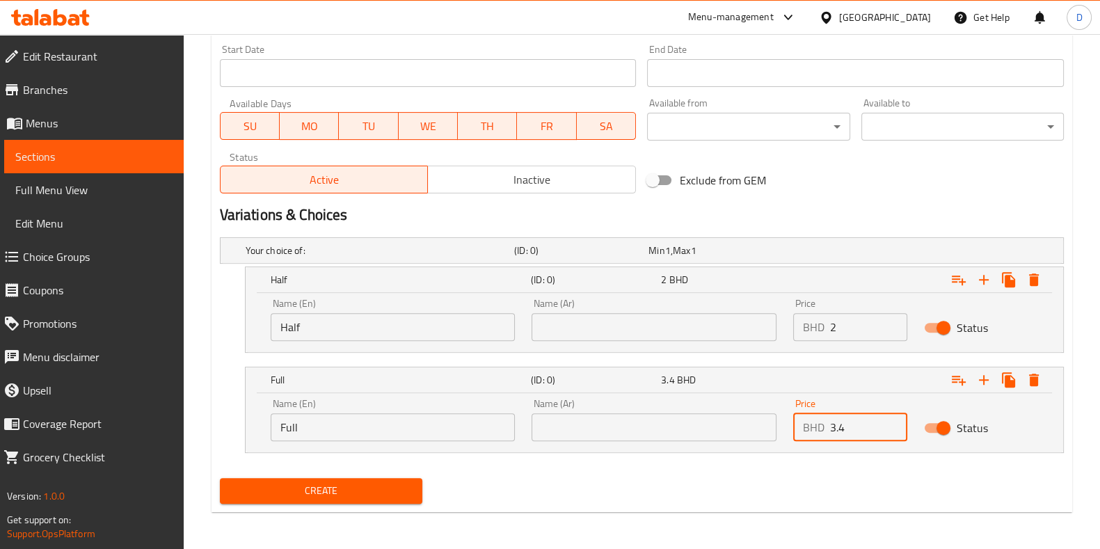
type input "3.4"
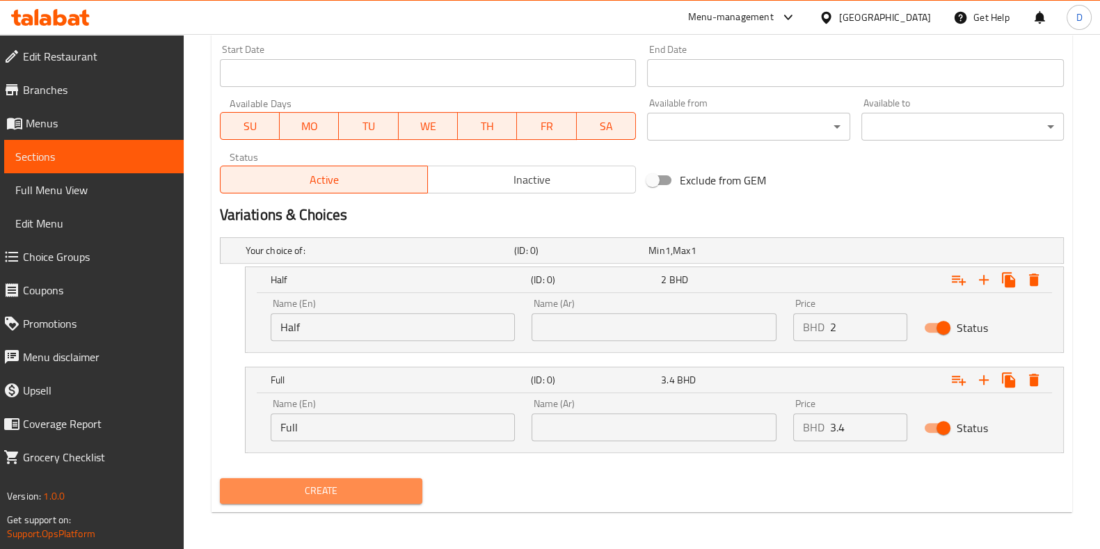
click at [370, 496] on span "Create" at bounding box center [321, 490] width 180 height 17
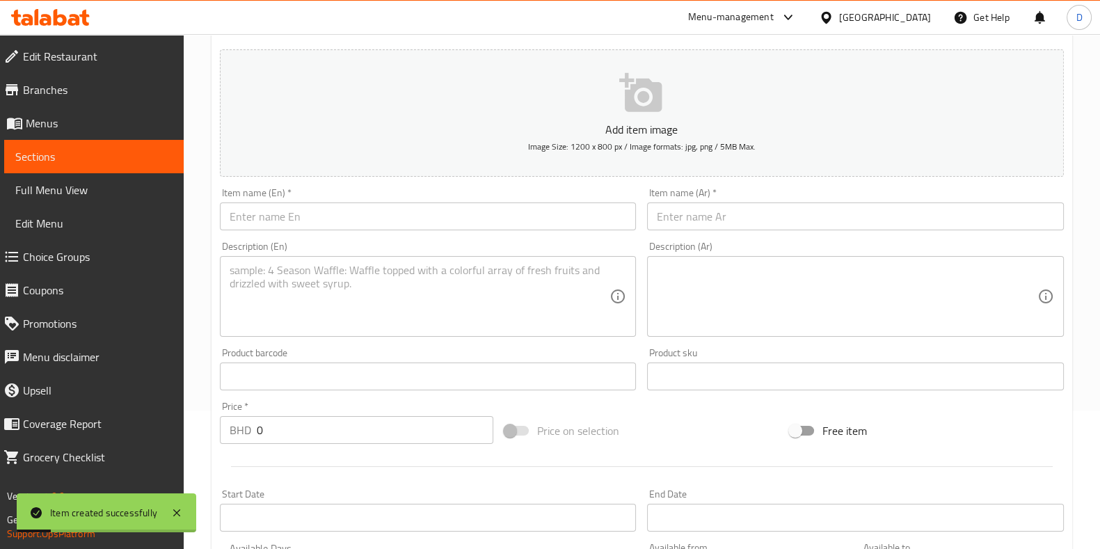
scroll to position [0, 0]
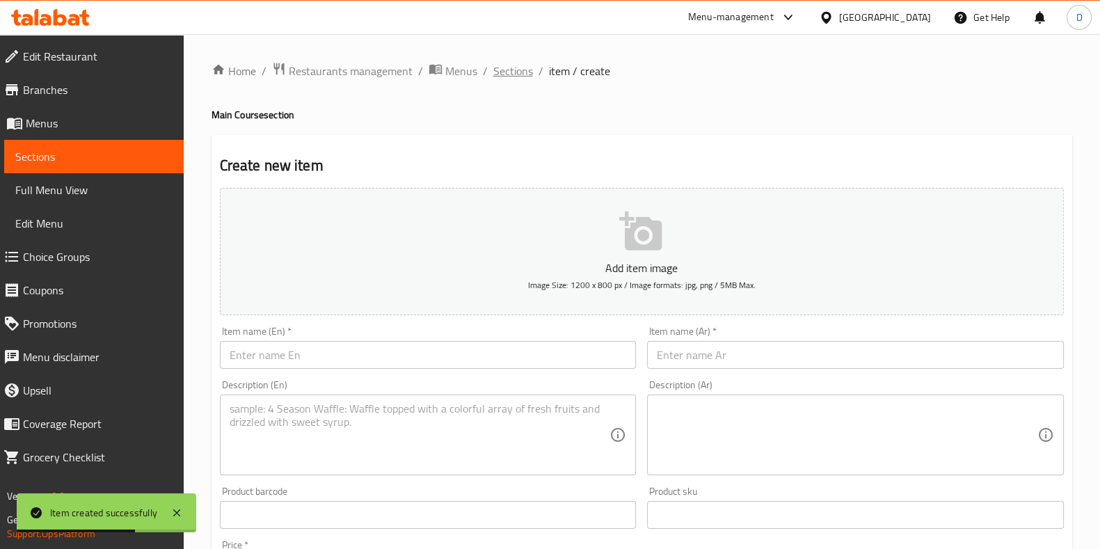
click at [528, 79] on span "Sections" at bounding box center [513, 71] width 40 height 17
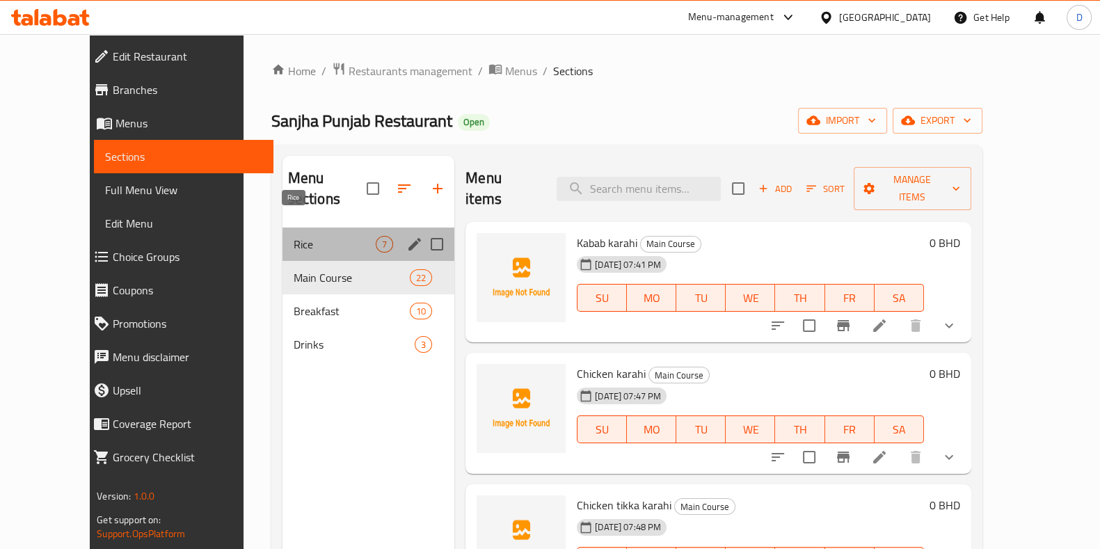
click at [315, 236] on span "Rice" at bounding box center [335, 244] width 82 height 17
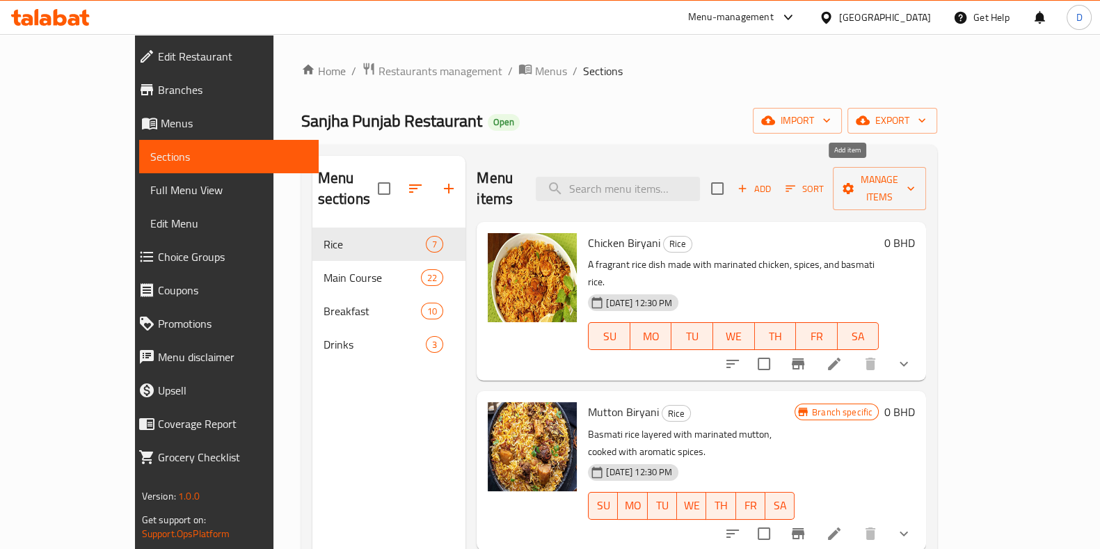
click at [773, 181] on span "Add" at bounding box center [754, 189] width 38 height 16
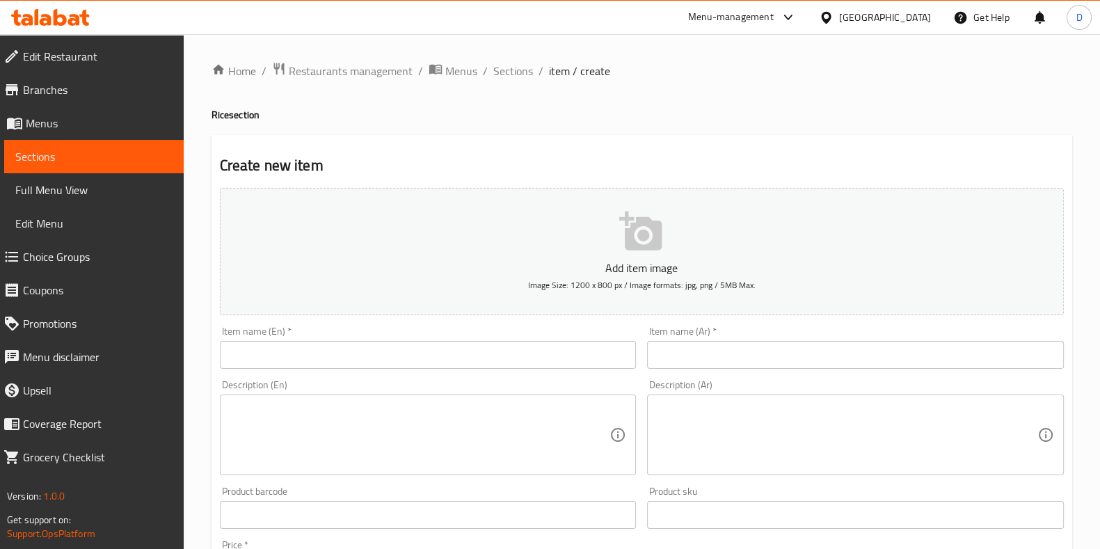
click at [373, 353] on input "text" at bounding box center [428, 355] width 417 height 28
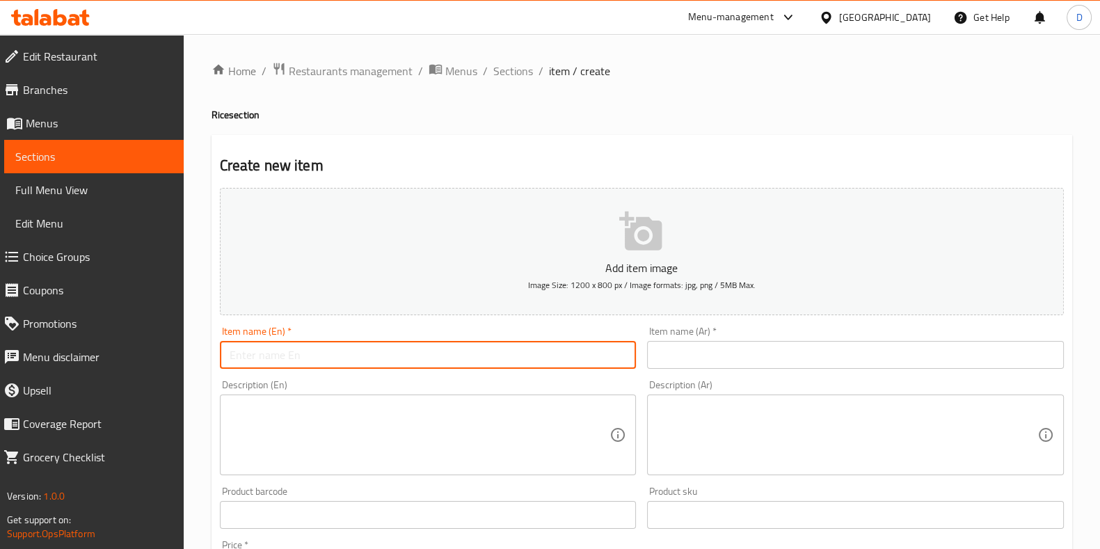
paste input "Beef pulao"
type input "Beef pulao"
click at [685, 355] on input "text" at bounding box center [855, 355] width 417 height 28
paste input "بولاو لحم البقر"
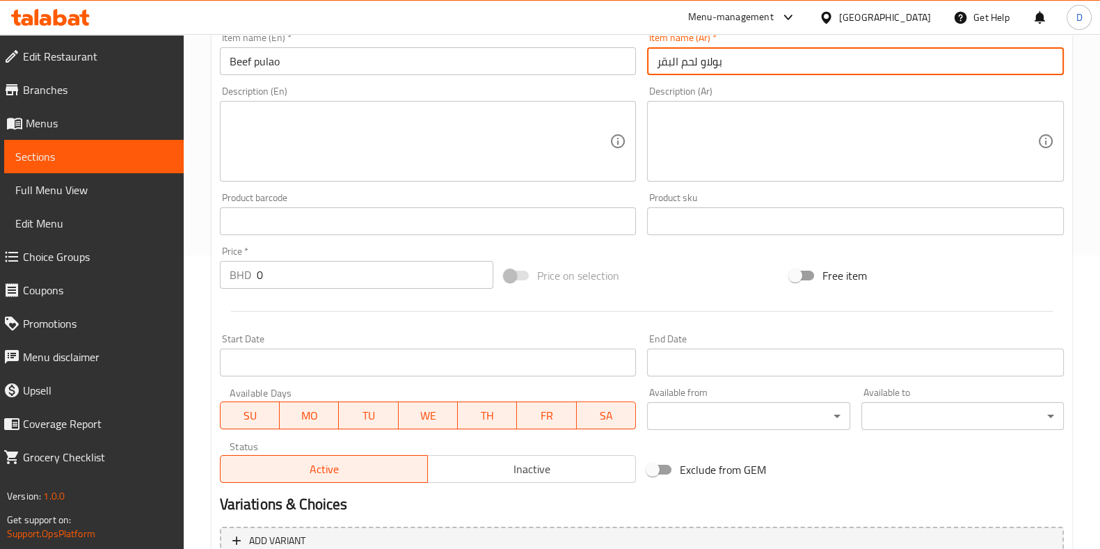
scroll to position [433, 0]
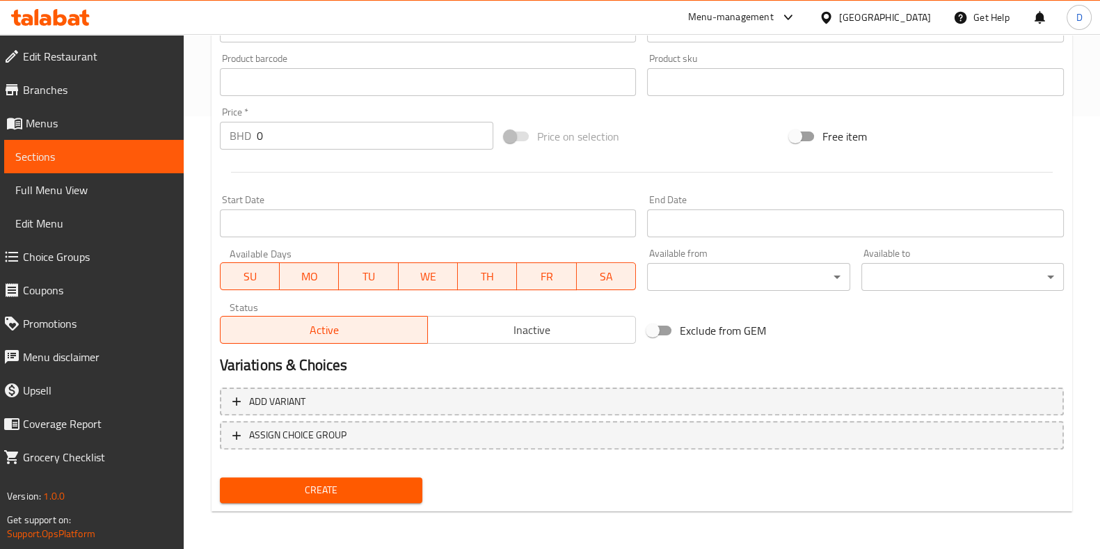
type input "بولاو لحم البقر"
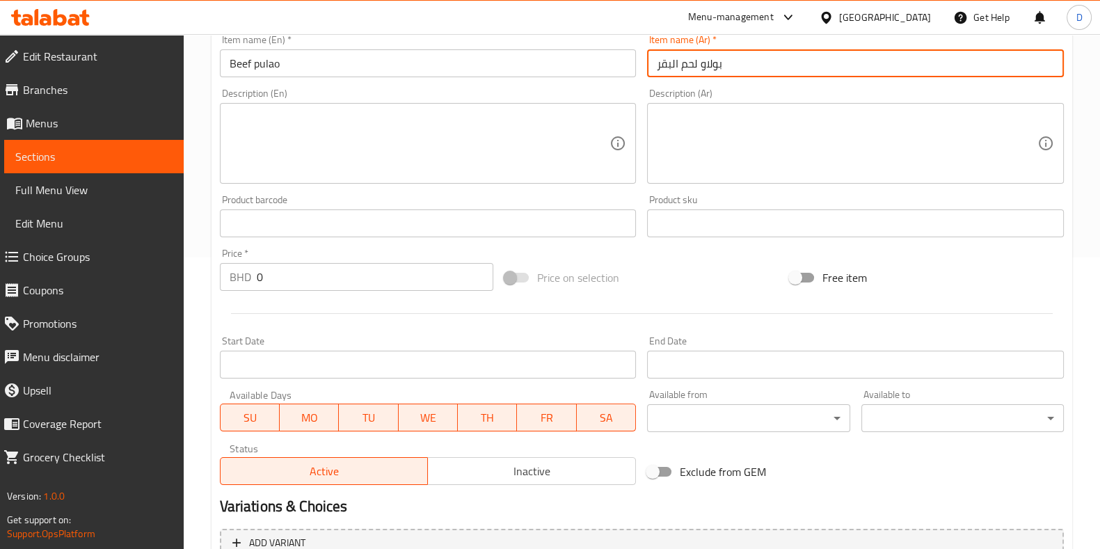
scroll to position [246, 0]
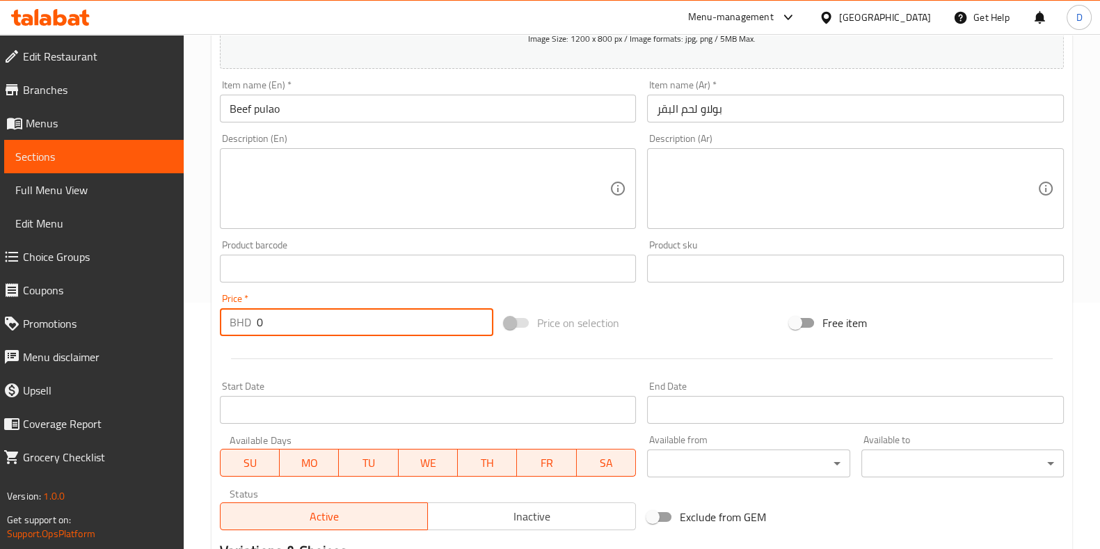
drag, startPoint x: 298, startPoint y: 319, endPoint x: 212, endPoint y: 324, distance: 87.2
click at [212, 324] on div "Create new item Add item image Image Size: 1200 x 800 px / Image formats: jpg, …" at bounding box center [642, 294] width 861 height 810
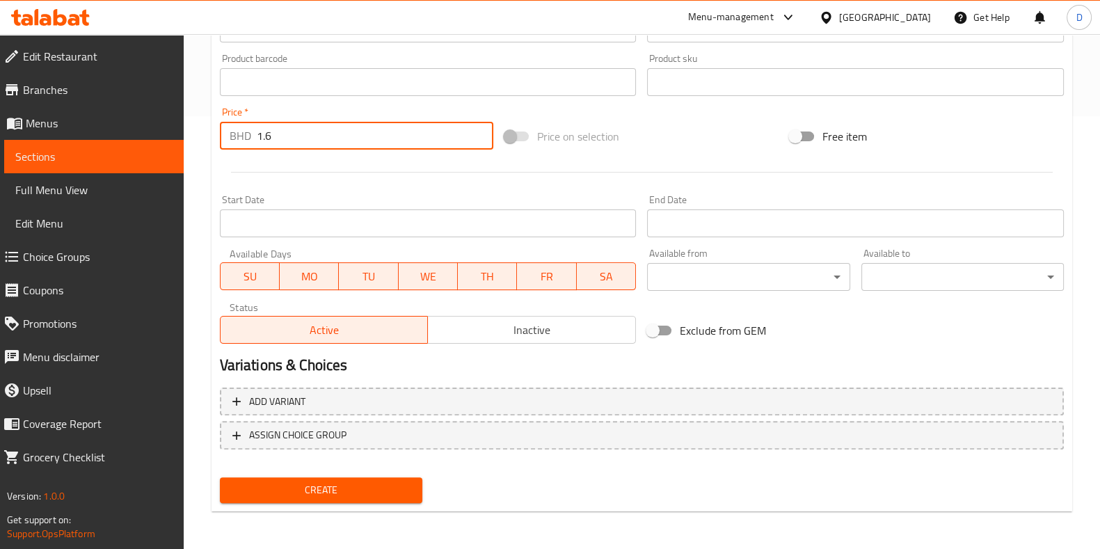
type input "1.6"
click at [398, 485] on span "Create" at bounding box center [321, 489] width 180 height 17
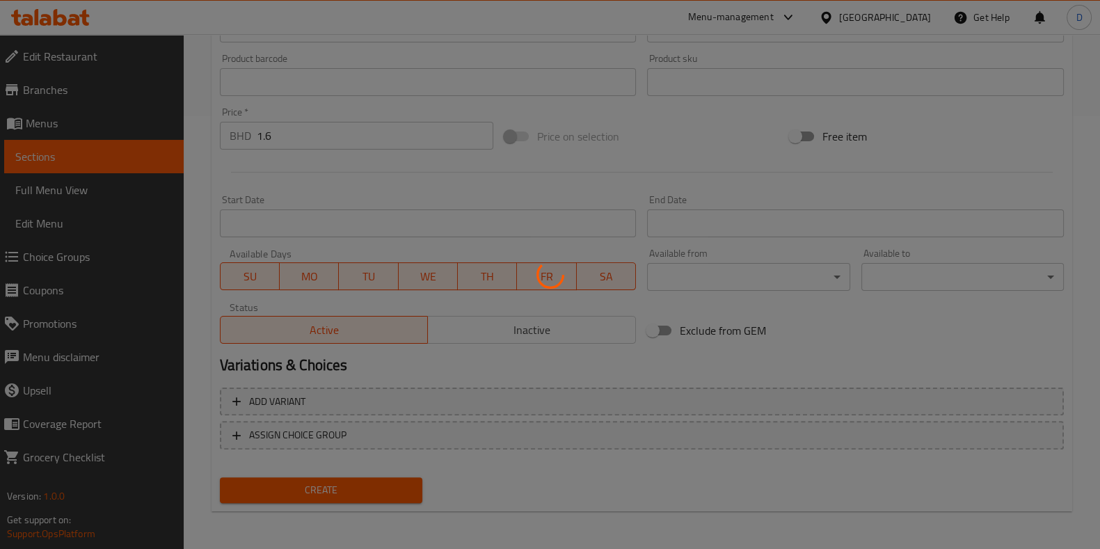
type input "0"
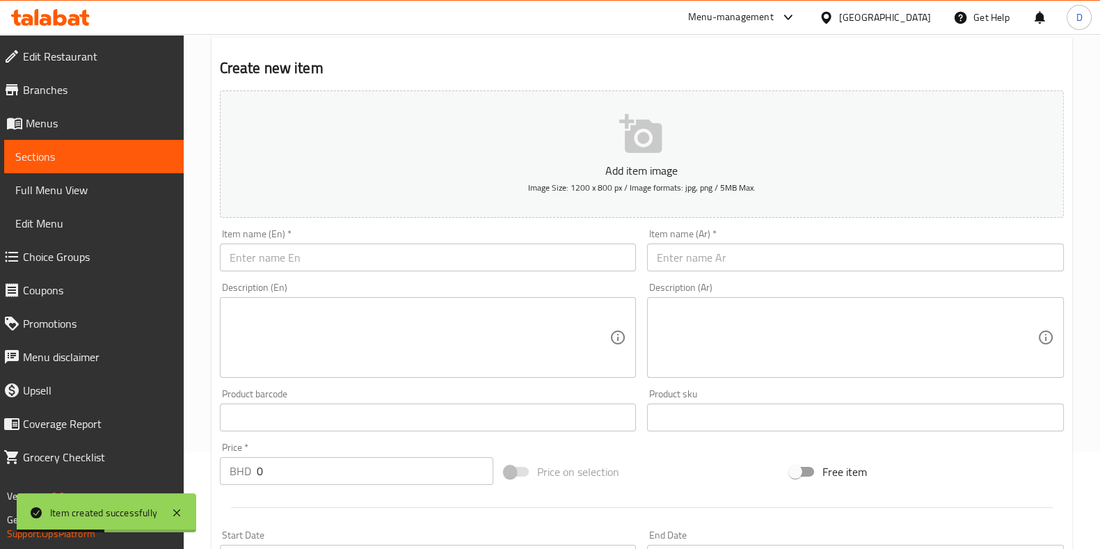
scroll to position [0, 0]
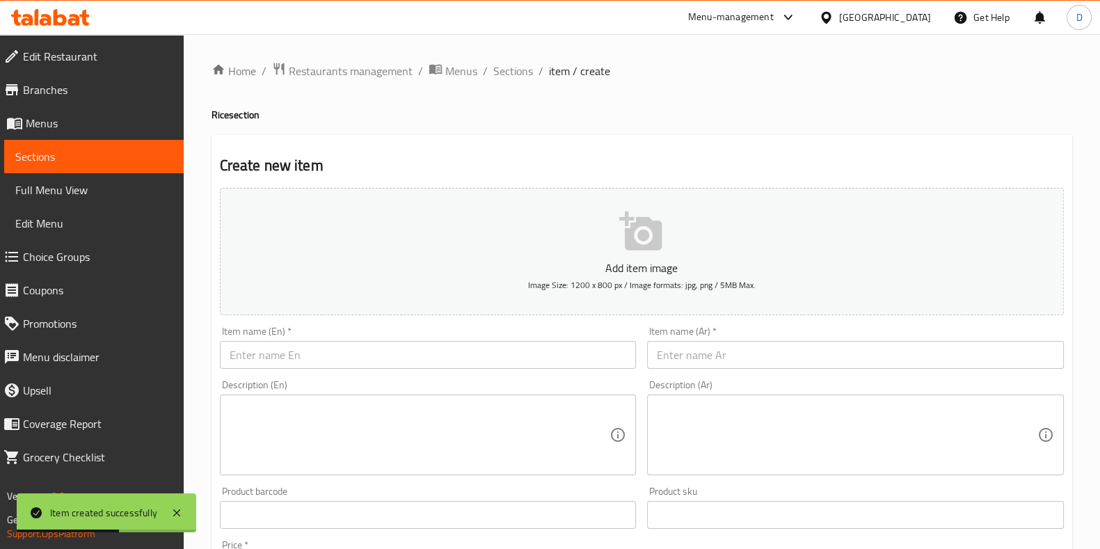
click at [488, 71] on ol "Home / Restaurants management / Menus / Sections / item / create" at bounding box center [642, 71] width 861 height 18
click at [499, 70] on span "Sections" at bounding box center [513, 71] width 40 height 17
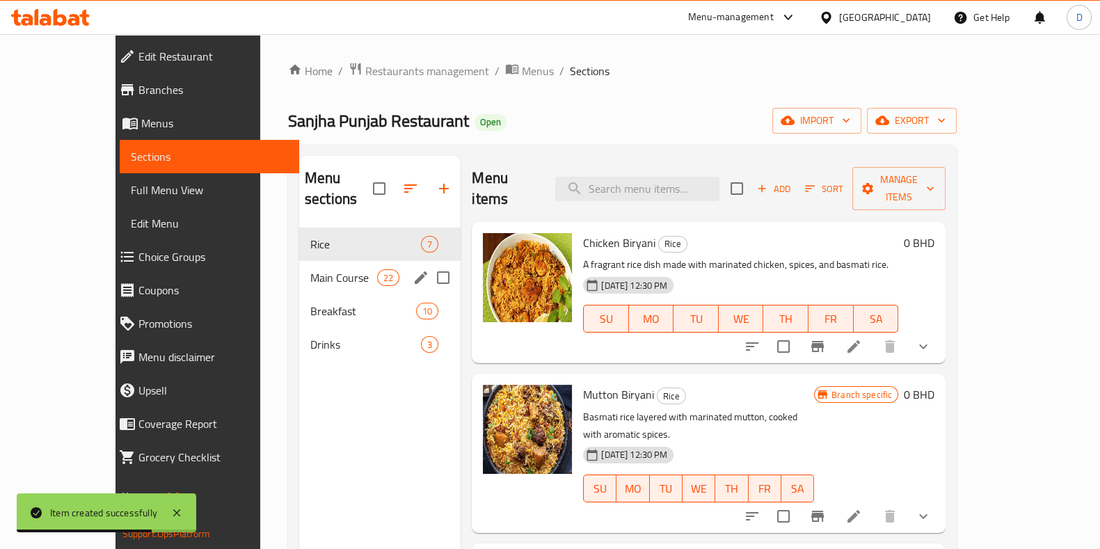
click at [310, 269] on span "Main Course" at bounding box center [343, 277] width 67 height 17
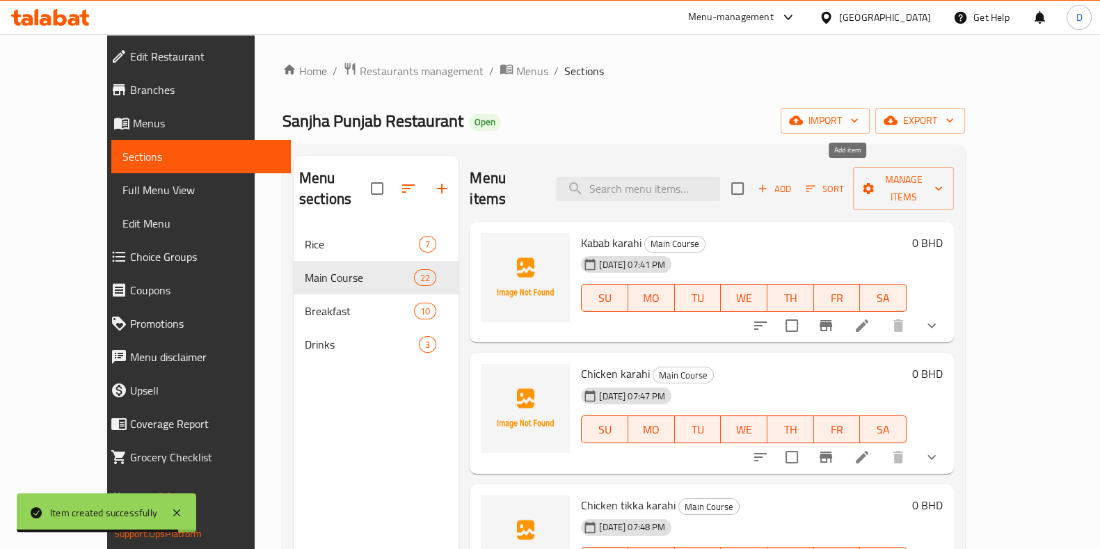
click at [769, 182] on icon "button" at bounding box center [762, 188] width 13 height 13
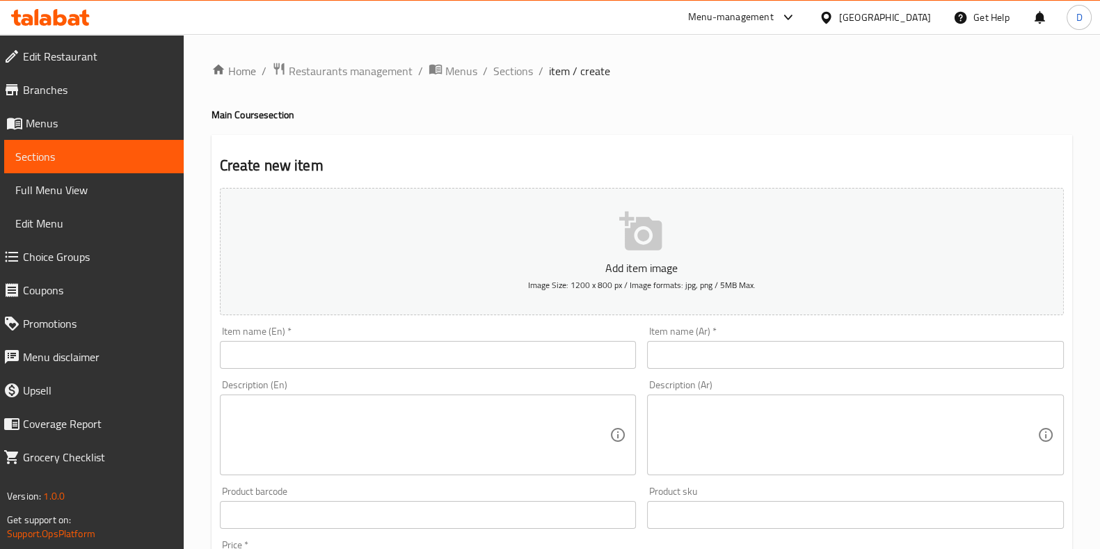
click at [383, 360] on input "text" at bounding box center [428, 355] width 417 height 28
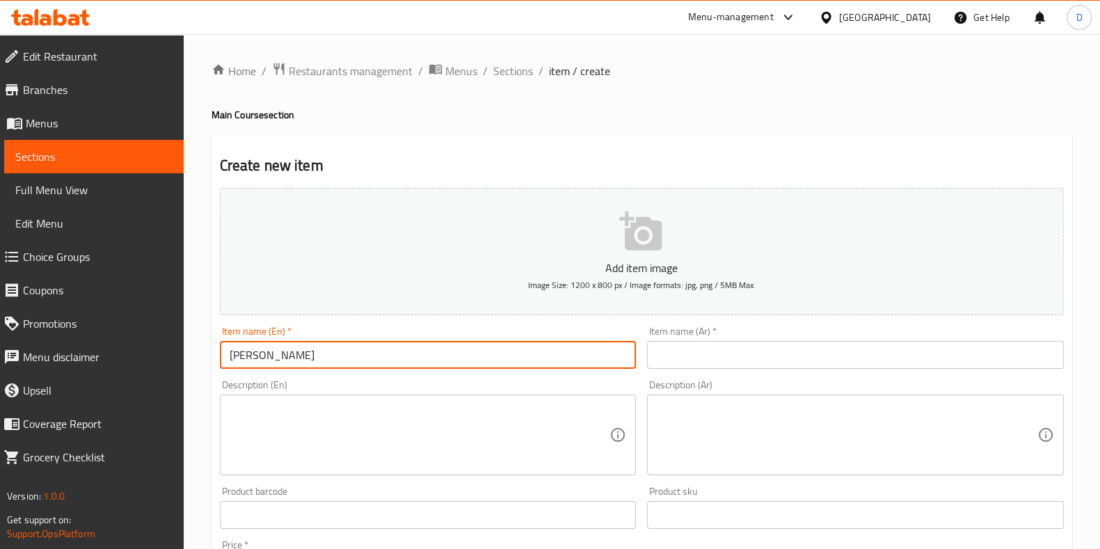
drag, startPoint x: 383, startPoint y: 360, endPoint x: 244, endPoint y: 356, distance: 139.2
click at [244, 356] on input "[PERSON_NAME]" at bounding box center [428, 355] width 417 height 28
click at [277, 354] on input "[PERSON_NAME]" at bounding box center [428, 355] width 417 height 28
drag, startPoint x: 277, startPoint y: 354, endPoint x: 177, endPoint y: 362, distance: 99.8
click at [177, 362] on div "Edit Restaurant Branches Menus Sections Full Menu View Edit Menu Choice Groups …" at bounding box center [550, 508] width 1100 height 949
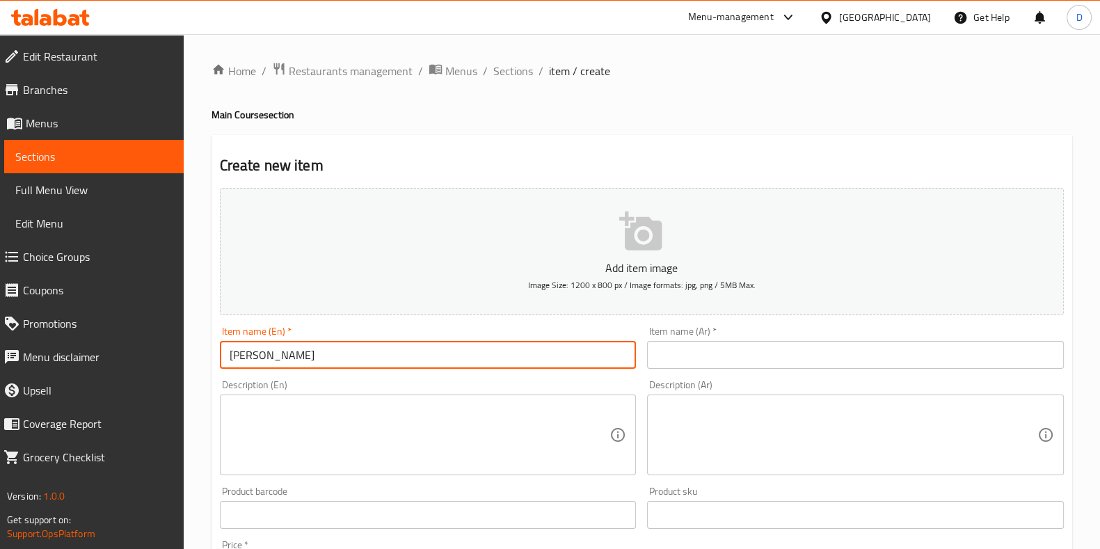
type input "[PERSON_NAME]"
click at [720, 373] on div "Item name (Ar)   * Item name (Ar) *" at bounding box center [856, 348] width 428 height 54
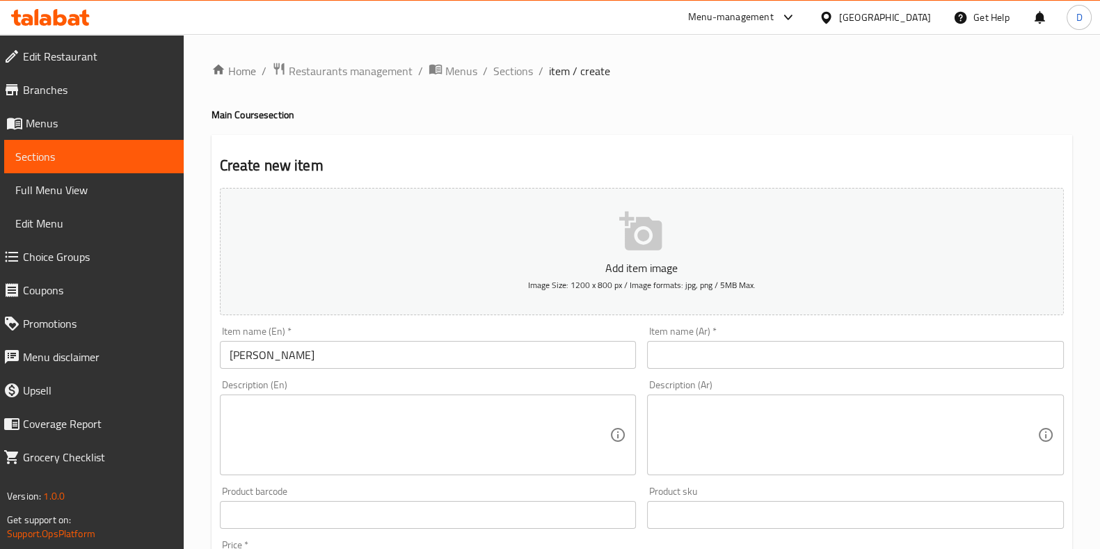
click at [730, 362] on input "text" at bounding box center [855, 355] width 417 height 28
paste input "[PERSON_NAME]"
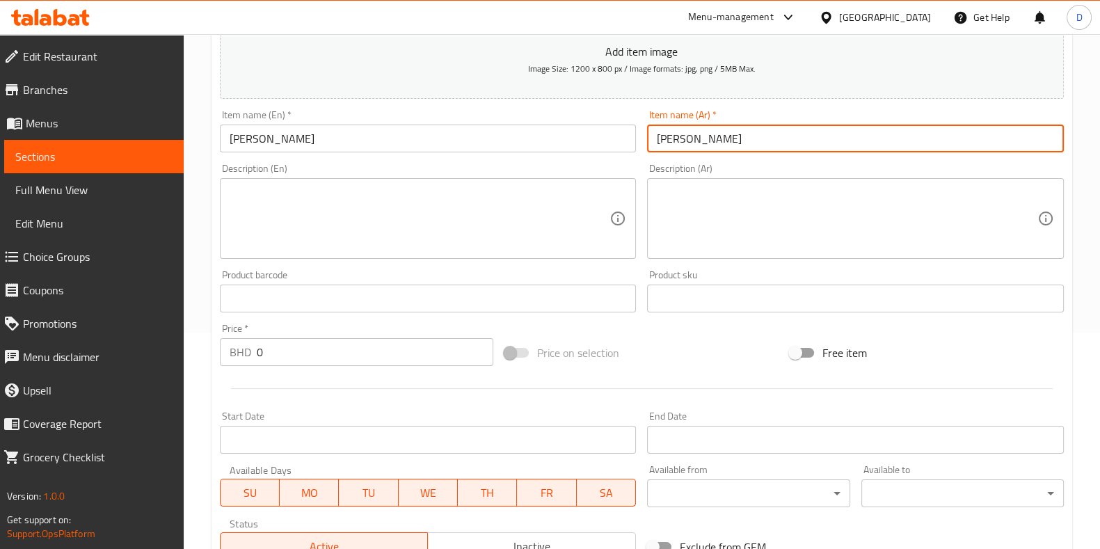
scroll to position [217, 0]
type input "[PERSON_NAME]"
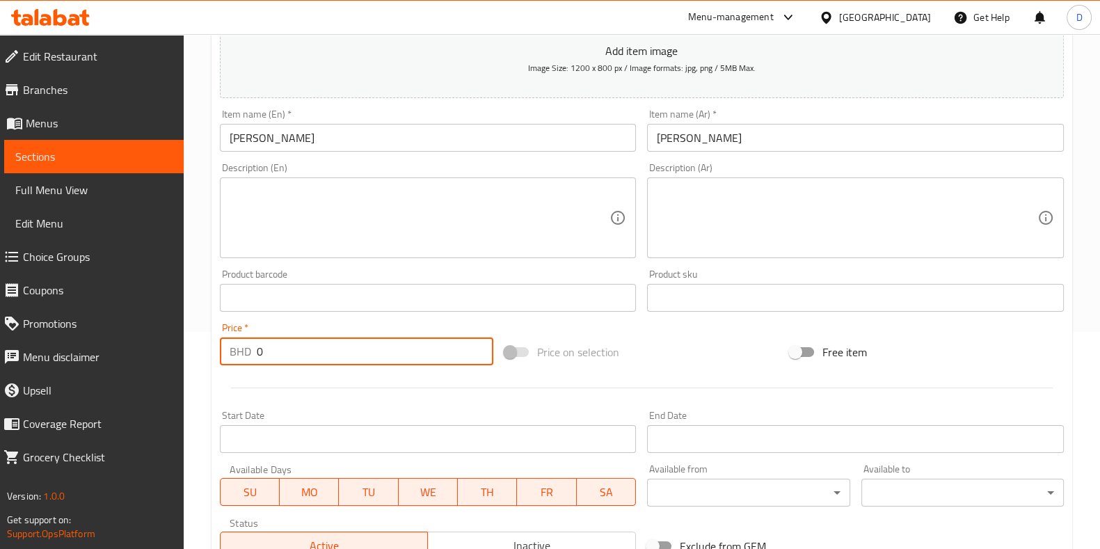
click at [394, 345] on input "0" at bounding box center [375, 351] width 237 height 28
drag, startPoint x: 394, startPoint y: 345, endPoint x: 238, endPoint y: 344, distance: 155.9
click at [238, 344] on div "BHD 0 Price *" at bounding box center [357, 351] width 274 height 28
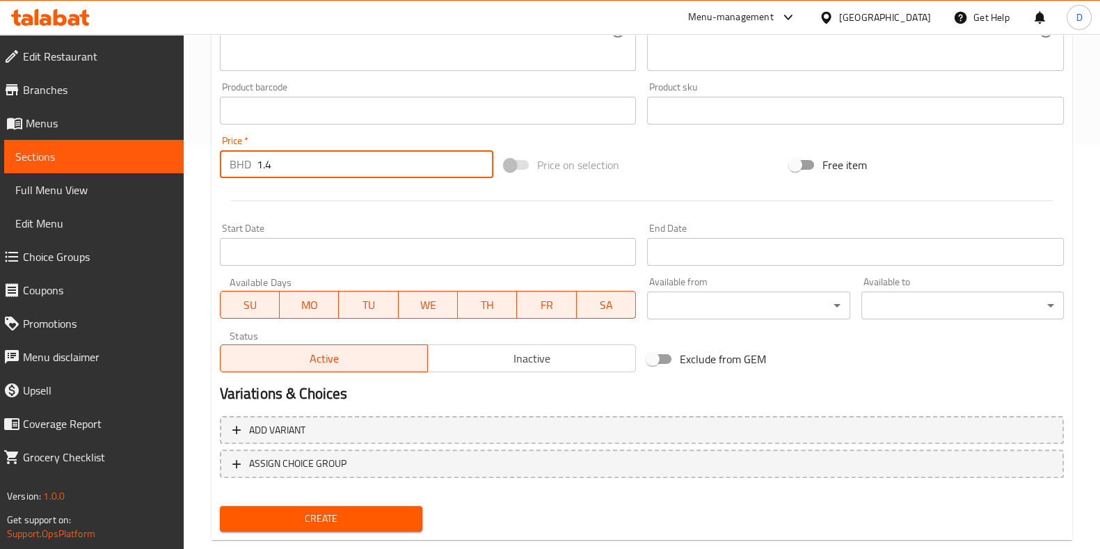
scroll to position [405, 0]
type input "1.4"
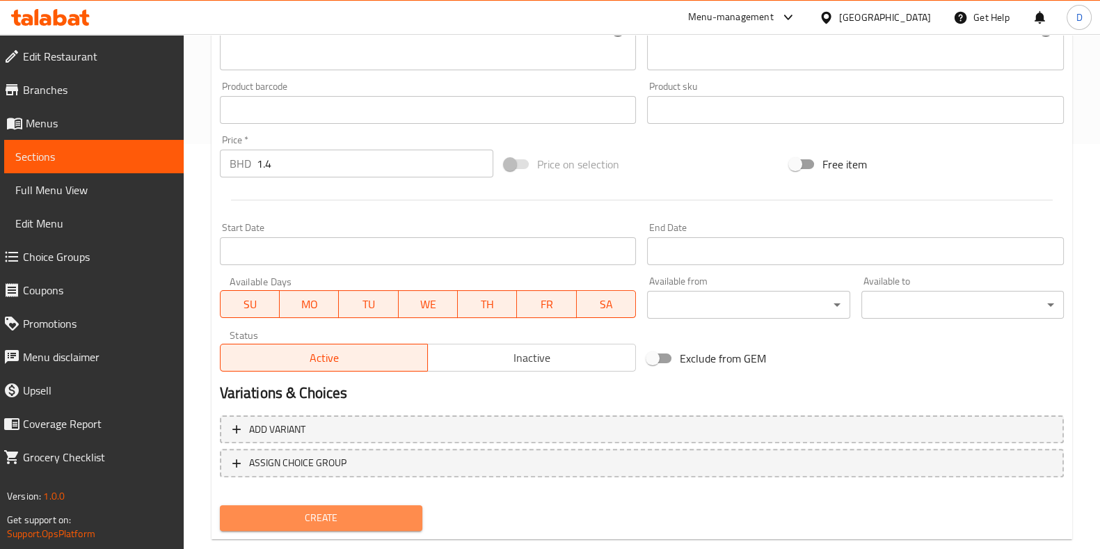
click at [302, 516] on span "Create" at bounding box center [321, 517] width 180 height 17
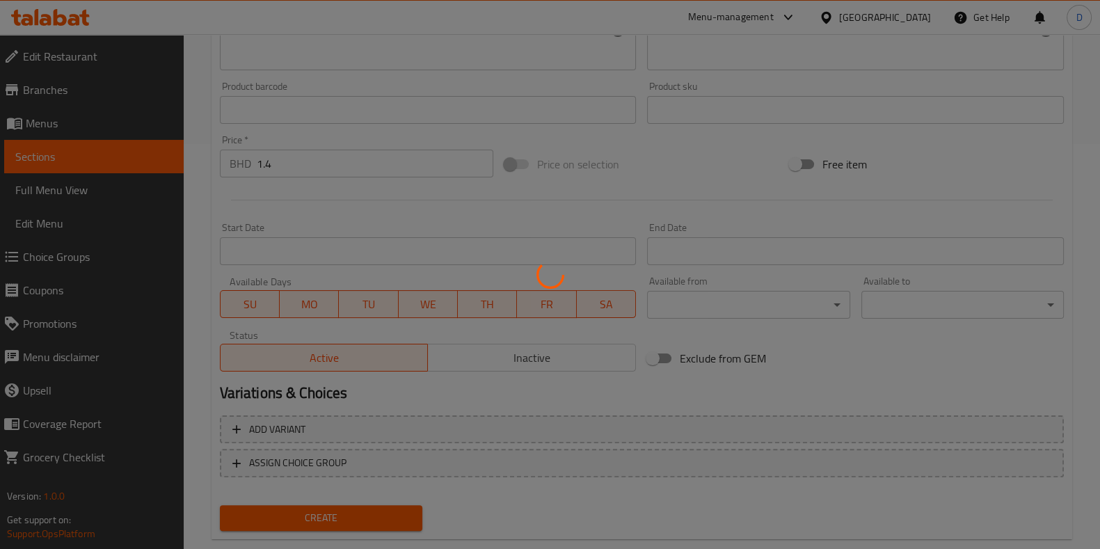
type input "0"
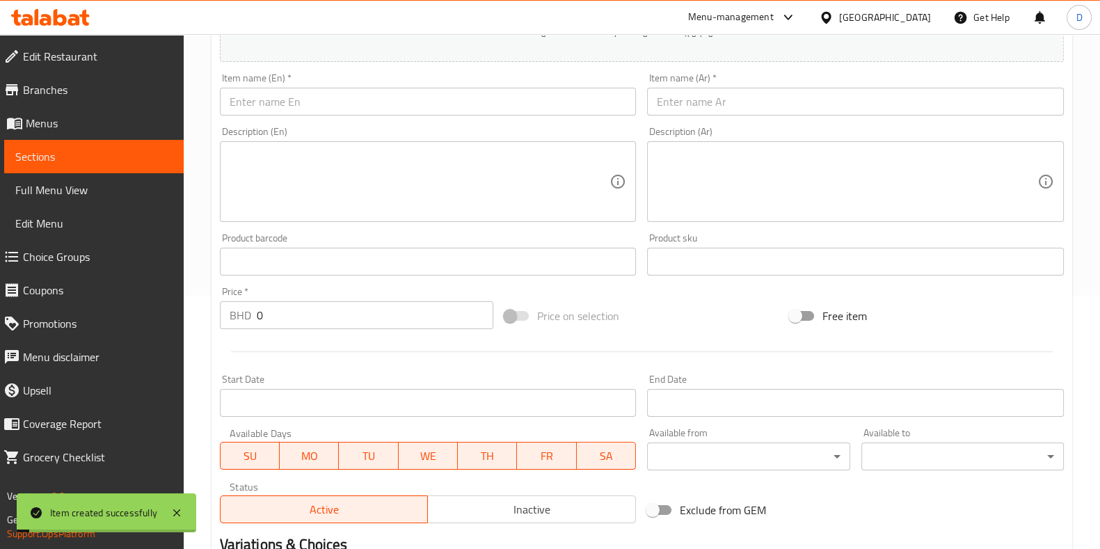
scroll to position [243, 0]
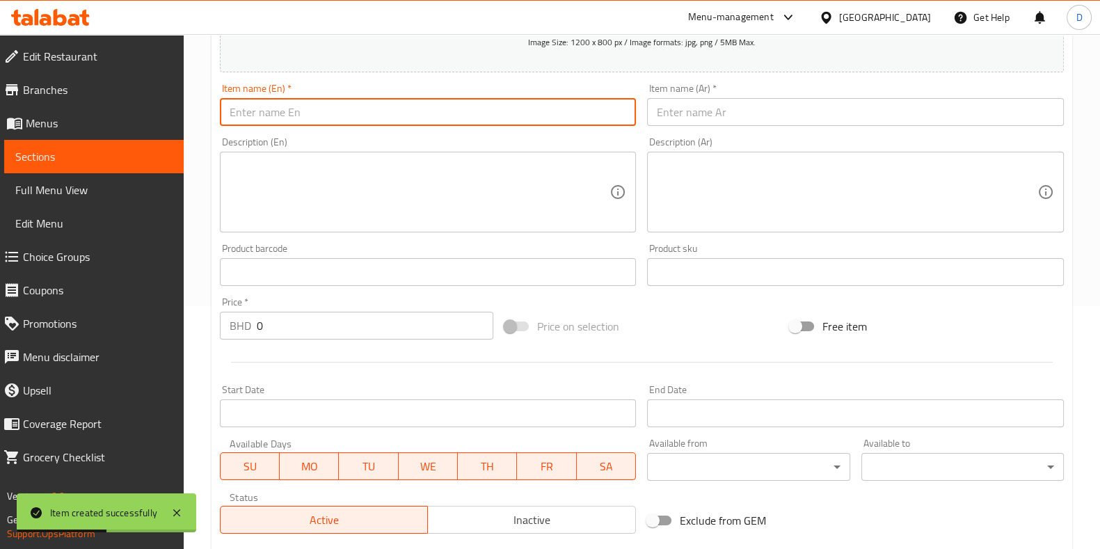
click at [319, 103] on input "text" at bounding box center [428, 112] width 417 height 28
paste input "[PERSON_NAME]"
type input "[PERSON_NAME]"
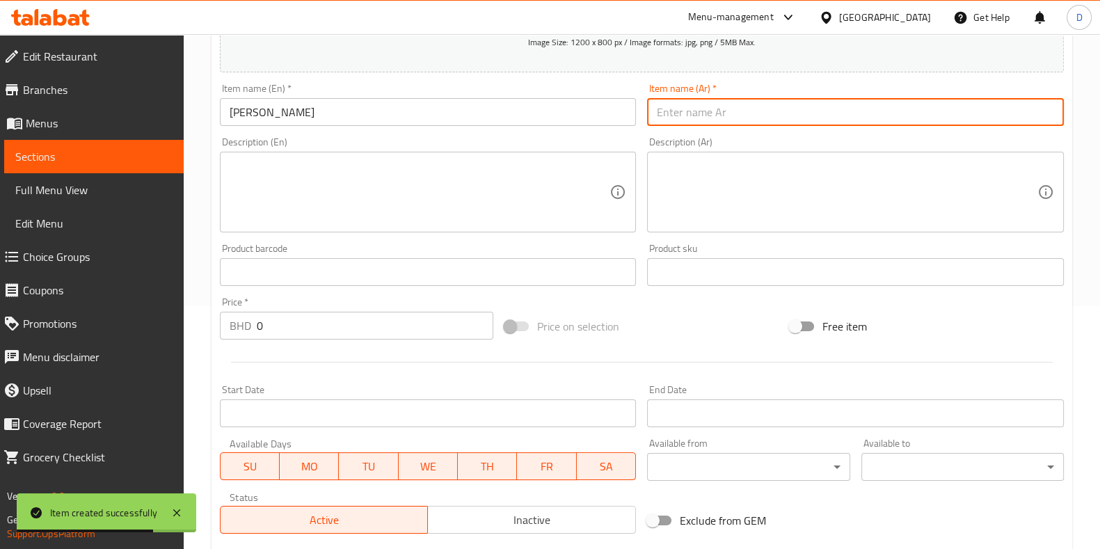
click at [668, 116] on input "text" at bounding box center [855, 112] width 417 height 28
paste input "مطر كيما"
type input "مطر كيما"
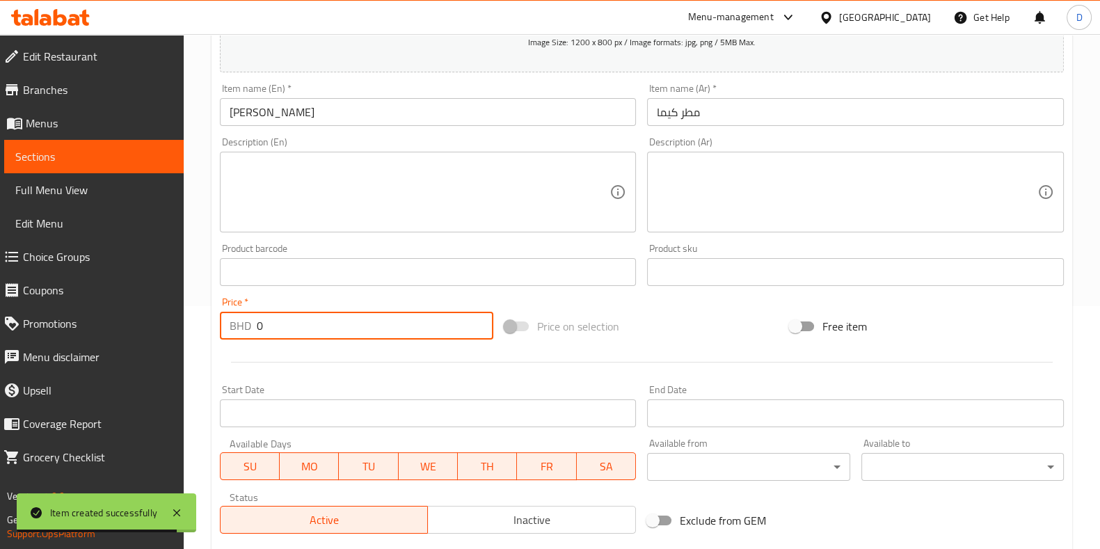
drag, startPoint x: 310, startPoint y: 320, endPoint x: 170, endPoint y: 342, distance: 142.3
click at [170, 342] on div "Edit Restaurant Branches Menus Sections Full Menu View Edit Menu Choice Groups …" at bounding box center [550, 265] width 1100 height 949
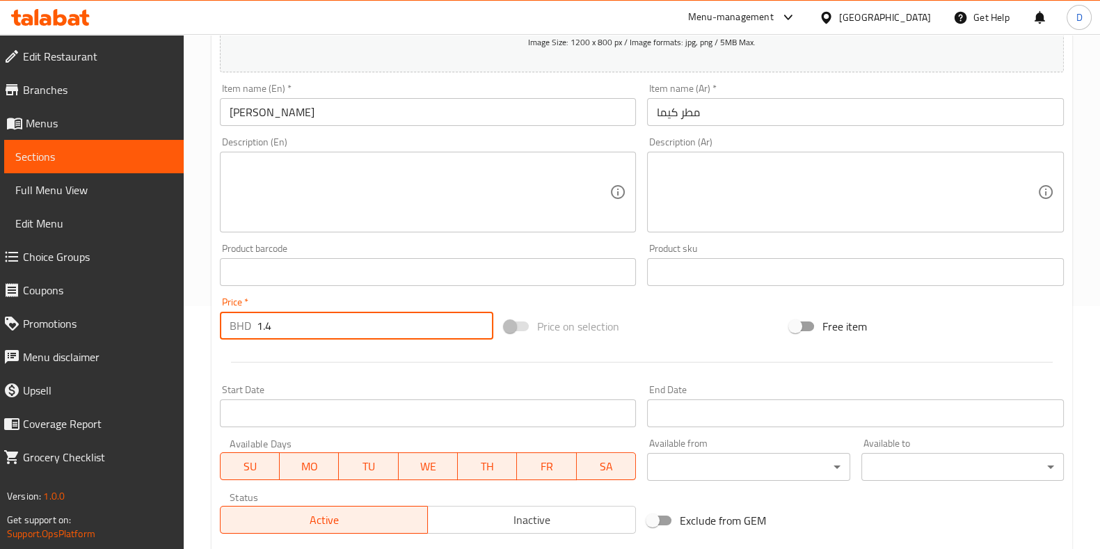
scroll to position [433, 0]
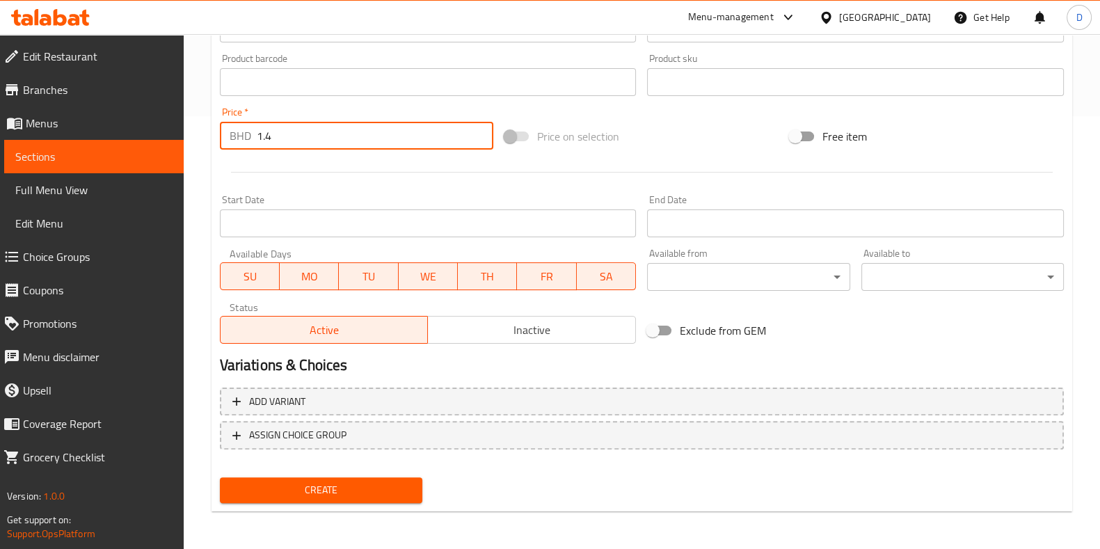
type input "1.4"
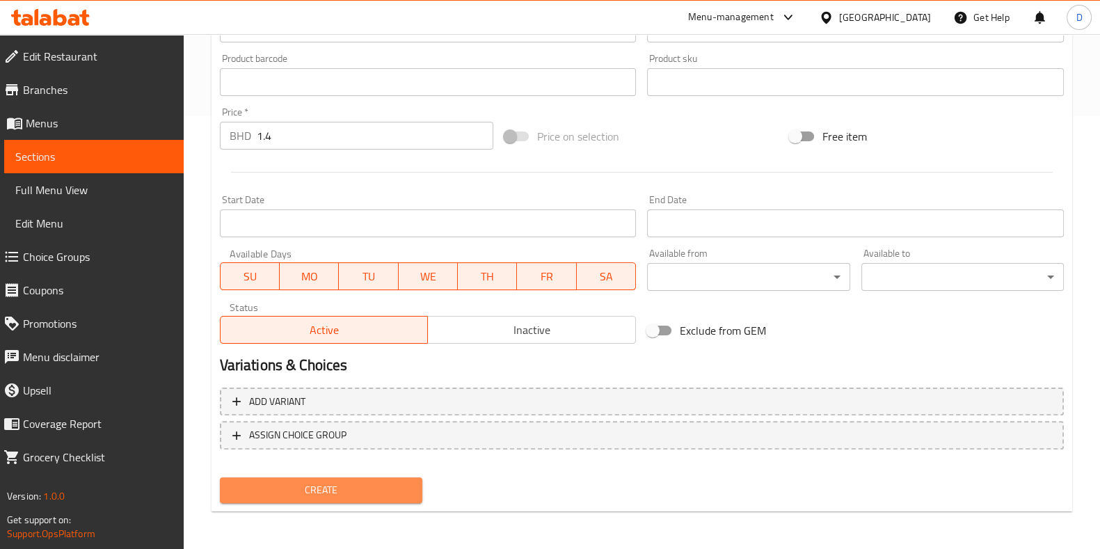
click at [335, 495] on span "Create" at bounding box center [321, 489] width 180 height 17
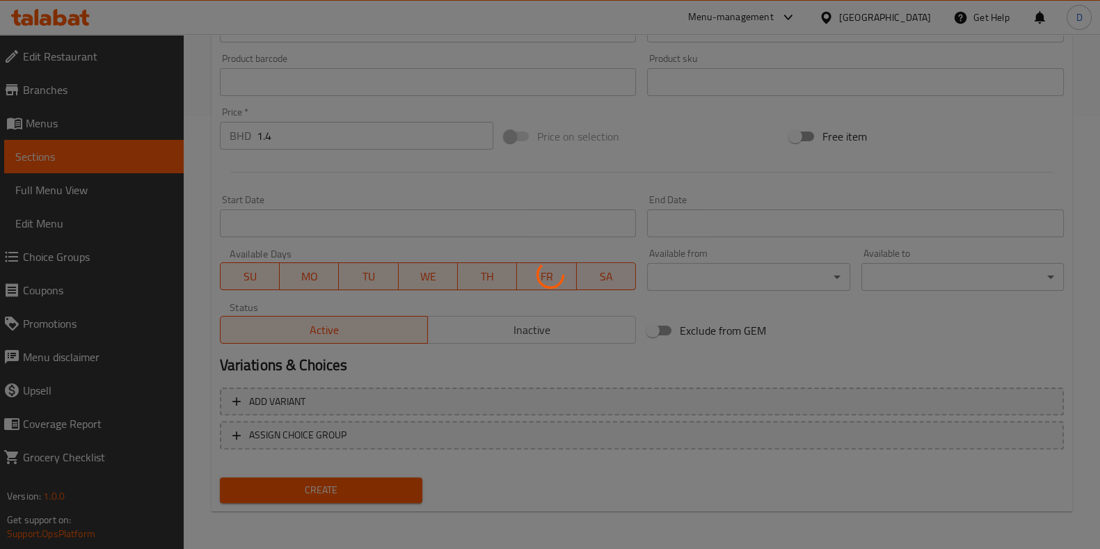
type input "0"
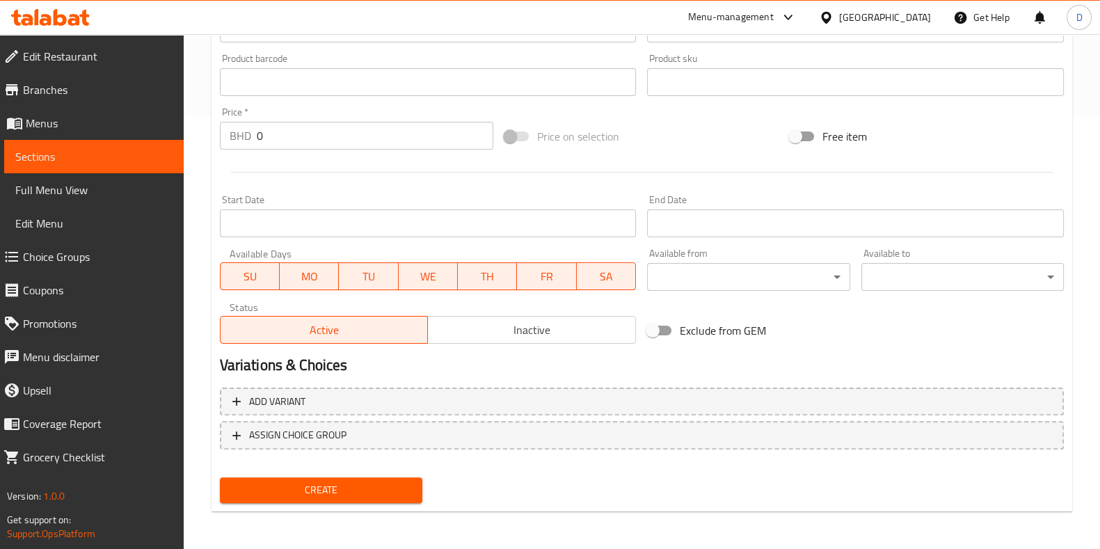
scroll to position [0, 0]
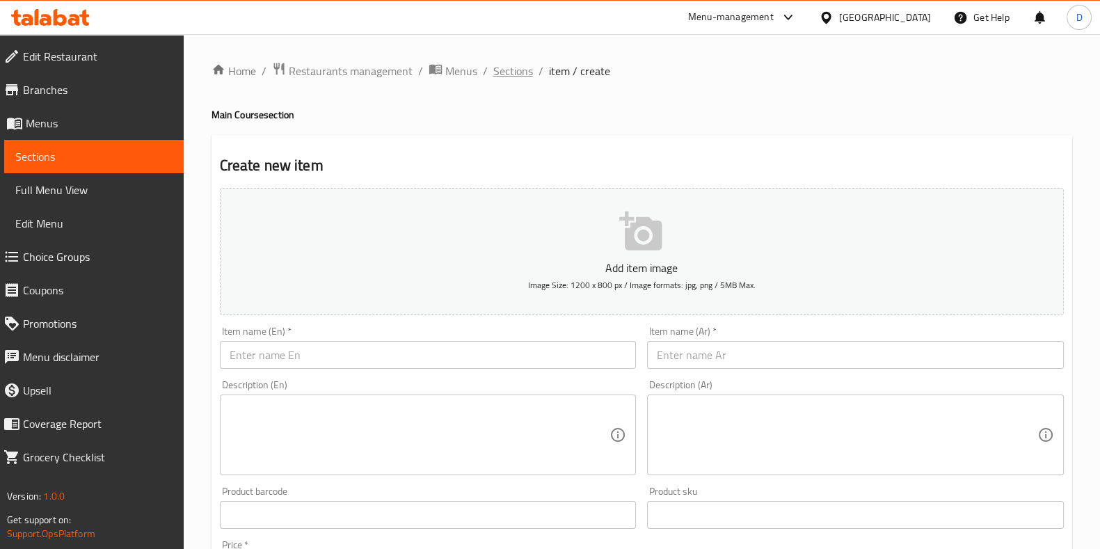
click at [519, 71] on span "Sections" at bounding box center [513, 71] width 40 height 17
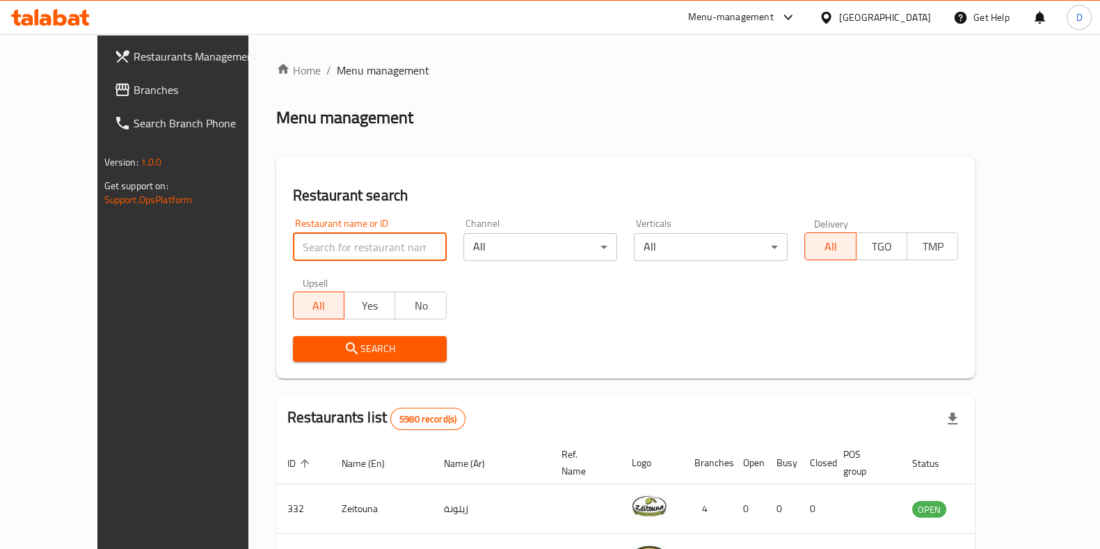
click at [353, 249] on input "search" at bounding box center [370, 247] width 154 height 28
type input "sanjh"
click at [363, 345] on span "Search" at bounding box center [370, 348] width 132 height 17
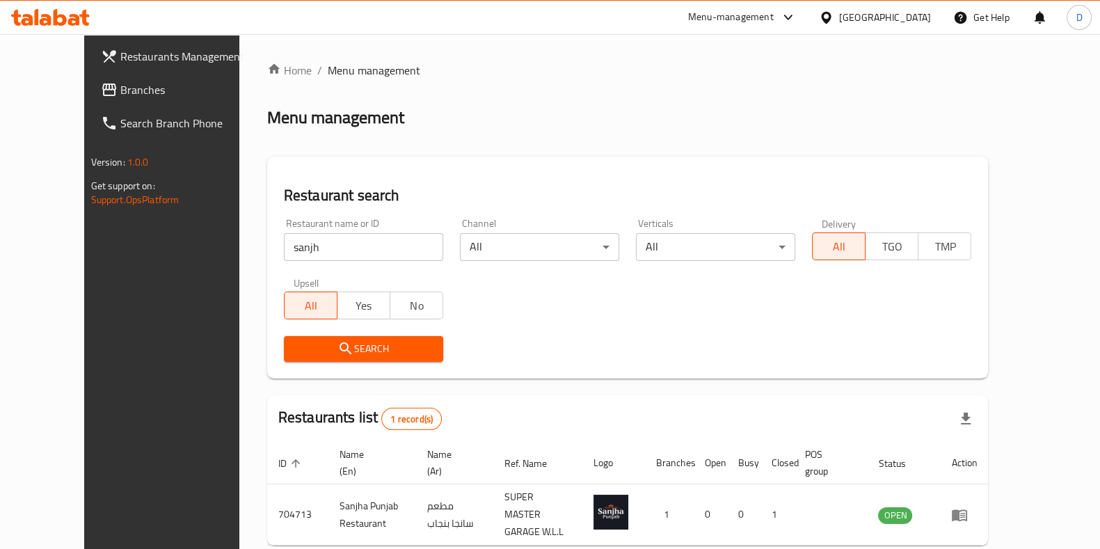
scroll to position [60, 0]
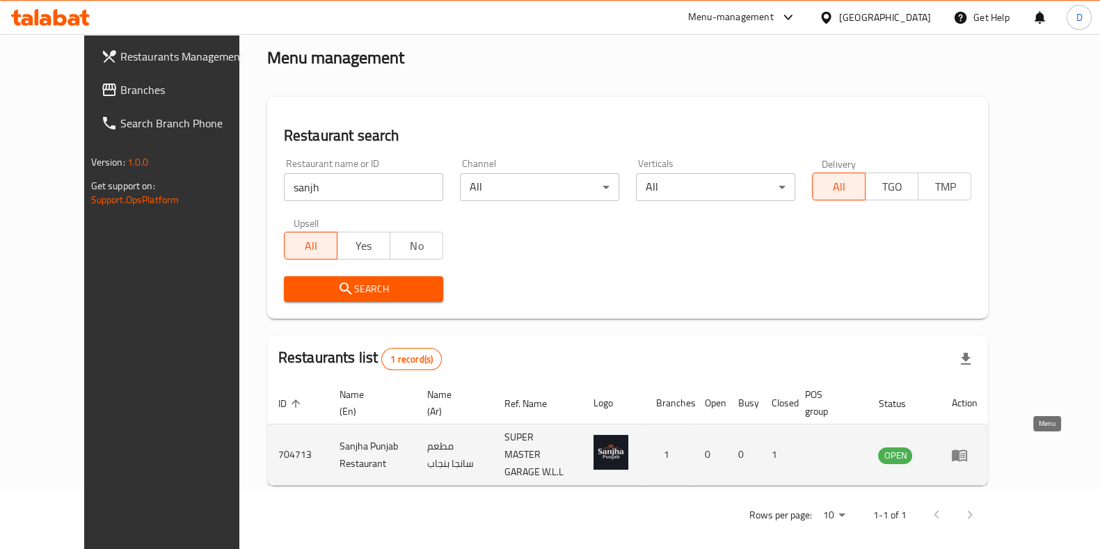
click at [967, 452] on icon "enhanced table" at bounding box center [959, 455] width 15 height 12
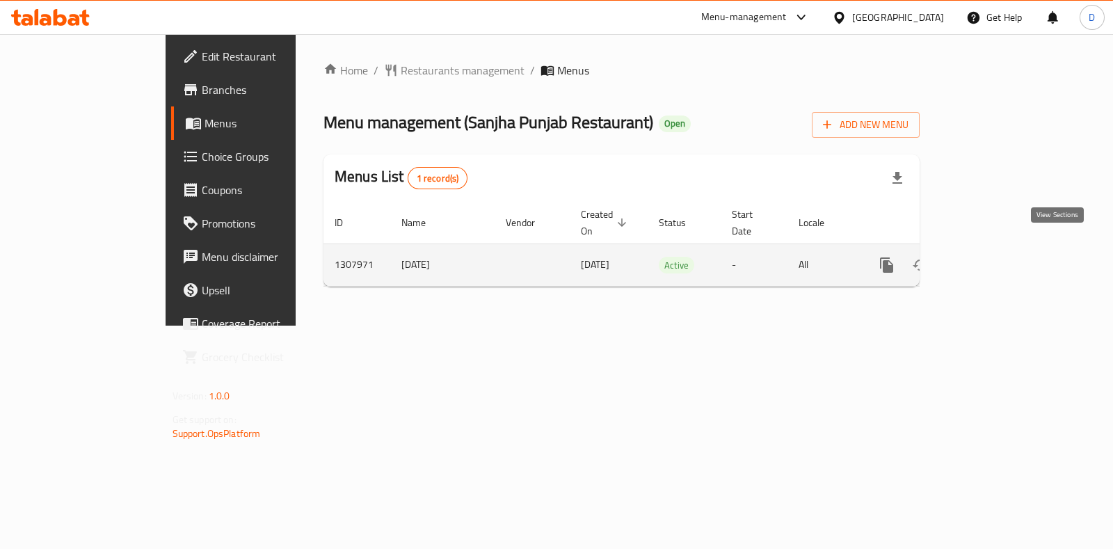
click at [996, 257] on icon "enhanced table" at bounding box center [987, 265] width 17 height 17
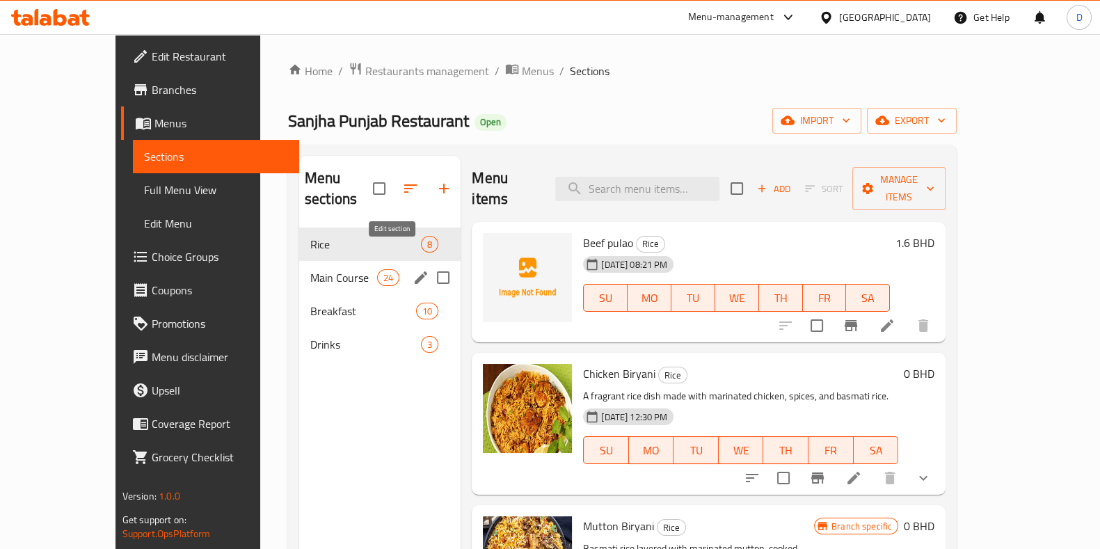
click at [413, 269] on icon "edit" at bounding box center [421, 277] width 17 height 17
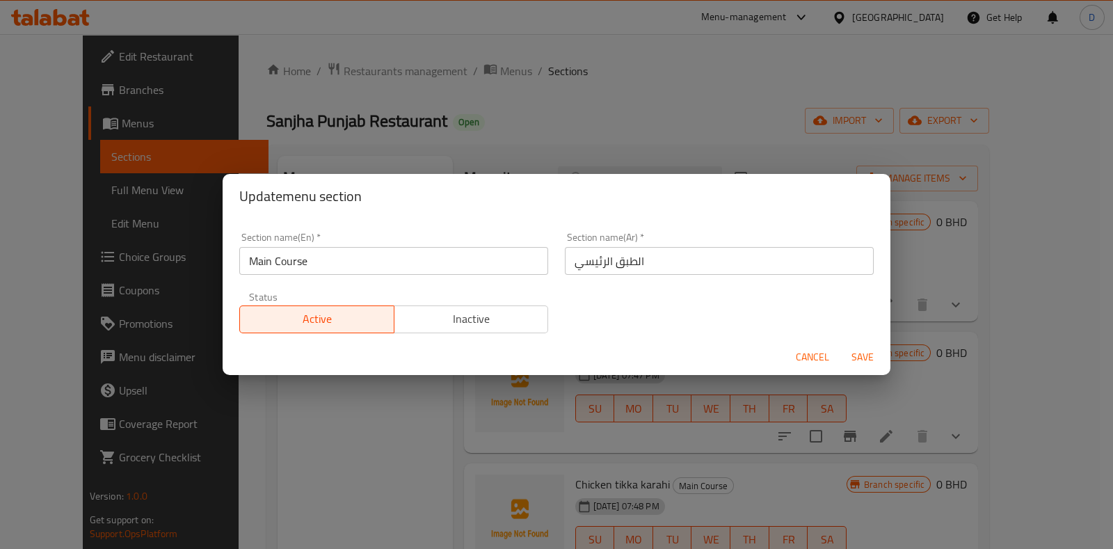
click at [466, 321] on span "Inactive" at bounding box center [471, 319] width 143 height 20
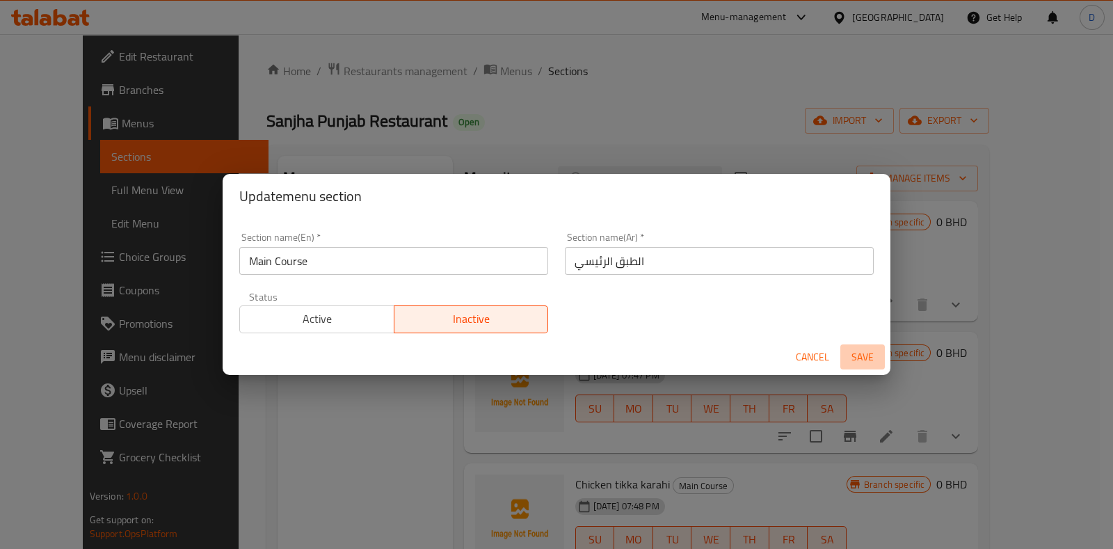
click at [865, 352] on span "Save" at bounding box center [862, 357] width 33 height 17
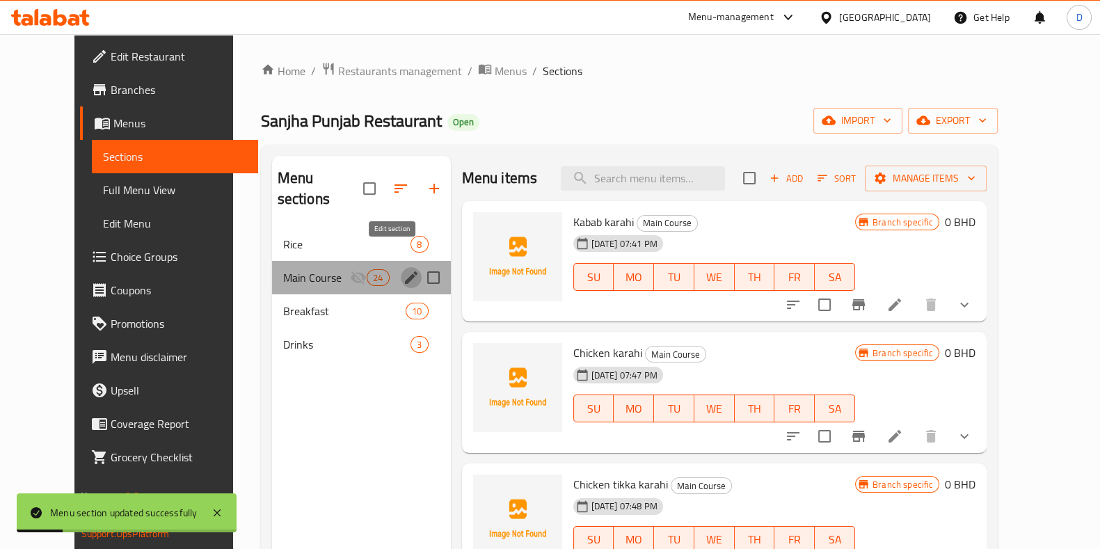
click at [405, 271] on icon "edit" at bounding box center [411, 277] width 13 height 13
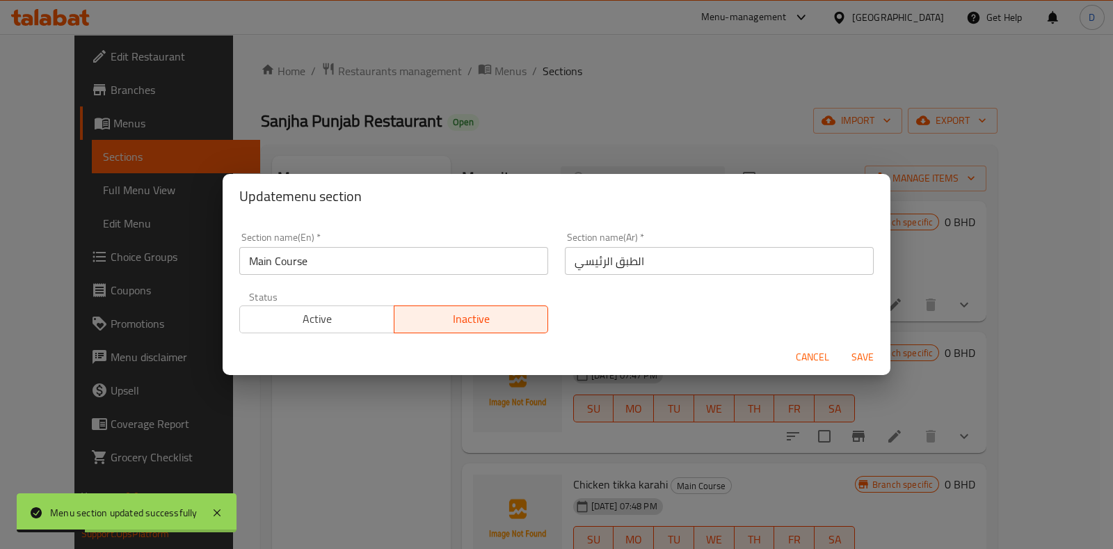
click at [373, 312] on span "Active" at bounding box center [317, 319] width 143 height 20
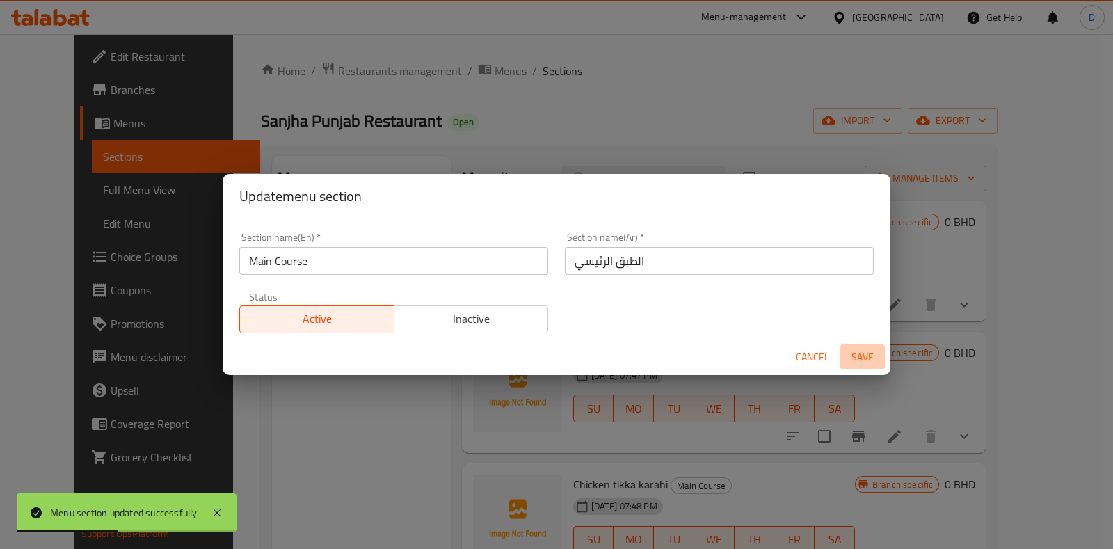
click at [864, 353] on span "Save" at bounding box center [862, 357] width 33 height 17
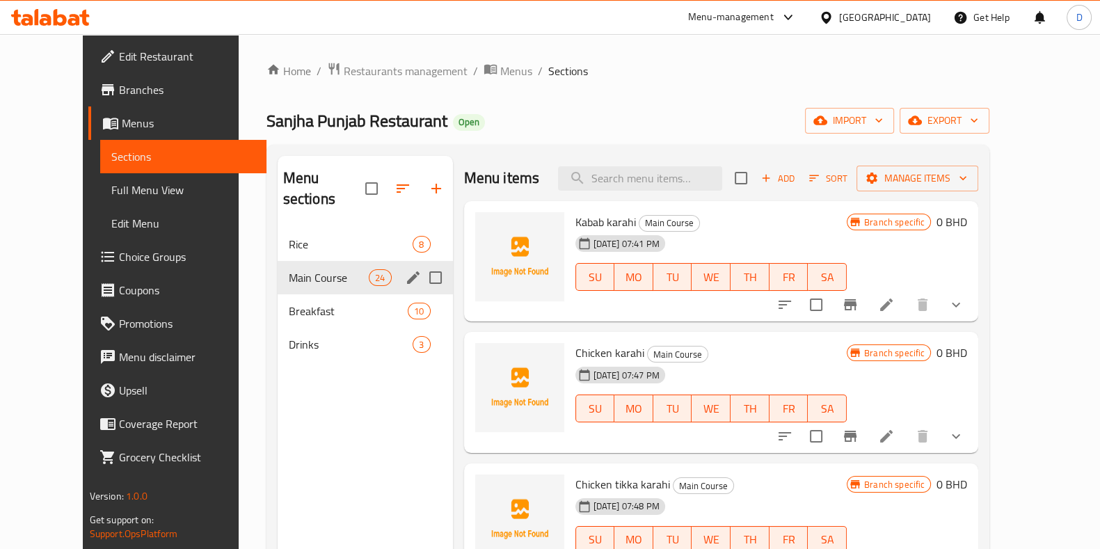
click at [867, 304] on button "Branch-specific-item" at bounding box center [850, 304] width 33 height 33
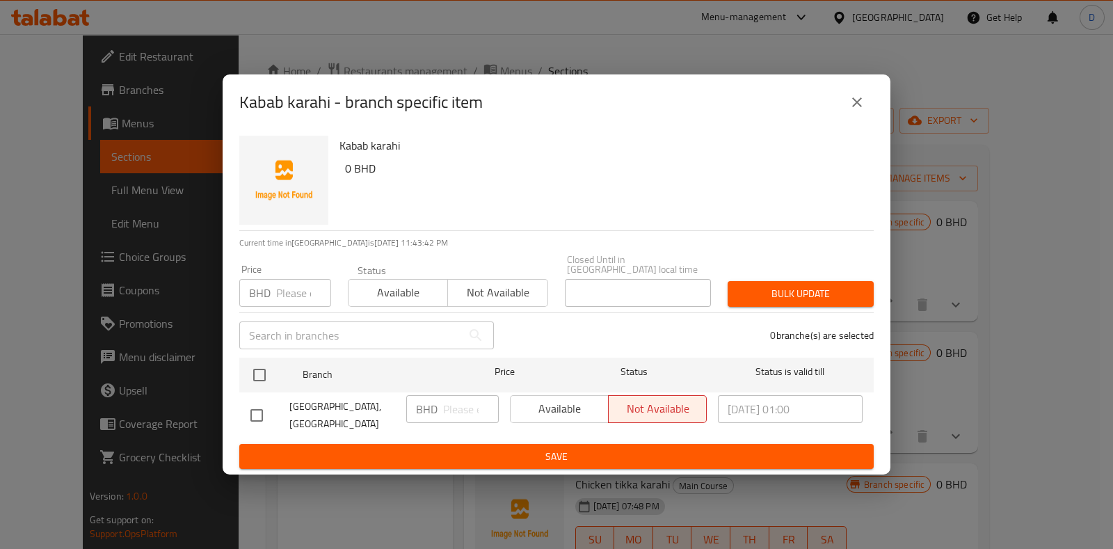
click at [858, 100] on icon "close" at bounding box center [857, 102] width 17 height 17
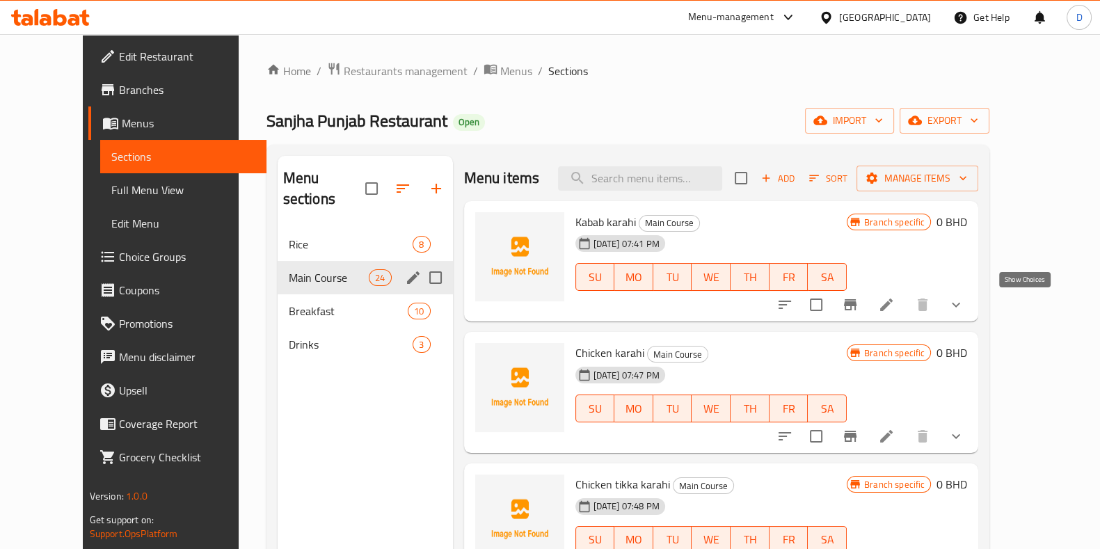
click at [964, 303] on icon "show more" at bounding box center [956, 304] width 17 height 17
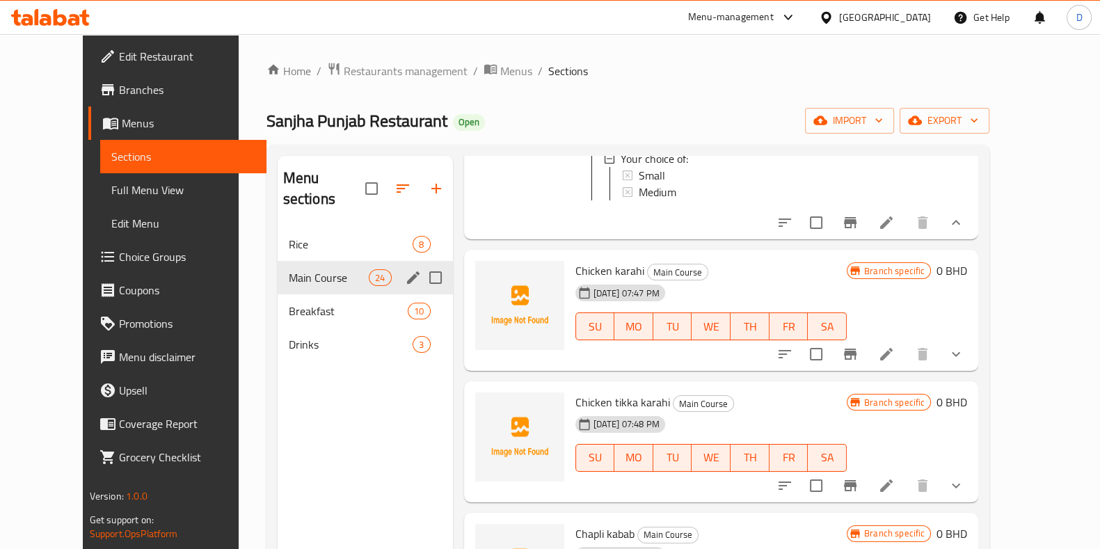
scroll to position [191, 0]
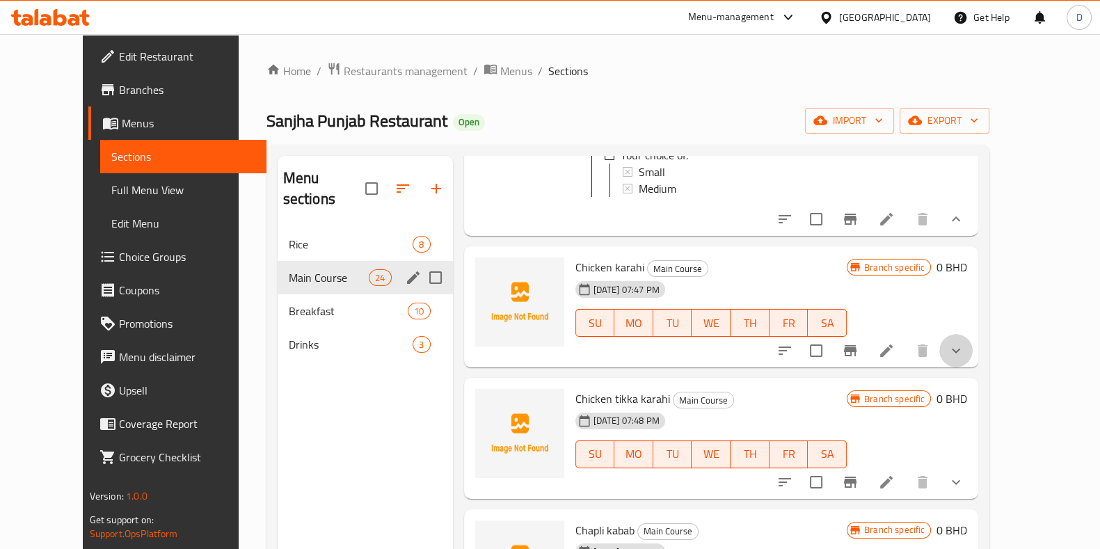
click at [973, 367] on button "show more" at bounding box center [955, 350] width 33 height 33
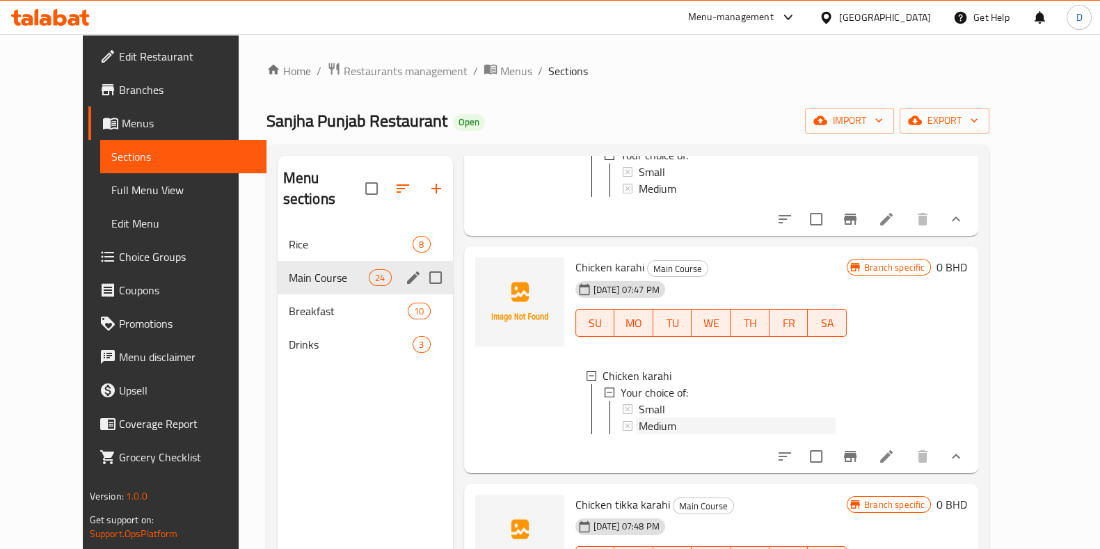
click at [788, 431] on div "Medium" at bounding box center [737, 425] width 197 height 17
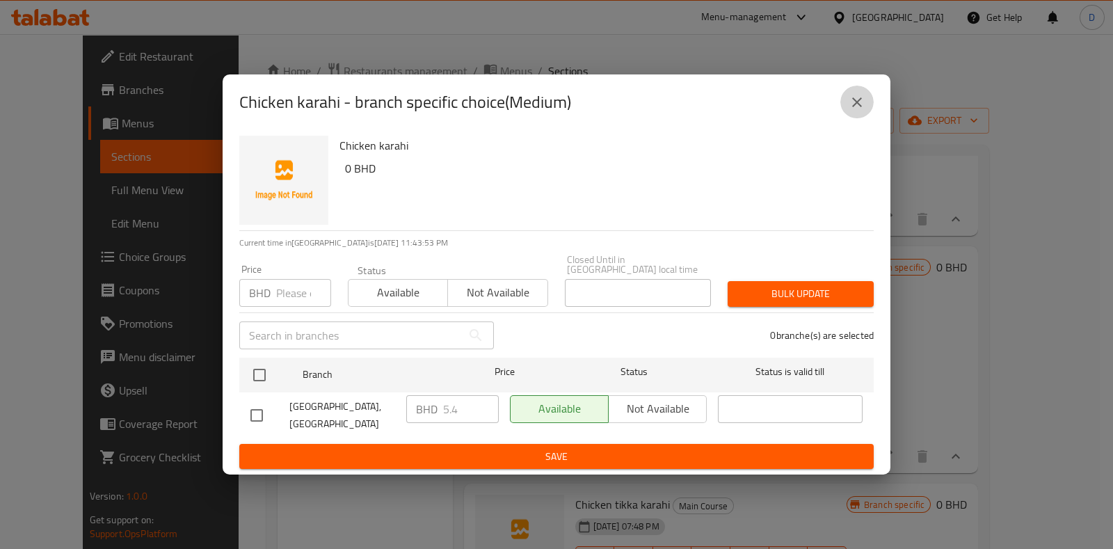
drag, startPoint x: 849, startPoint y: 105, endPoint x: 856, endPoint y: 111, distance: 9.4
click at [856, 111] on icon "close" at bounding box center [857, 102] width 17 height 17
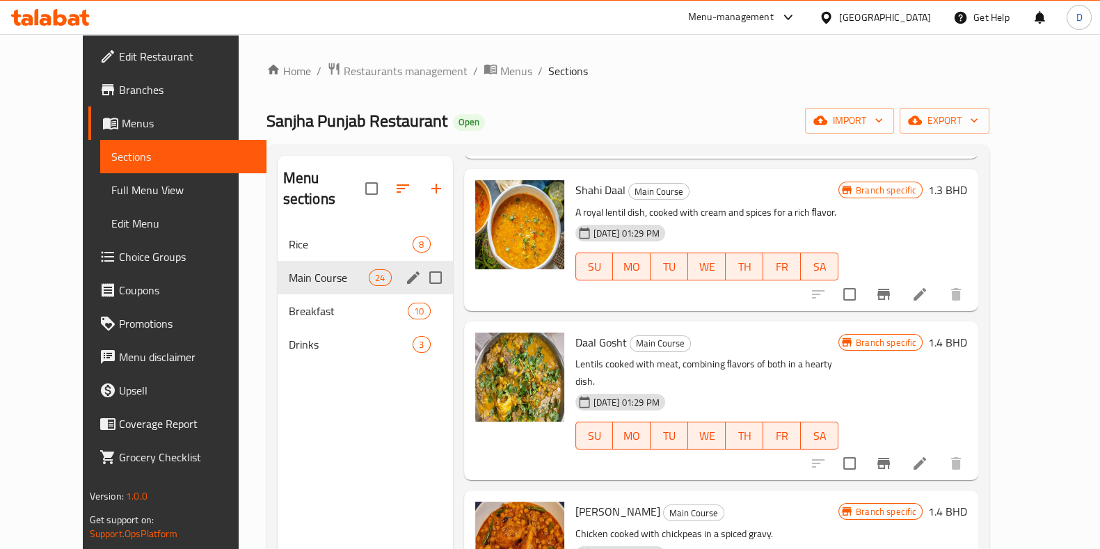
scroll to position [195, 0]
